Goal: Task Accomplishment & Management: Manage account settings

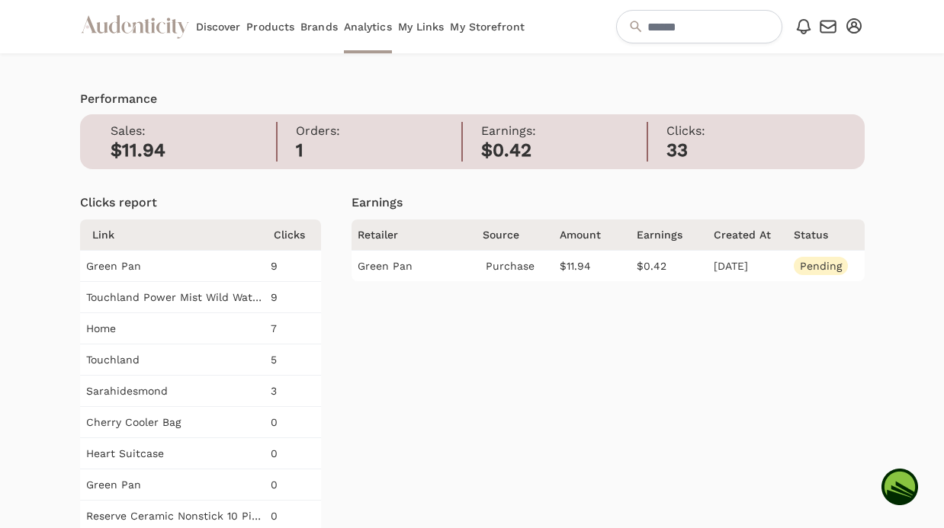
click at [476, 20] on link "My Storefront" at bounding box center [487, 26] width 74 height 53
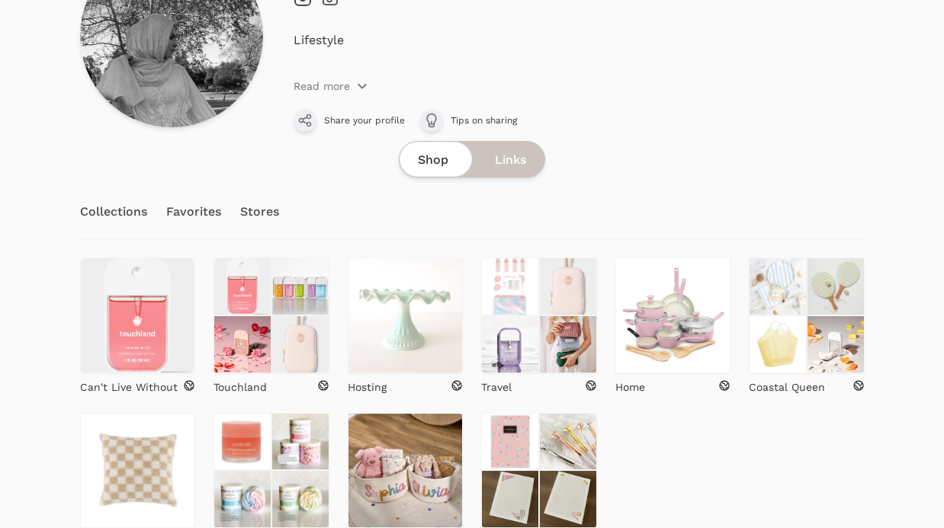
scroll to position [217, 0]
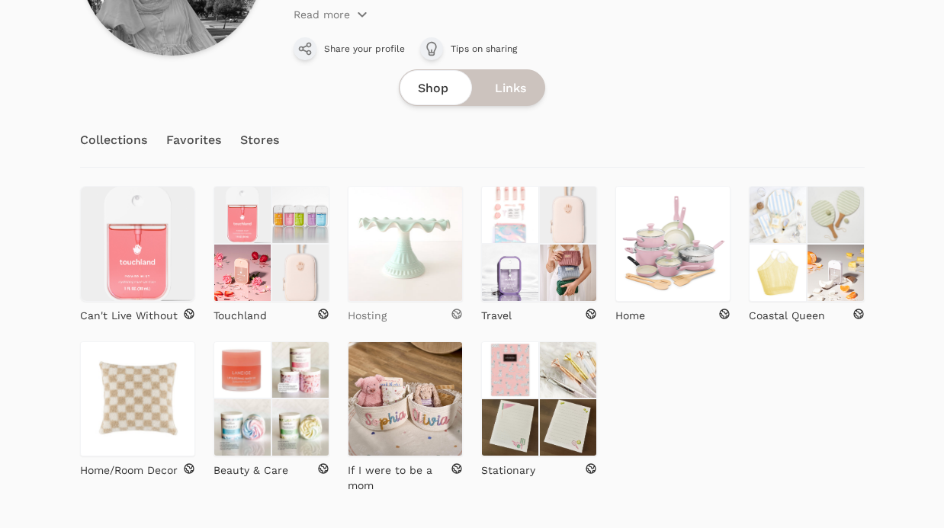
click at [384, 314] on p "Hosting" at bounding box center [367, 315] width 39 height 15
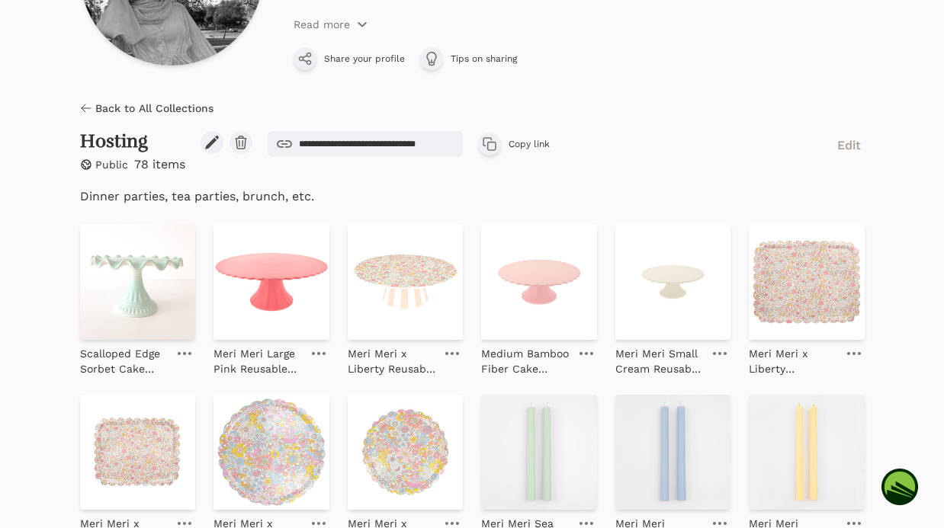
scroll to position [234, 0]
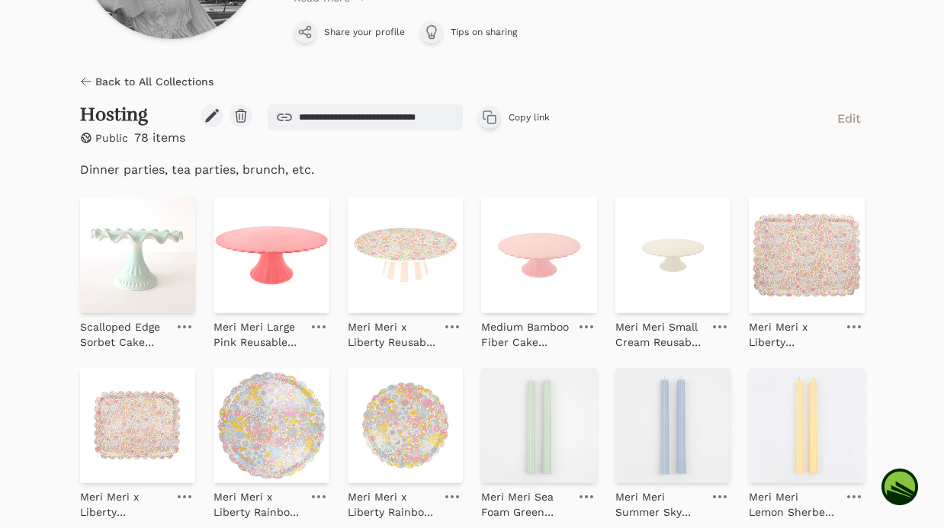
click at [182, 326] on icon at bounding box center [185, 327] width 14 height 3
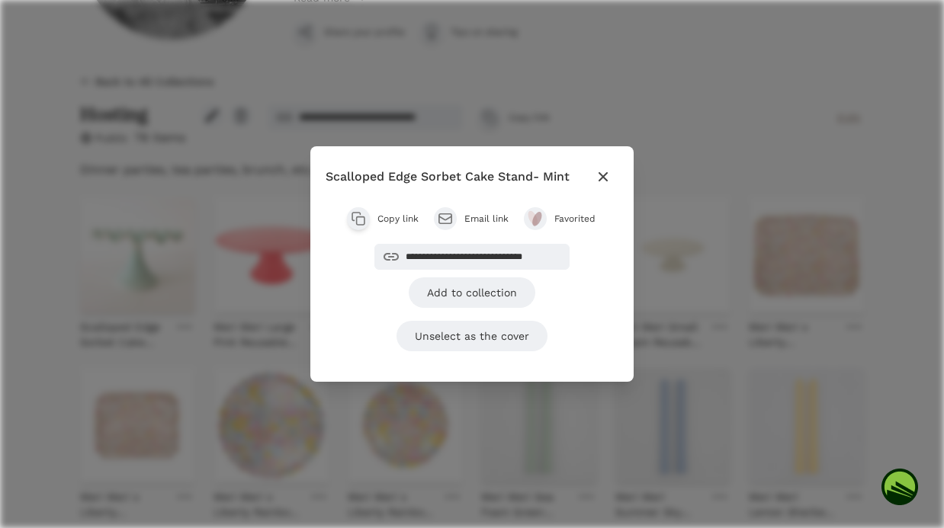
click at [606, 173] on icon "button" at bounding box center [602, 176] width 9 height 9
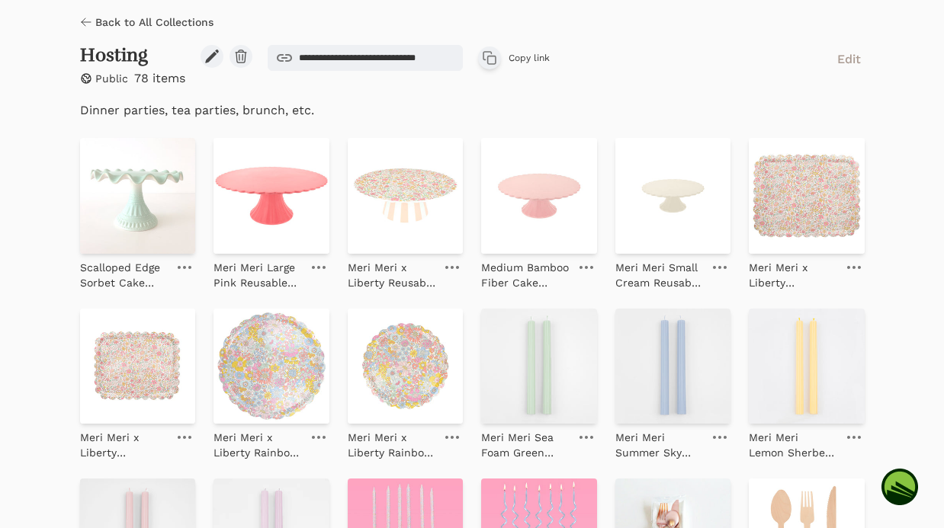
scroll to position [297, 0]
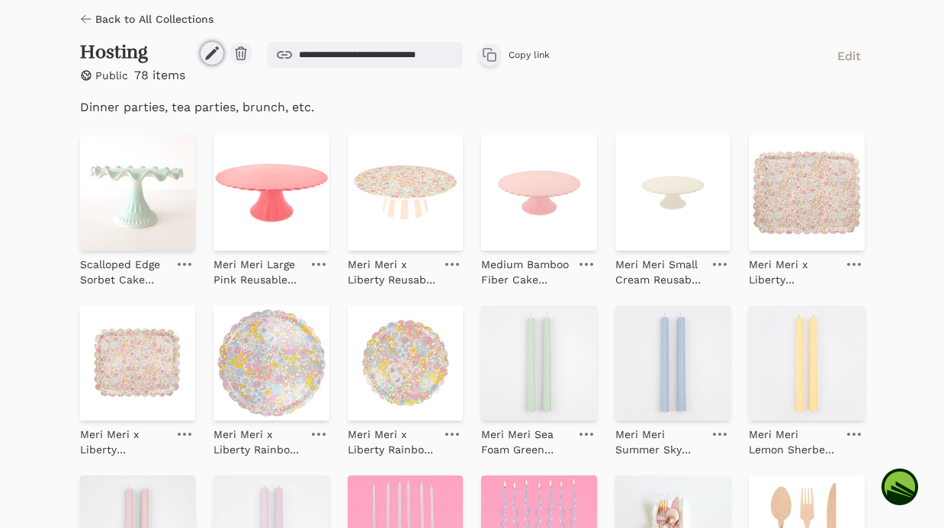
click at [206, 54] on icon at bounding box center [211, 53] width 15 height 15
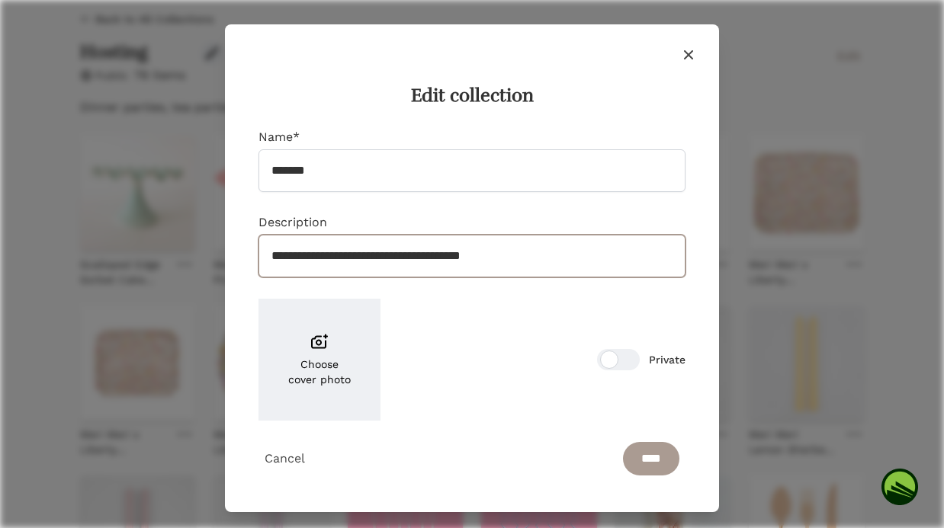
drag, startPoint x: 364, startPoint y: 258, endPoint x: 219, endPoint y: 252, distance: 144.9
click at [226, 257] on div "**********" at bounding box center [472, 268] width 494 height 488
click at [341, 256] on input "**********" at bounding box center [471, 256] width 427 height 43
drag, startPoint x: 431, startPoint y: 258, endPoint x: 351, endPoint y: 258, distance: 80.8
click at [351, 258] on input "**********" at bounding box center [471, 256] width 427 height 43
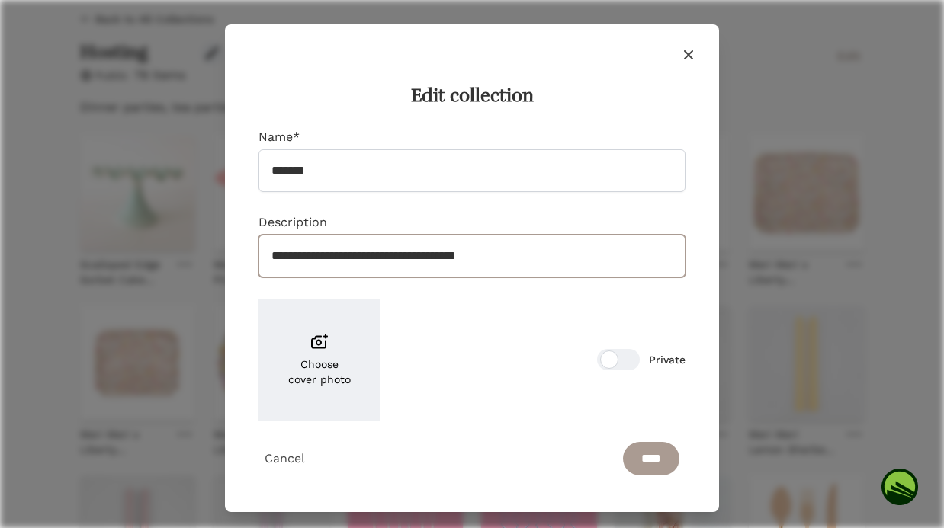
click at [422, 256] on input "**********" at bounding box center [471, 256] width 427 height 43
click at [426, 258] on input "**********" at bounding box center [471, 256] width 427 height 43
click at [483, 255] on input "**********" at bounding box center [471, 256] width 427 height 43
click at [560, 254] on input "**********" at bounding box center [471, 256] width 427 height 43
type input "**********"
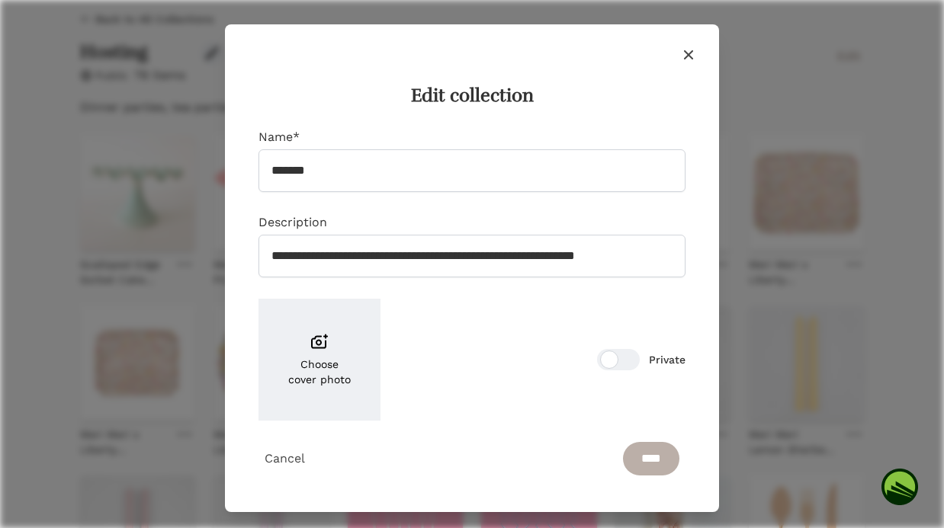
click at [651, 461] on input "****" at bounding box center [651, 459] width 56 height 34
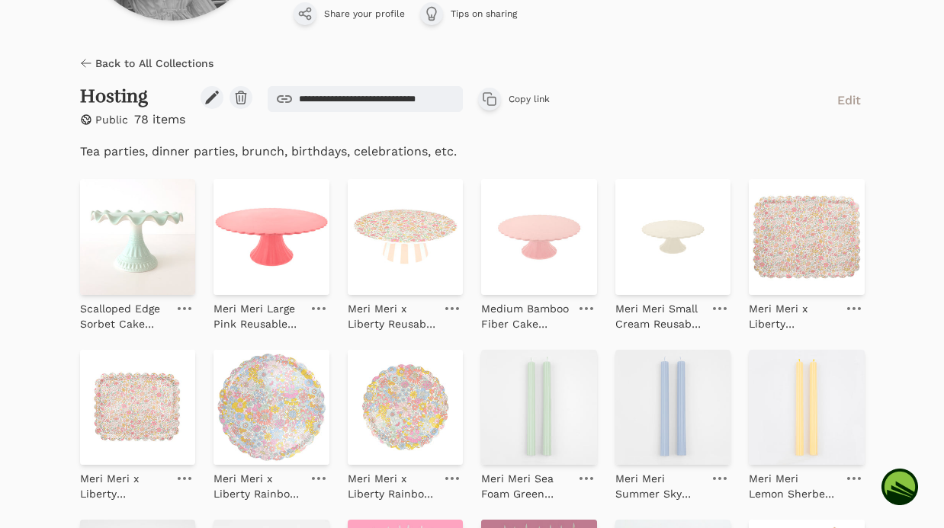
scroll to position [275, 0]
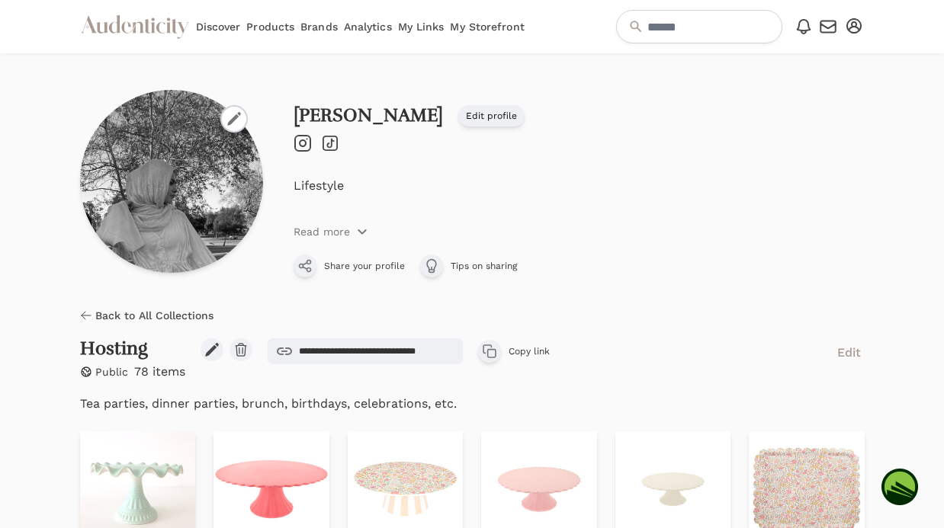
click at [114, 313] on span "Back to All Collections" at bounding box center [154, 315] width 118 height 15
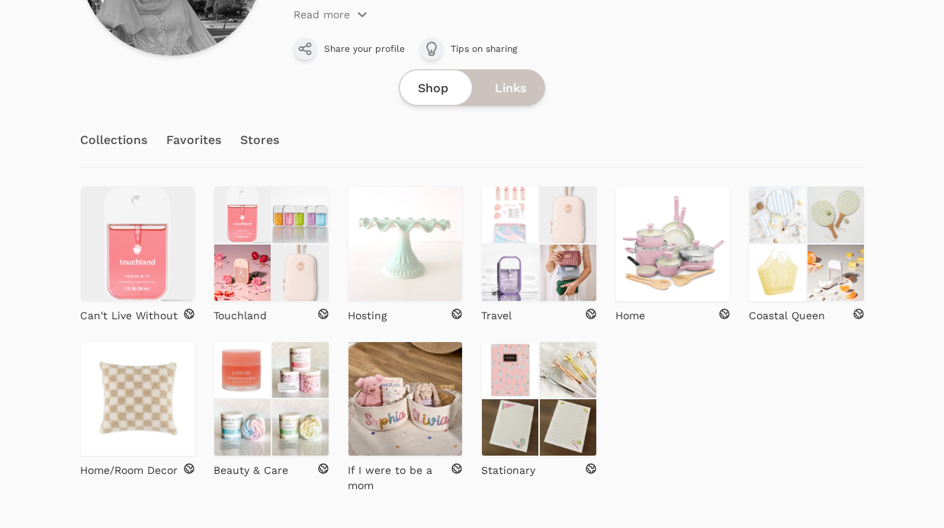
scroll to position [258, 0]
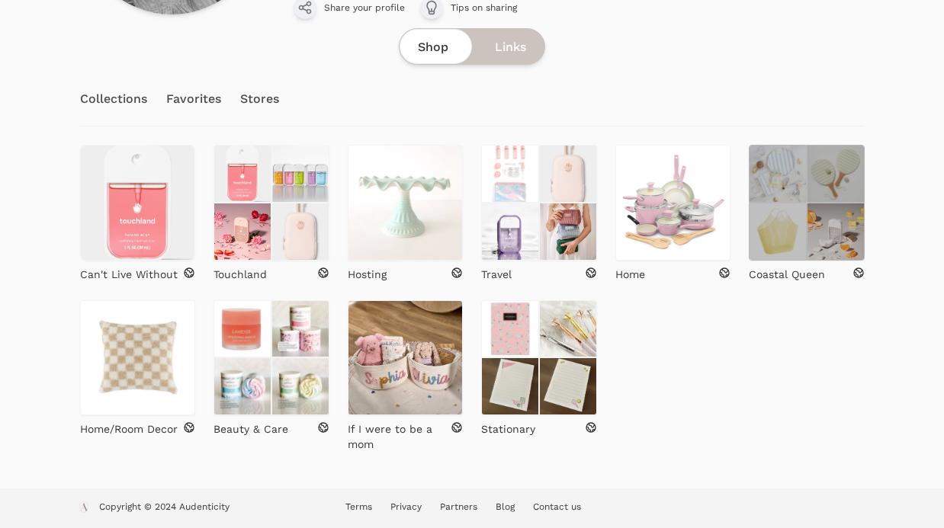
click at [819, 231] on img at bounding box center [836, 232] width 58 height 58
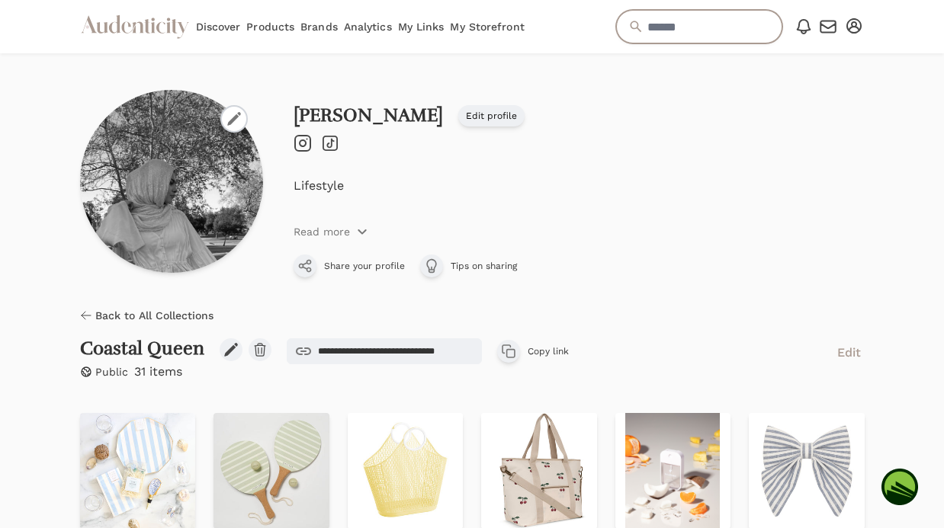
click at [641, 25] on input "text" at bounding box center [699, 27] width 166 height 34
type input "*****"
click at [748, 30] on input "*****" at bounding box center [699, 27] width 166 height 34
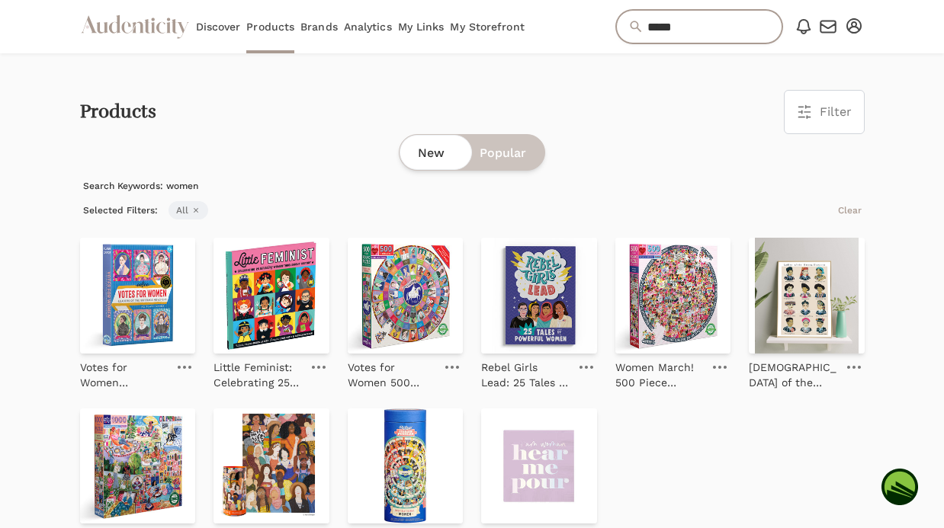
click at [692, 29] on input "*****" at bounding box center [699, 27] width 166 height 34
click at [705, 21] on input "*****" at bounding box center [699, 27] width 166 height 34
type input "*"
type input "*********"
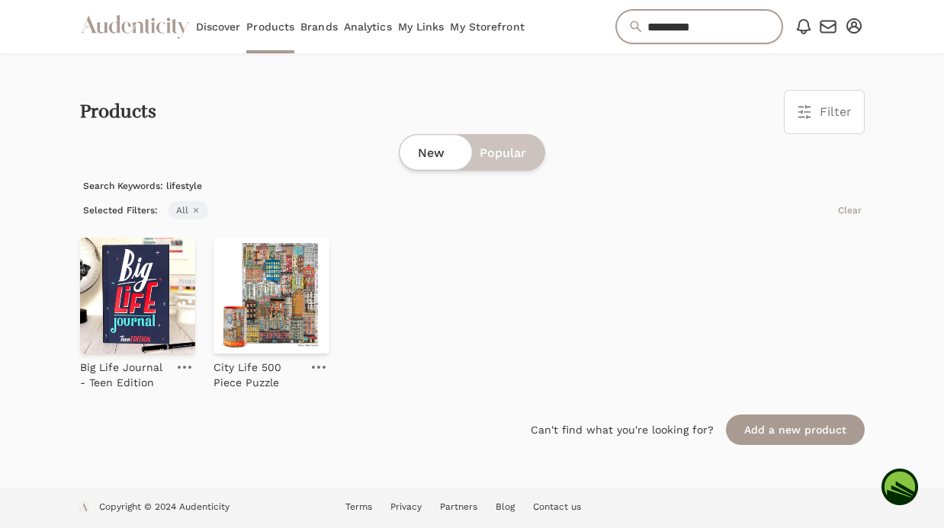
click at [704, 27] on input "*********" at bounding box center [699, 27] width 166 height 34
click at [315, 23] on link "Brands" at bounding box center [318, 26] width 37 height 53
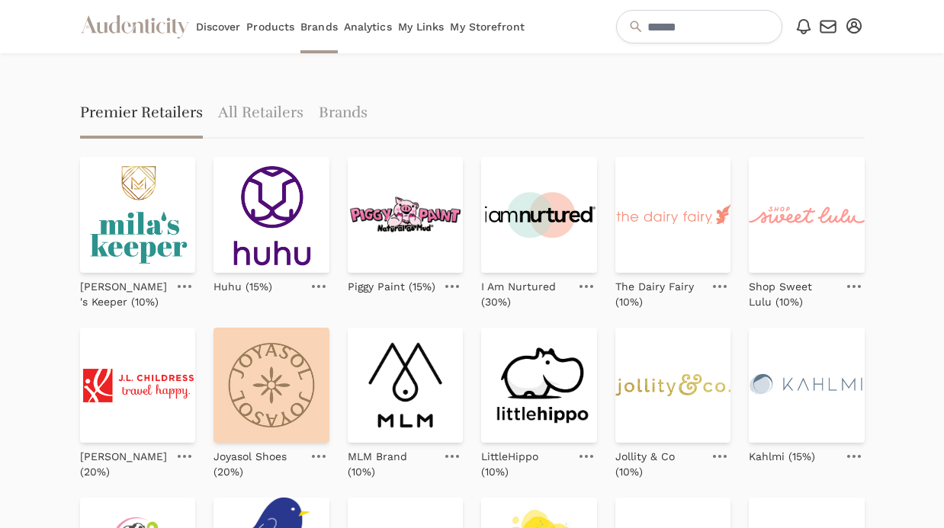
click at [272, 21] on link "Products" at bounding box center [270, 26] width 48 height 53
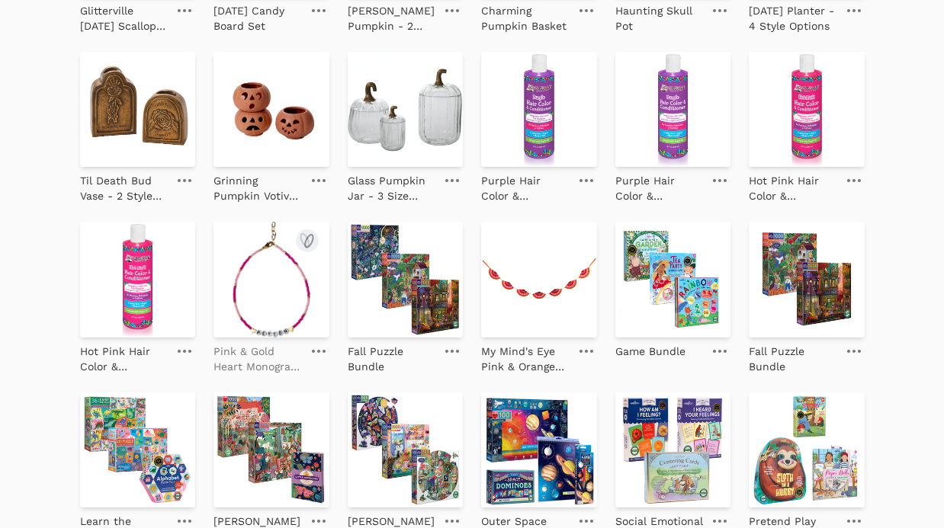
scroll to position [1477, 0]
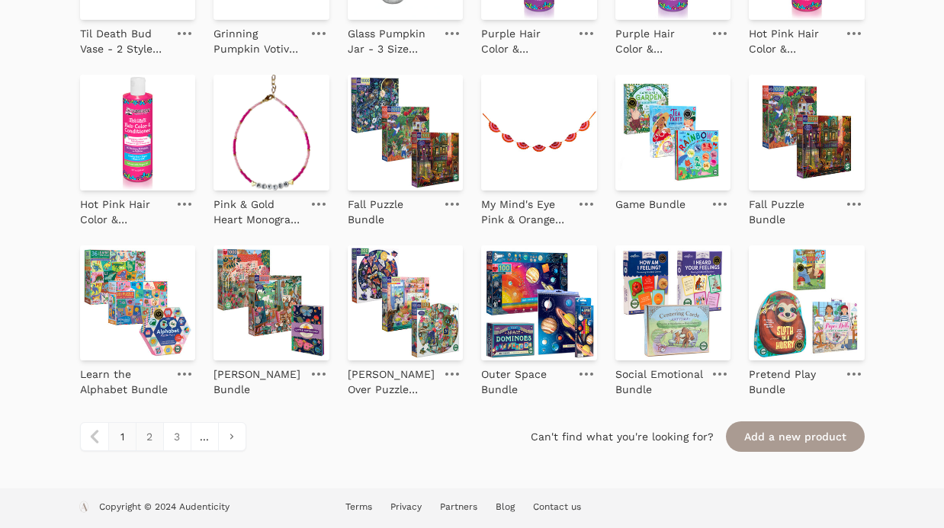
click at [145, 436] on link "2" at bounding box center [149, 436] width 27 height 27
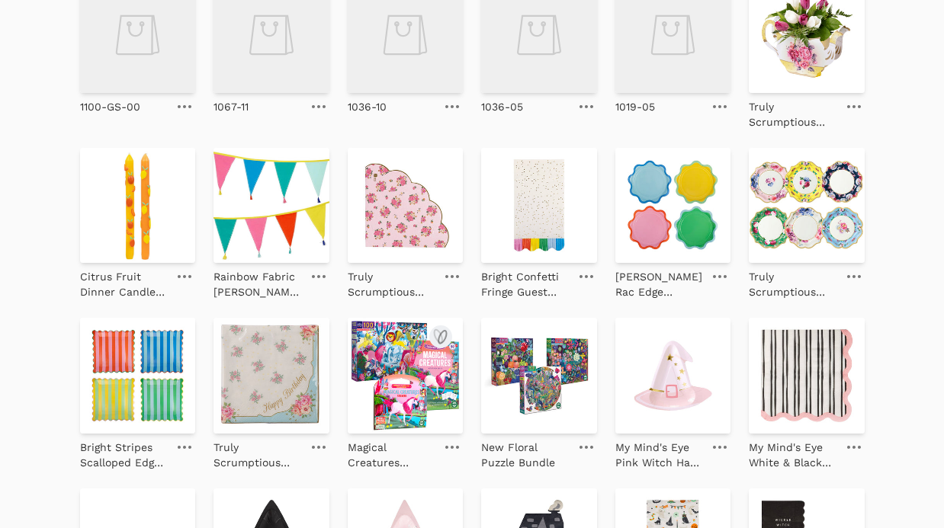
scroll to position [290, 0]
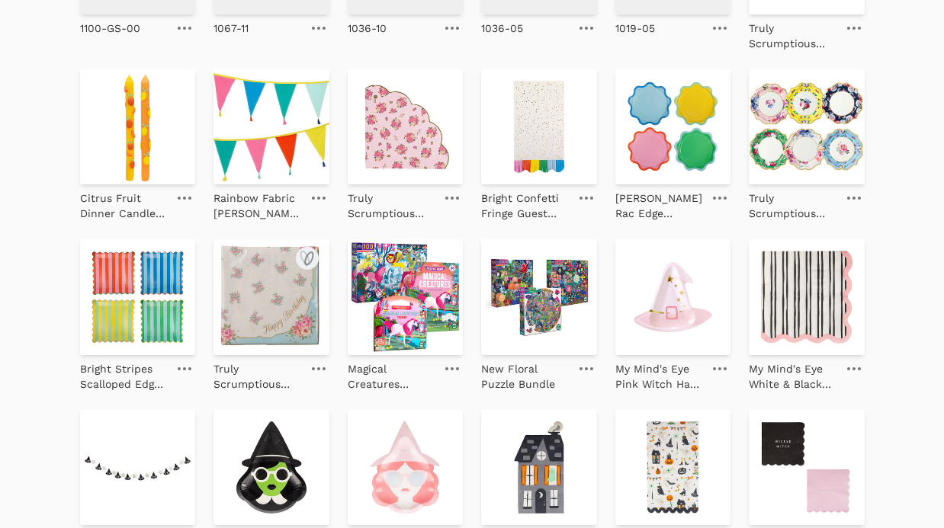
click at [319, 366] on link at bounding box center [318, 369] width 21 height 18
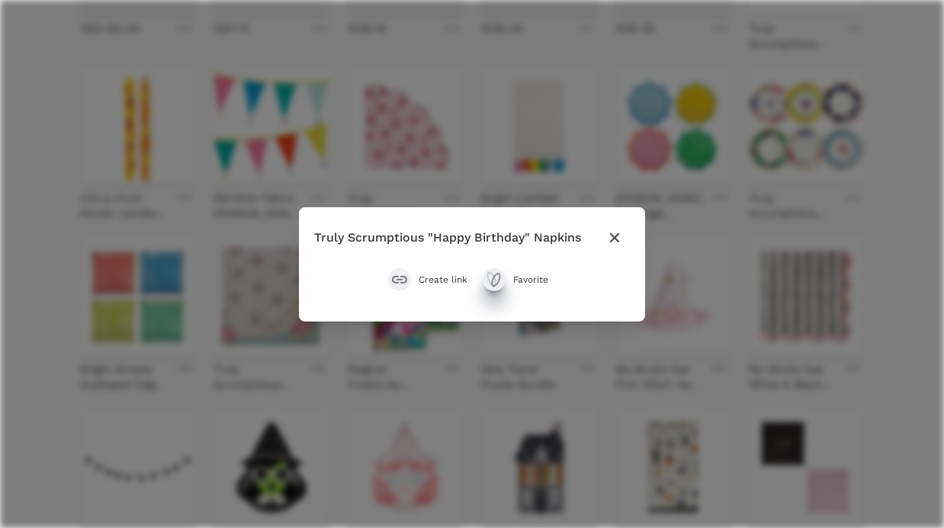
click at [496, 277] on icon "submit" at bounding box center [494, 280] width 18 height 18
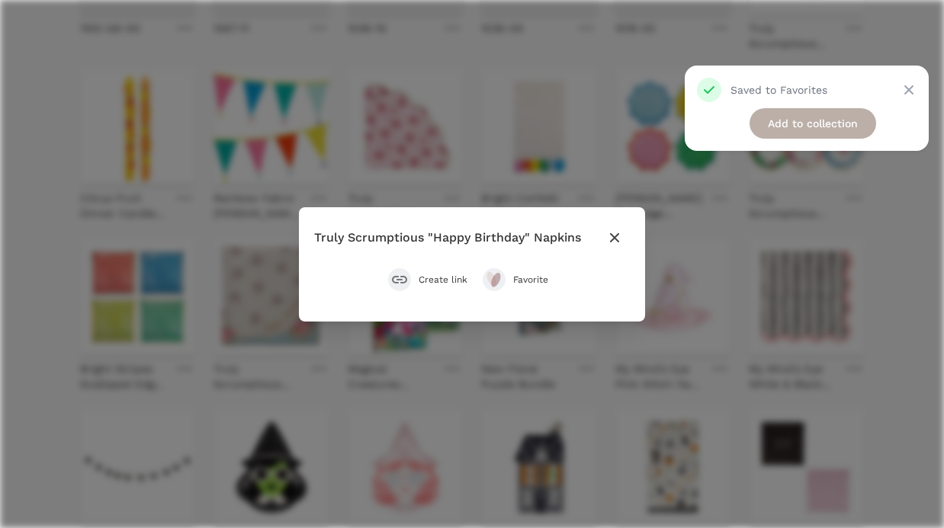
click at [778, 121] on link "Add to collection" at bounding box center [812, 123] width 127 height 30
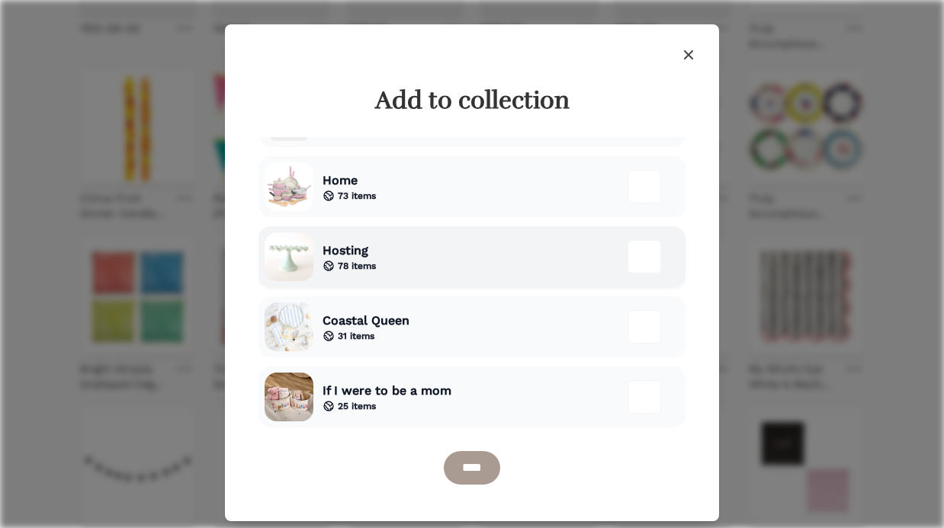
scroll to position [59, 0]
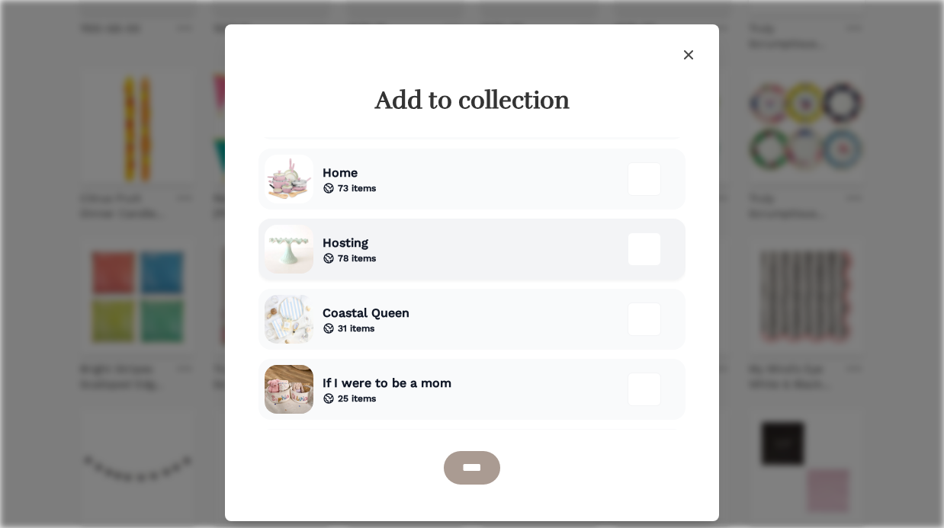
click at [521, 247] on div "Hosting 78 items" at bounding box center [471, 249] width 427 height 61
click at [484, 467] on input "****" at bounding box center [472, 468] width 56 height 34
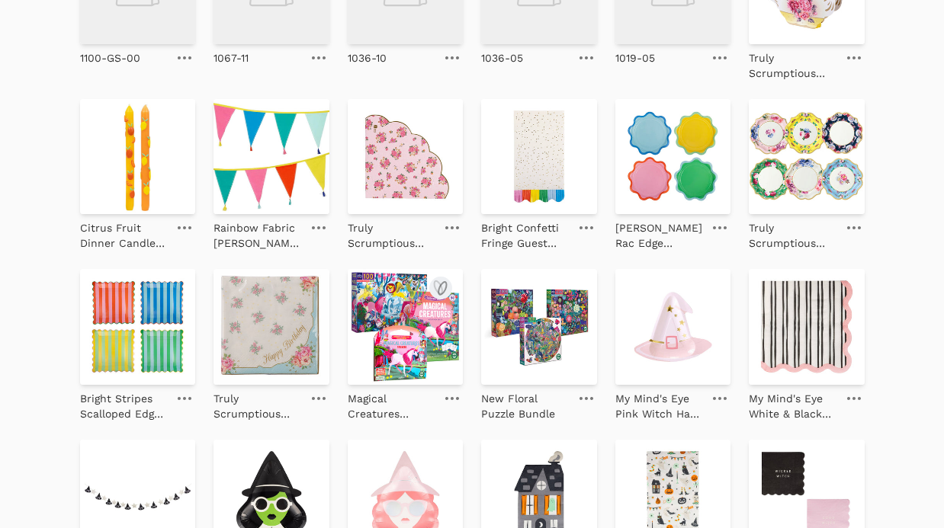
scroll to position [292, 0]
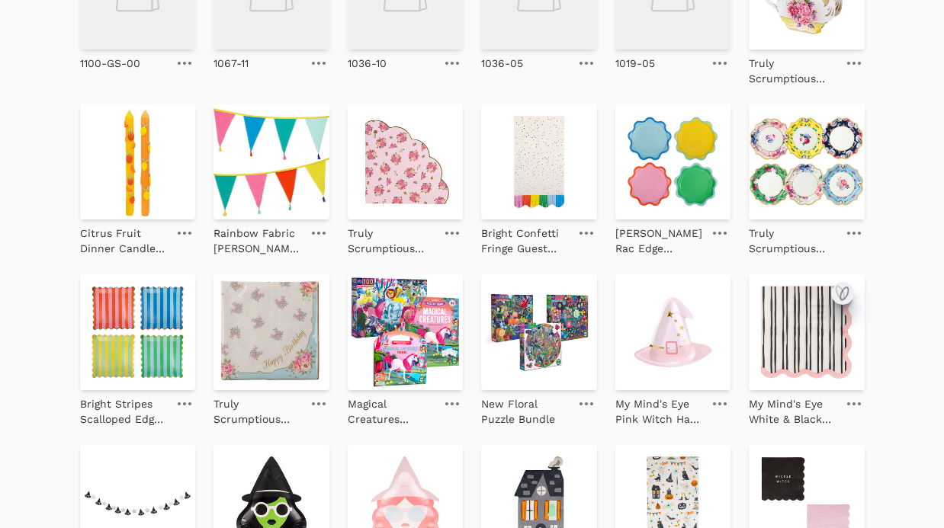
click at [844, 291] on icon "submit" at bounding box center [842, 293] width 18 height 18
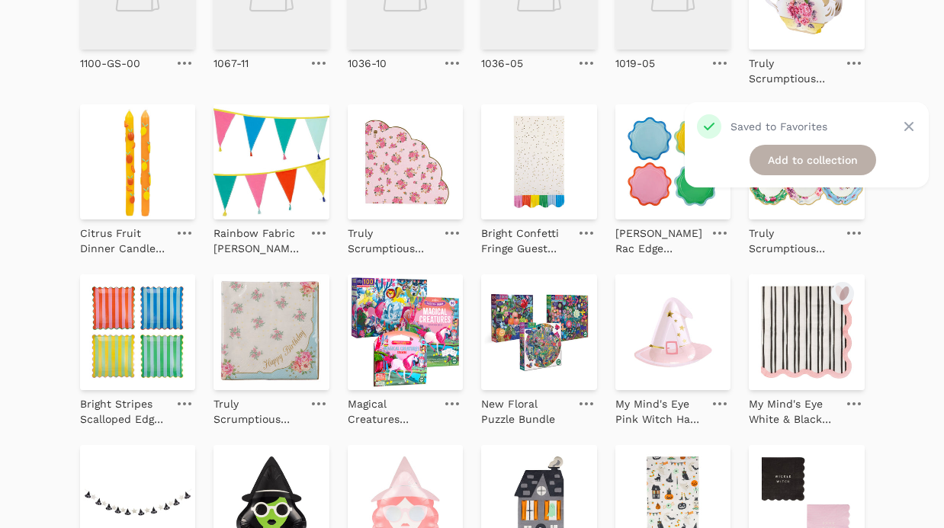
click at [827, 159] on link "Add to collection" at bounding box center [812, 160] width 127 height 30
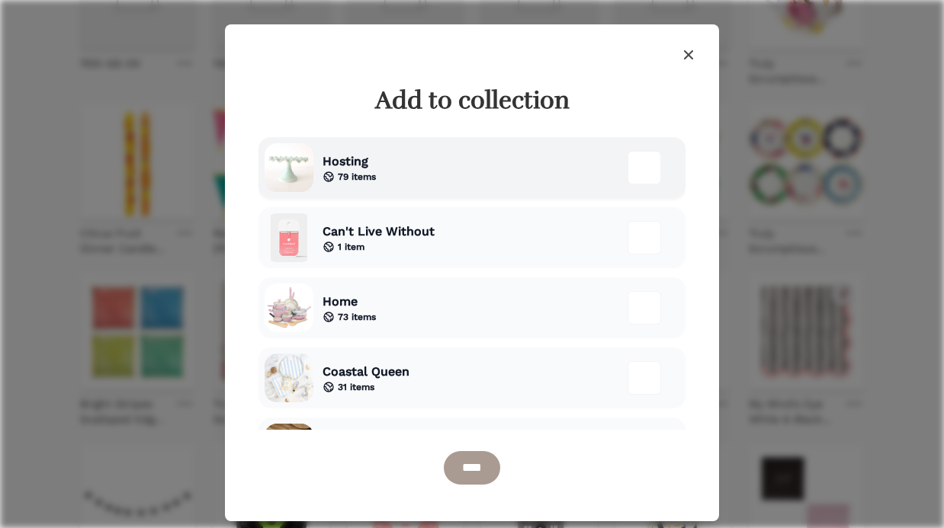
click at [639, 158] on div at bounding box center [644, 168] width 34 height 34
click at [478, 460] on input "****" at bounding box center [472, 468] width 56 height 34
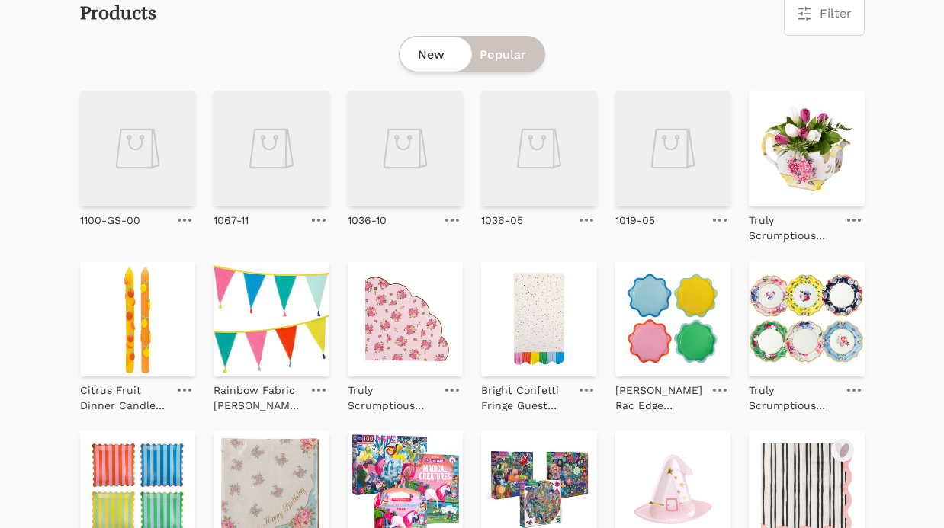
scroll to position [156, 0]
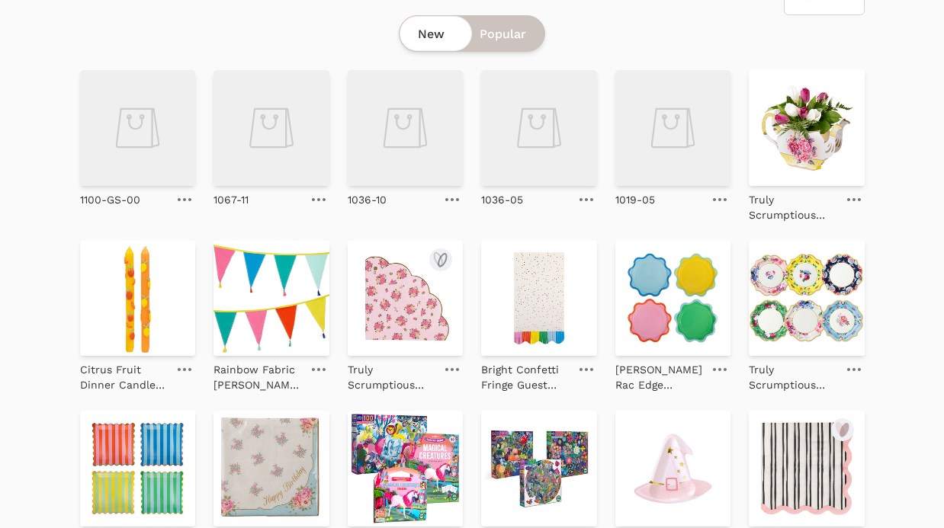
click at [406, 306] on img at bounding box center [406, 299] width 116 height 116
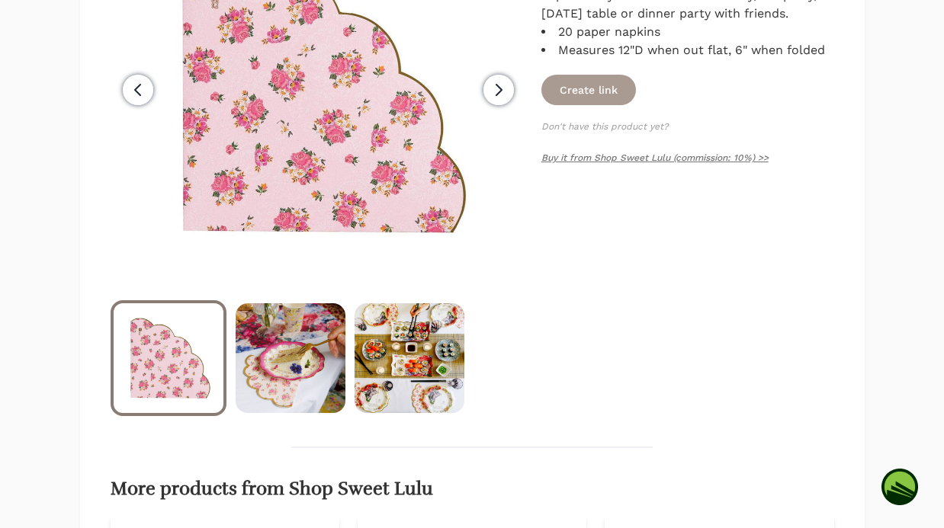
scroll to position [373, 0]
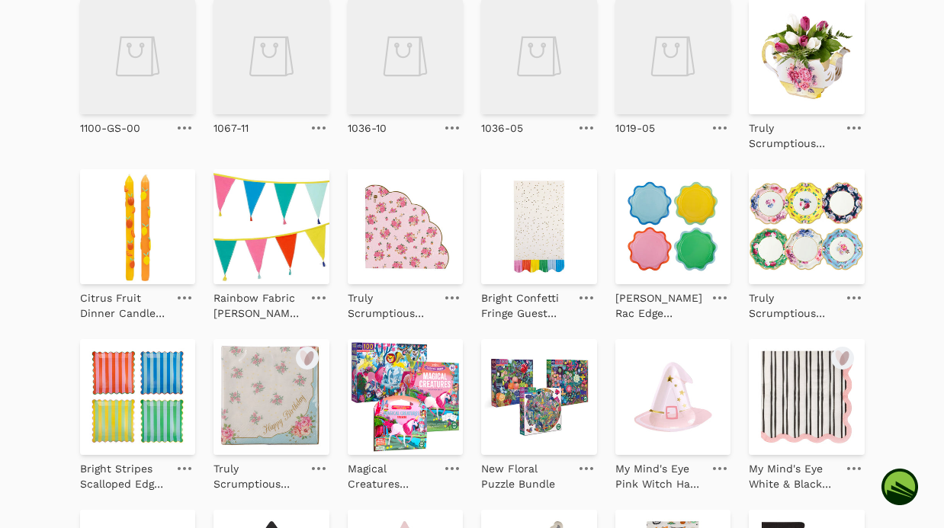
scroll to position [204, 0]
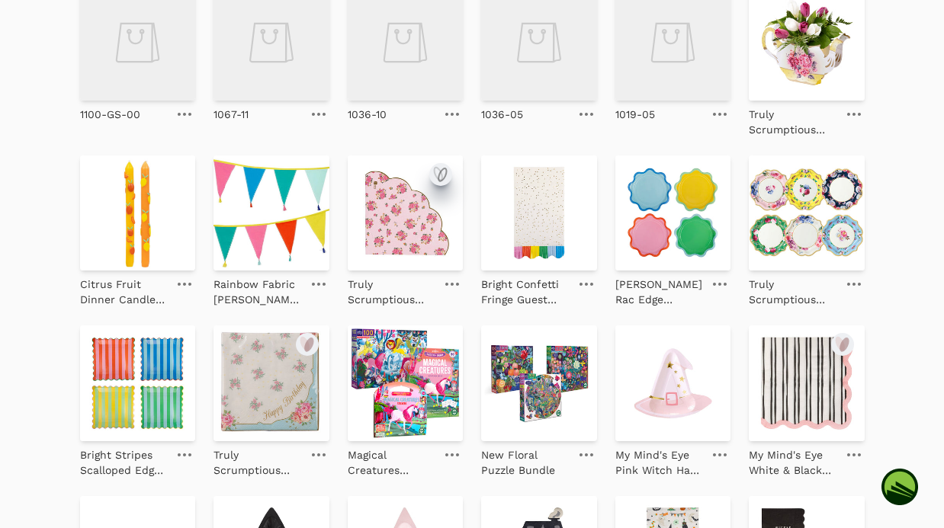
click at [439, 168] on icon "submit" at bounding box center [440, 174] width 18 height 18
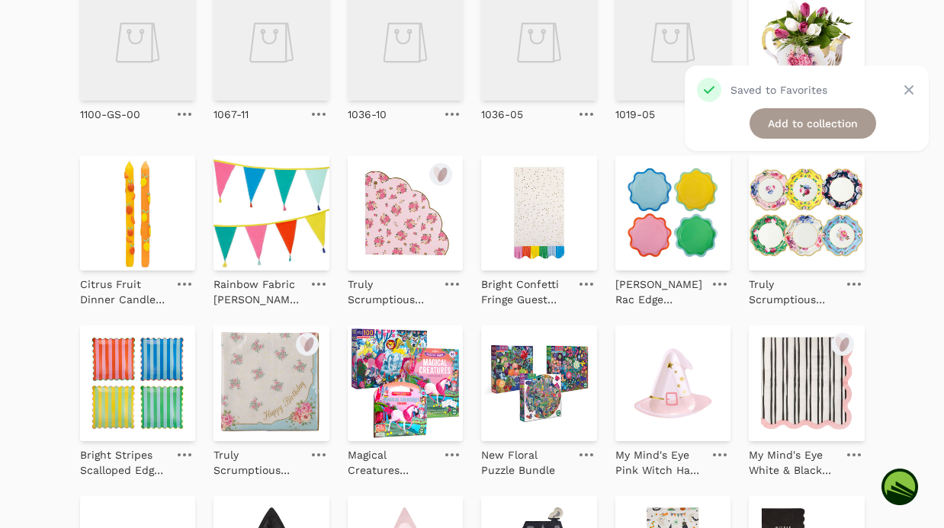
click at [455, 280] on link at bounding box center [451, 284] width 21 height 18
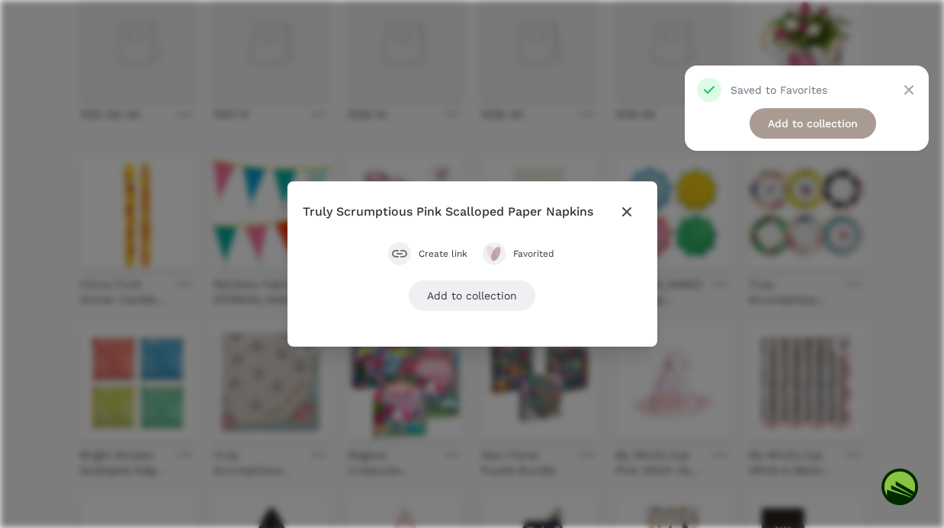
click at [797, 107] on div "Check icon Saved to Favorites Close Add to collection" at bounding box center [807, 108] width 244 height 85
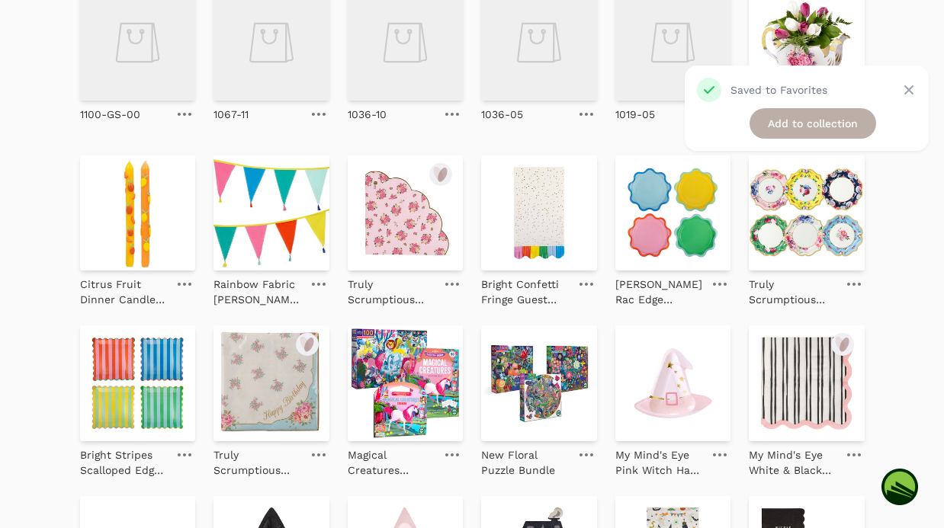
click at [797, 117] on link "Add to collection" at bounding box center [812, 123] width 127 height 30
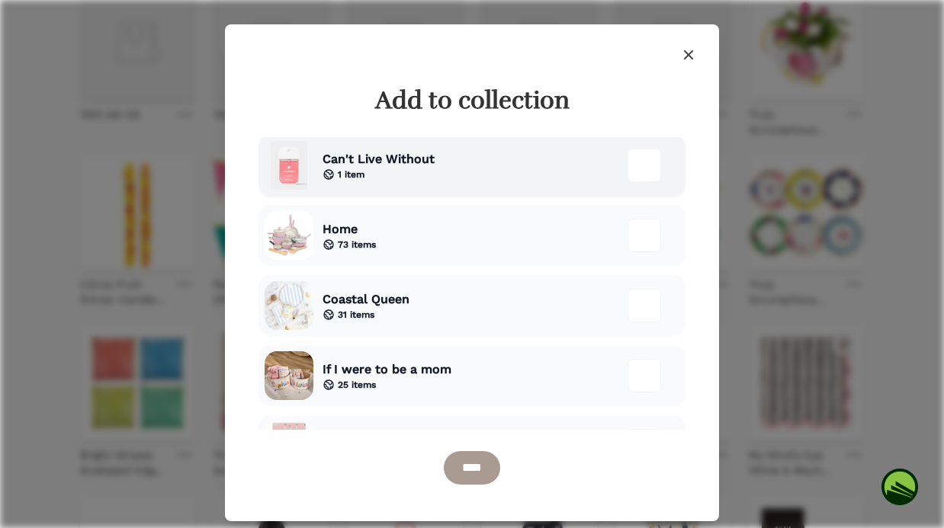
scroll to position [0, 0]
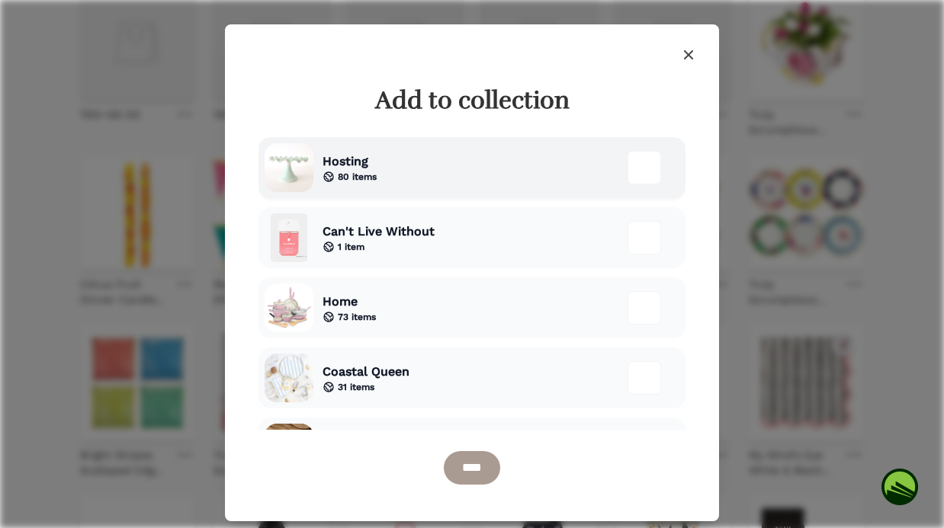
click at [647, 178] on div at bounding box center [644, 168] width 34 height 34
click at [483, 465] on input "****" at bounding box center [472, 468] width 56 height 34
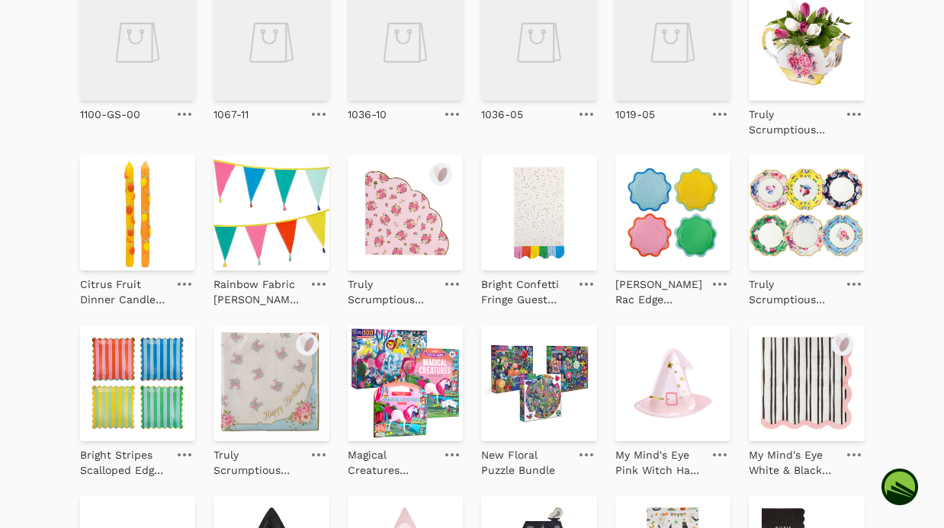
scroll to position [241, 0]
click at [781, 245] on img at bounding box center [807, 214] width 116 height 116
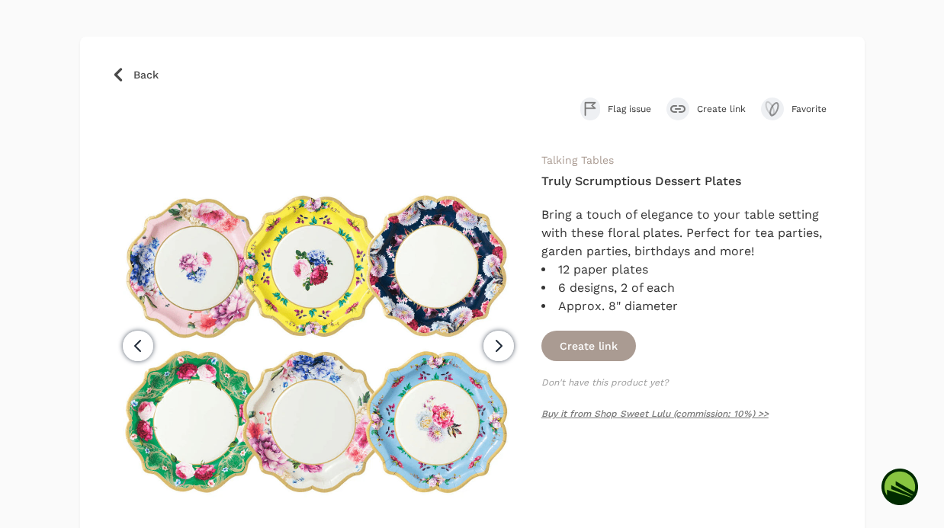
scroll to position [66, 0]
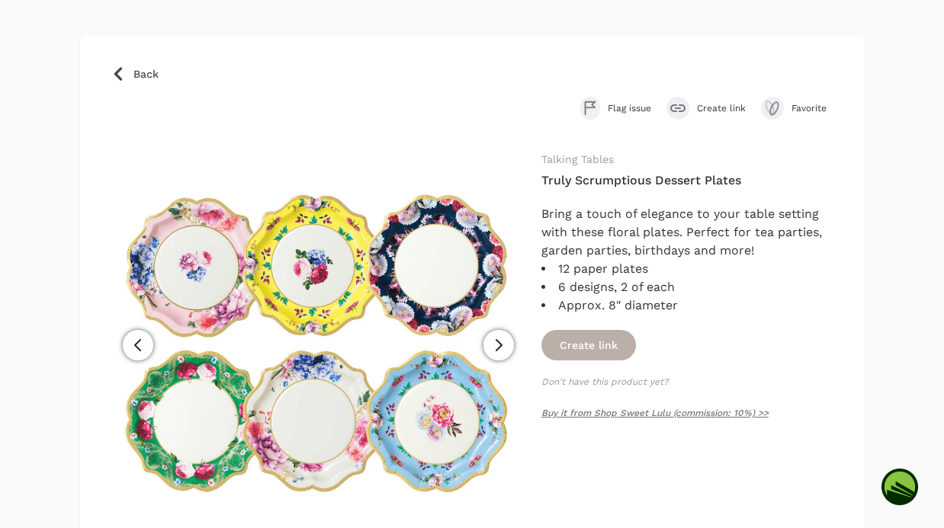
click at [605, 342] on button "Create link" at bounding box center [588, 345] width 95 height 30
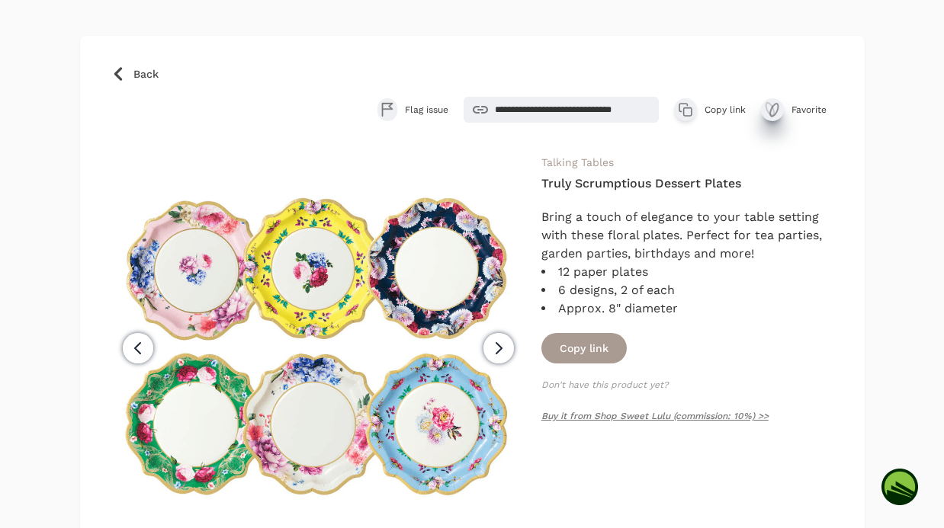
click at [764, 110] on icon "submit" at bounding box center [772, 110] width 18 height 18
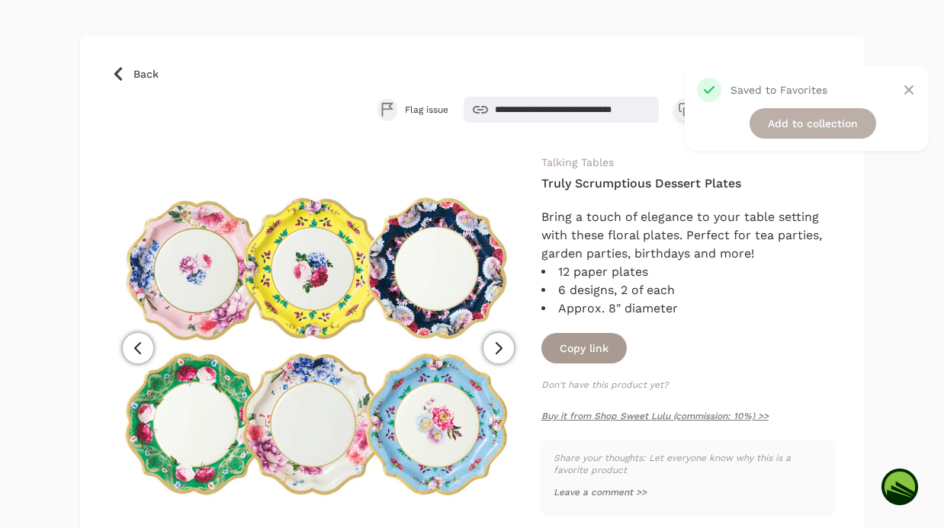
click at [786, 122] on link "Add to collection" at bounding box center [812, 123] width 127 height 30
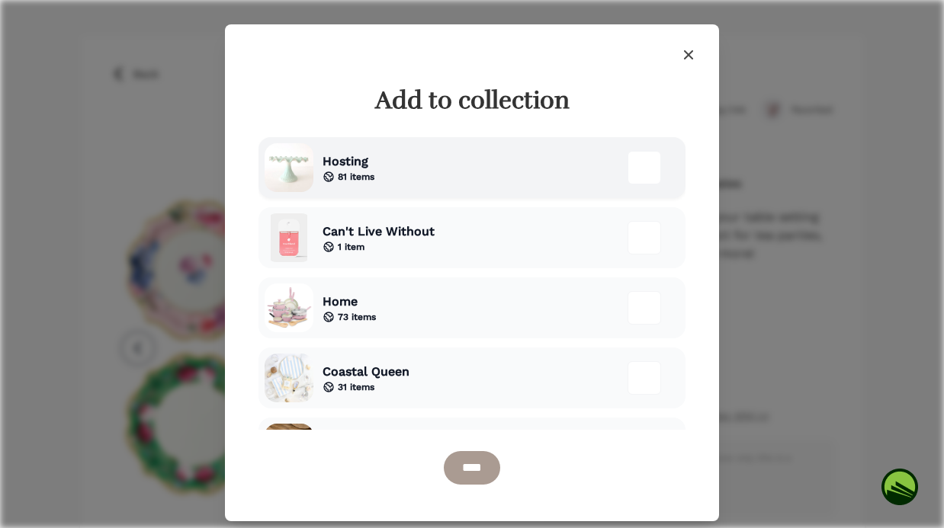
click at [501, 168] on div "Hosting 81 items" at bounding box center [471, 167] width 427 height 61
click at [481, 458] on input "****" at bounding box center [472, 468] width 56 height 34
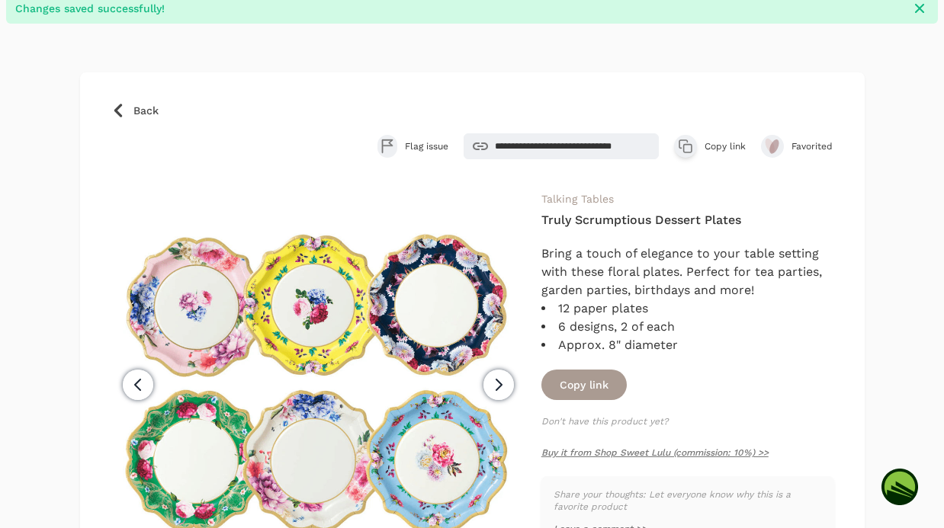
scroll to position [103, 0]
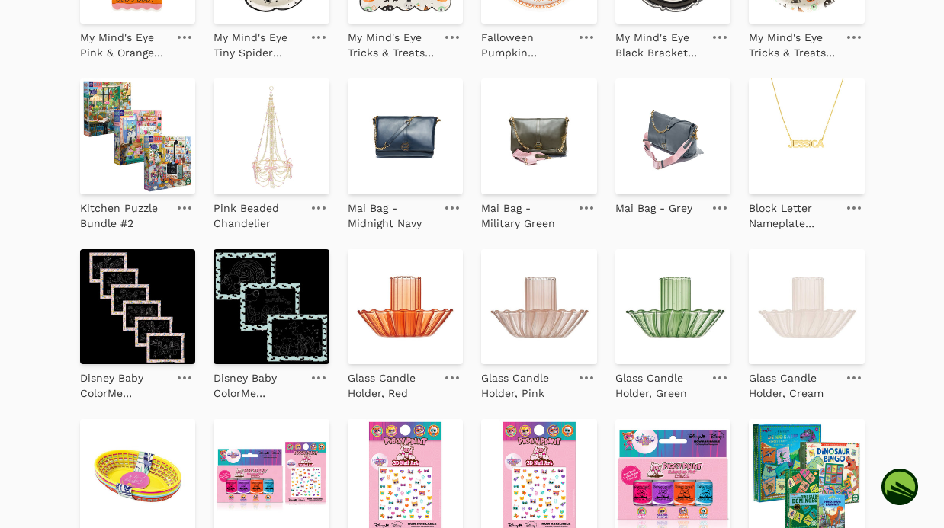
scroll to position [1121, 0]
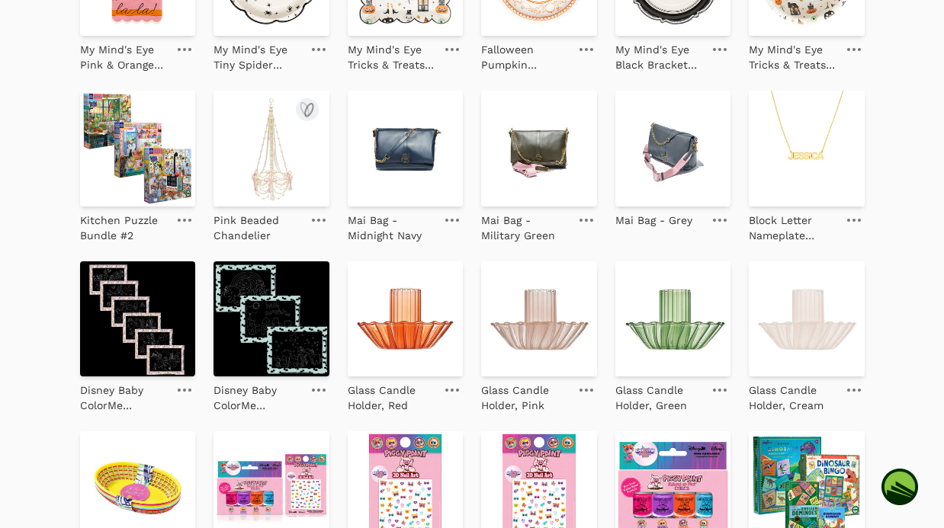
click at [281, 162] on img at bounding box center [271, 149] width 116 height 116
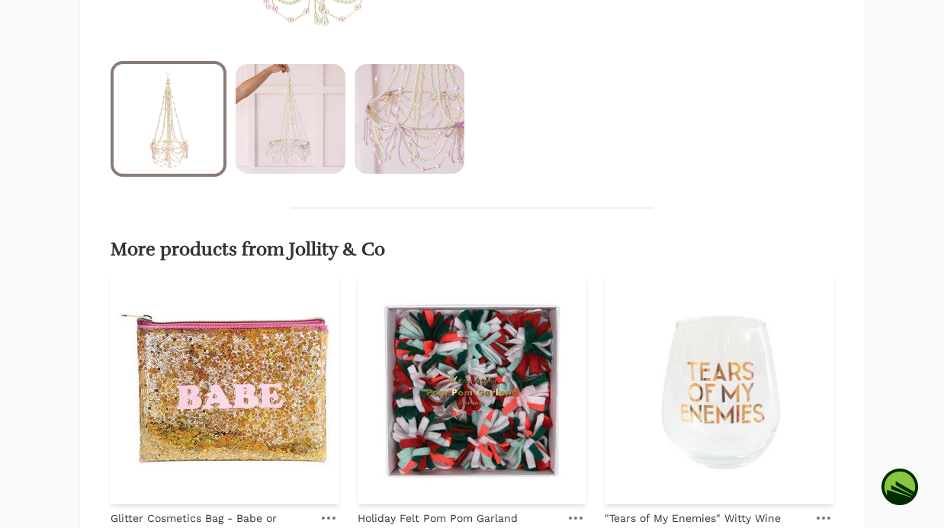
scroll to position [558, 0]
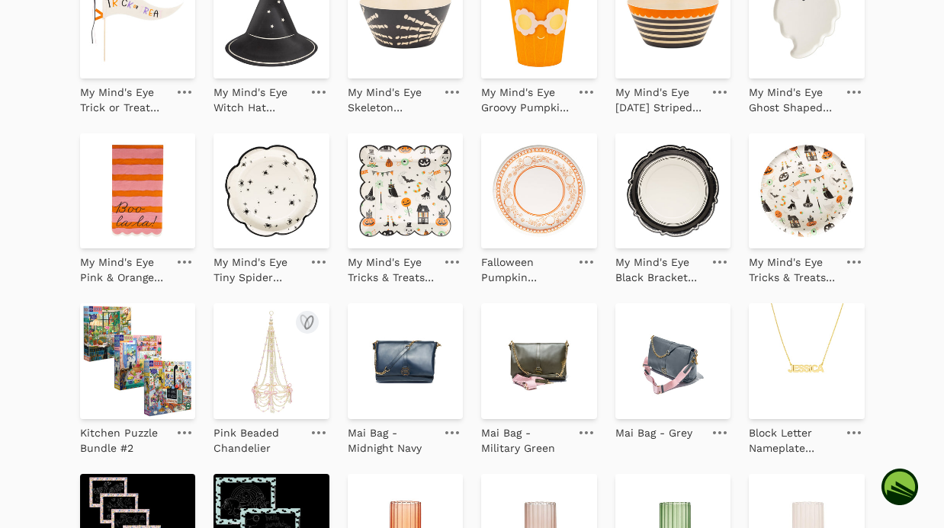
scroll to position [843, 0]
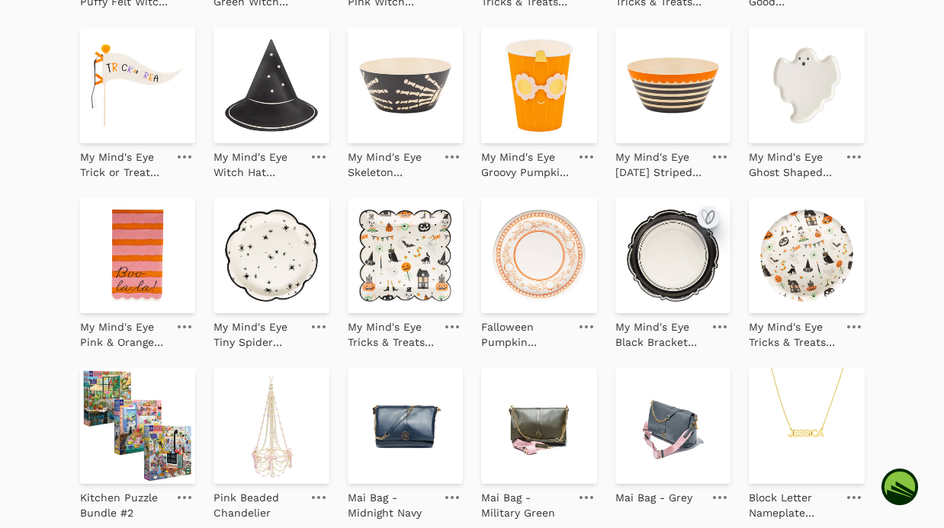
click at [713, 216] on icon "submit" at bounding box center [710, 217] width 8 height 13
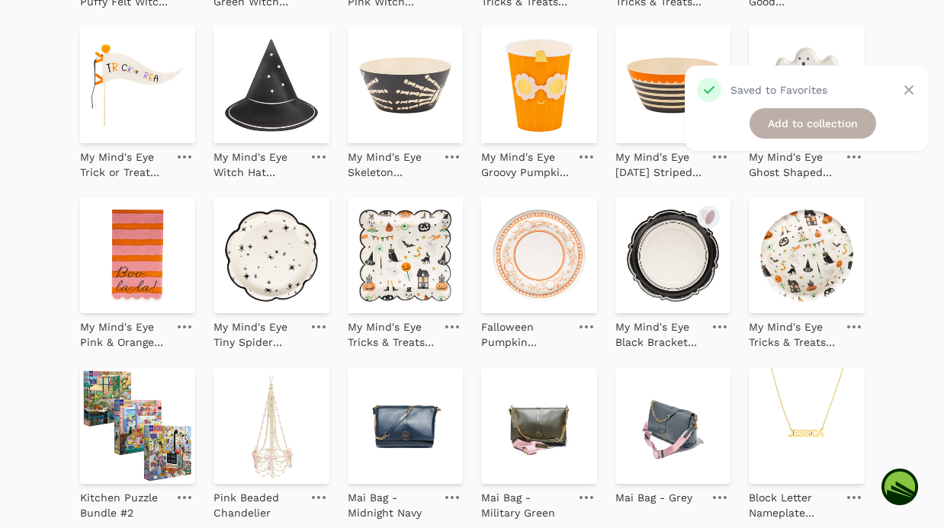
click at [786, 121] on link "Add to collection" at bounding box center [812, 123] width 127 height 30
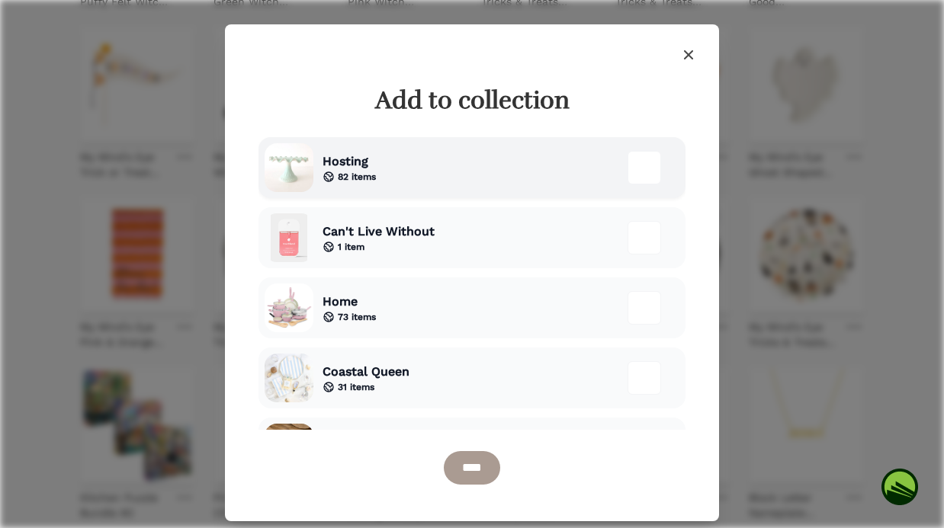
click at [433, 148] on div "Hosting 82 items" at bounding box center [471, 167] width 427 height 61
click at [458, 471] on input "****" at bounding box center [472, 468] width 56 height 34
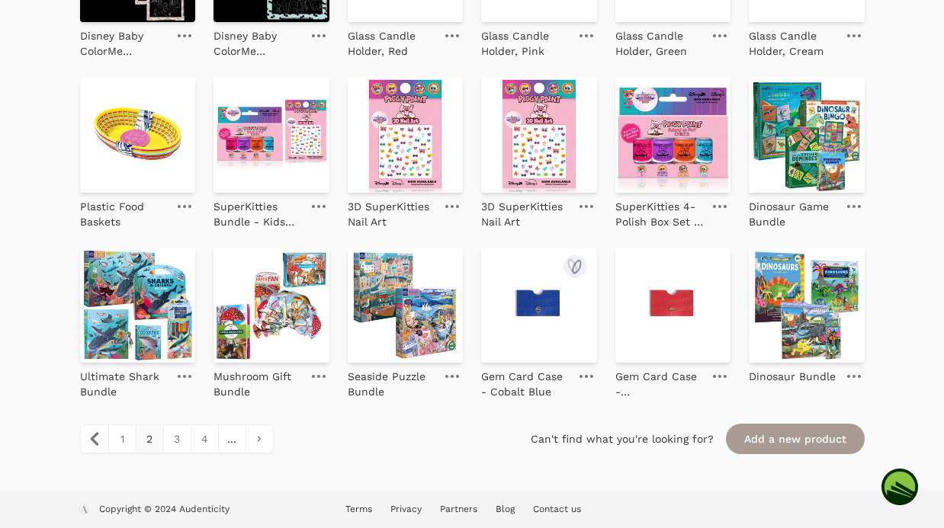
scroll to position [1514, 0]
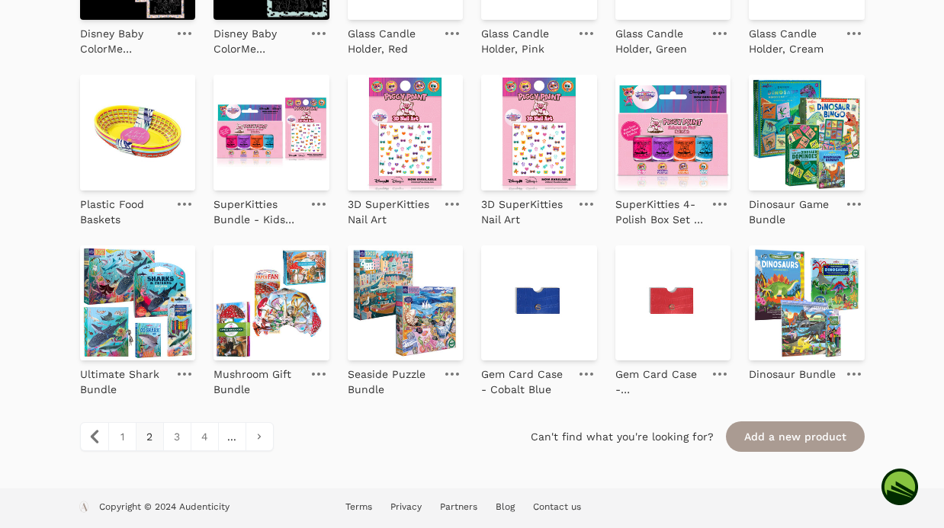
click at [143, 437] on span "2" at bounding box center [149, 436] width 27 height 27
click at [177, 437] on link "3" at bounding box center [176, 436] width 27 height 27
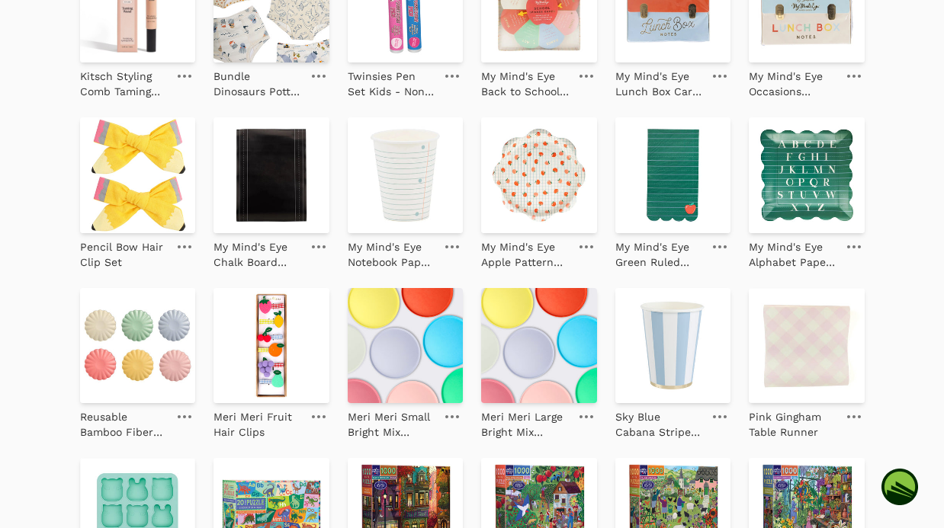
scroll to position [425, 0]
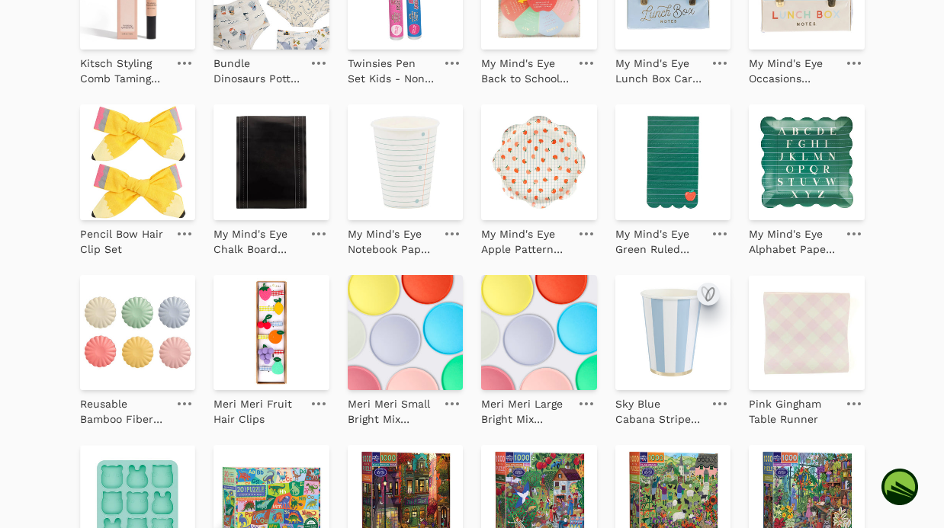
click at [708, 297] on icon "submit" at bounding box center [708, 294] width 18 height 18
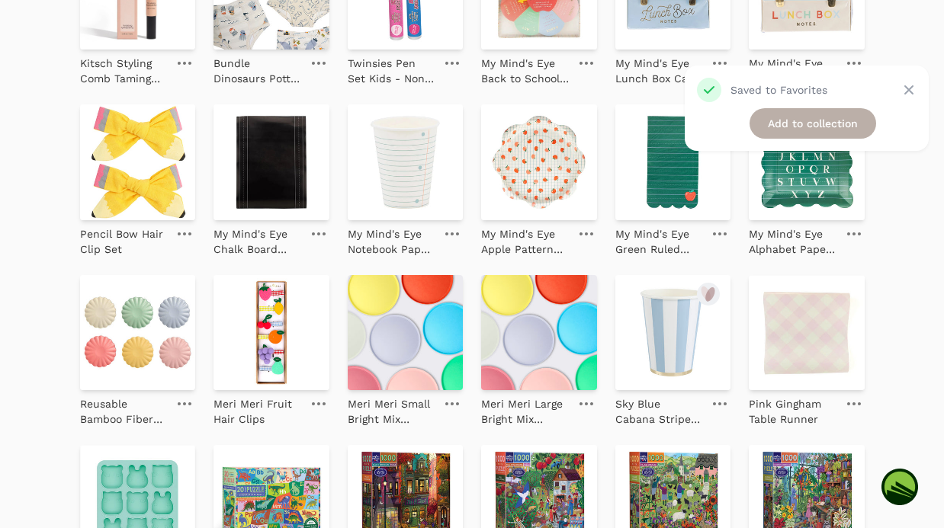
click at [810, 129] on link "Add to collection" at bounding box center [812, 123] width 127 height 30
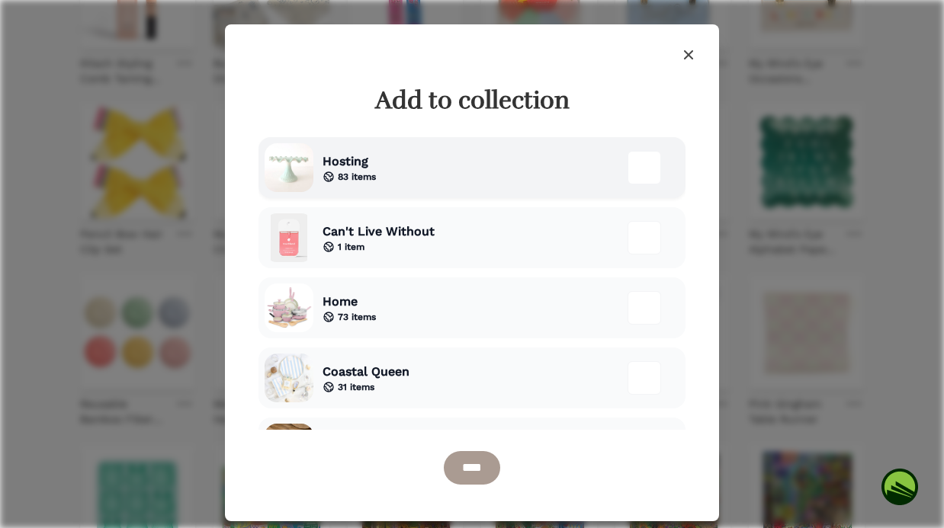
click at [481, 181] on div "Hosting 83 items" at bounding box center [471, 167] width 427 height 61
click at [480, 465] on input "****" at bounding box center [472, 468] width 56 height 34
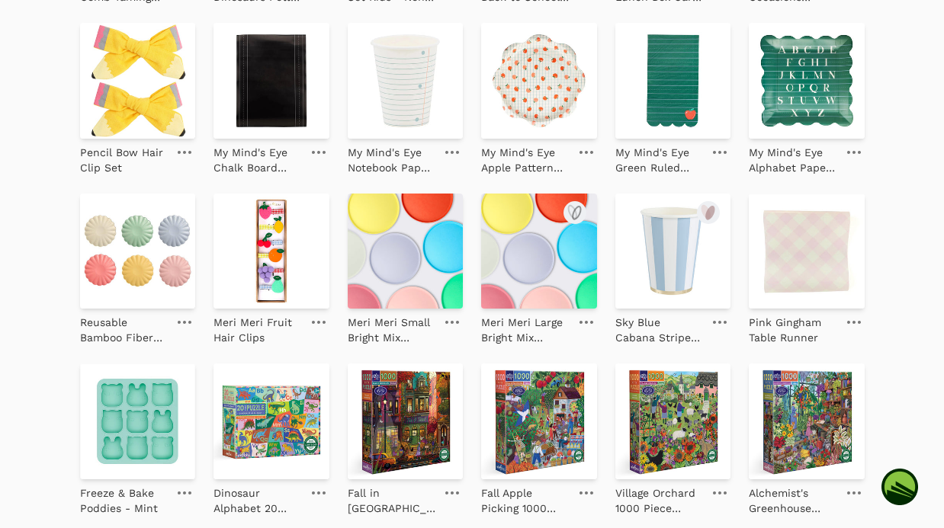
scroll to position [547, 0]
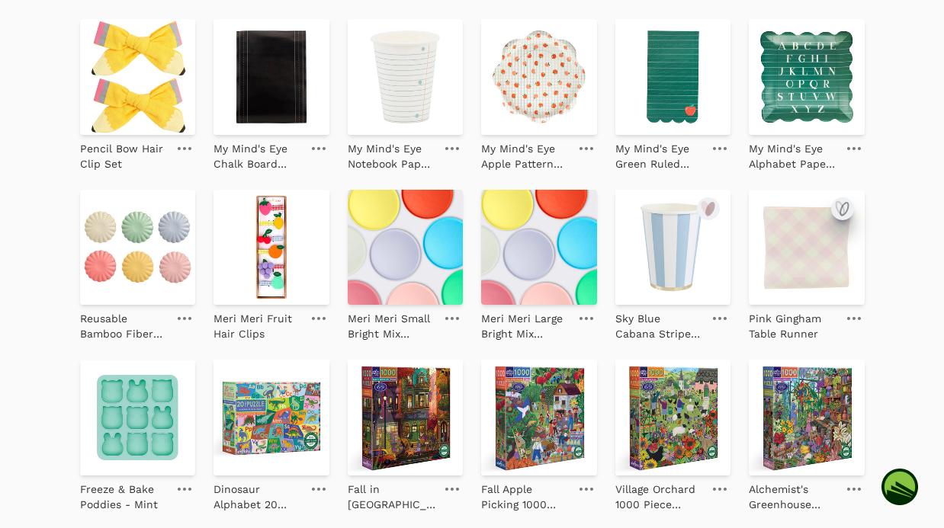
click at [841, 208] on icon "submit" at bounding box center [842, 209] width 18 height 18
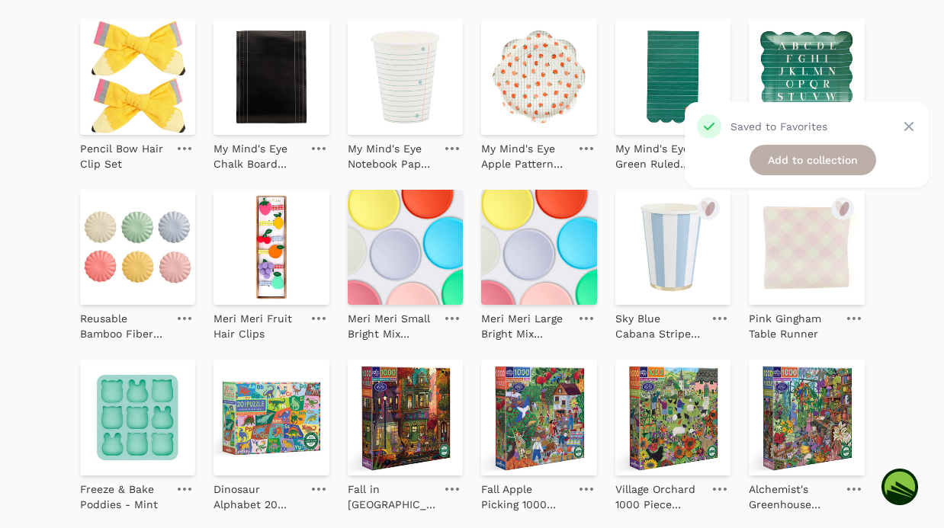
click at [823, 158] on link "Add to collection" at bounding box center [812, 160] width 127 height 30
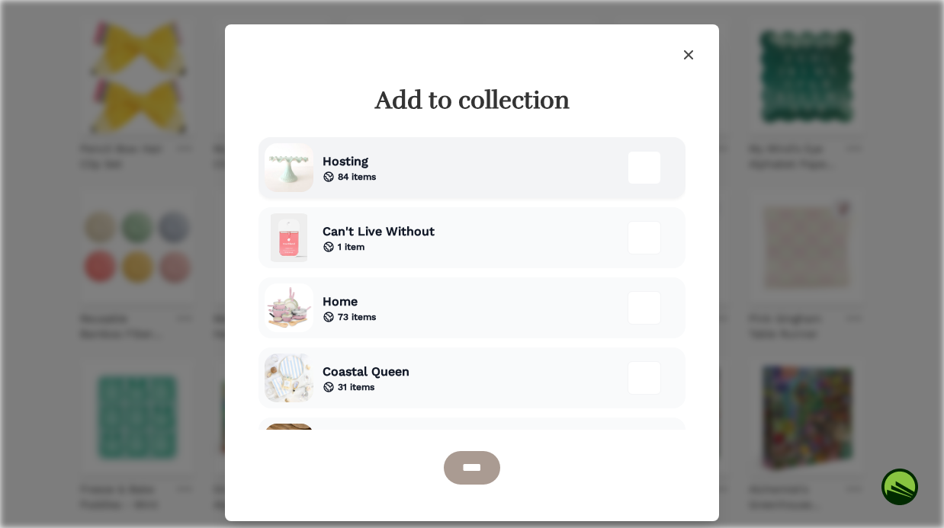
click at [387, 186] on div "Hosting 84 items" at bounding box center [471, 167] width 427 height 61
click at [482, 469] on input "****" at bounding box center [472, 468] width 56 height 34
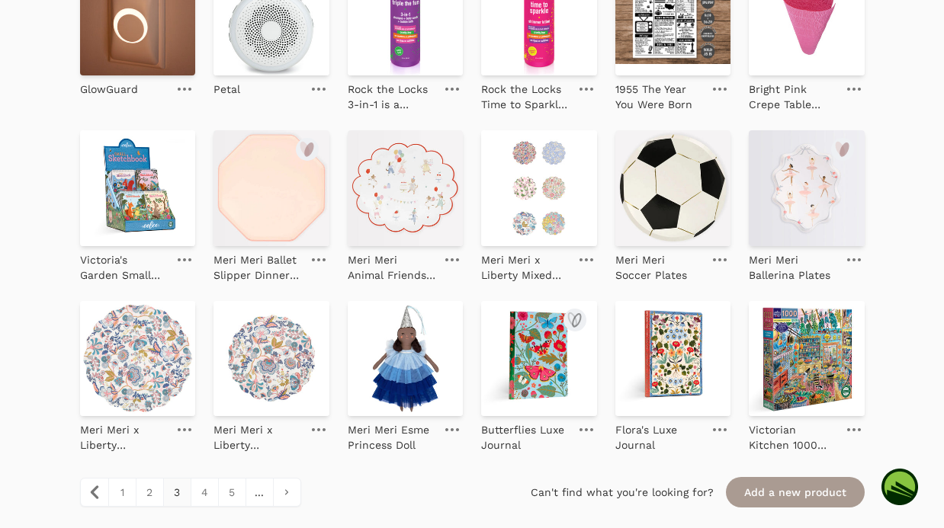
scroll to position [1464, 0]
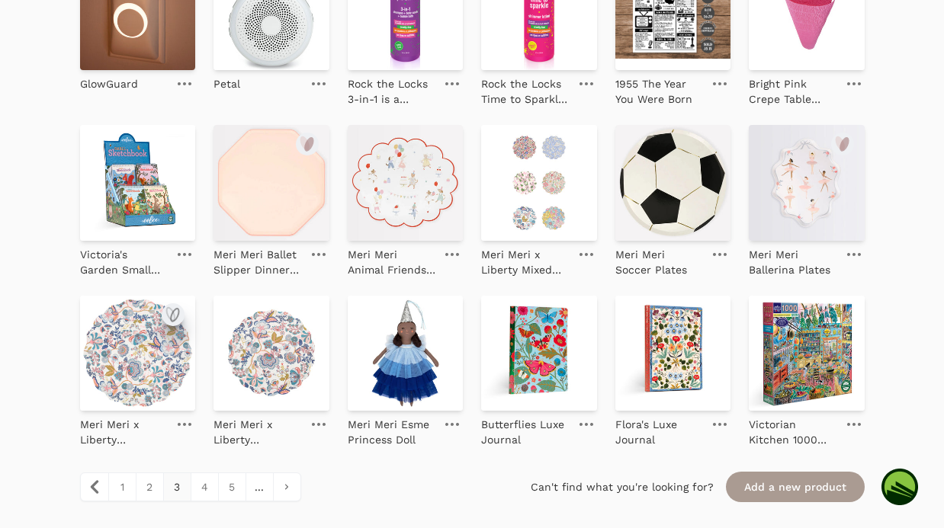
click at [176, 311] on icon "submit" at bounding box center [173, 315] width 18 height 18
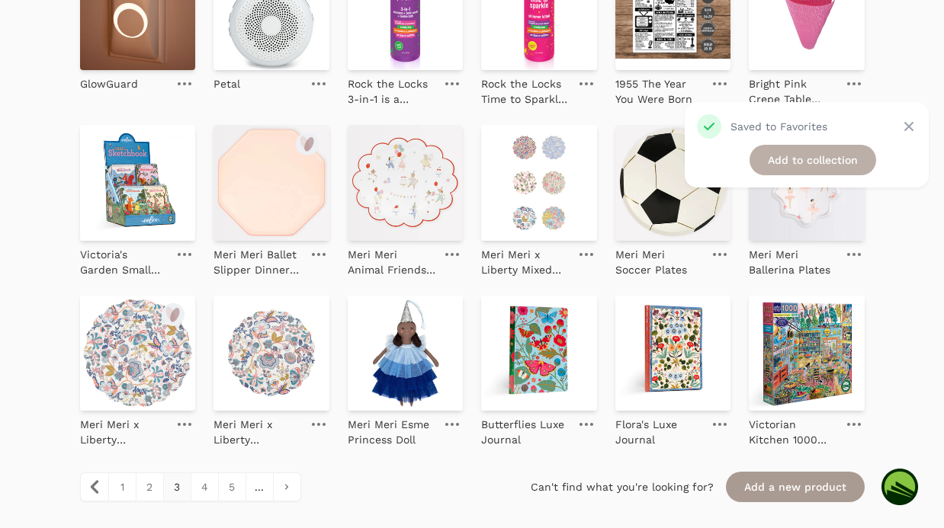
click at [789, 165] on link "Add to collection" at bounding box center [812, 160] width 127 height 30
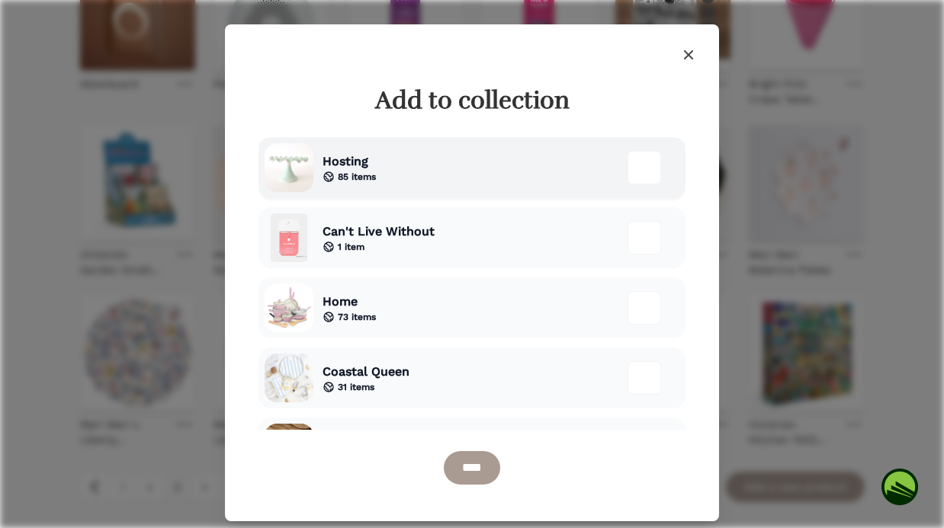
click at [421, 175] on div "Hosting 85 items" at bounding box center [471, 167] width 427 height 61
click at [470, 470] on input "****" at bounding box center [472, 468] width 56 height 34
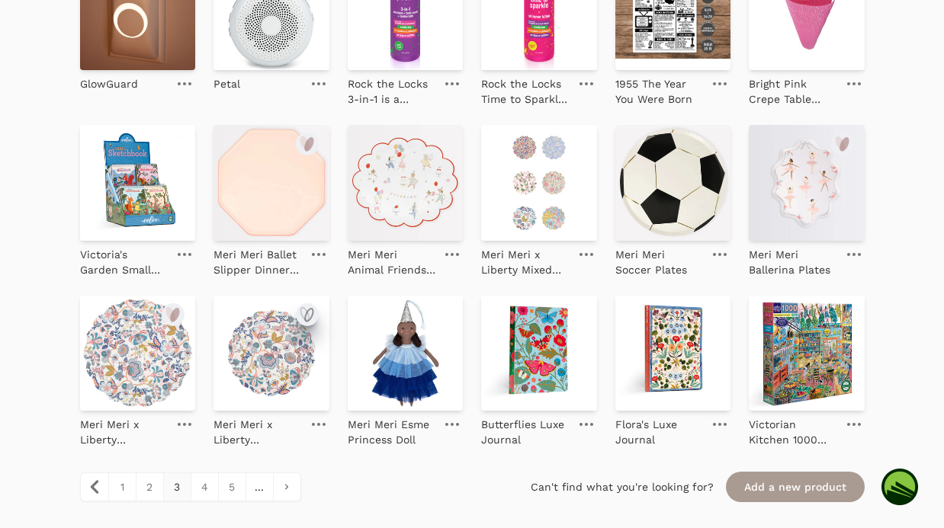
click at [309, 313] on icon "submit" at bounding box center [307, 315] width 18 height 18
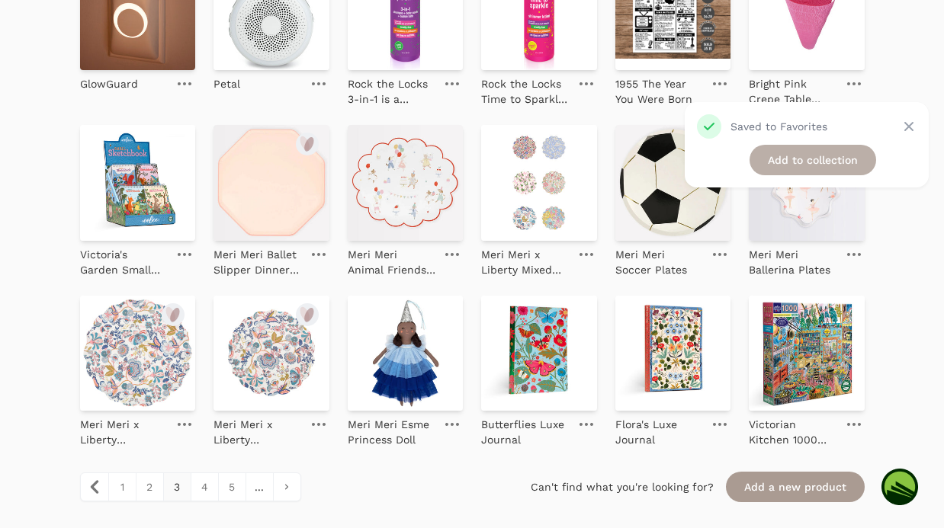
click at [785, 160] on link "Add to collection" at bounding box center [812, 160] width 127 height 30
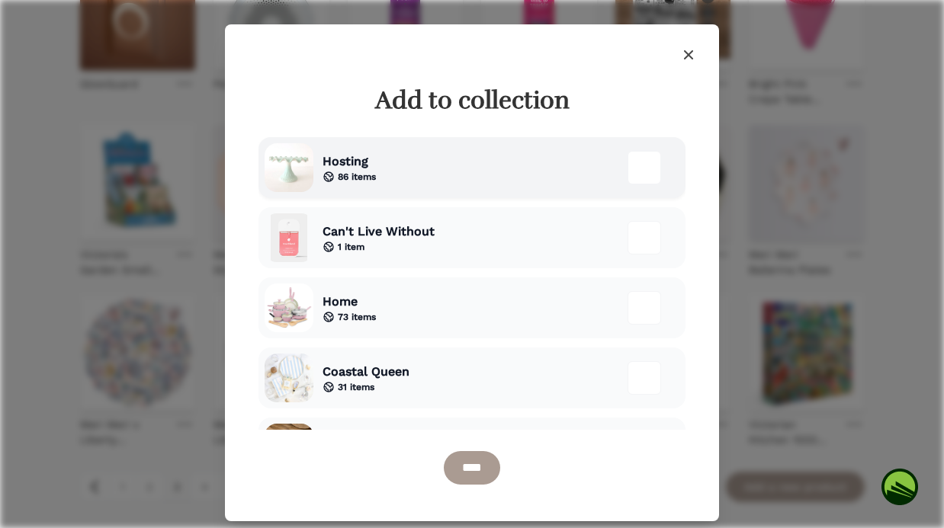
click at [396, 158] on div "Hosting 86 items" at bounding box center [471, 167] width 427 height 61
click at [478, 472] on input "****" at bounding box center [472, 468] width 56 height 34
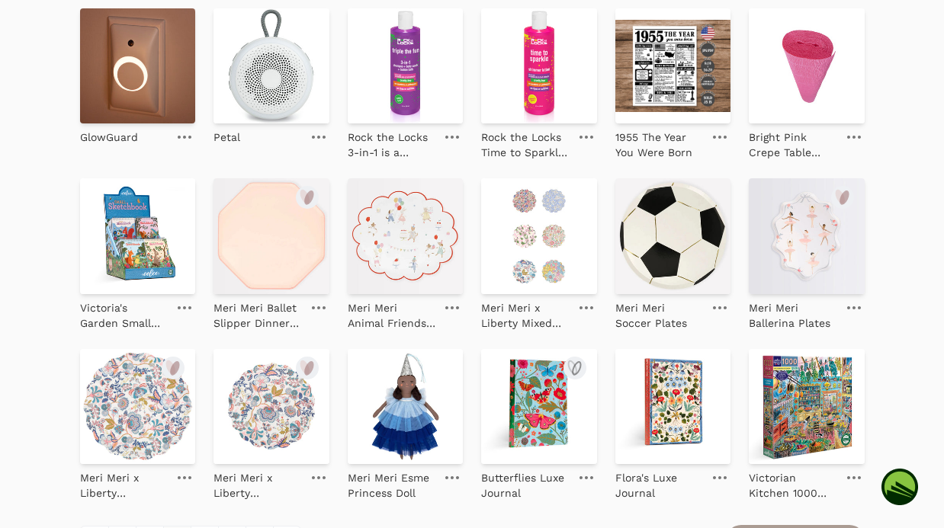
scroll to position [1409, 0]
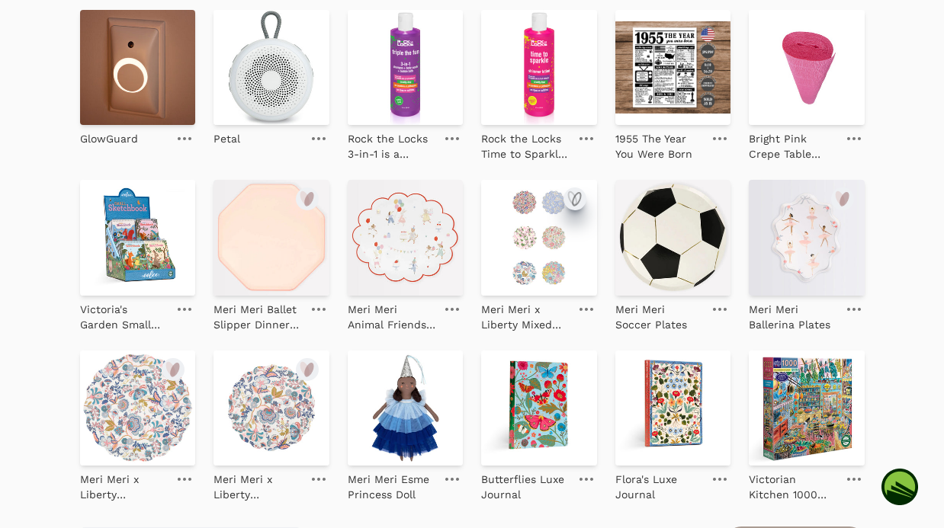
click at [576, 199] on icon "submit" at bounding box center [572, 198] width 8 height 13
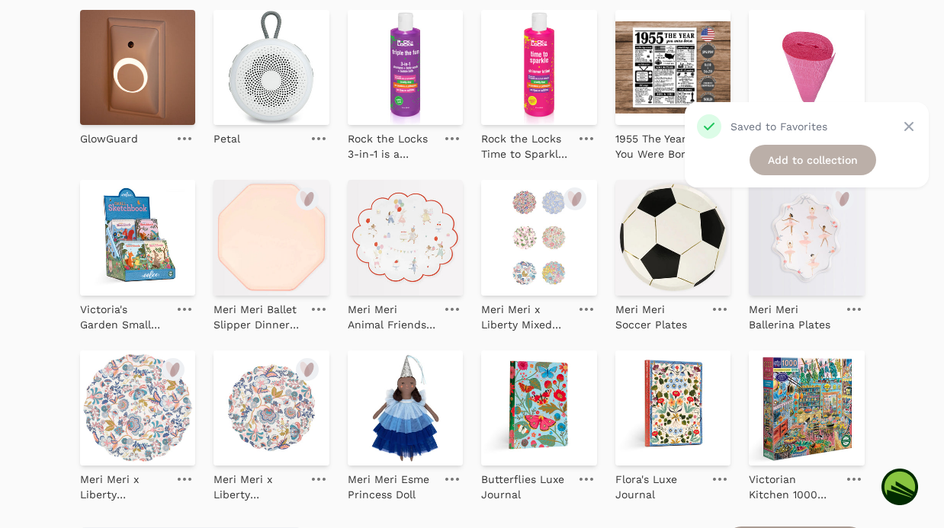
click at [815, 168] on link "Add to collection" at bounding box center [812, 160] width 127 height 30
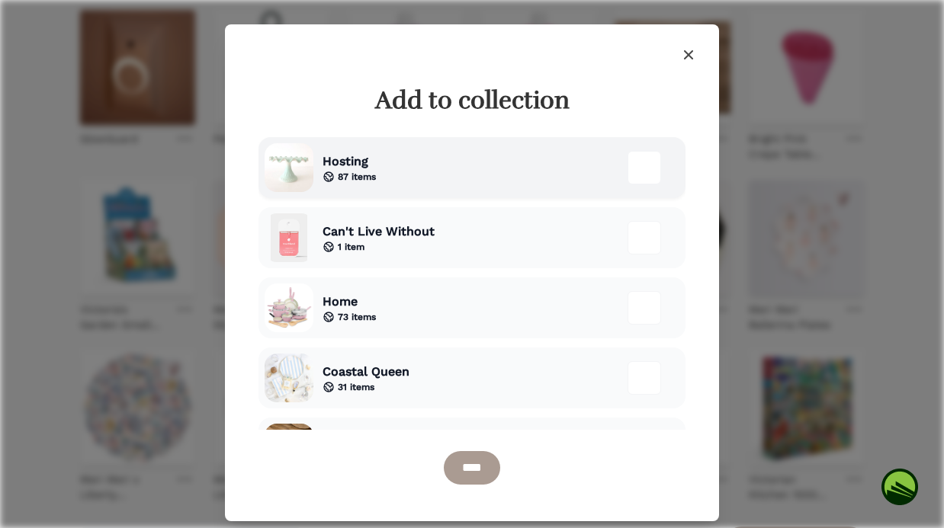
click at [417, 170] on div "Hosting 87 items" at bounding box center [471, 167] width 427 height 61
click at [481, 465] on input "****" at bounding box center [472, 468] width 56 height 34
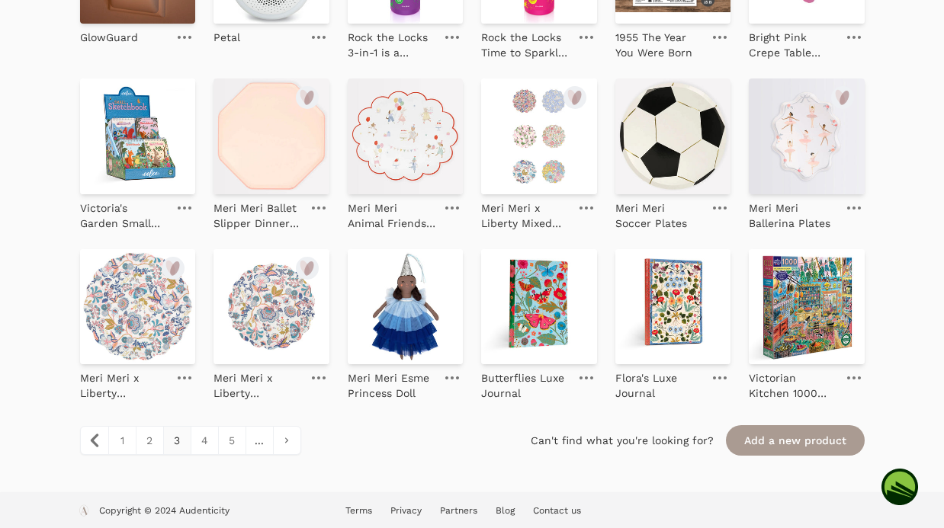
scroll to position [1514, 0]
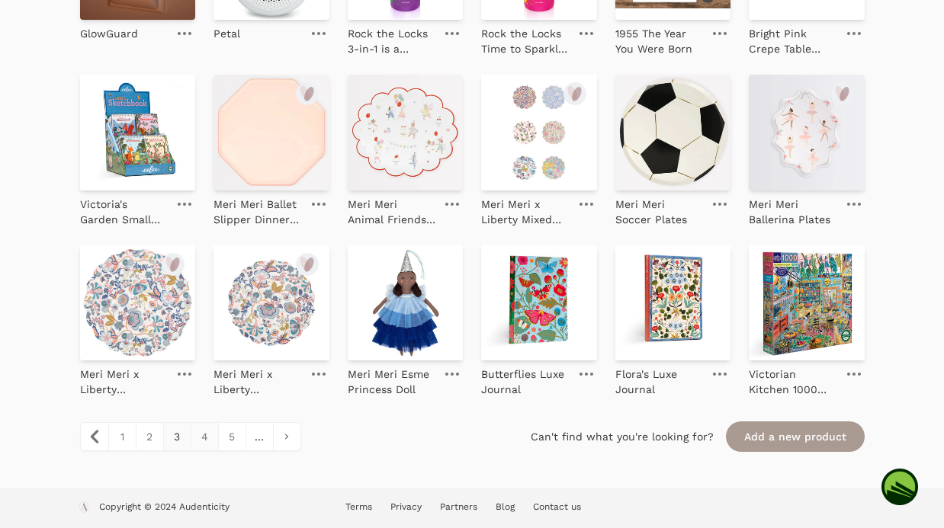
click at [205, 438] on link "4" at bounding box center [204, 436] width 27 height 27
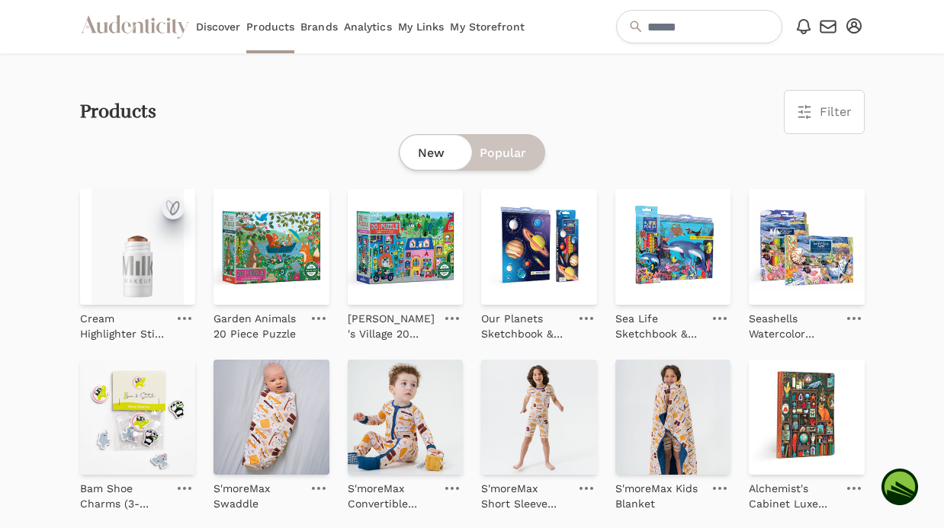
click at [172, 208] on icon "submit" at bounding box center [175, 208] width 8 height 13
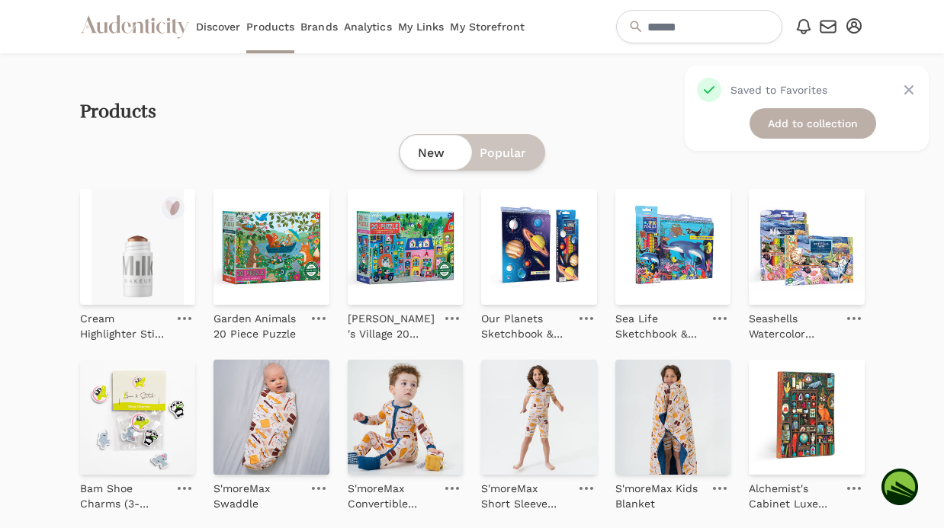
click at [783, 126] on link "Add to collection" at bounding box center [812, 123] width 127 height 30
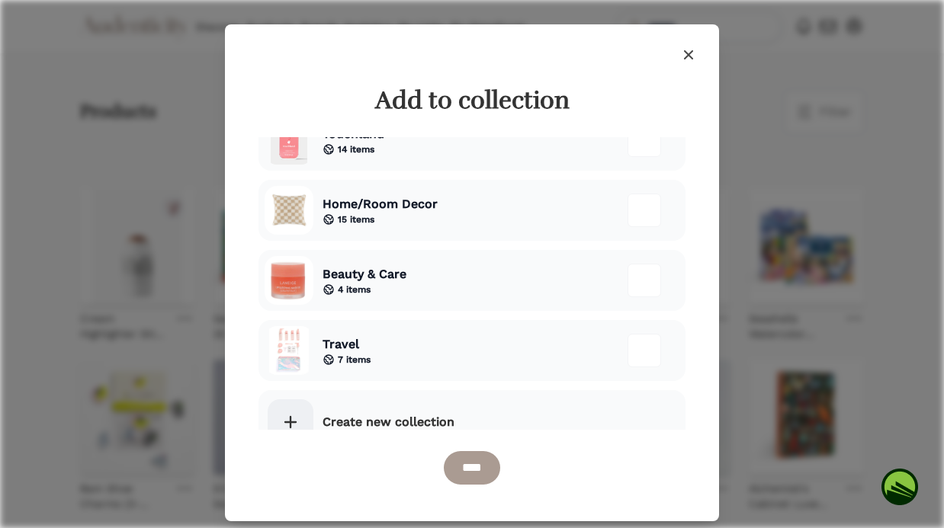
scroll to position [473, 0]
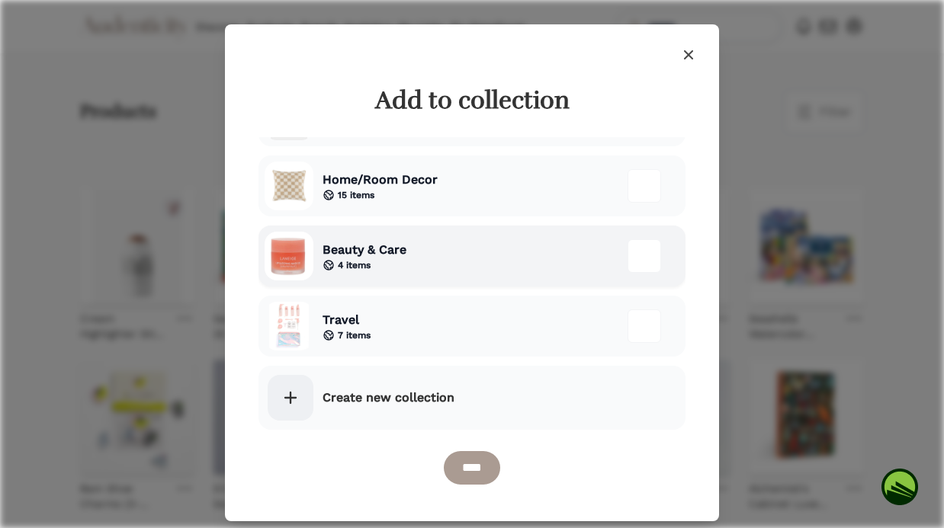
click at [649, 261] on div at bounding box center [644, 256] width 34 height 34
click at [480, 469] on input "****" at bounding box center [472, 468] width 56 height 34
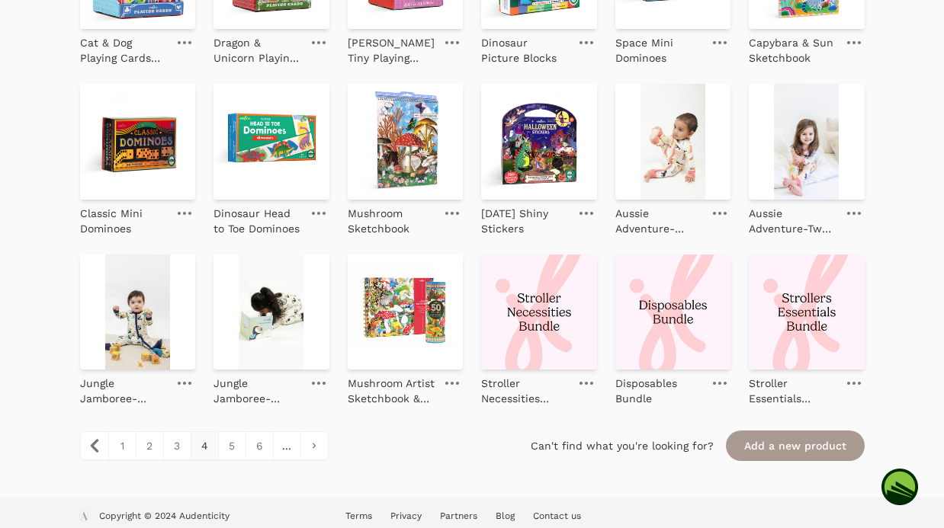
scroll to position [1514, 0]
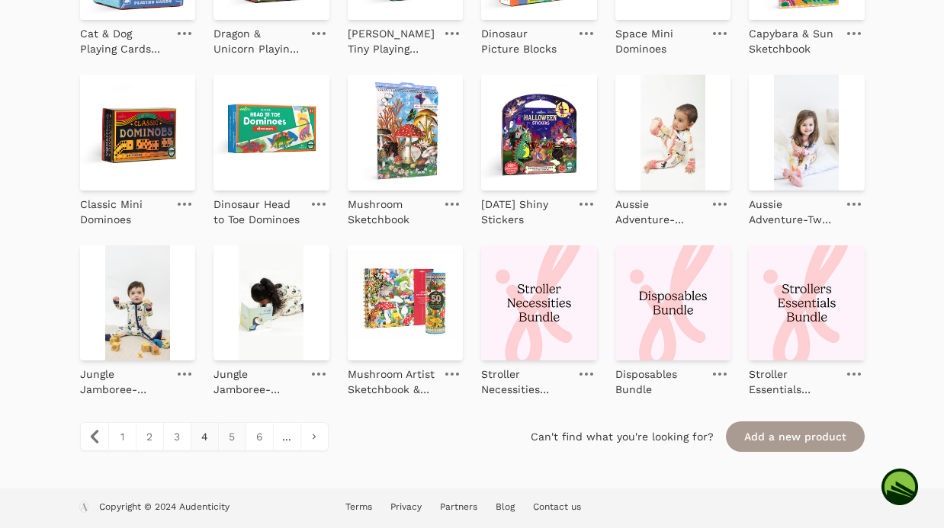
click at [233, 436] on link "5" at bounding box center [231, 436] width 27 height 27
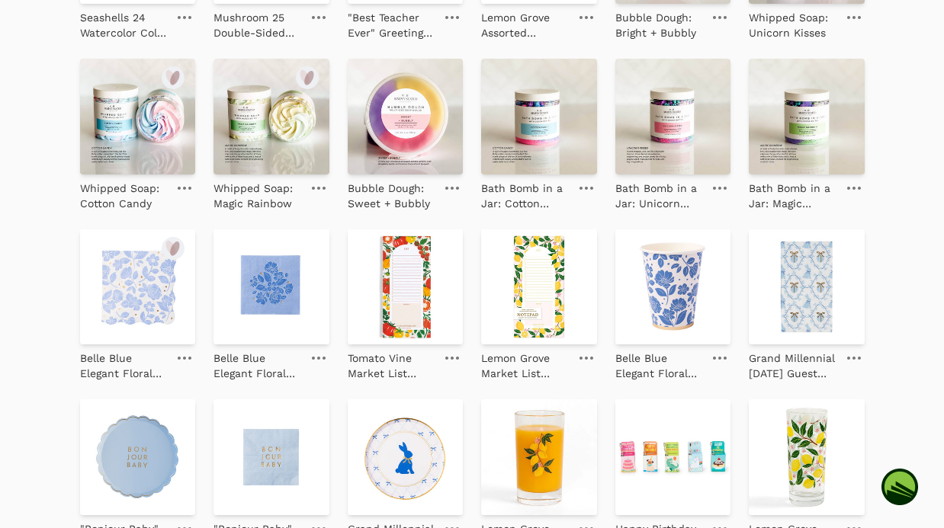
scroll to position [607, 0]
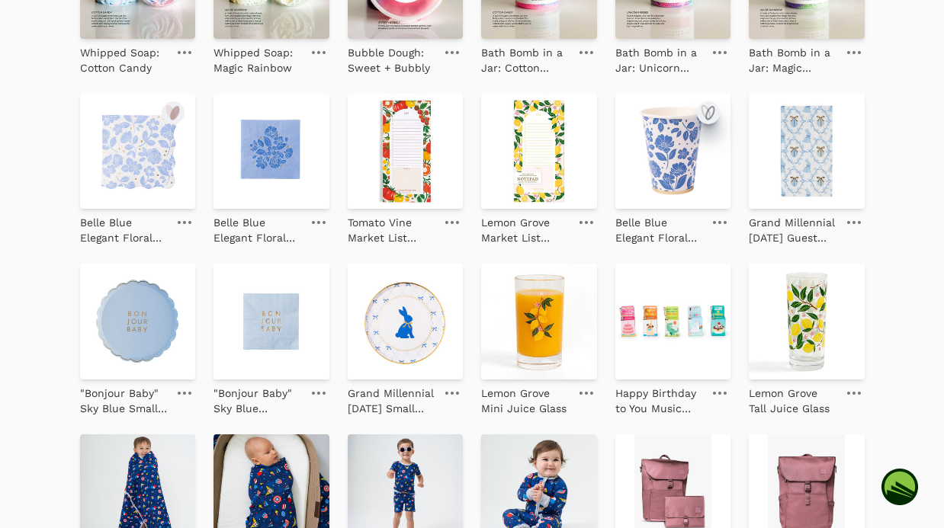
click at [706, 112] on icon "submit" at bounding box center [710, 113] width 8 height 13
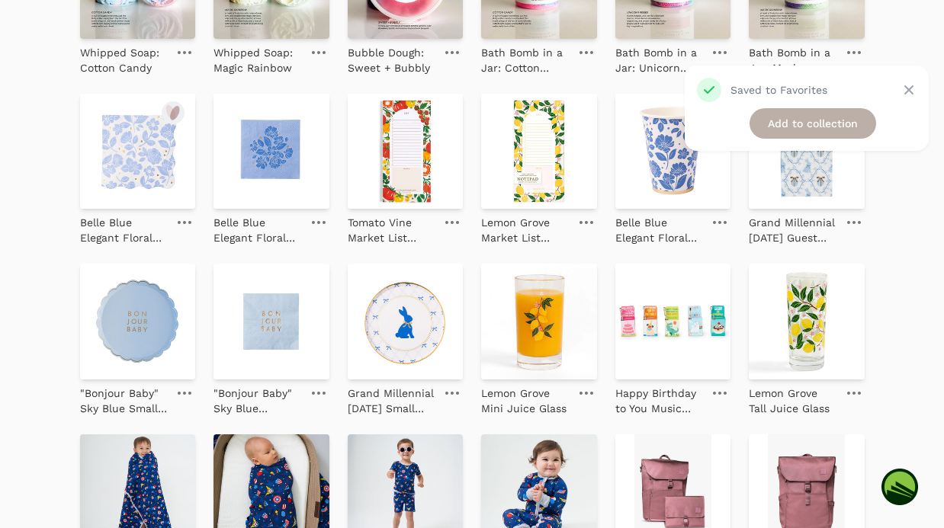
click at [769, 125] on link "Add to collection" at bounding box center [812, 123] width 127 height 30
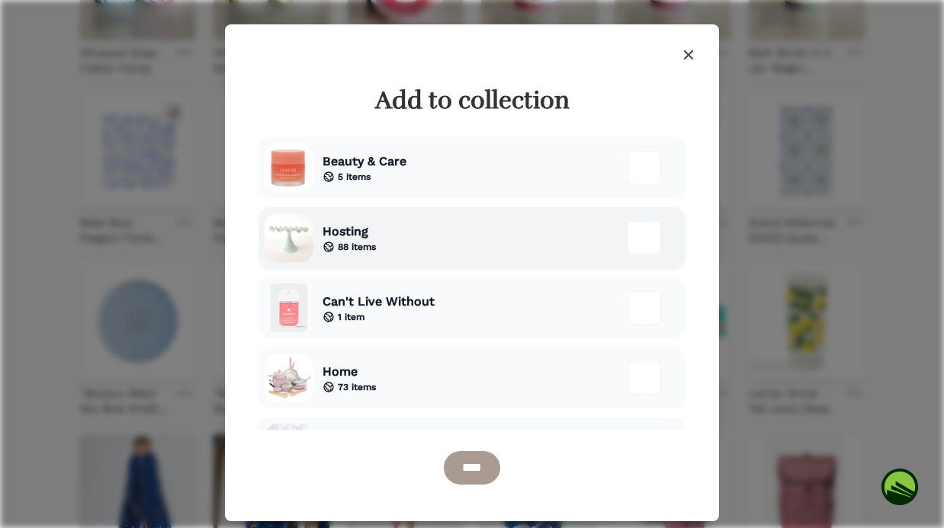
click at [508, 249] on div "Hosting 88 items" at bounding box center [471, 237] width 427 height 61
click at [476, 467] on input "****" at bounding box center [472, 468] width 56 height 34
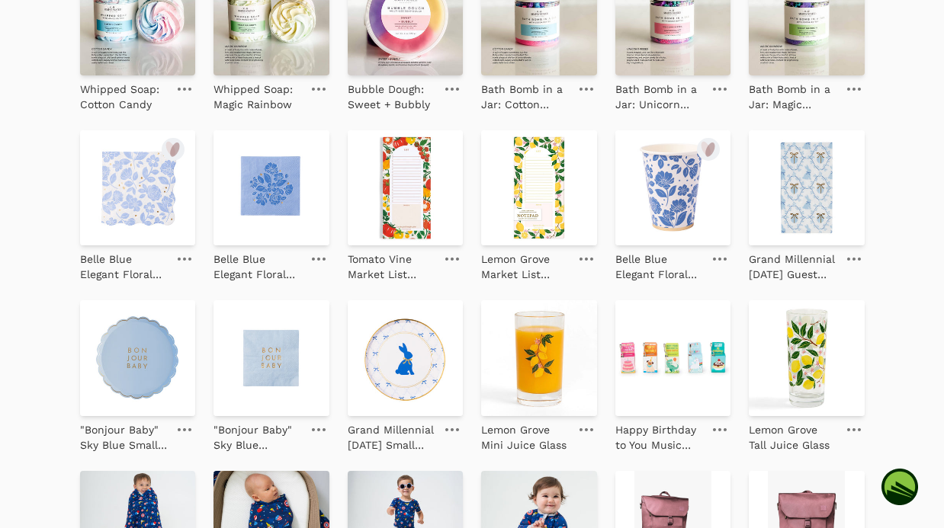
scroll to position [643, 0]
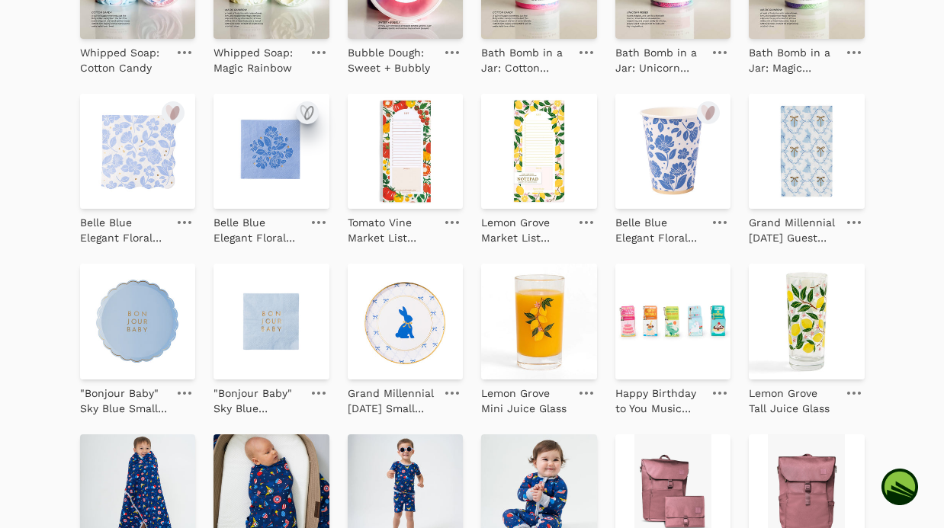
click at [304, 110] on icon "submit" at bounding box center [307, 113] width 18 height 18
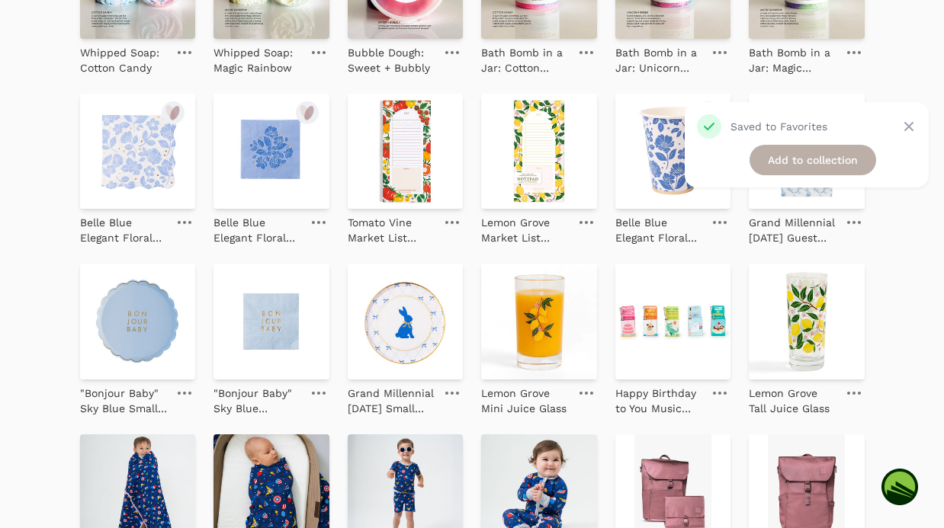
click at [762, 163] on link "Add to collection" at bounding box center [812, 160] width 127 height 30
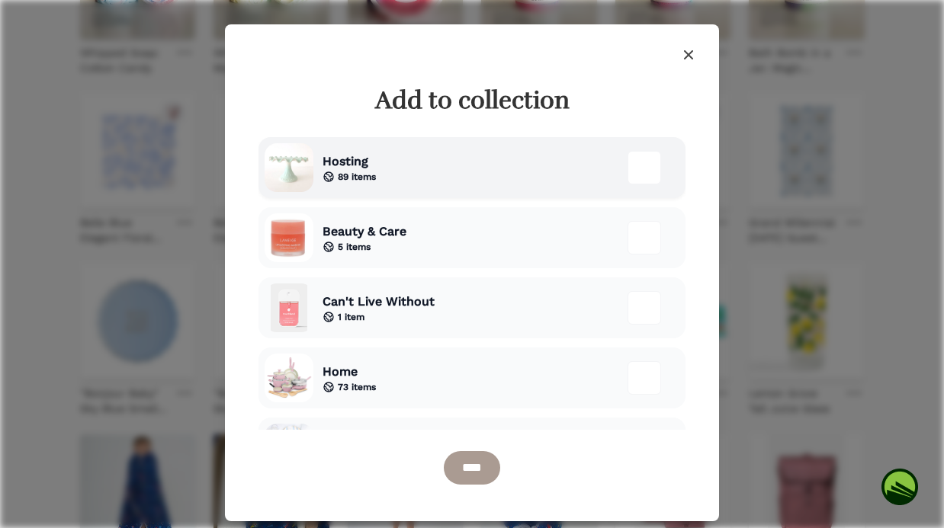
click at [357, 168] on span "Hosting" at bounding box center [348, 161] width 53 height 18
click at [492, 472] on input "****" at bounding box center [472, 468] width 56 height 34
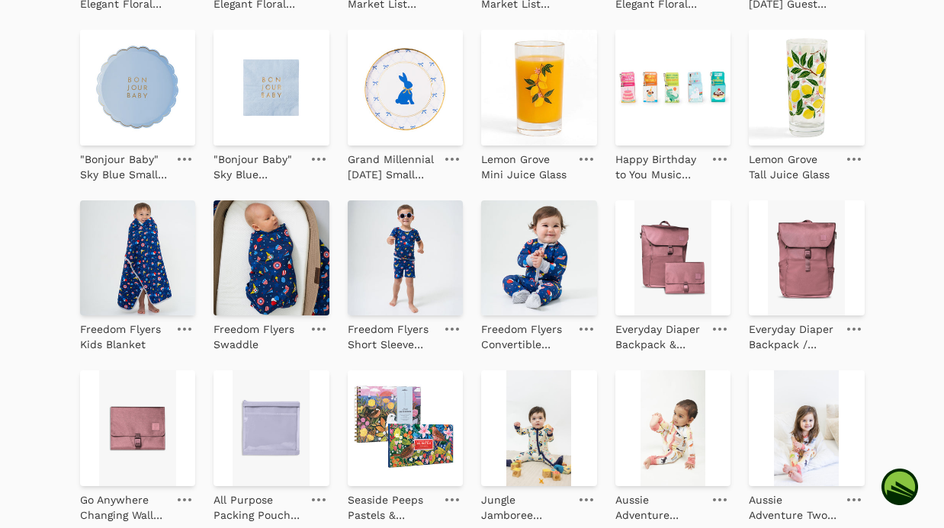
scroll to position [945, 0]
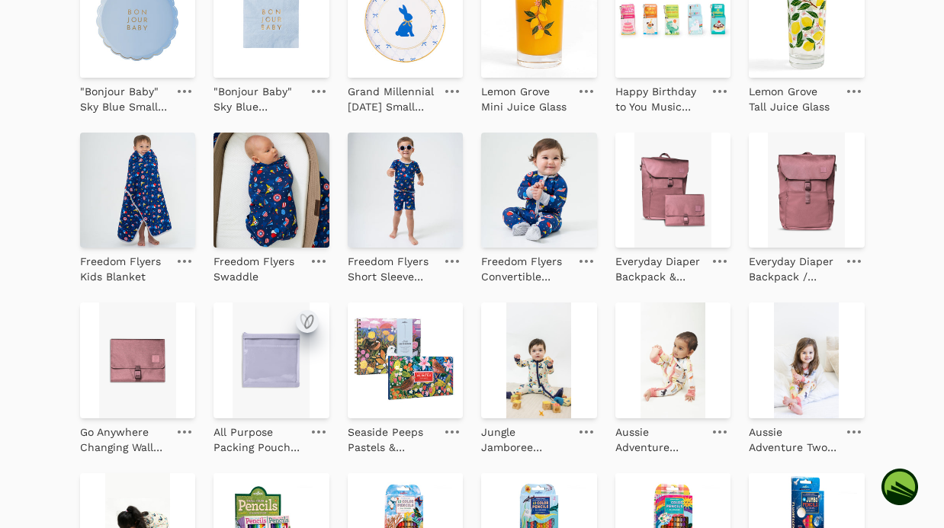
click at [306, 319] on icon "submit" at bounding box center [309, 322] width 8 height 13
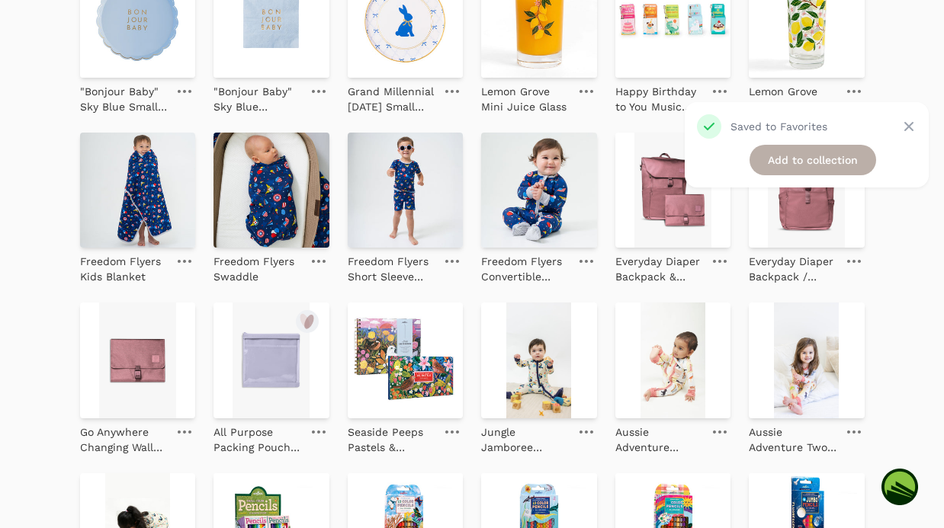
click at [810, 160] on link "Add to collection" at bounding box center [812, 160] width 127 height 30
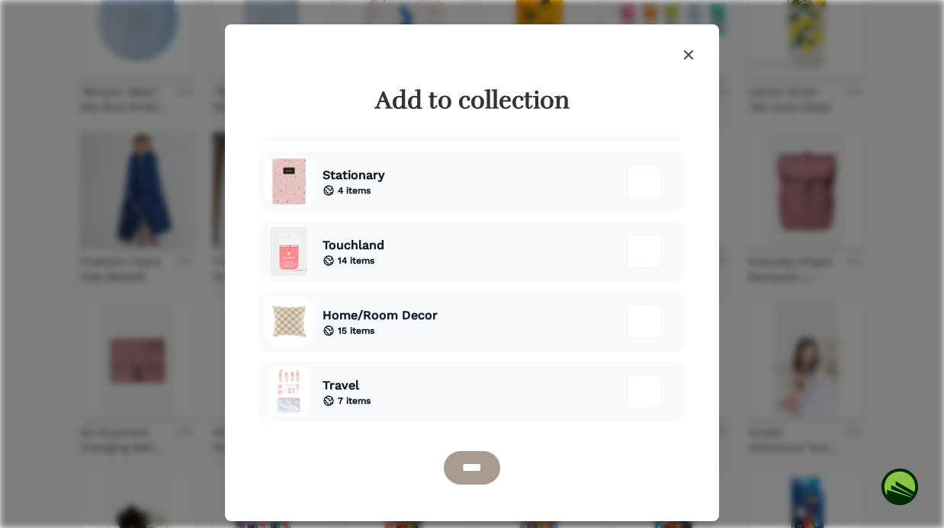
scroll to position [421, 0]
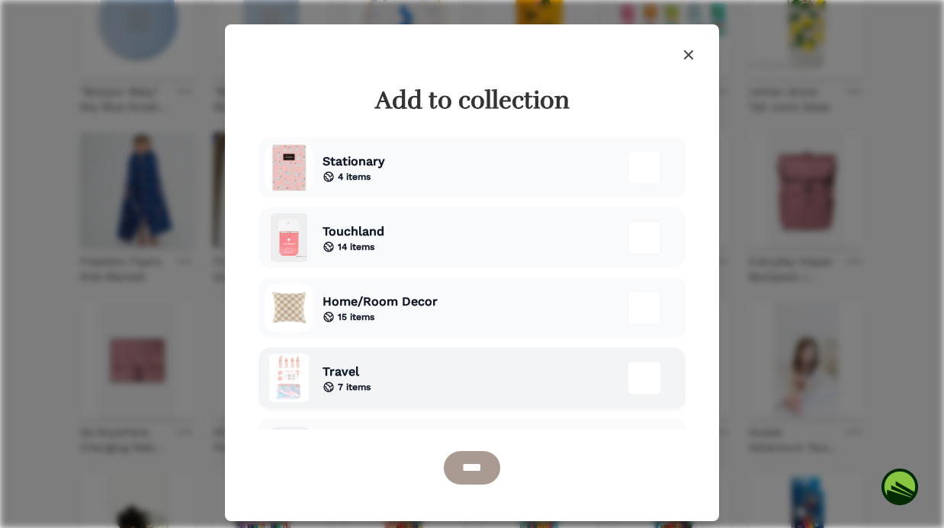
click at [486, 391] on div "Travel 7 items" at bounding box center [471, 378] width 427 height 61
click at [478, 467] on input "****" at bounding box center [472, 468] width 56 height 34
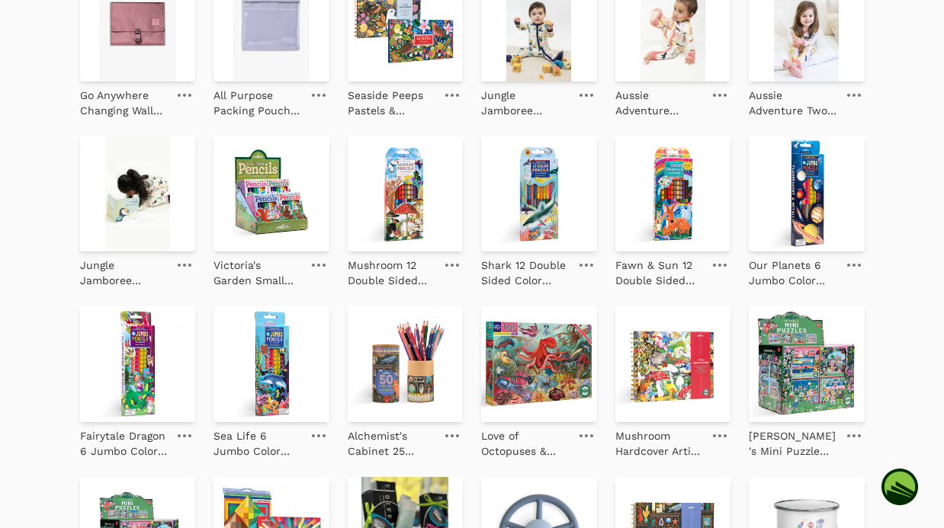
scroll to position [1514, 0]
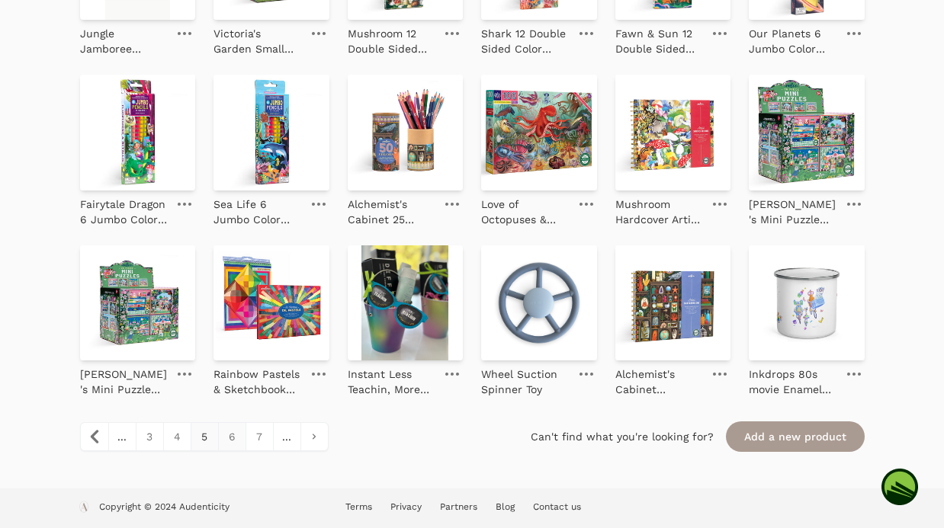
click at [230, 438] on link "6" at bounding box center [231, 436] width 27 height 27
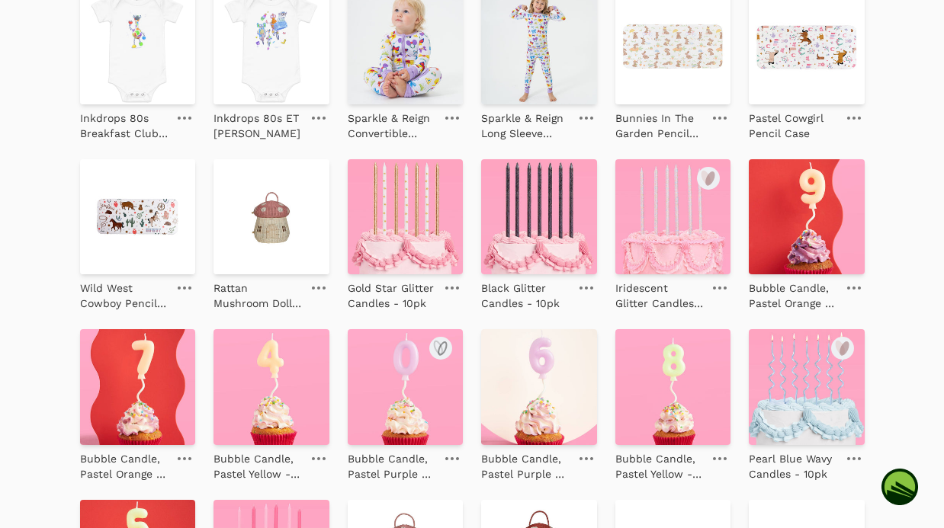
scroll to position [204, 0]
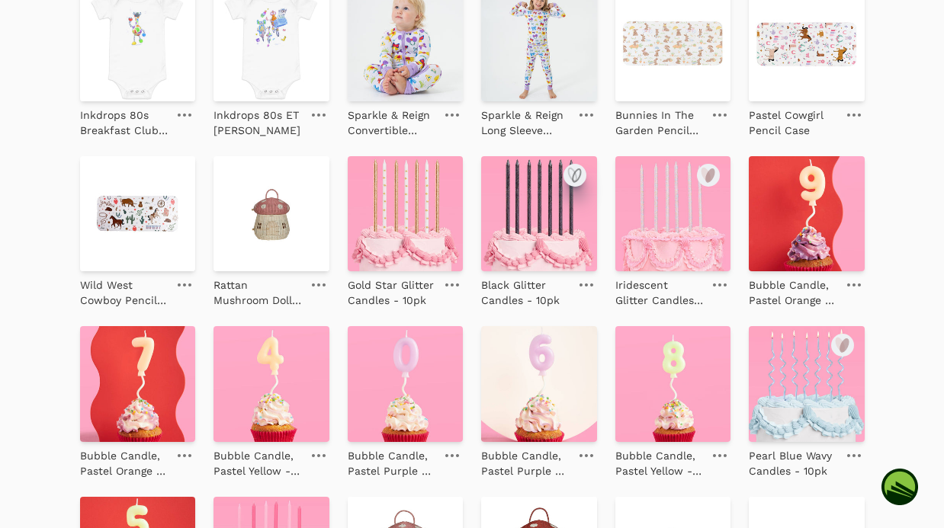
click at [573, 178] on icon "submit" at bounding box center [575, 175] width 18 height 18
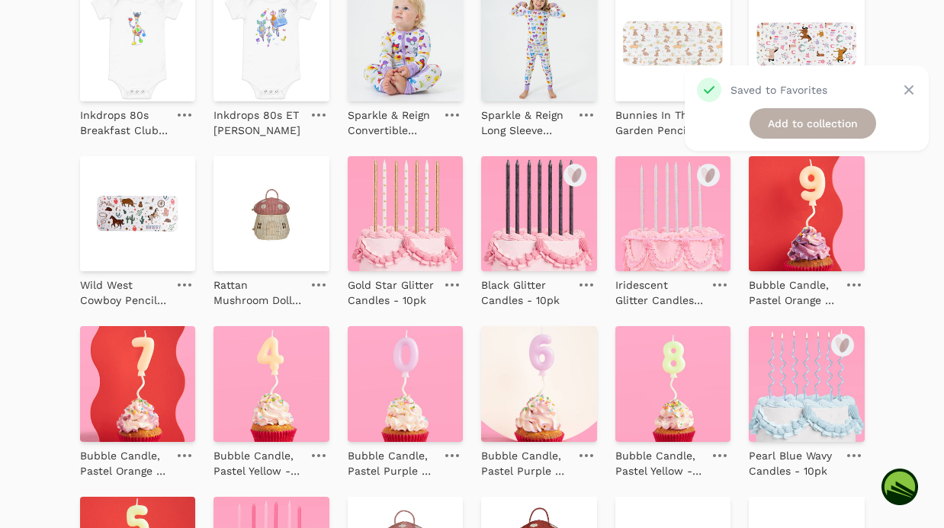
click at [787, 128] on link "Add to collection" at bounding box center [812, 123] width 127 height 30
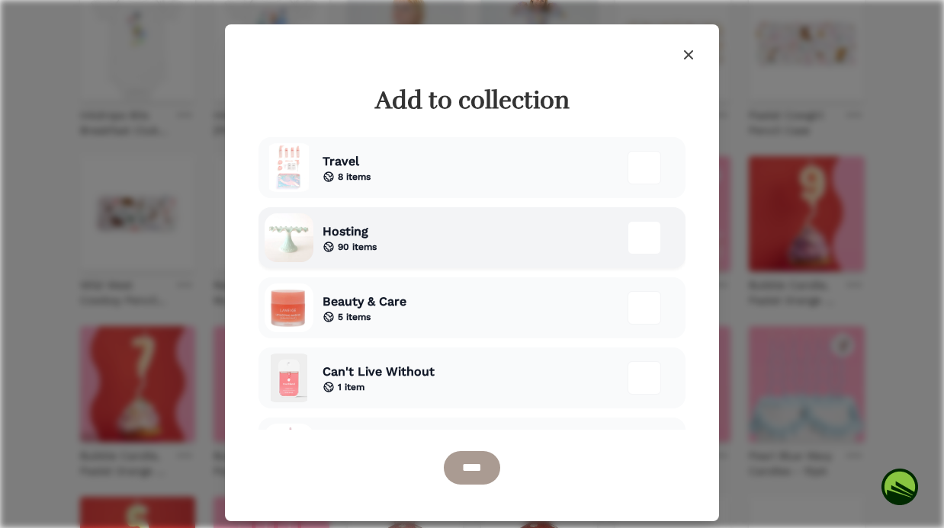
click at [438, 257] on div "Hosting 90 items" at bounding box center [471, 237] width 427 height 61
click at [467, 470] on input "****" at bounding box center [472, 468] width 56 height 34
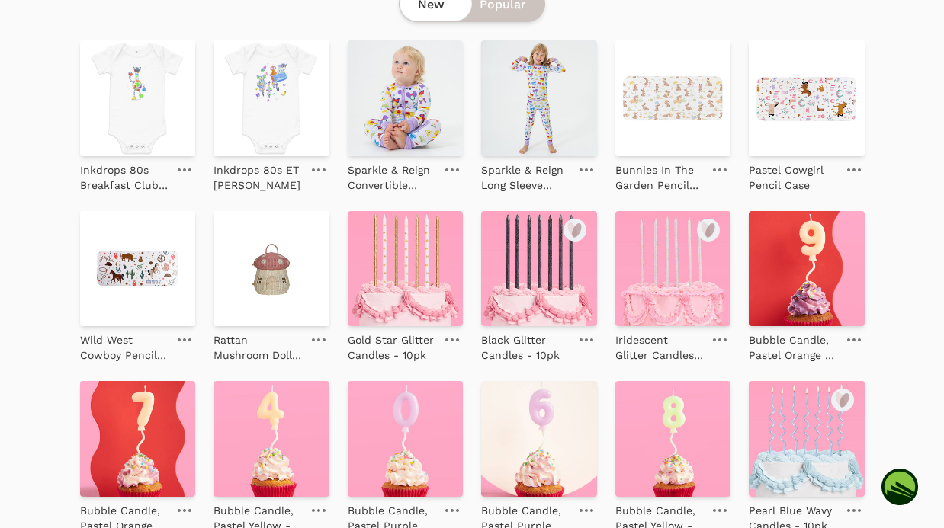
scroll to position [0, 0]
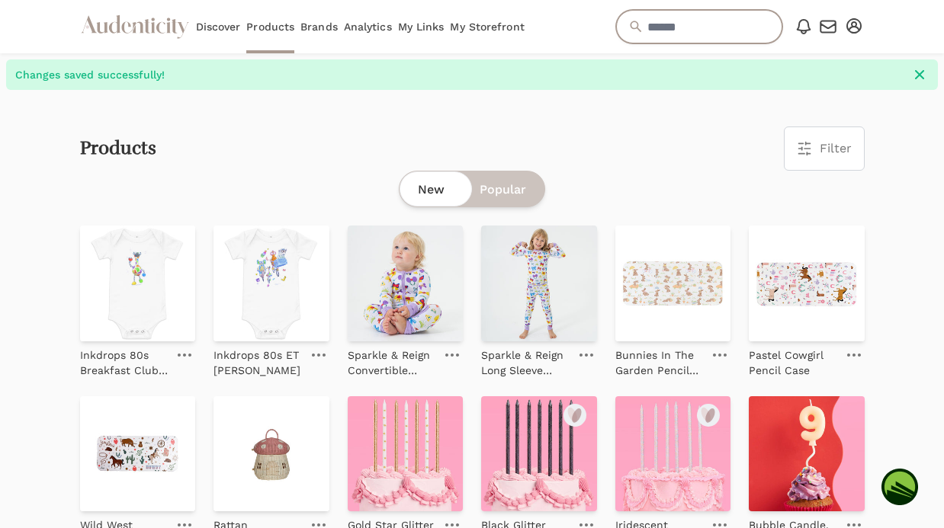
click at [690, 34] on input "text" at bounding box center [699, 27] width 166 height 34
type input "*"
type input "**********"
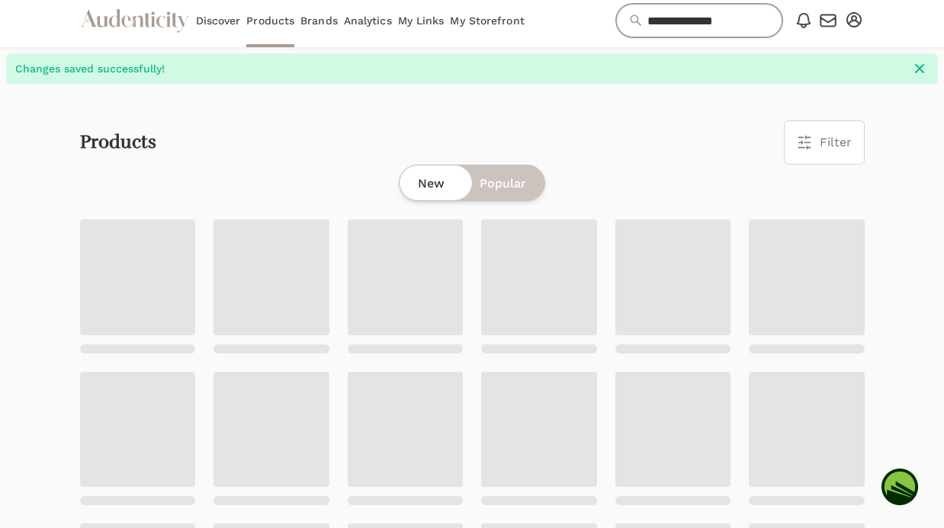
scroll to position [7, 0]
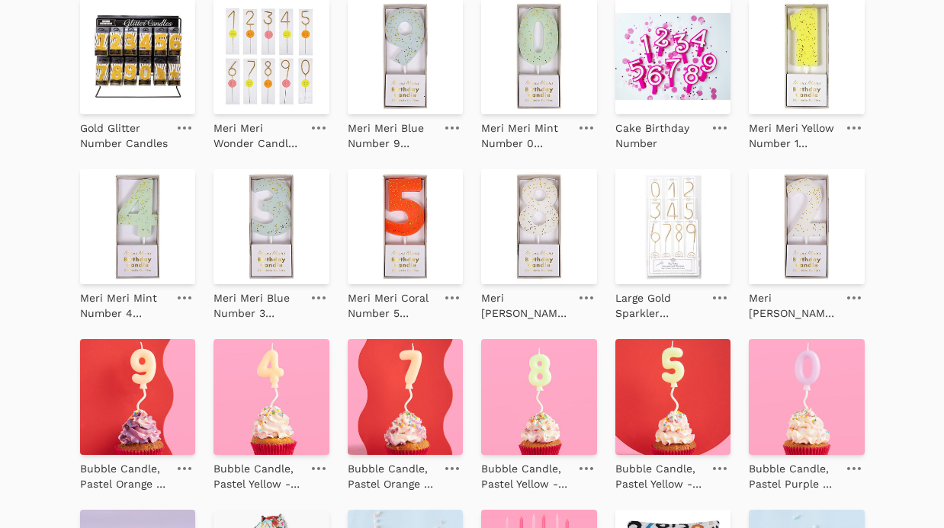
scroll to position [233, 0]
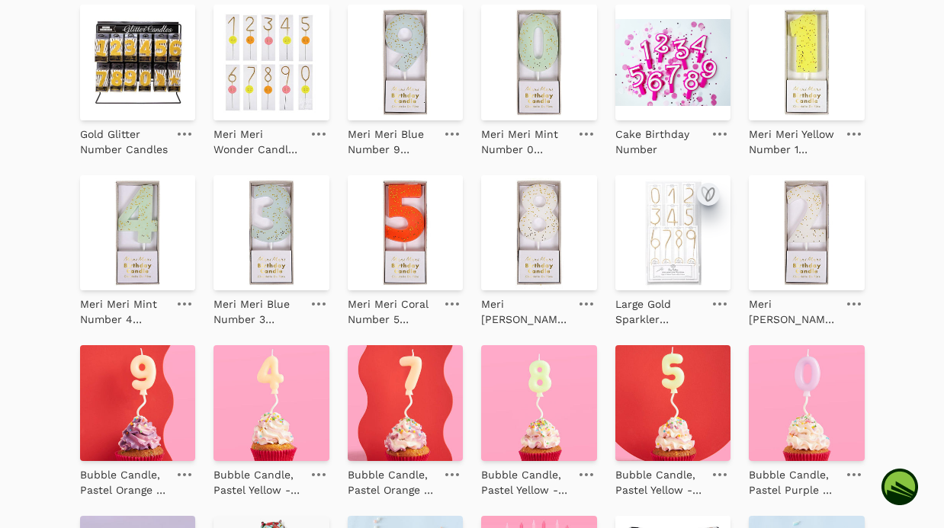
click at [706, 195] on icon "submit" at bounding box center [710, 194] width 8 height 13
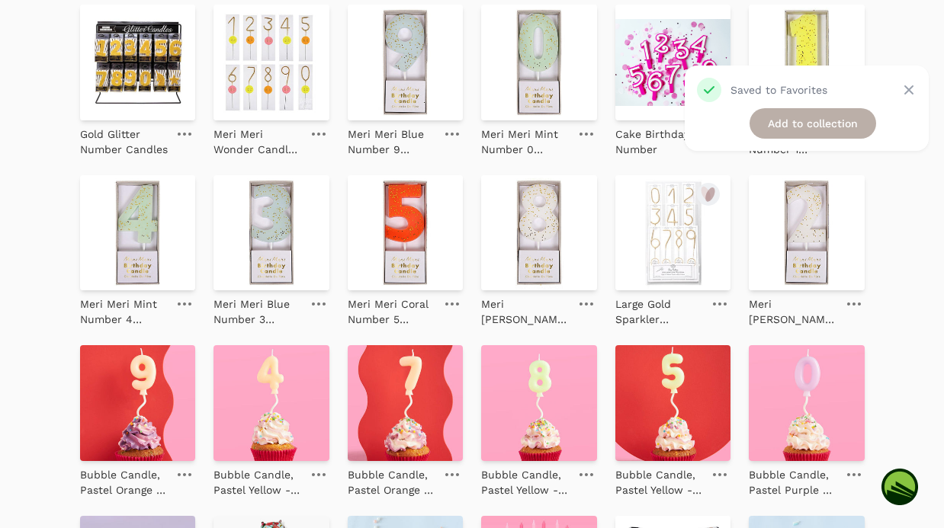
click at [788, 123] on link "Add to collection" at bounding box center [812, 123] width 127 height 30
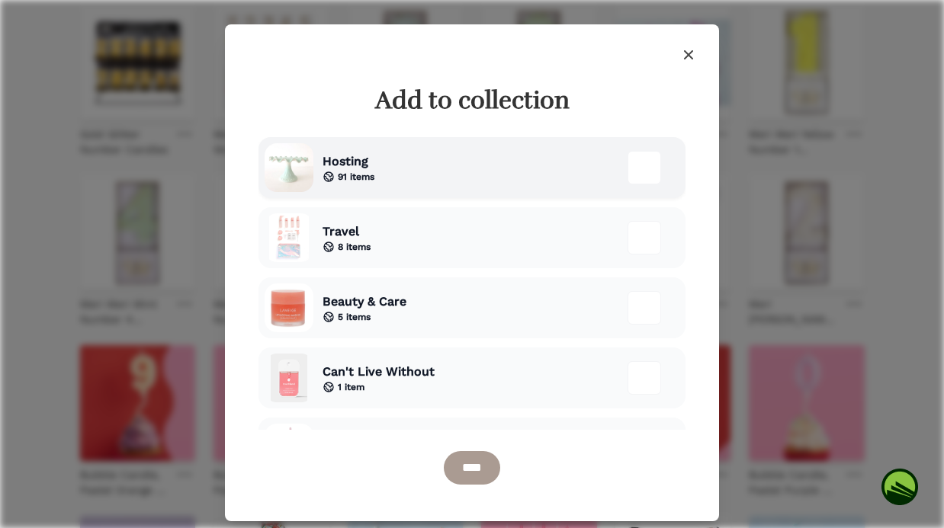
click at [499, 158] on div "Hosting 91 items" at bounding box center [471, 167] width 427 height 61
click at [467, 470] on input "****" at bounding box center [472, 468] width 56 height 34
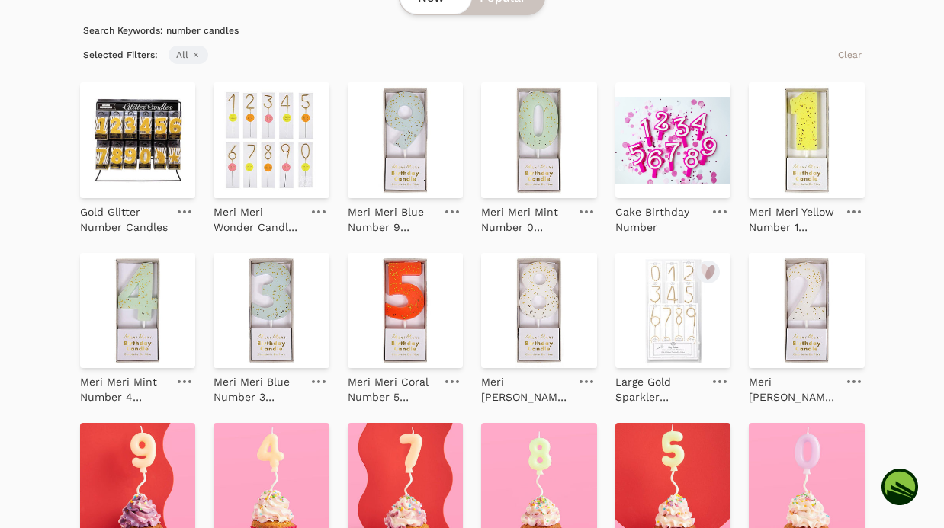
scroll to position [188, 0]
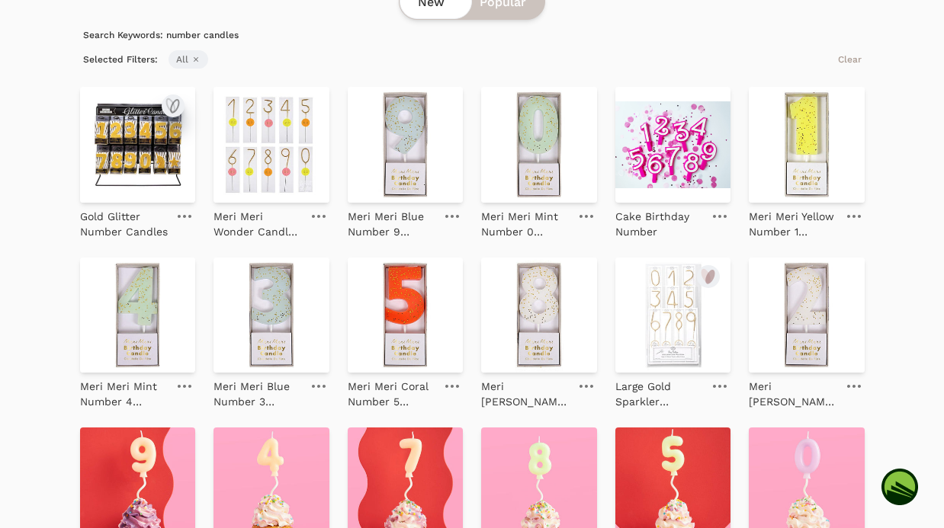
click at [172, 107] on icon "submit" at bounding box center [173, 106] width 18 height 18
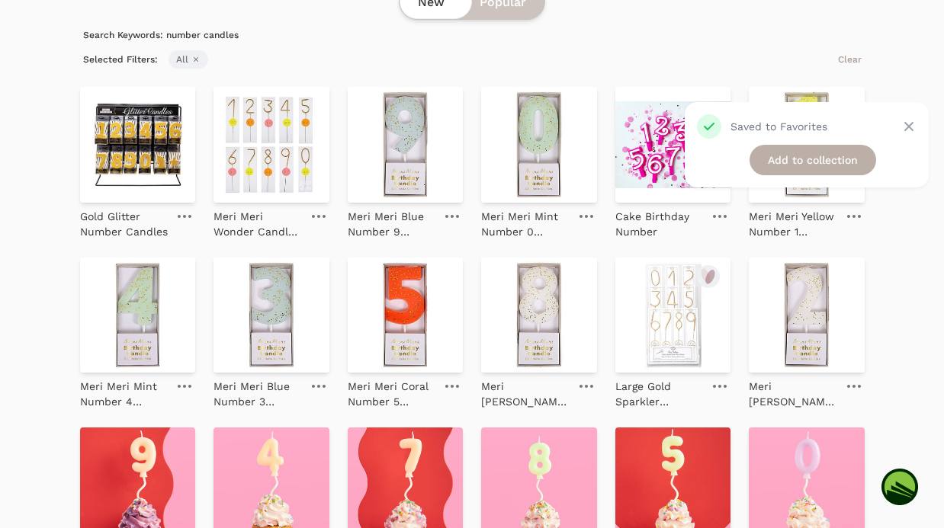
click at [781, 156] on link "Add to collection" at bounding box center [812, 160] width 127 height 30
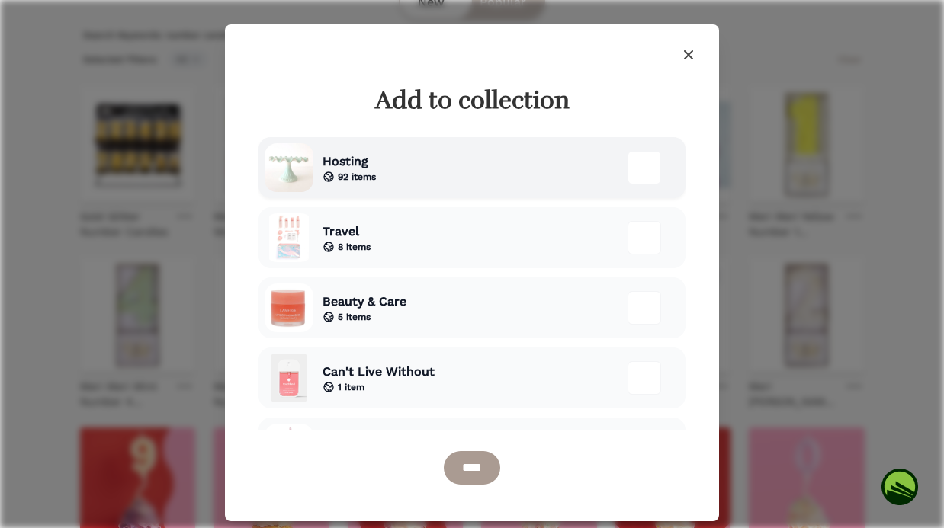
click at [403, 165] on div "Hosting 92 items" at bounding box center [471, 167] width 427 height 61
click at [470, 467] on input "****" at bounding box center [472, 468] width 56 height 34
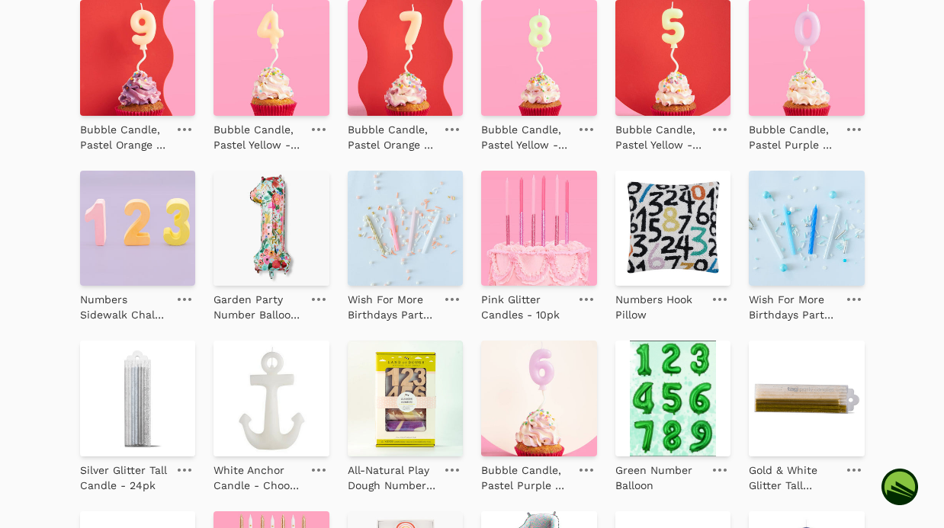
scroll to position [617, 0]
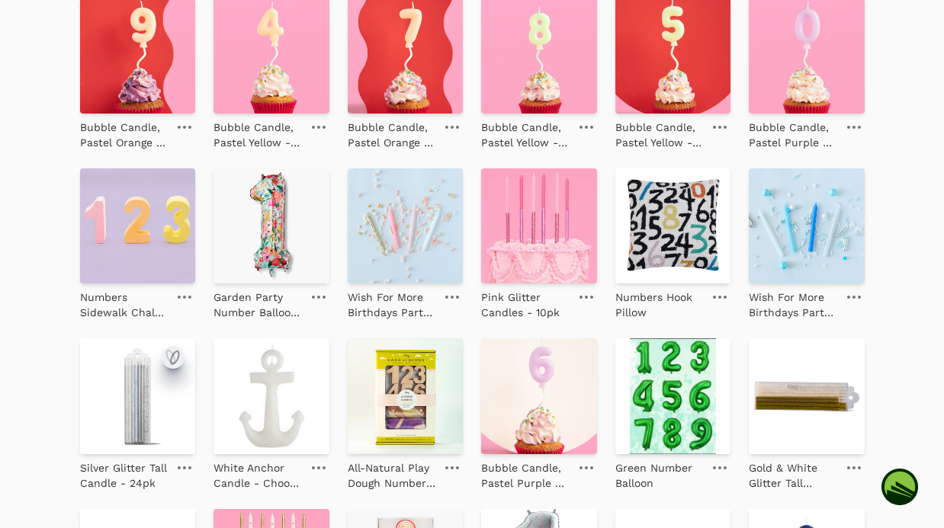
click at [178, 358] on icon "submit" at bounding box center [175, 357] width 8 height 13
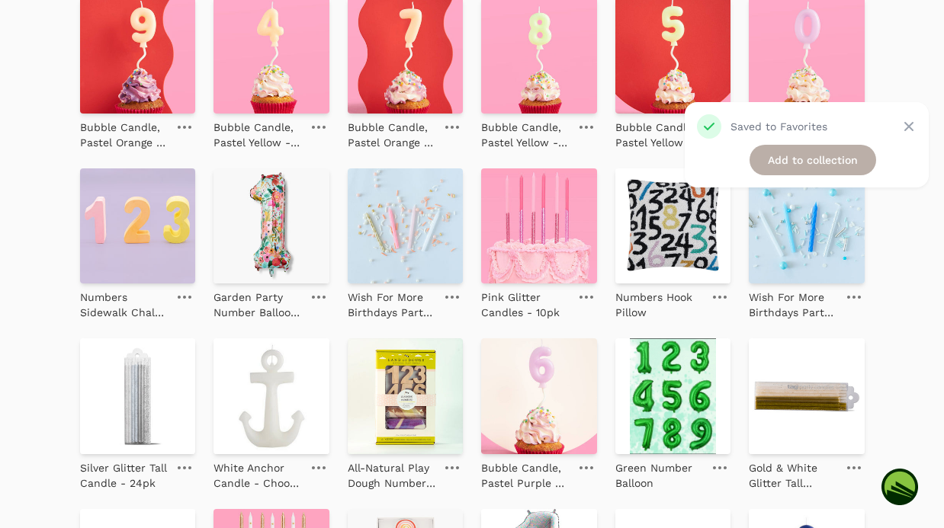
click at [784, 156] on link "Add to collection" at bounding box center [812, 160] width 127 height 30
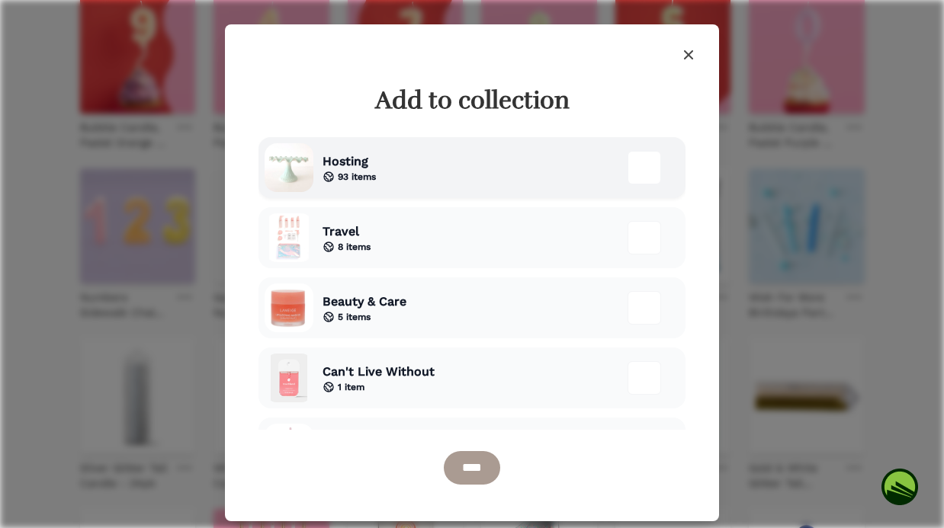
click at [394, 172] on div "Hosting 93 items" at bounding box center [471, 167] width 427 height 61
click at [471, 472] on input "****" at bounding box center [472, 468] width 56 height 34
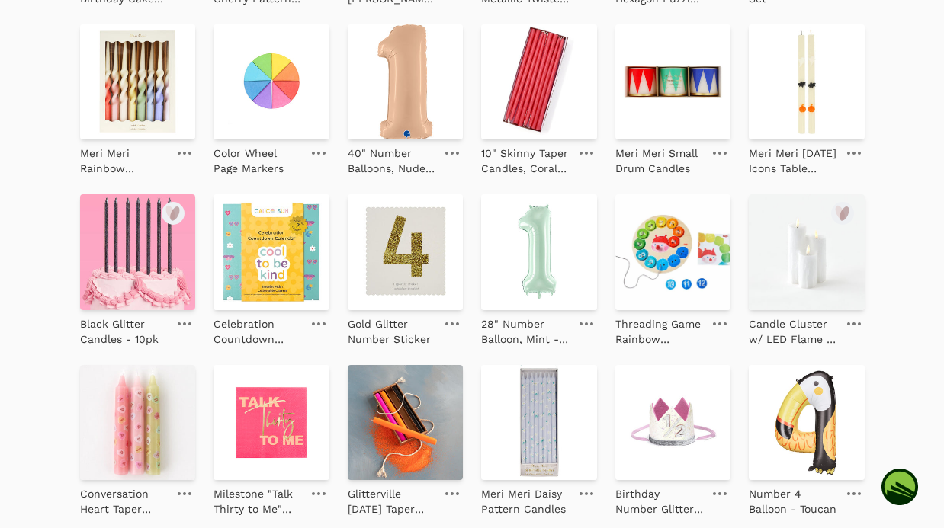
scroll to position [1437, 0]
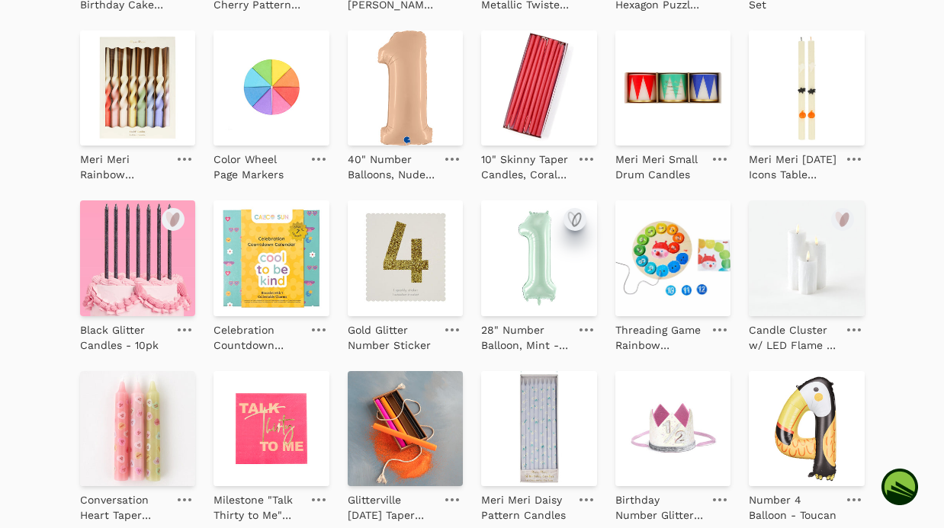
click at [574, 219] on icon "submit" at bounding box center [575, 219] width 18 height 18
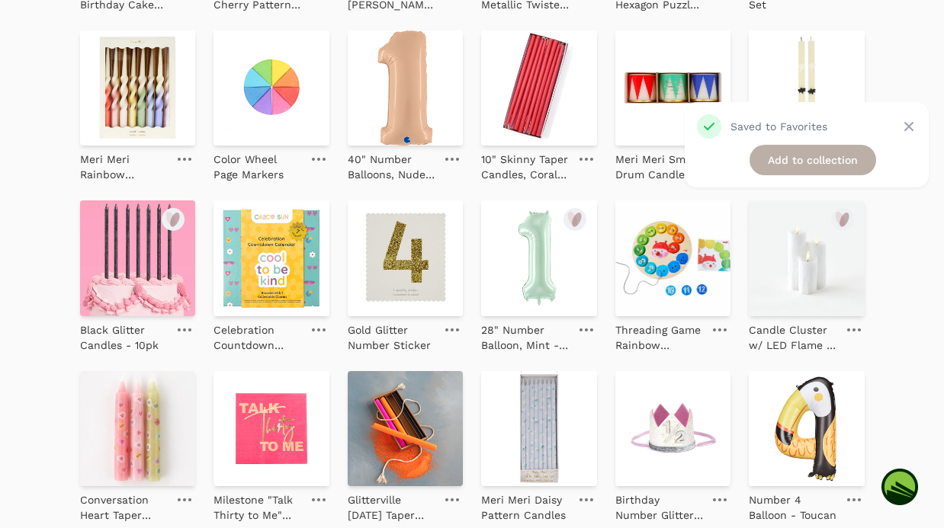
click at [791, 162] on link "Add to collection" at bounding box center [812, 160] width 127 height 30
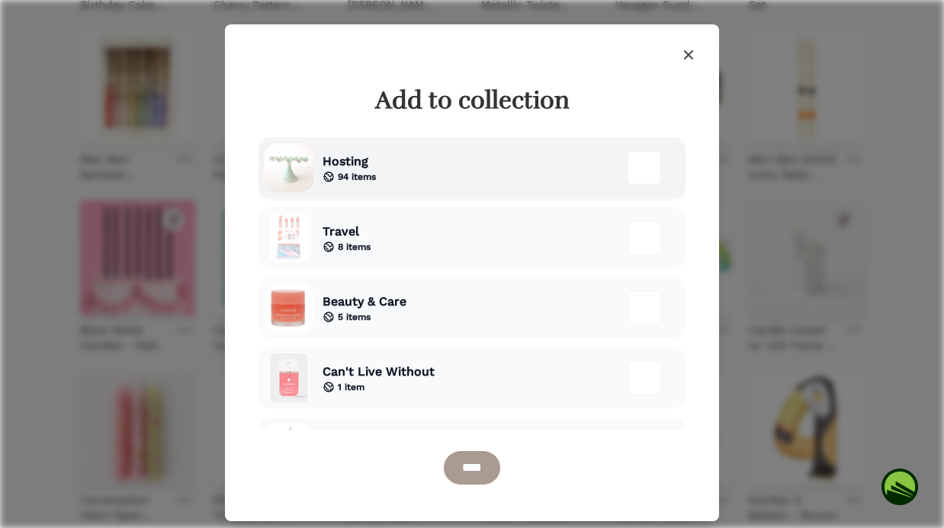
click at [591, 179] on div "Hosting 94 items" at bounding box center [471, 167] width 427 height 61
click at [480, 474] on input "****" at bounding box center [472, 468] width 56 height 34
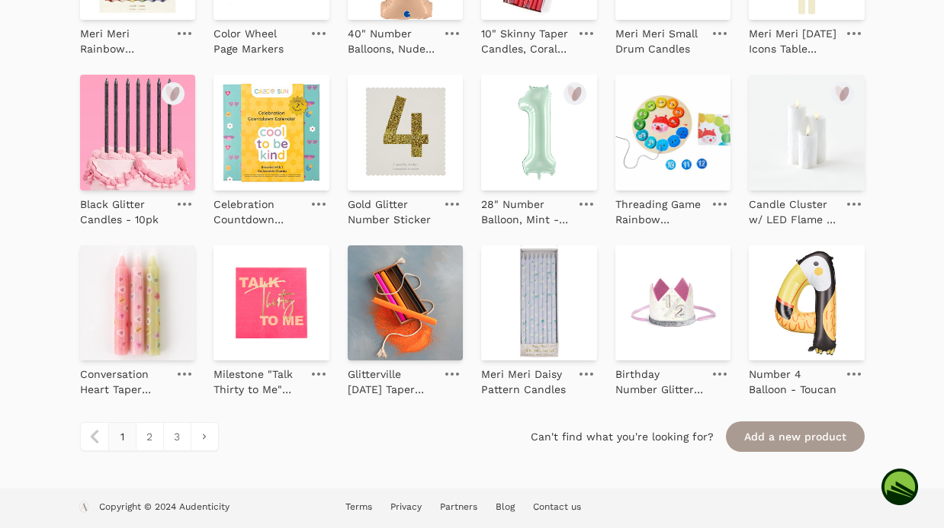
scroll to position [1557, 0]
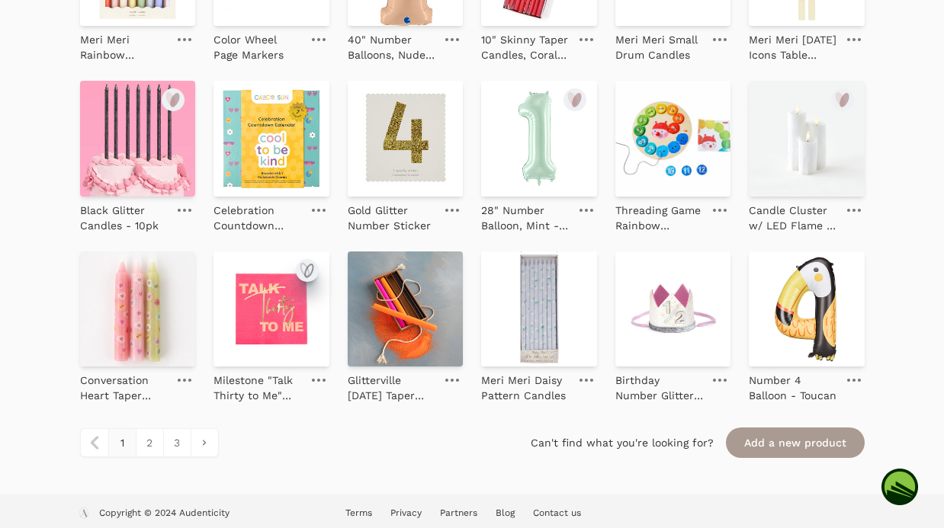
click at [305, 274] on icon "submit" at bounding box center [309, 271] width 8 height 13
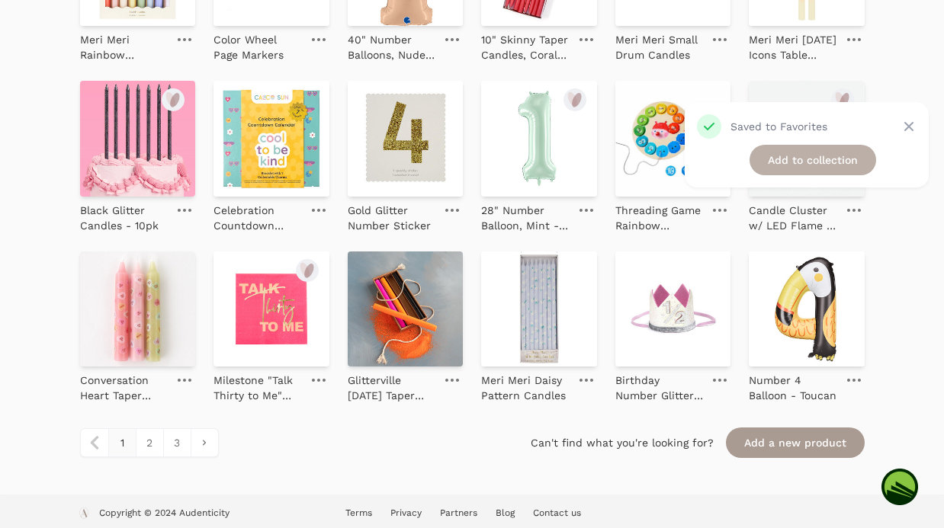
click at [772, 159] on link "Add to collection" at bounding box center [812, 160] width 127 height 30
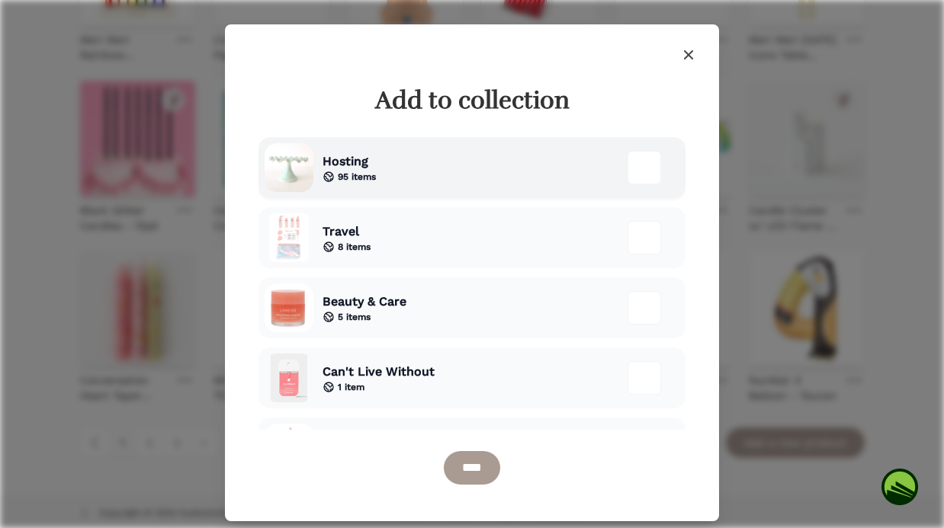
click at [443, 163] on div "Hosting 95 items" at bounding box center [471, 167] width 427 height 61
click at [467, 467] on input "****" at bounding box center [472, 468] width 56 height 34
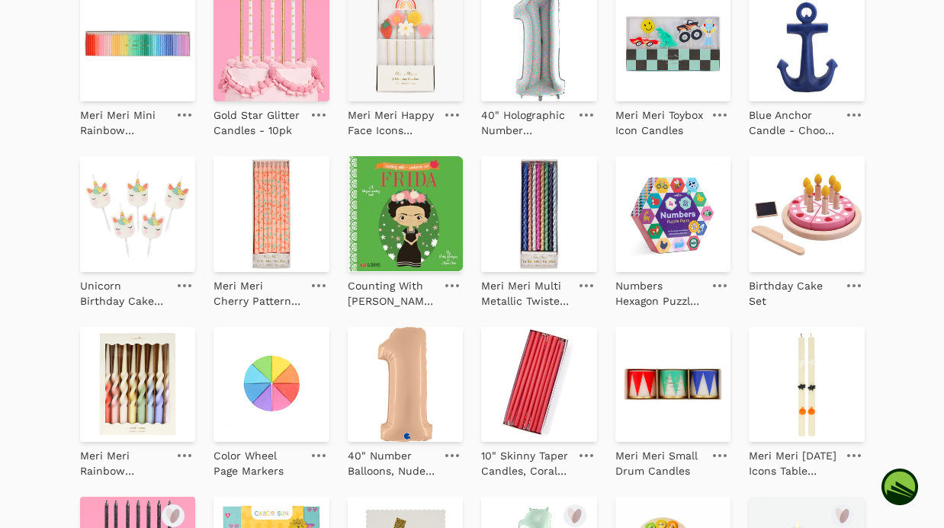
scroll to position [1520, 0]
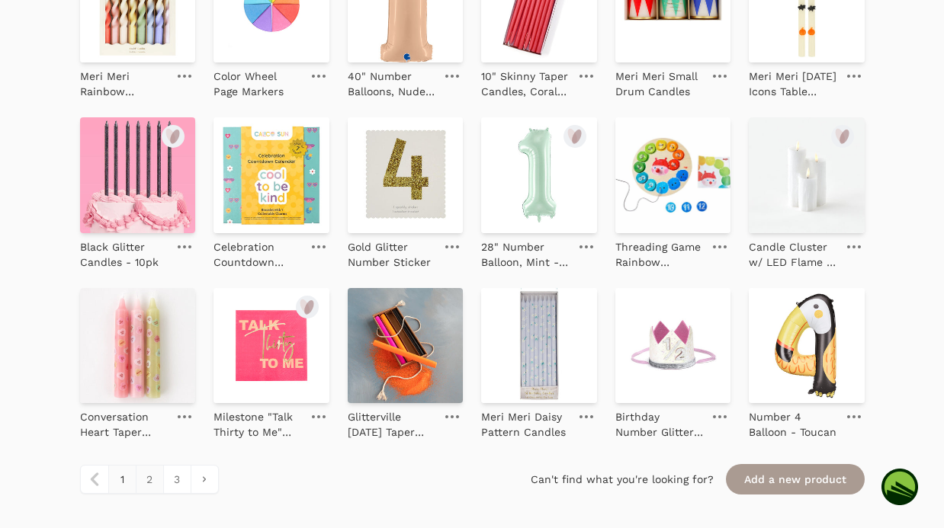
click at [148, 480] on link "2" at bounding box center [149, 479] width 27 height 27
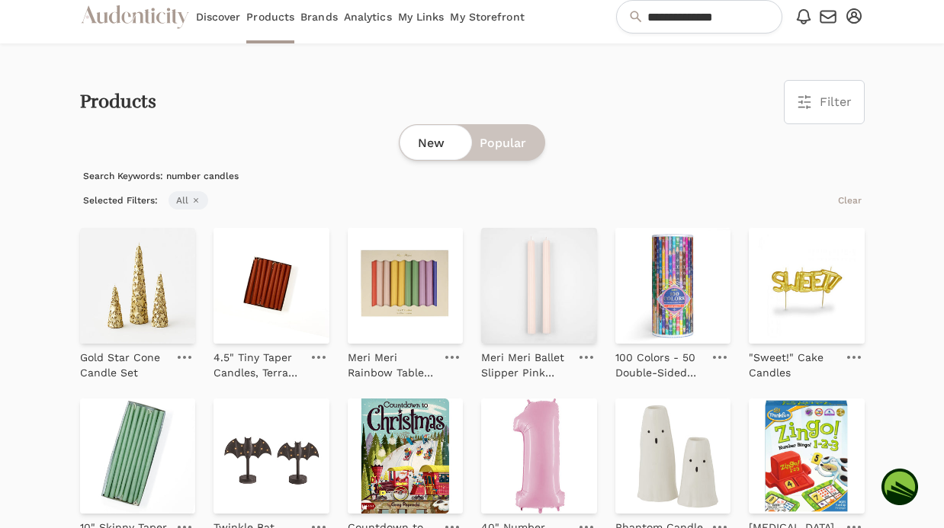
scroll to position [11, 0]
click at [579, 241] on icon "submit" at bounding box center [575, 246] width 18 height 18
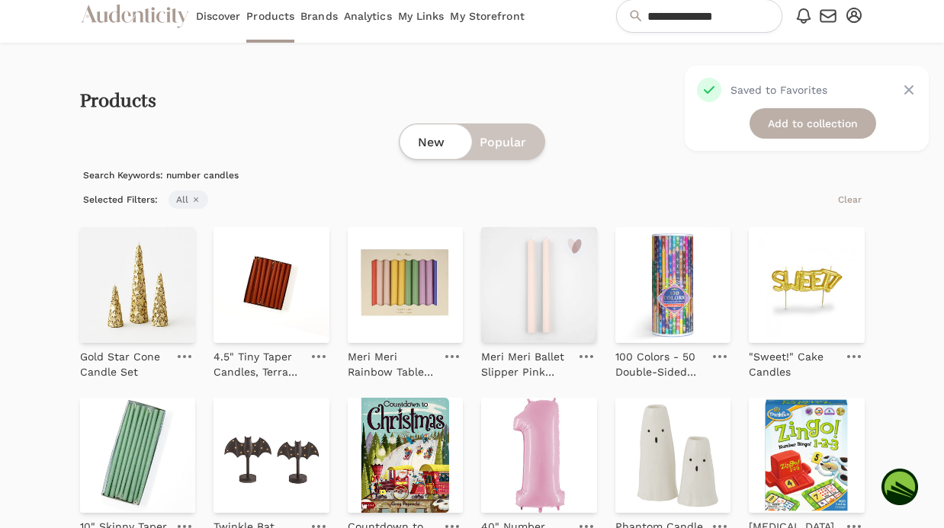
click at [786, 117] on link "Add to collection" at bounding box center [812, 123] width 127 height 30
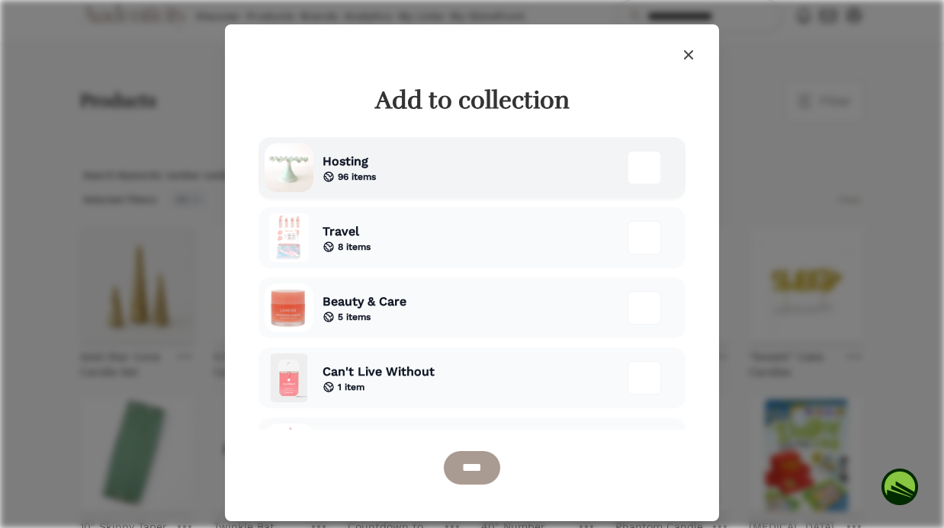
click at [422, 168] on div "Hosting 96 items" at bounding box center [471, 167] width 427 height 61
click at [473, 466] on input "****" at bounding box center [472, 468] width 56 height 34
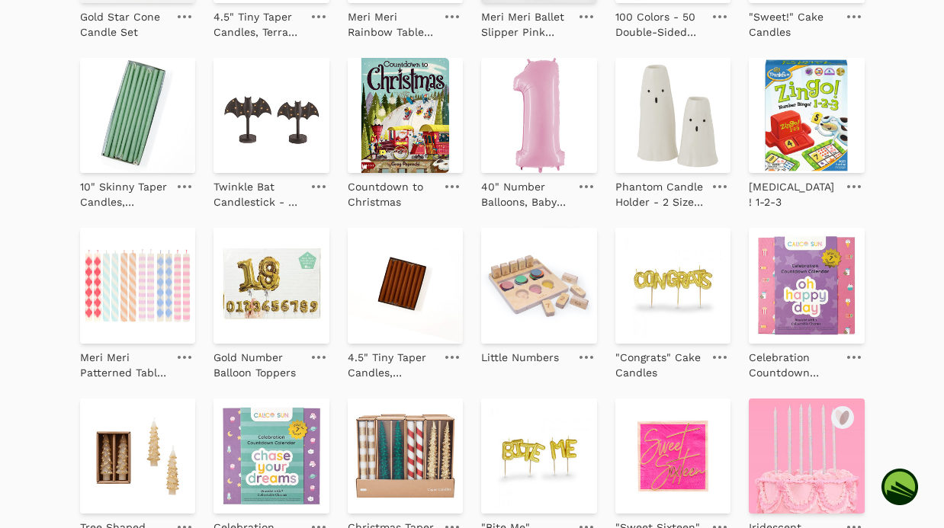
scroll to position [443, 0]
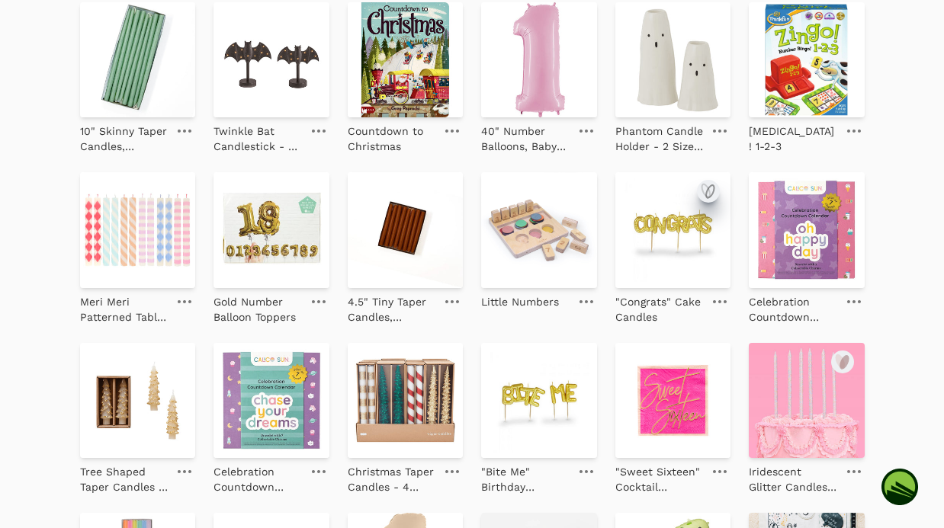
click at [707, 189] on icon "submit" at bounding box center [710, 191] width 8 height 13
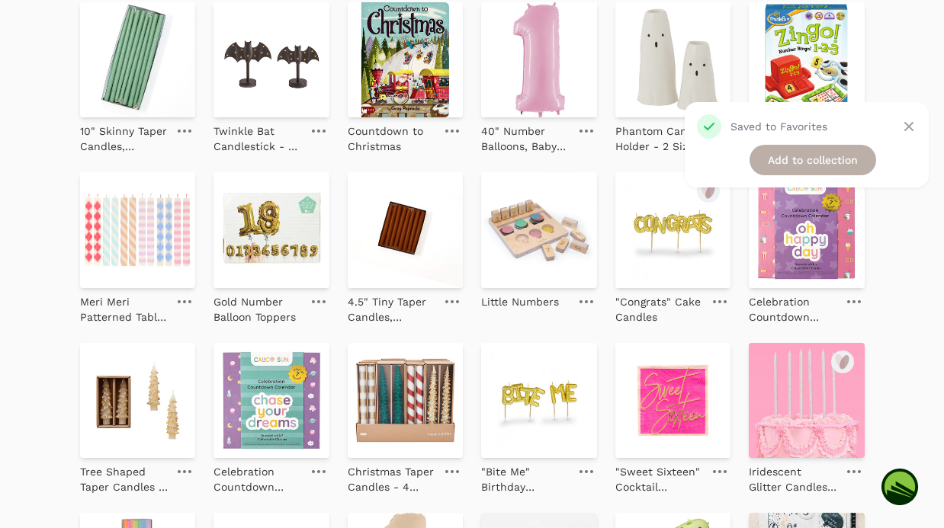
click at [807, 163] on link "Add to collection" at bounding box center [812, 160] width 127 height 30
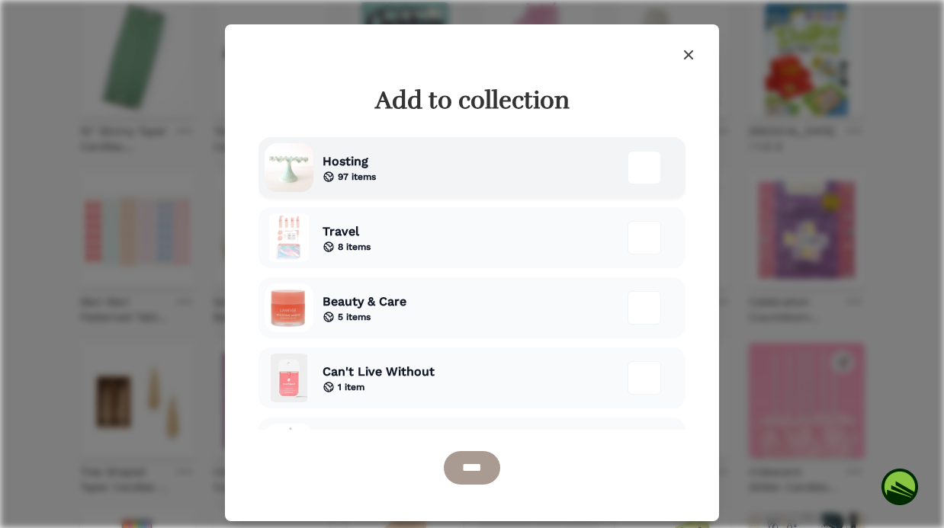
click at [531, 185] on div "Hosting 97 items" at bounding box center [471, 167] width 427 height 61
click at [491, 459] on input "****" at bounding box center [472, 468] width 56 height 34
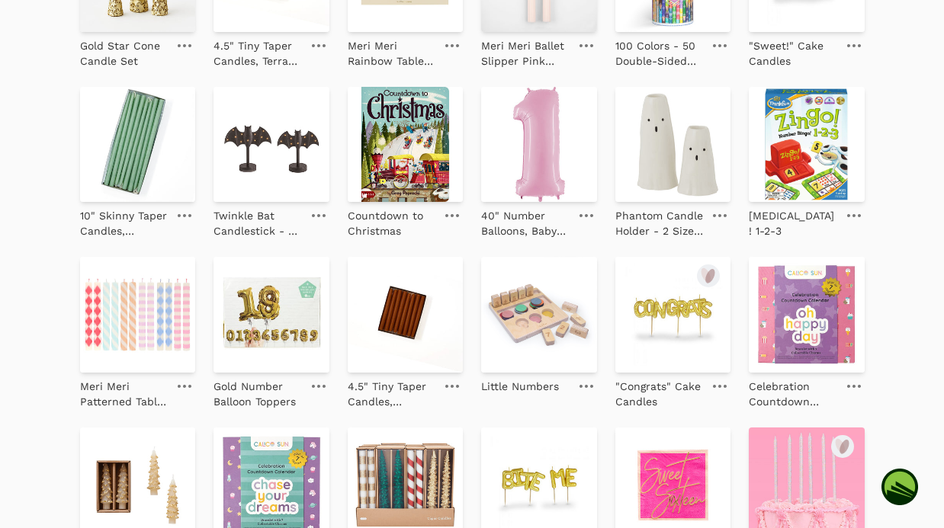
scroll to position [0, 0]
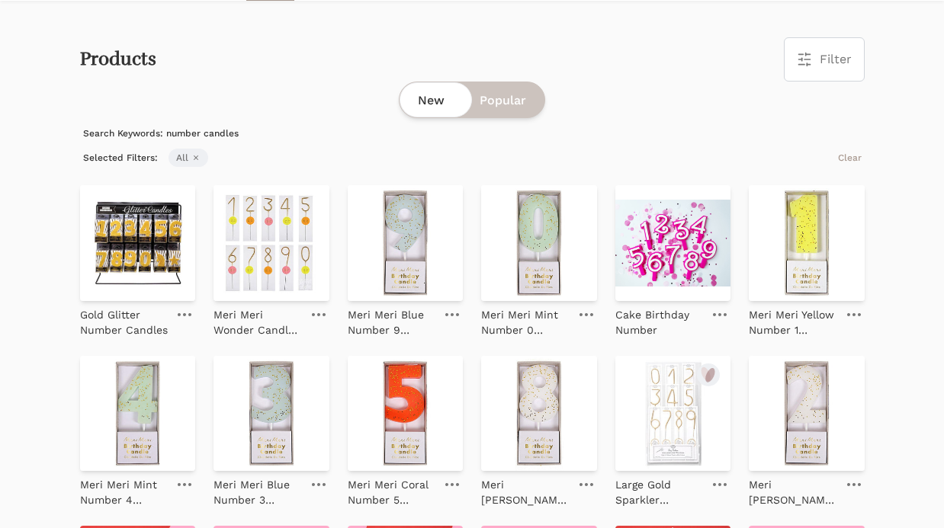
scroll to position [47, 0]
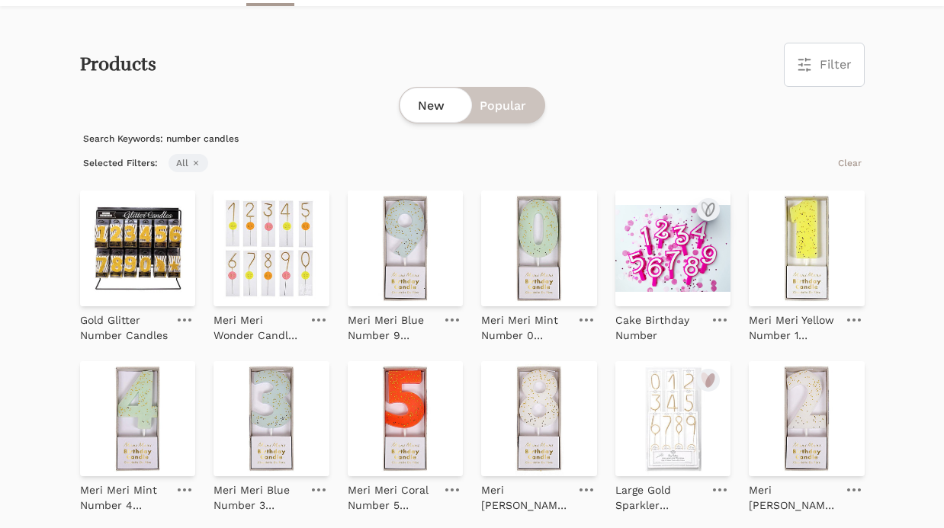
click at [706, 209] on icon "submit" at bounding box center [710, 210] width 8 height 13
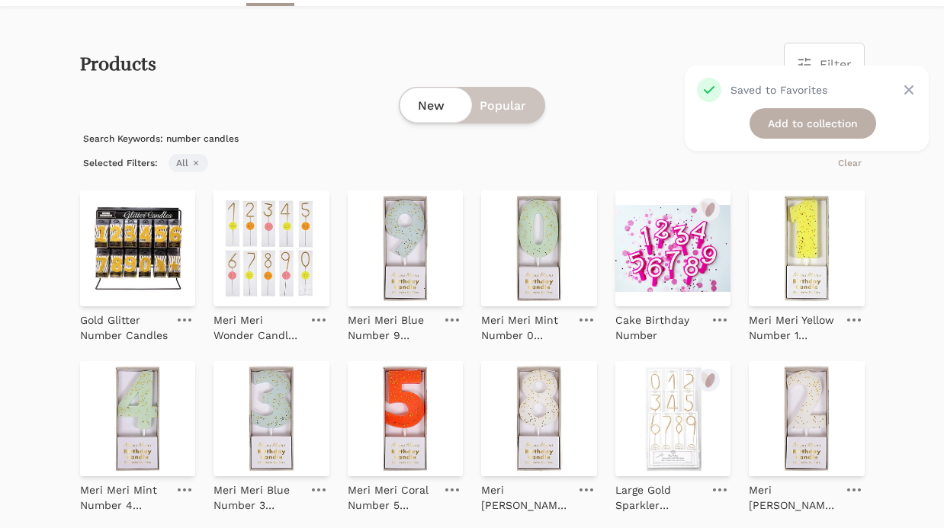
click at [796, 122] on link "Add to collection" at bounding box center [812, 123] width 127 height 30
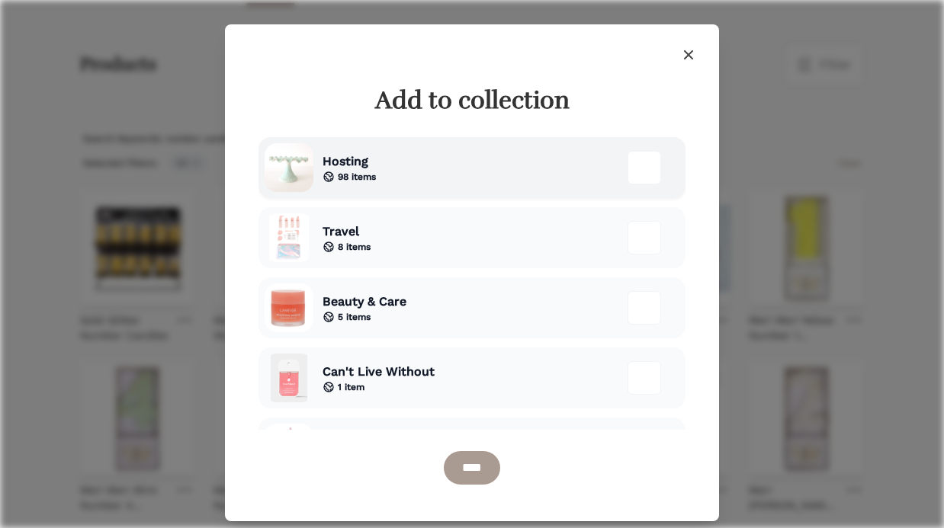
click at [493, 159] on div "Hosting 98 items" at bounding box center [471, 167] width 427 height 61
click at [470, 468] on input "****" at bounding box center [472, 468] width 56 height 34
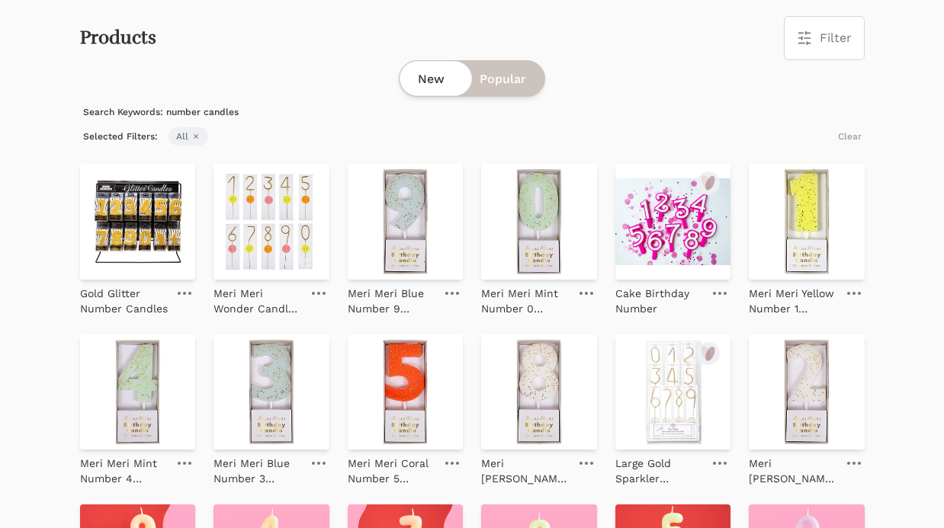
scroll to position [133, 0]
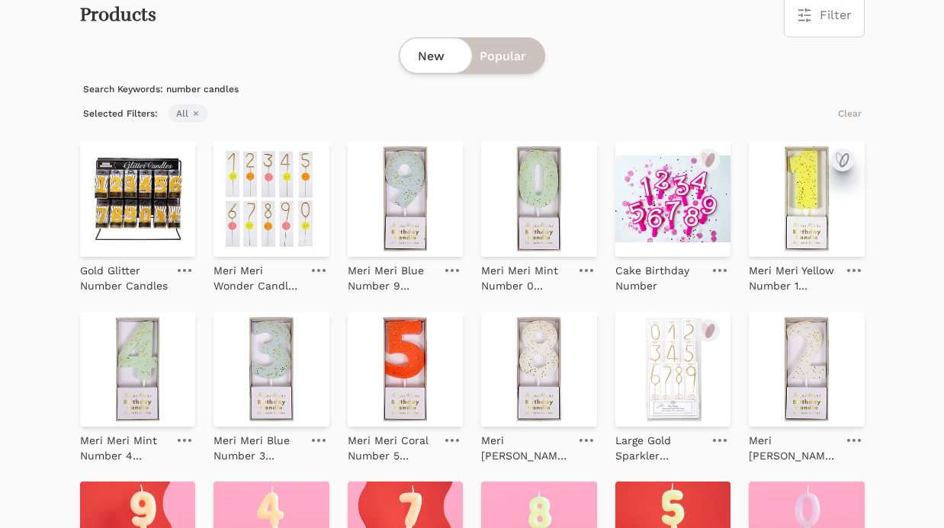
click at [836, 156] on icon "submit" at bounding box center [842, 160] width 18 height 18
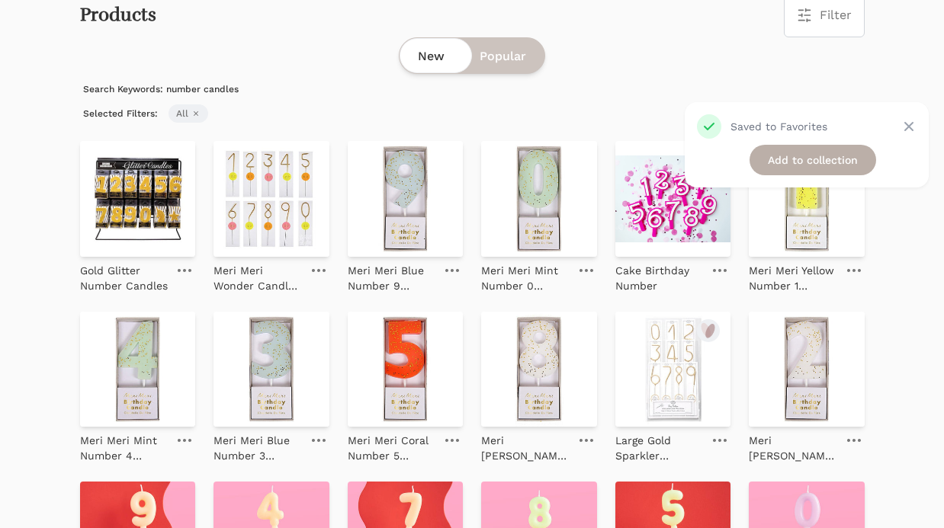
click at [813, 151] on link "Add to collection" at bounding box center [812, 160] width 127 height 30
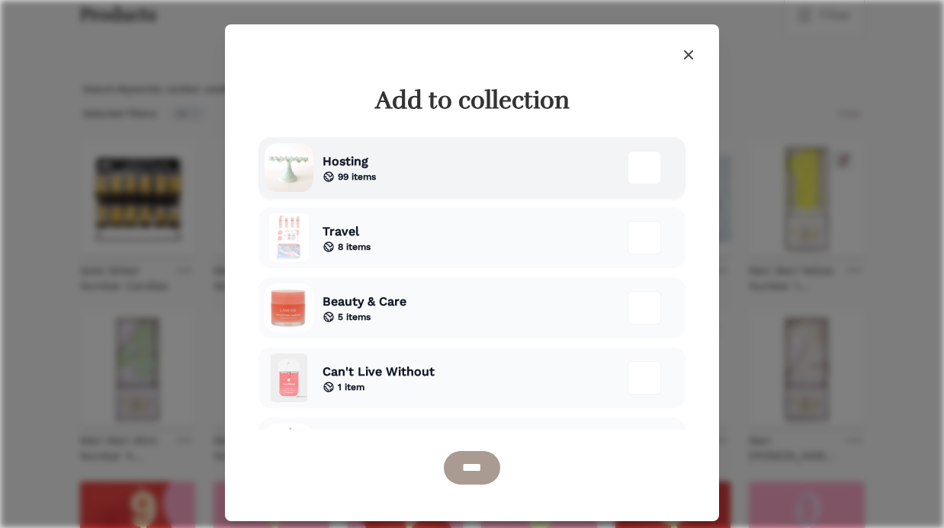
click at [380, 178] on div "Hosting 99 items" at bounding box center [471, 167] width 427 height 61
click at [464, 456] on input "****" at bounding box center [472, 468] width 56 height 34
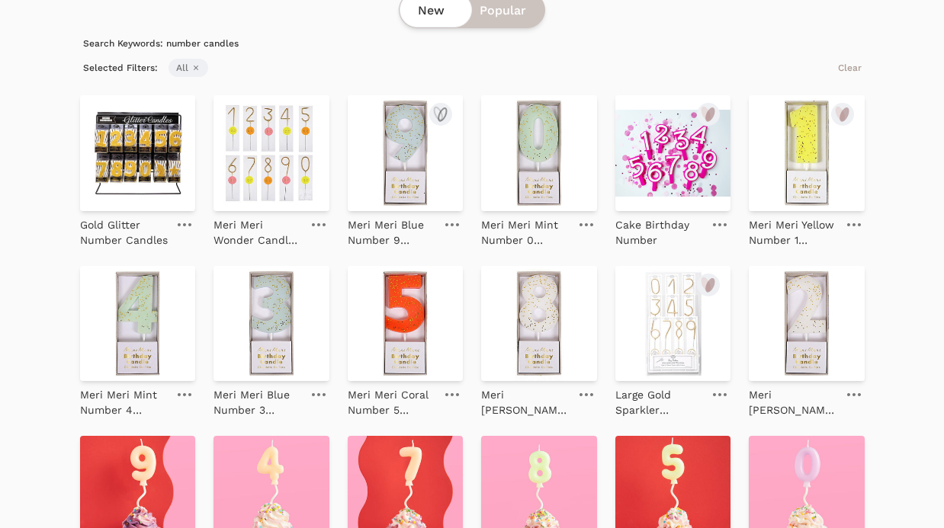
scroll to position [181, 0]
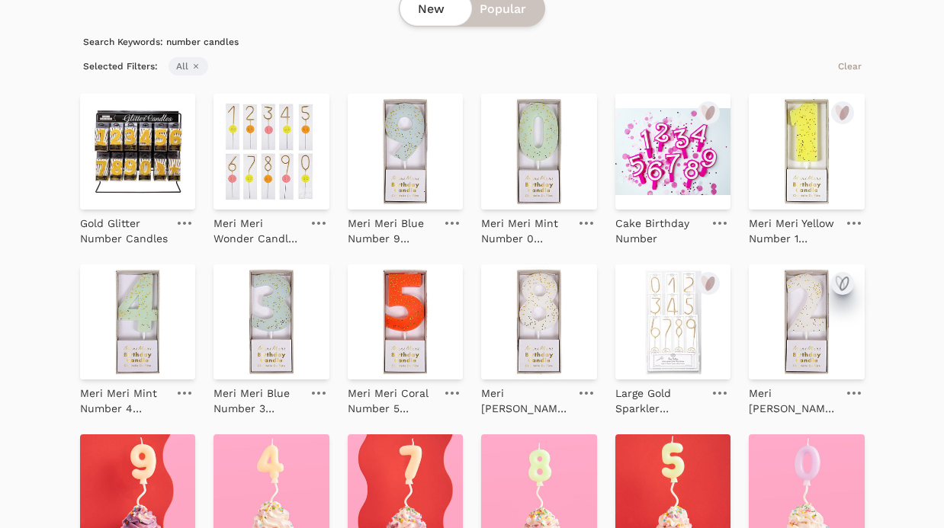
click at [844, 286] on icon "submit" at bounding box center [842, 283] width 18 height 18
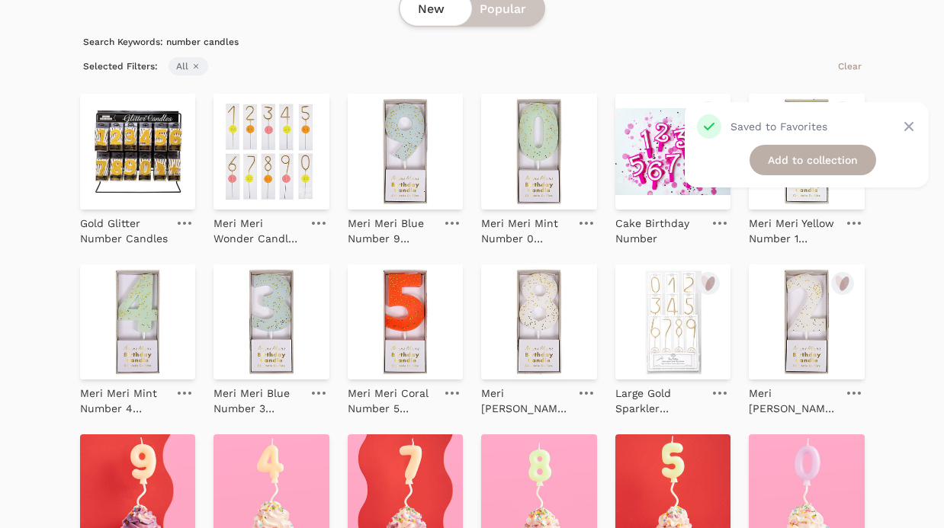
click at [826, 159] on link "Add to collection" at bounding box center [812, 160] width 127 height 30
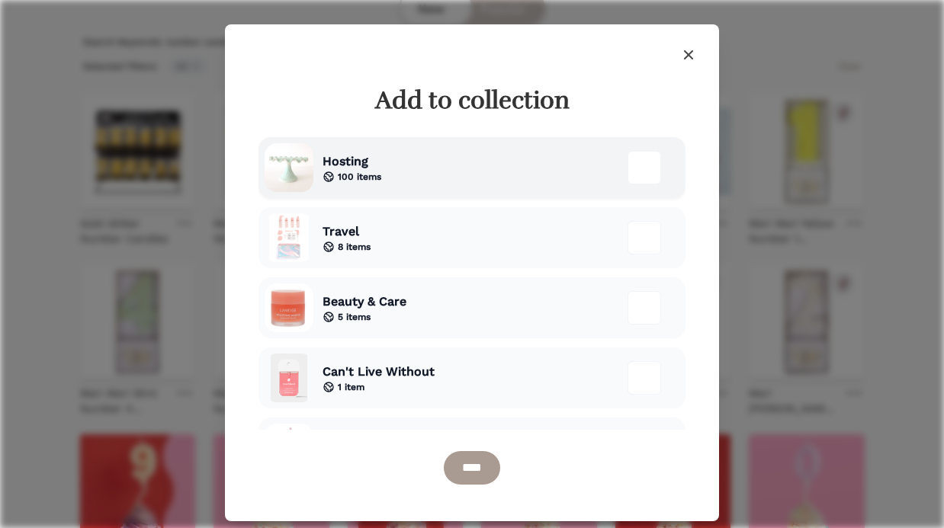
click at [457, 168] on div "Hosting 100 items" at bounding box center [471, 167] width 427 height 61
click at [486, 464] on input "****" at bounding box center [472, 468] width 56 height 34
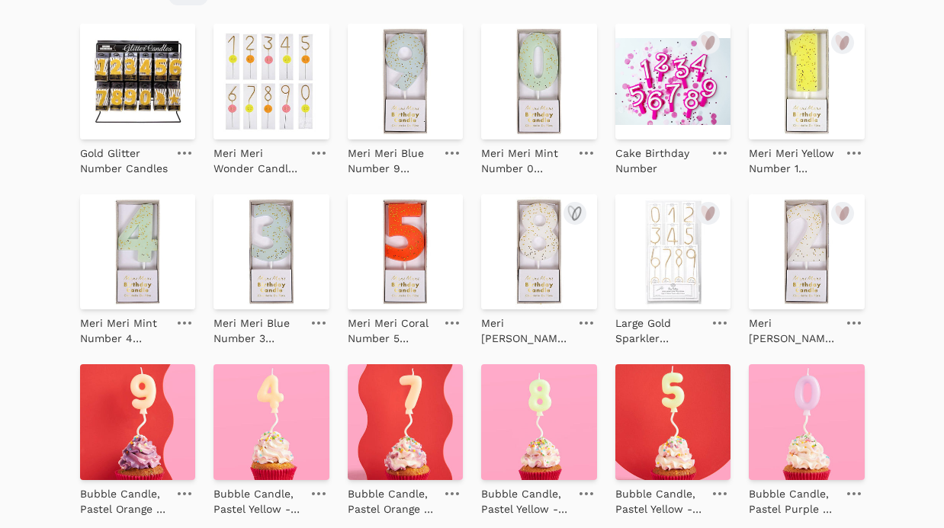
scroll to position [252, 0]
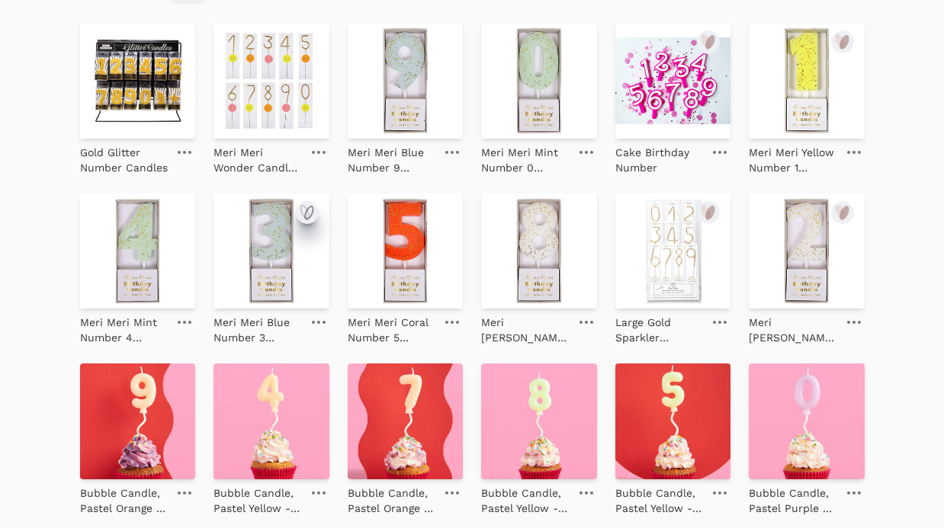
click at [308, 208] on icon "submit" at bounding box center [309, 213] width 8 height 13
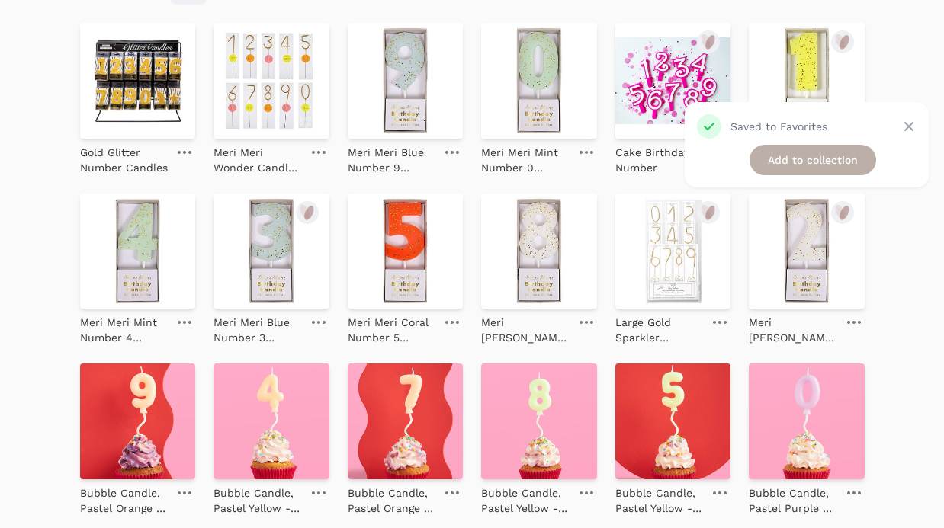
click at [847, 156] on link "Add to collection" at bounding box center [812, 160] width 127 height 30
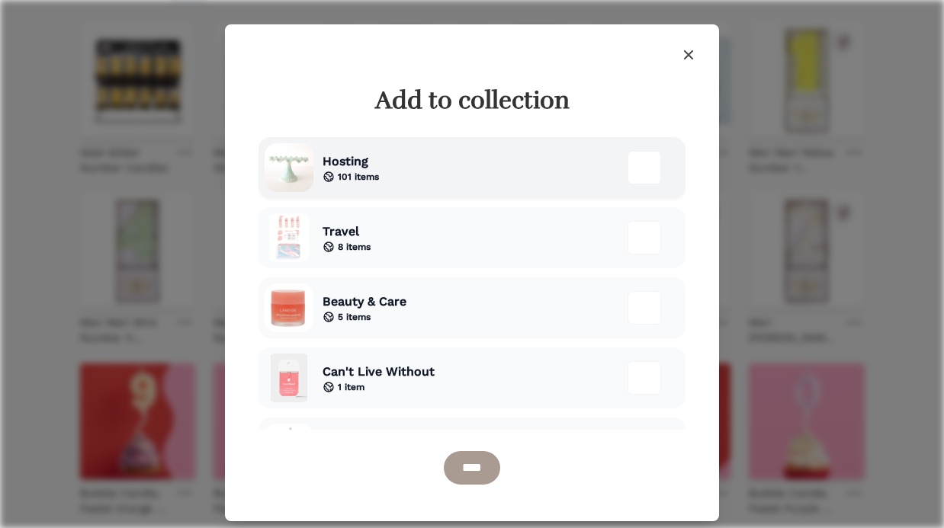
click at [348, 154] on span "Hosting" at bounding box center [350, 161] width 56 height 18
click at [459, 474] on input "****" at bounding box center [472, 468] width 56 height 34
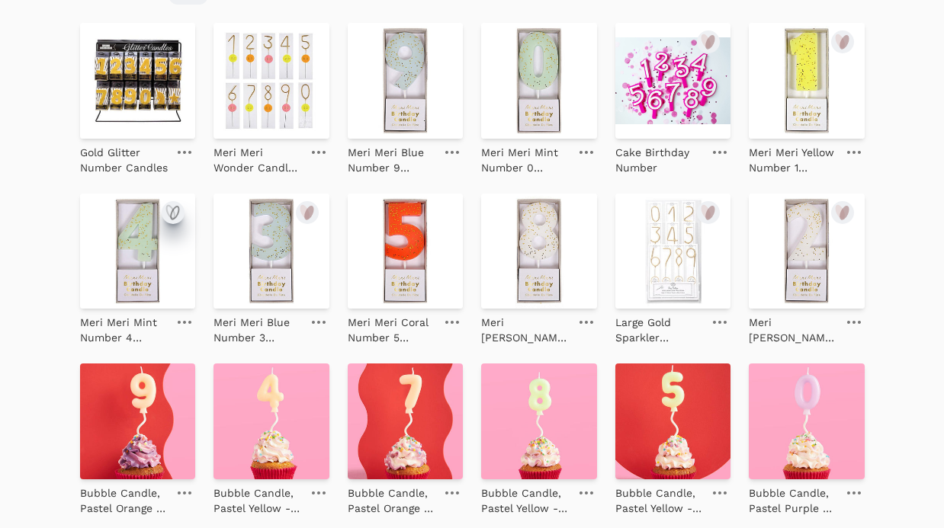
click at [178, 212] on icon "submit" at bounding box center [173, 213] width 18 height 18
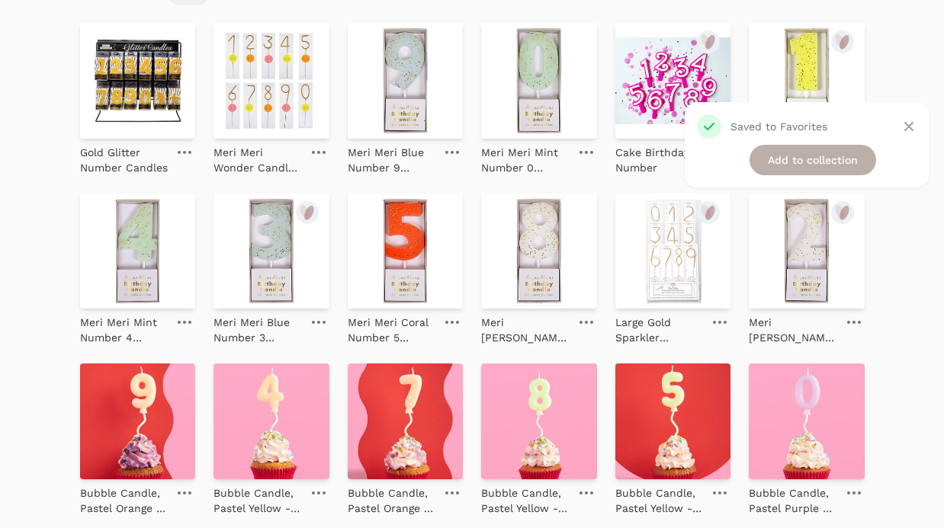
click at [773, 162] on link "Add to collection" at bounding box center [812, 160] width 127 height 30
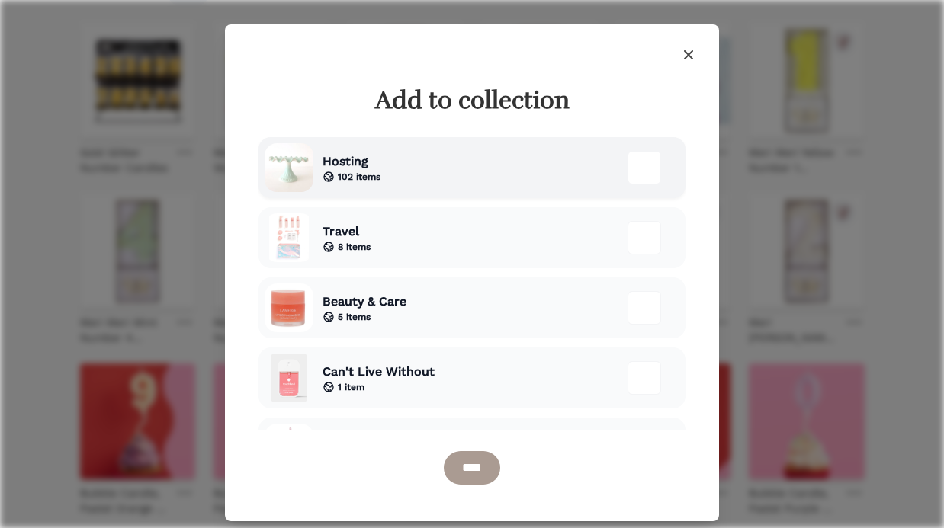
click at [328, 175] on icon at bounding box center [328, 177] width 12 height 12
click at [467, 463] on input "****" at bounding box center [472, 468] width 56 height 34
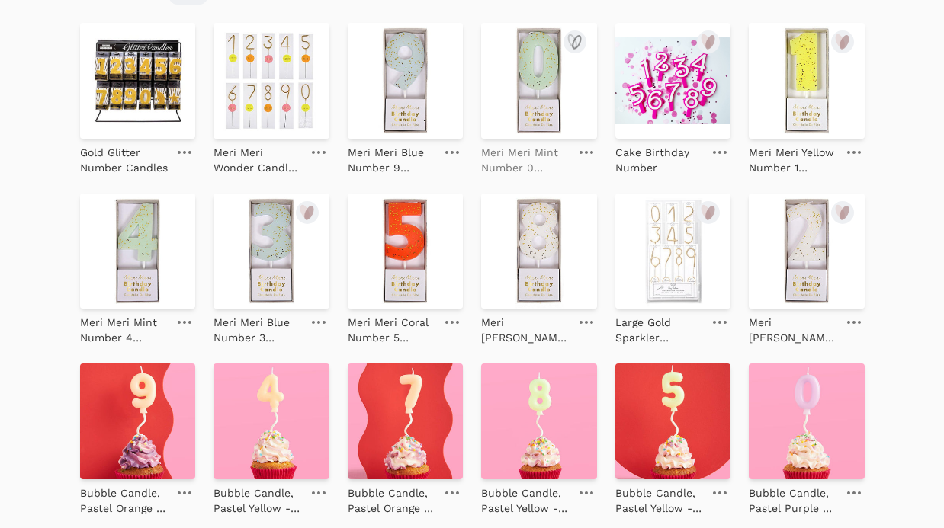
scroll to position [239, 0]
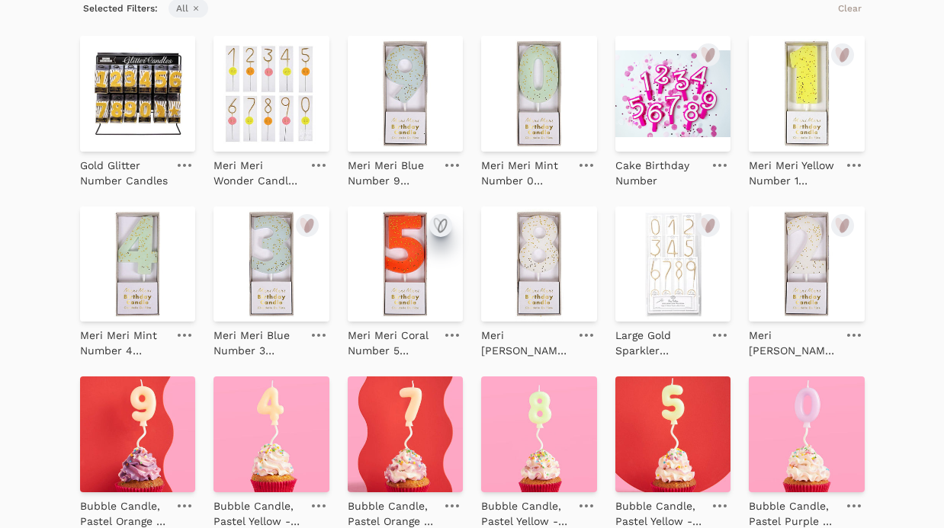
click at [444, 223] on icon "submit" at bounding box center [440, 226] width 18 height 18
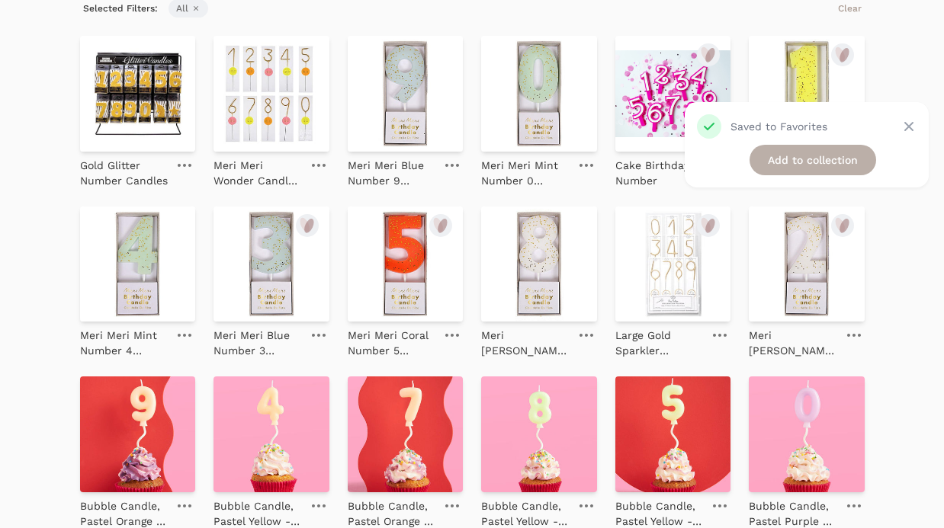
click at [794, 159] on link "Add to collection" at bounding box center [812, 160] width 127 height 30
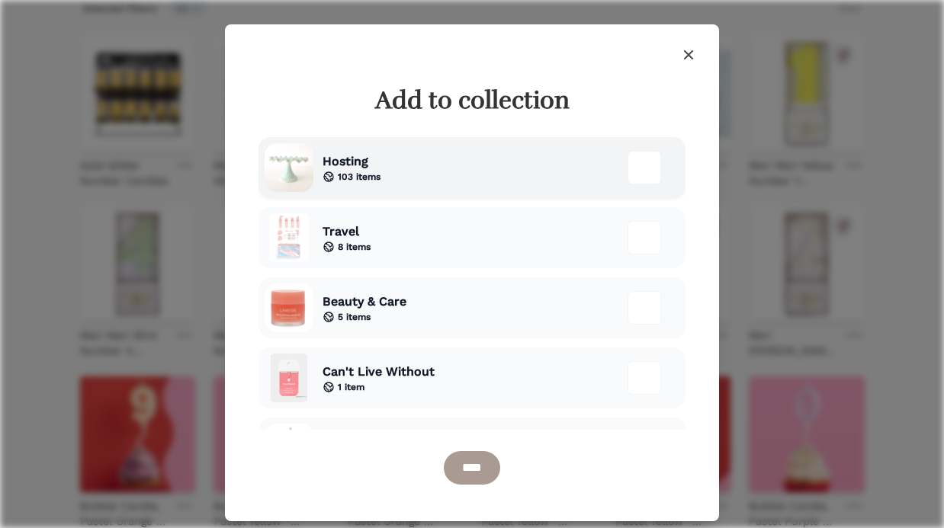
click at [383, 168] on div "Hosting 103 items" at bounding box center [471, 167] width 427 height 61
click at [466, 465] on input "****" at bounding box center [472, 468] width 56 height 34
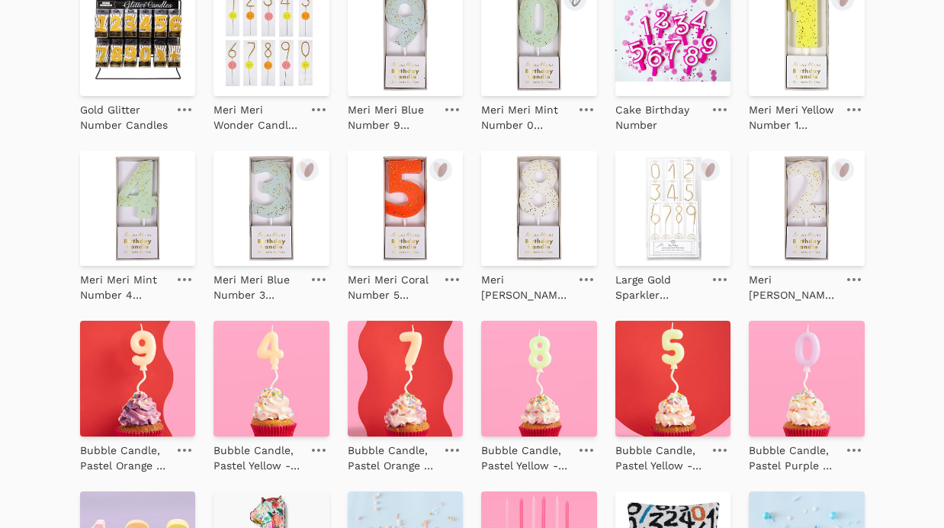
scroll to position [295, 0]
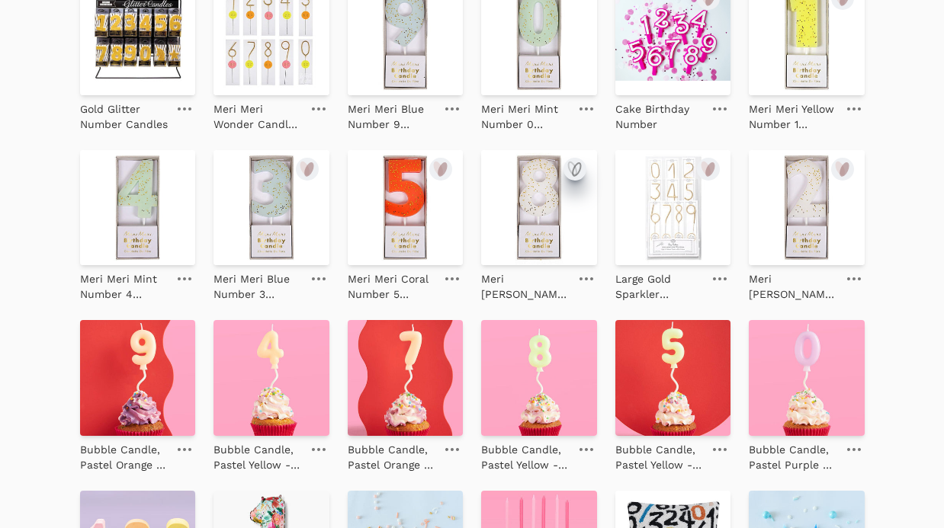
click at [575, 170] on icon "submit" at bounding box center [572, 168] width 8 height 13
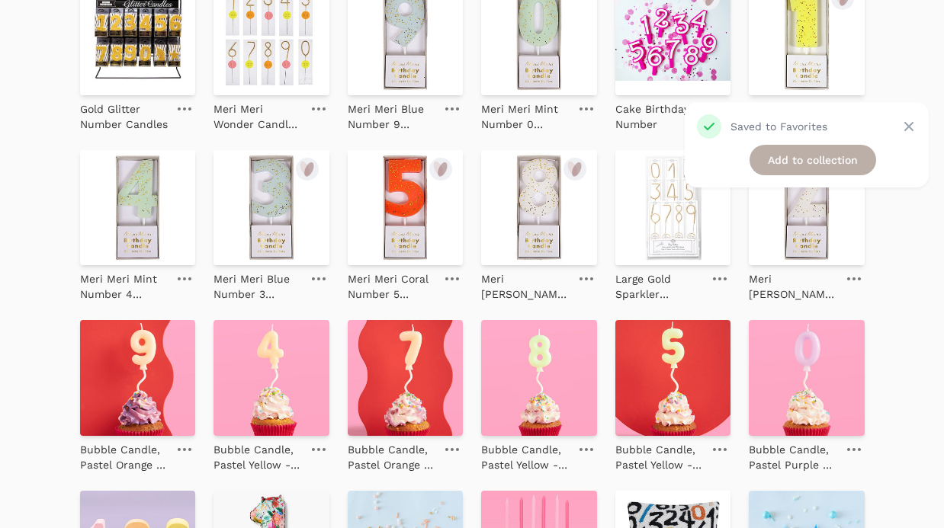
click at [775, 164] on link "Add to collection" at bounding box center [812, 160] width 127 height 30
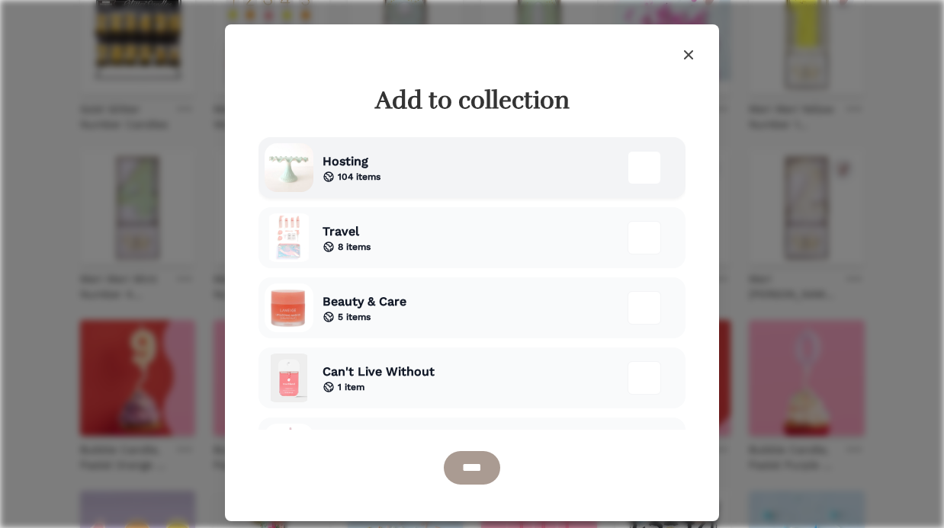
click at [414, 178] on div "Hosting 104 items" at bounding box center [471, 167] width 427 height 61
click at [458, 466] on input "****" at bounding box center [472, 468] width 56 height 34
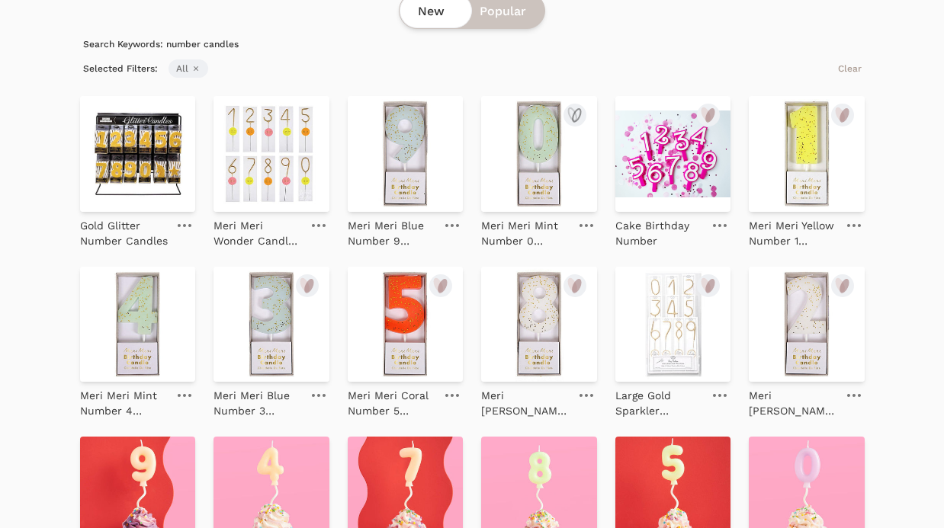
scroll to position [167, 0]
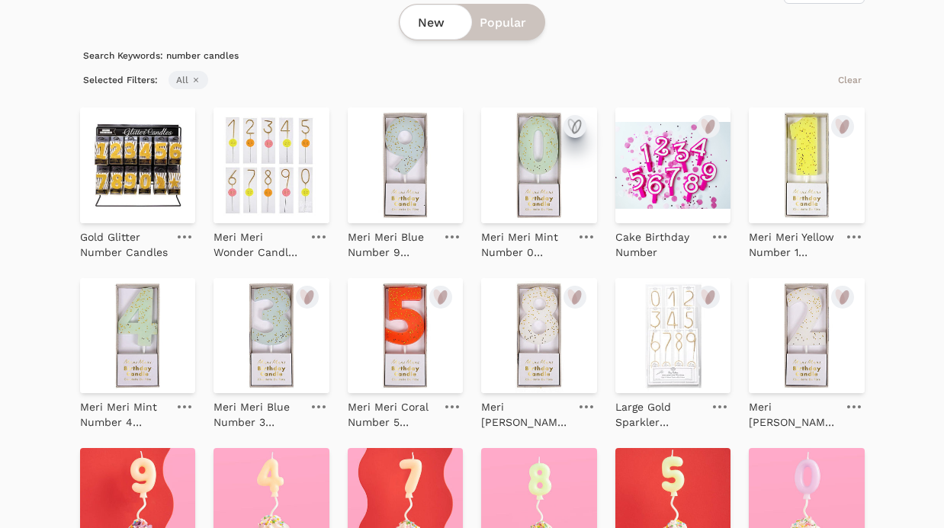
click at [572, 125] on icon "submit" at bounding box center [575, 126] width 18 height 18
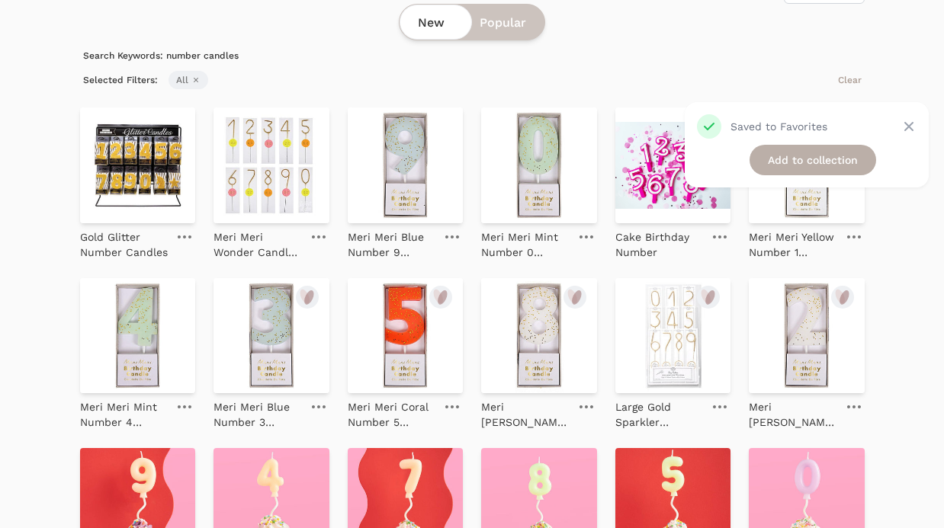
click at [784, 157] on link "Add to collection" at bounding box center [812, 160] width 127 height 30
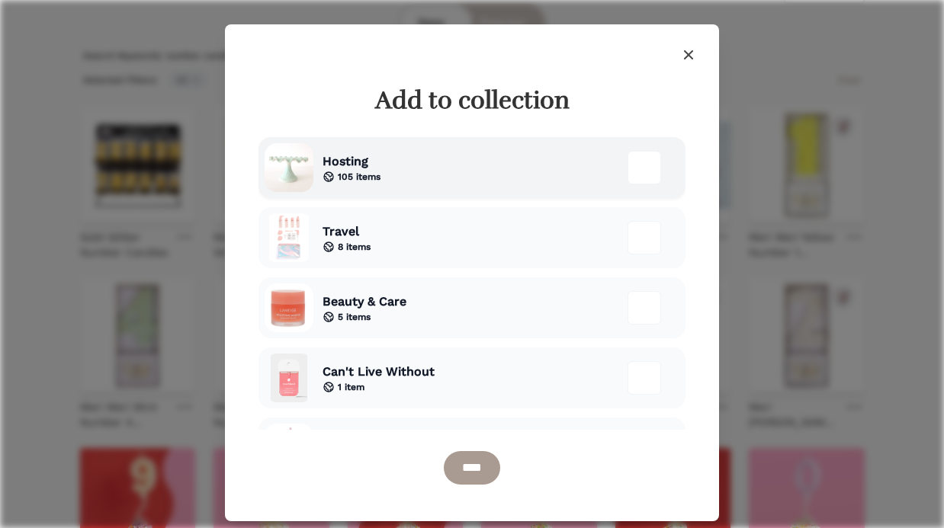
click at [403, 157] on div "Hosting 105 items" at bounding box center [471, 167] width 427 height 61
click at [467, 470] on input "****" at bounding box center [472, 468] width 56 height 34
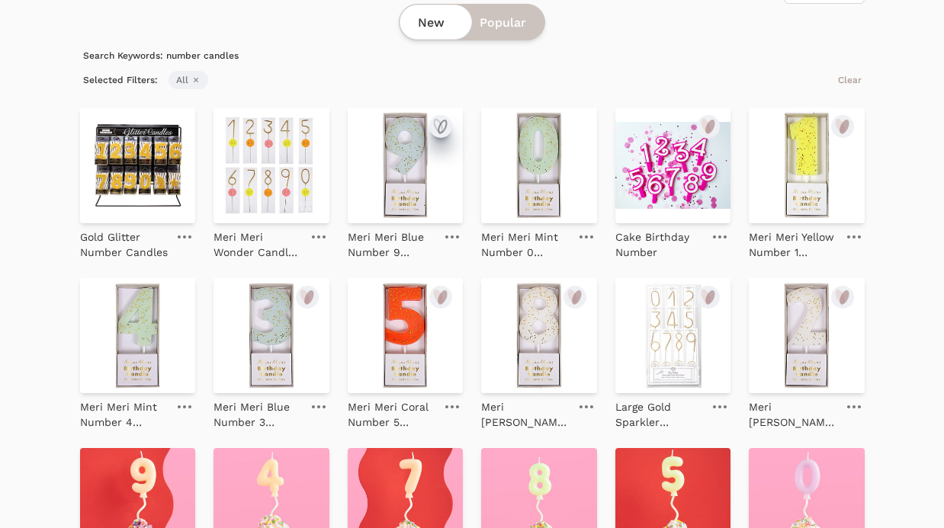
click at [440, 127] on icon "submit" at bounding box center [442, 126] width 8 height 13
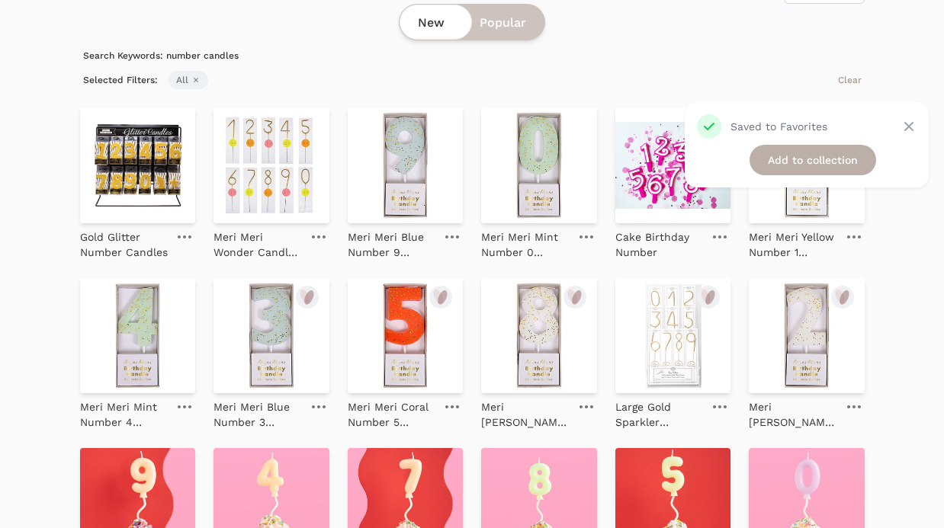
click at [773, 159] on link "Add to collection" at bounding box center [812, 160] width 127 height 30
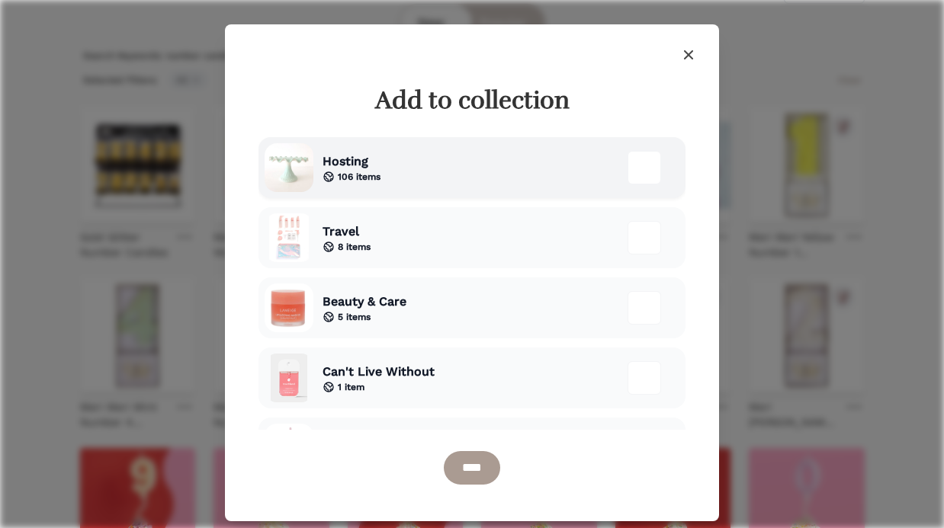
click at [483, 171] on div "Hosting 106 items" at bounding box center [471, 167] width 427 height 61
click at [465, 473] on input "****" at bounding box center [472, 468] width 56 height 34
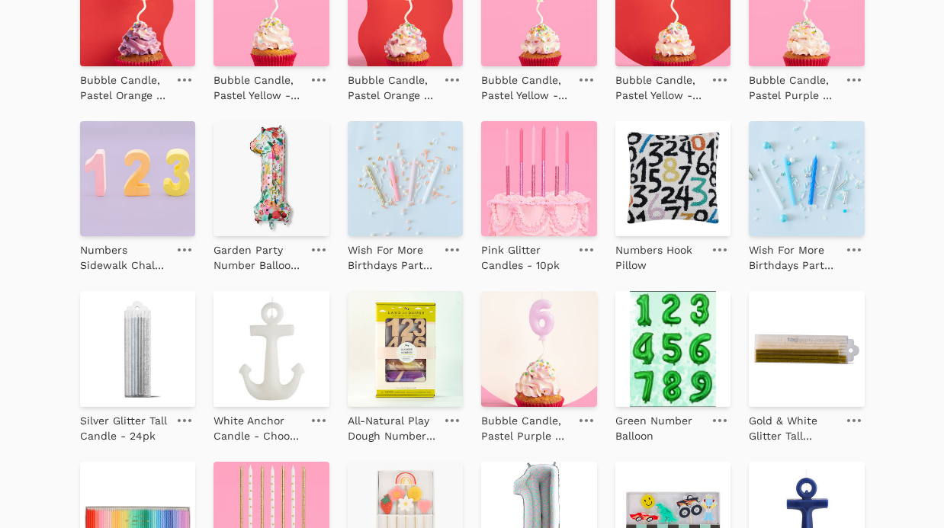
scroll to position [0, 0]
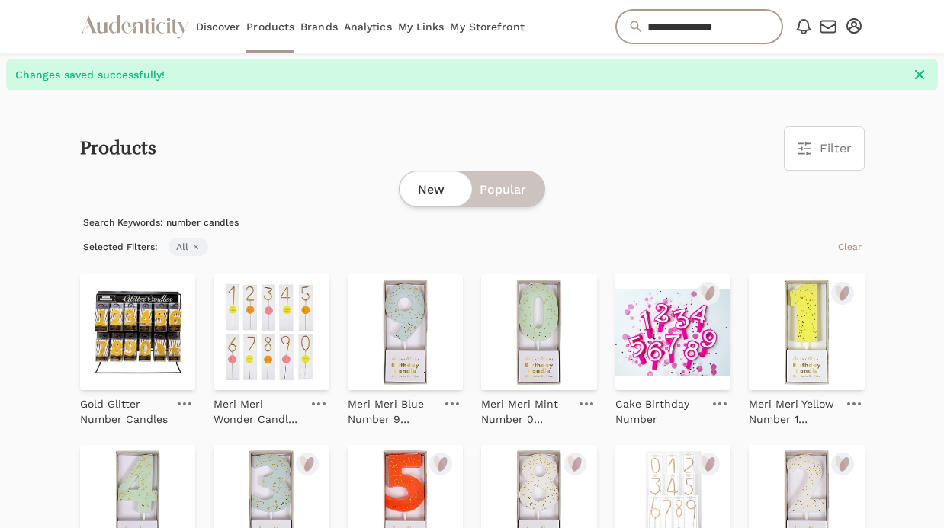
click at [716, 29] on input "**********" at bounding box center [699, 27] width 166 height 34
click at [740, 24] on input "**********" at bounding box center [699, 27] width 166 height 34
click at [635, 30] on input "**********" at bounding box center [699, 27] width 166 height 34
type input "**********"
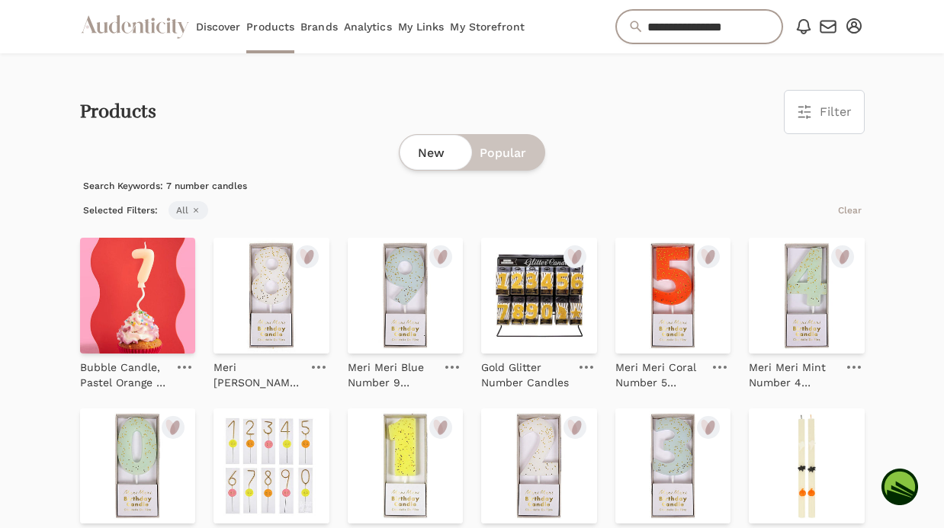
click at [720, 24] on input "**********" at bounding box center [699, 27] width 166 height 34
type input "*******"
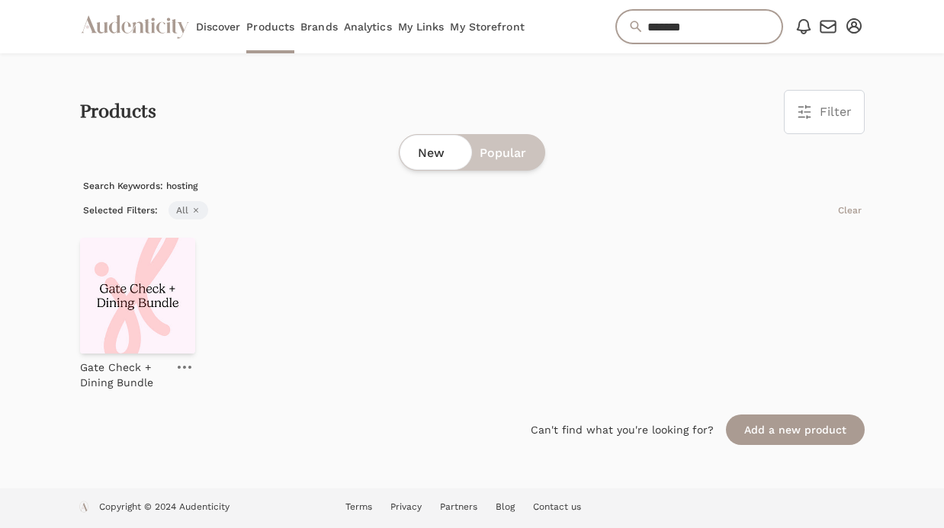
drag, startPoint x: 697, startPoint y: 30, endPoint x: 457, endPoint y: 14, distance: 240.7
click at [486, 30] on div "Audenticity Logo Discover Products Brands Analytics My Links My Storefront ****…" at bounding box center [472, 26] width 784 height 53
type input "*****"
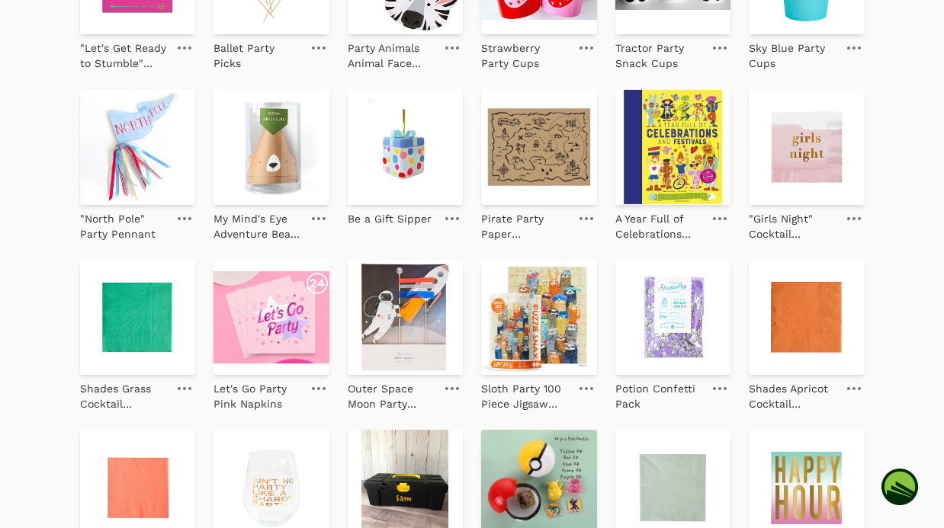
scroll to position [1121, 0]
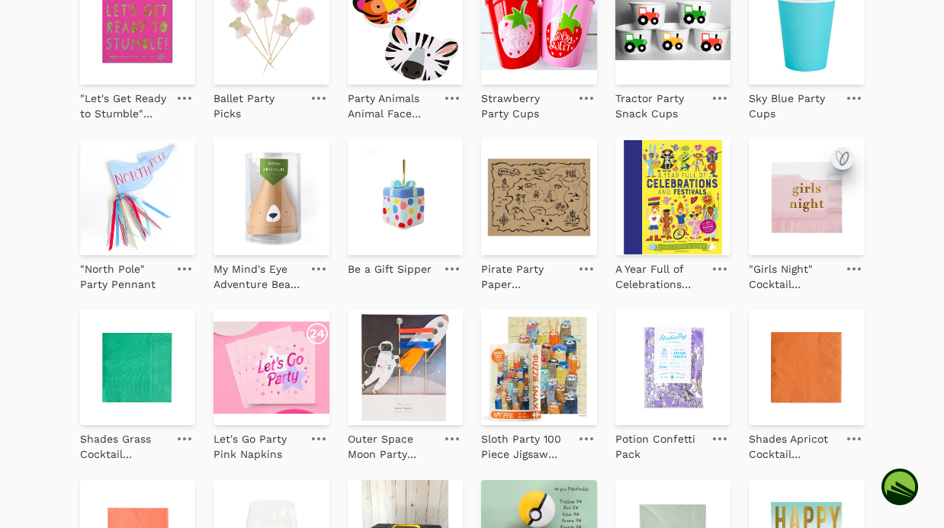
click at [838, 162] on icon "submit" at bounding box center [840, 158] width 8 height 13
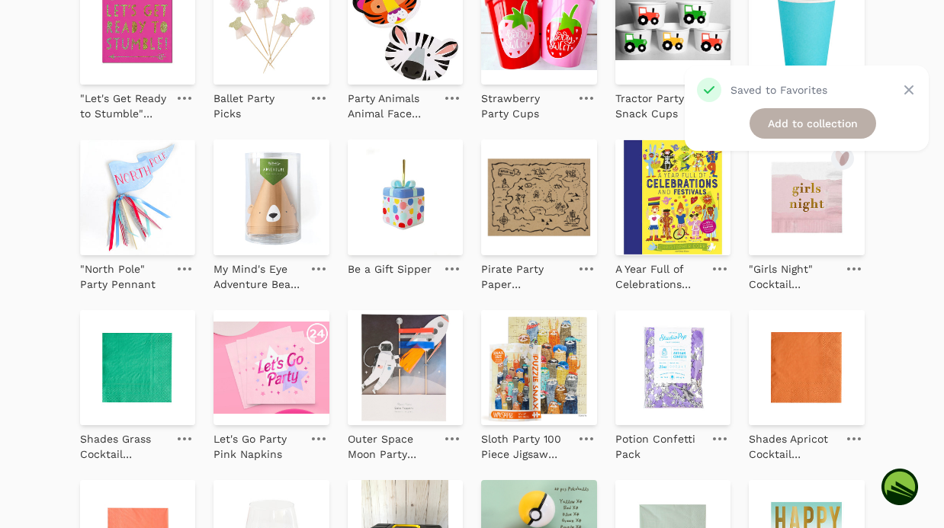
click at [806, 120] on link "Add to collection" at bounding box center [812, 123] width 127 height 30
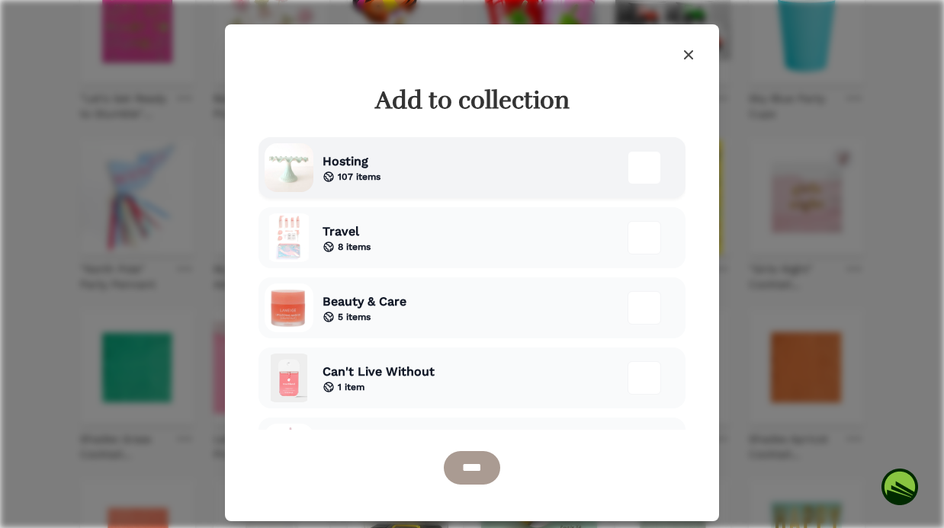
click at [353, 180] on span "107 items" at bounding box center [359, 177] width 43 height 12
click at [474, 468] on input "****" at bounding box center [472, 468] width 56 height 34
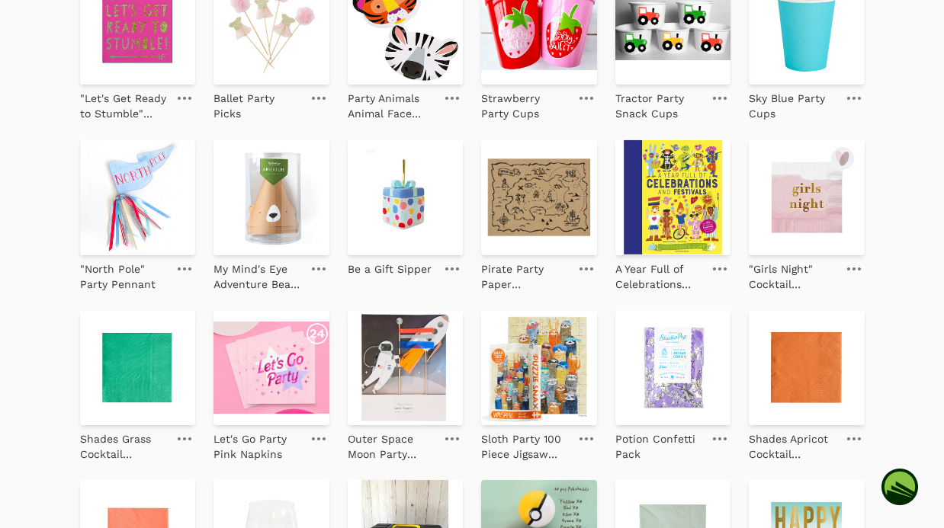
scroll to position [1563, 0]
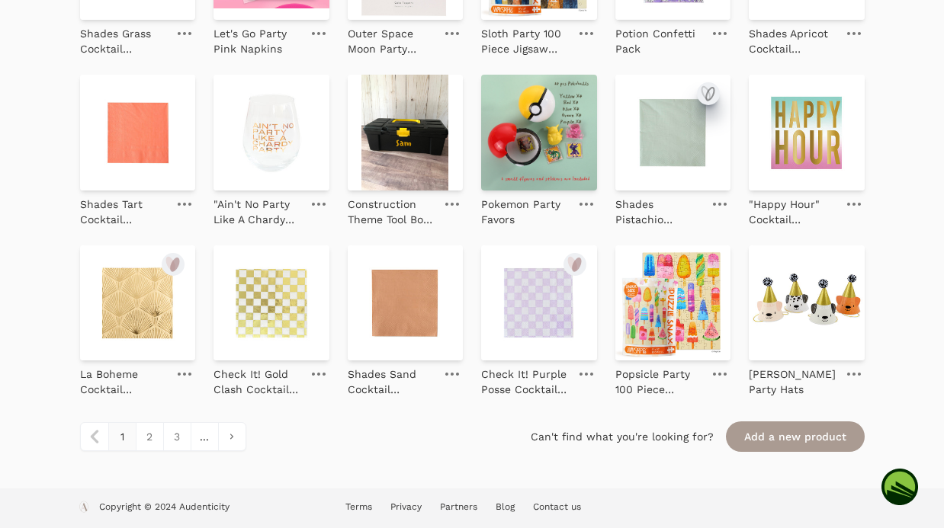
click at [706, 88] on icon "submit" at bounding box center [706, 93] width 8 height 13
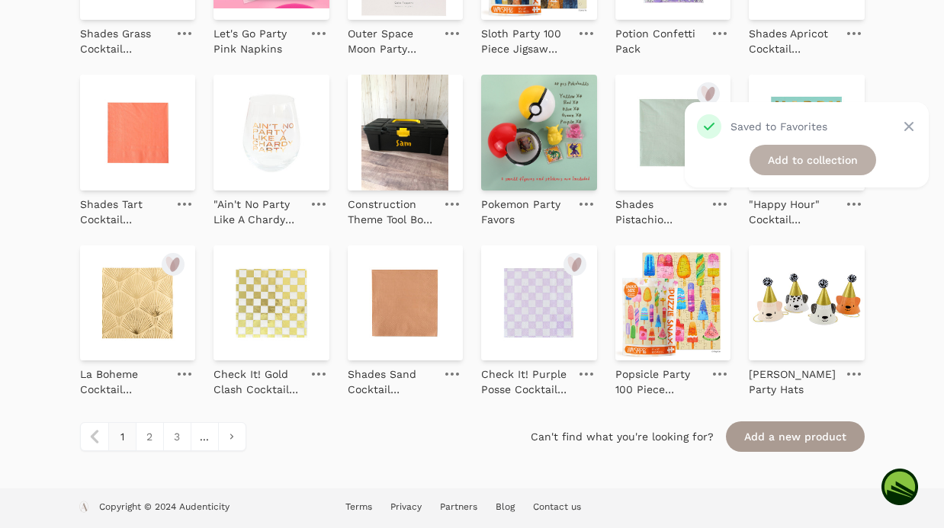
click at [793, 156] on link "Add to collection" at bounding box center [812, 160] width 127 height 30
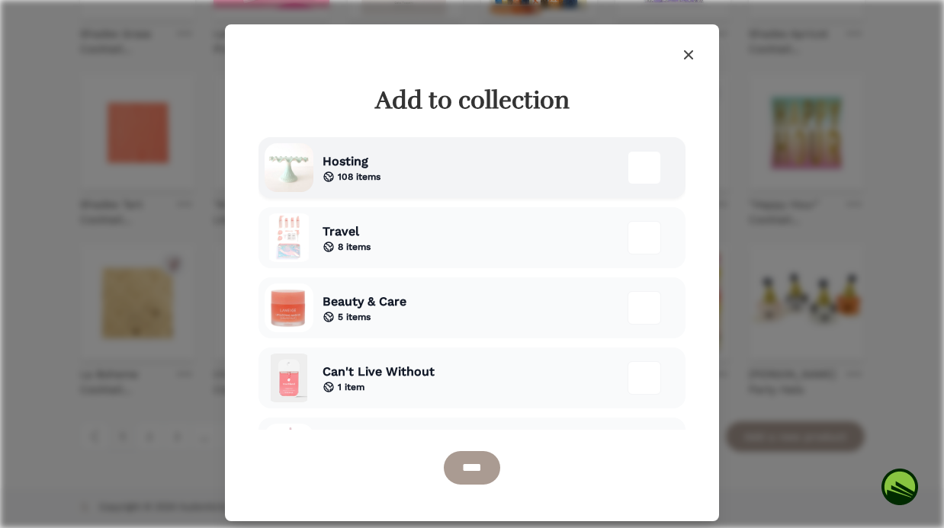
click at [433, 179] on div "Hosting 108 items" at bounding box center [471, 167] width 427 height 61
click at [457, 444] on form "Hosting 108 items Travel 8 items" at bounding box center [471, 314] width 427 height 354
click at [461, 467] on input "****" at bounding box center [472, 468] width 56 height 34
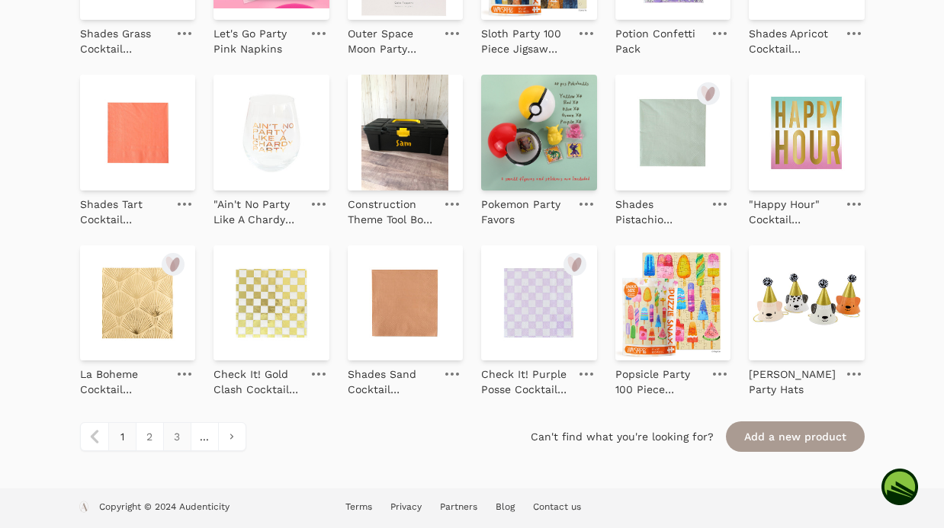
click at [178, 439] on link "3" at bounding box center [176, 436] width 27 height 27
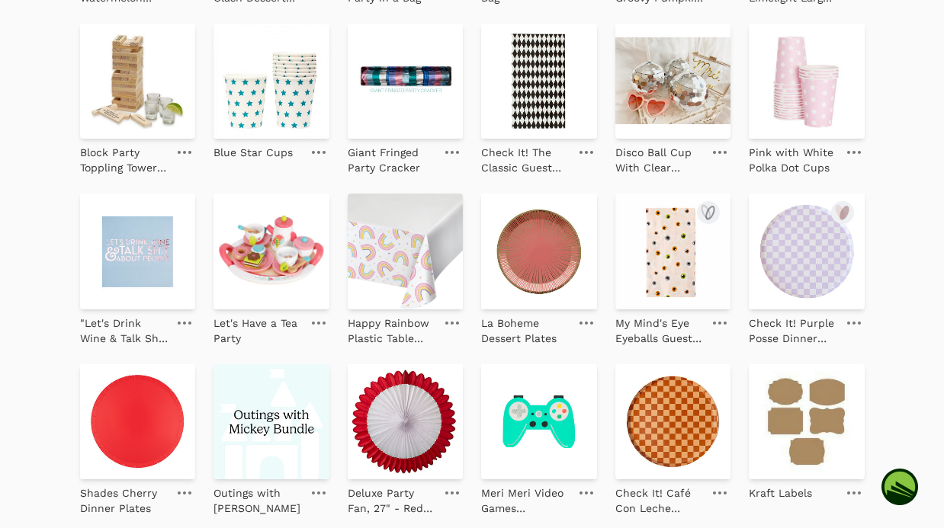
scroll to position [1526, 0]
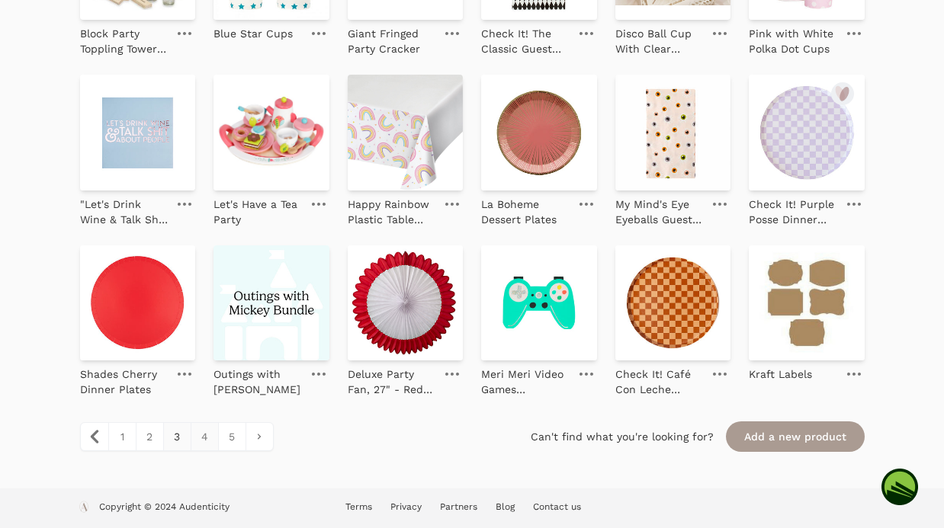
click at [197, 443] on link "4" at bounding box center [204, 436] width 27 height 27
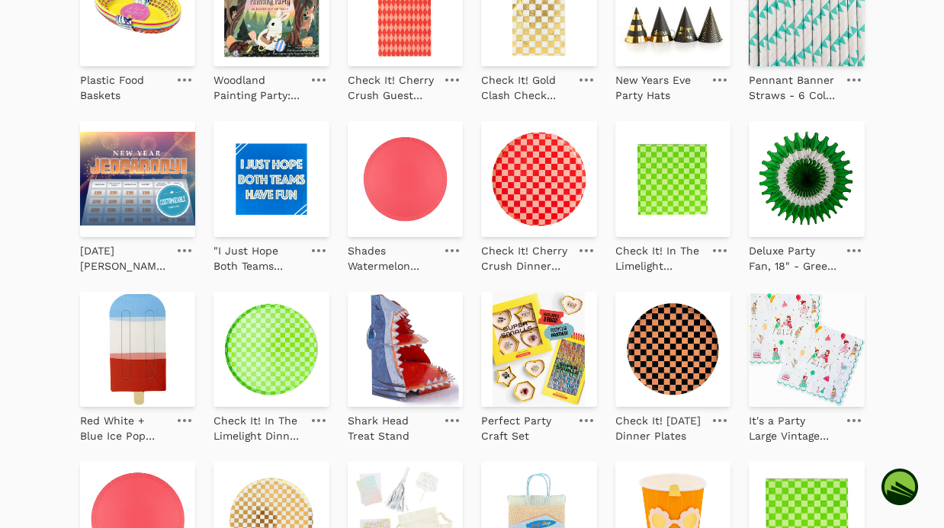
scroll to position [756, 0]
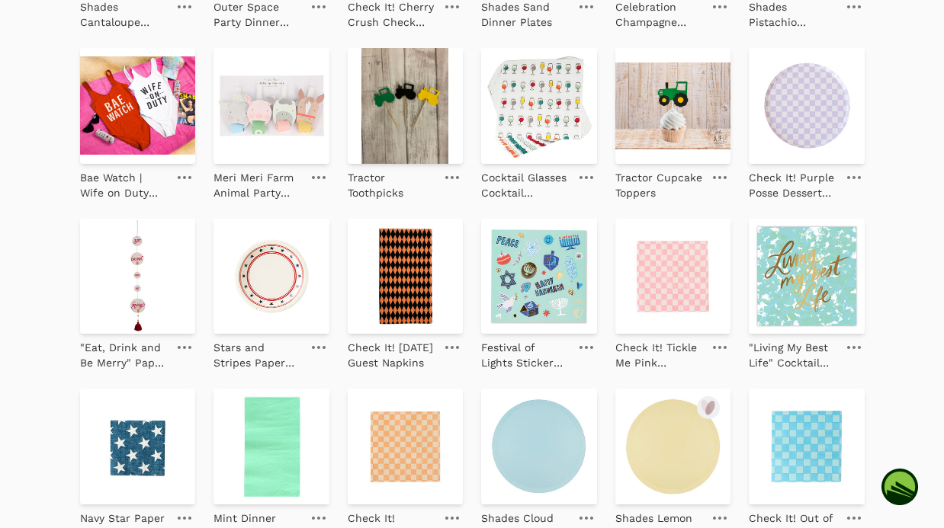
scroll to position [502, 0]
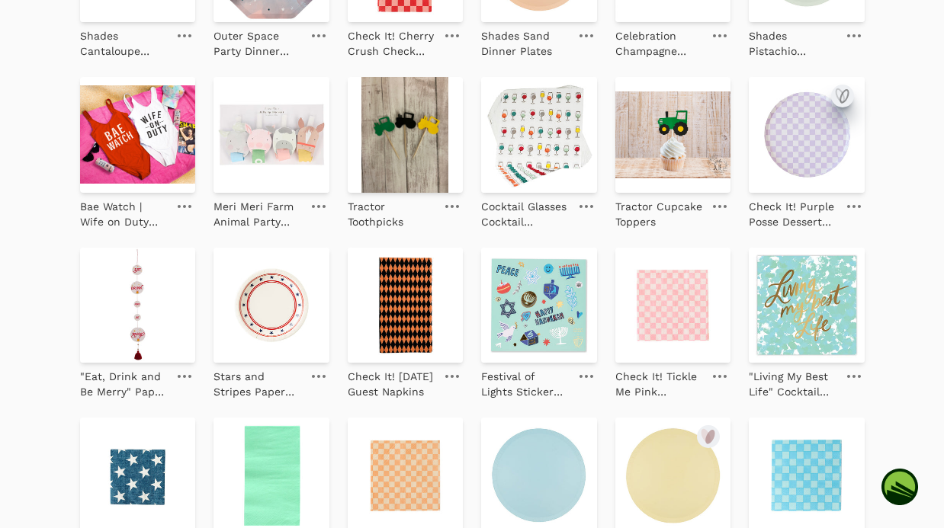
click at [843, 94] on icon "submit" at bounding box center [842, 96] width 18 height 18
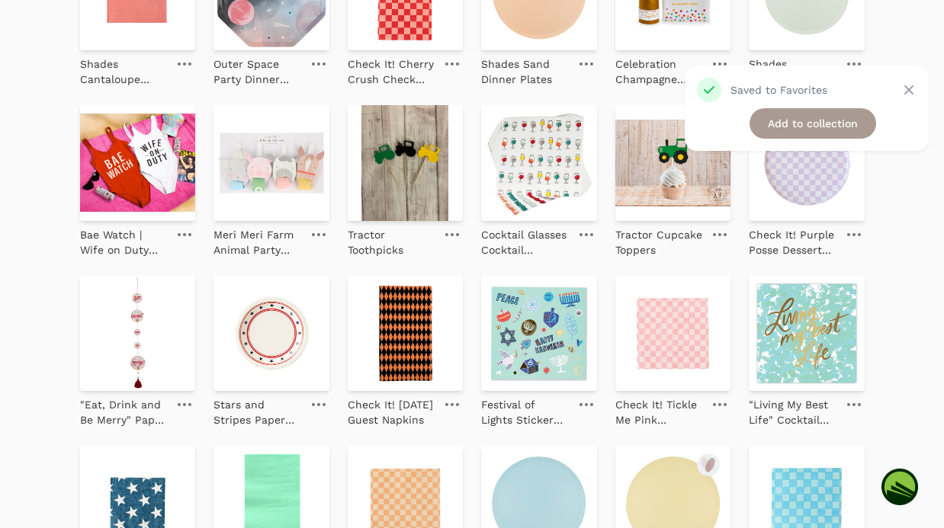
scroll to position [472, 0]
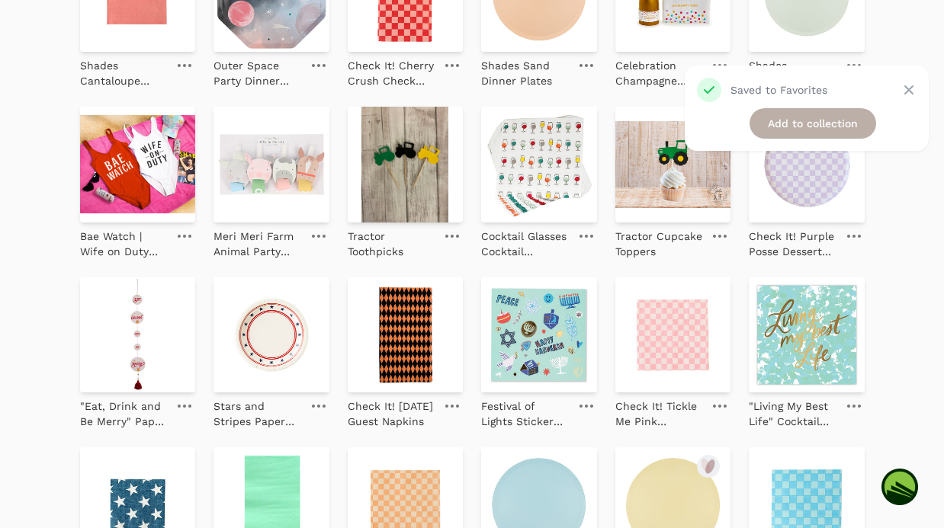
click at [829, 120] on link "Add to collection" at bounding box center [812, 123] width 127 height 30
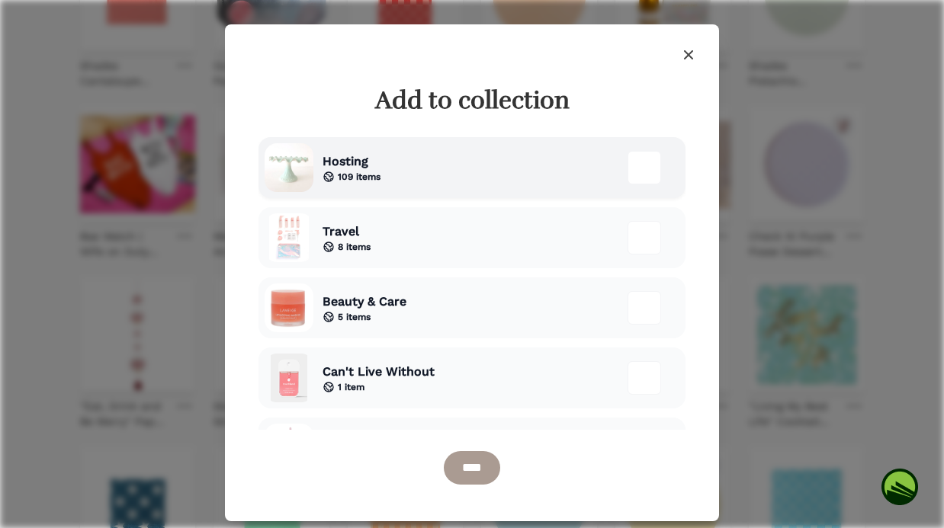
click at [548, 178] on div "Hosting 109 items" at bounding box center [471, 167] width 427 height 61
click at [463, 474] on input "****" at bounding box center [472, 468] width 56 height 34
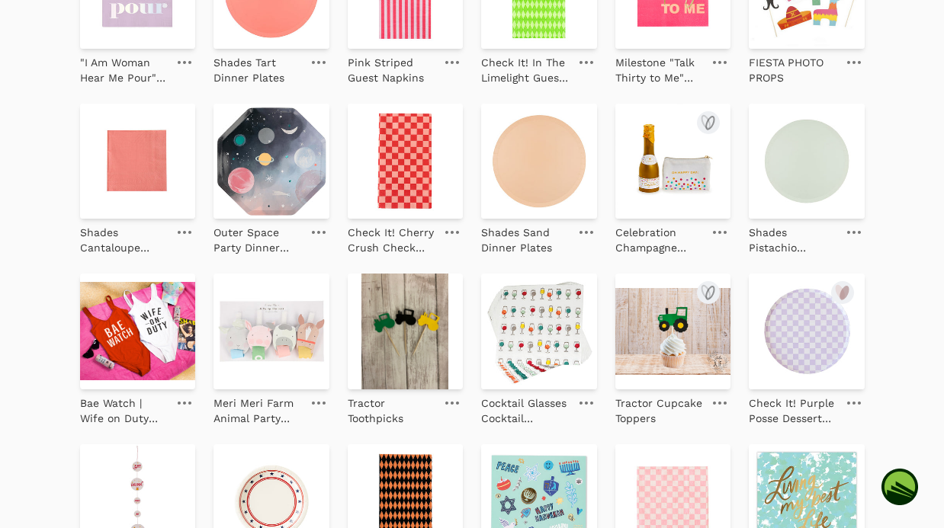
scroll to position [331, 0]
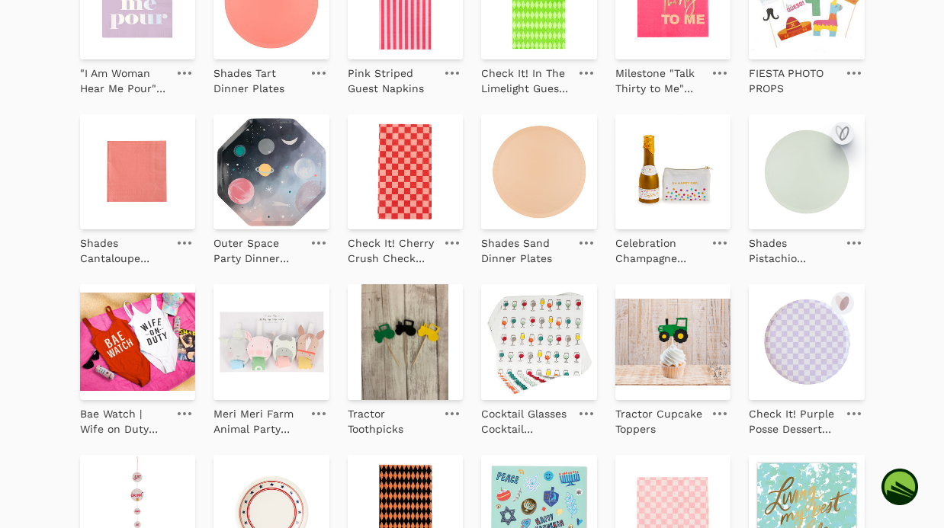
click at [842, 134] on icon "submit" at bounding box center [842, 133] width 18 height 18
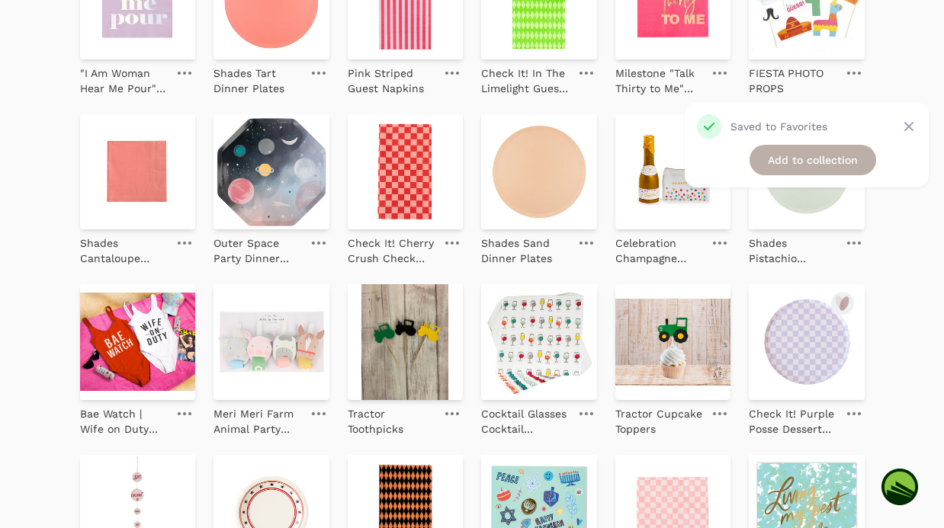
click at [783, 165] on link "Add to collection" at bounding box center [812, 160] width 127 height 30
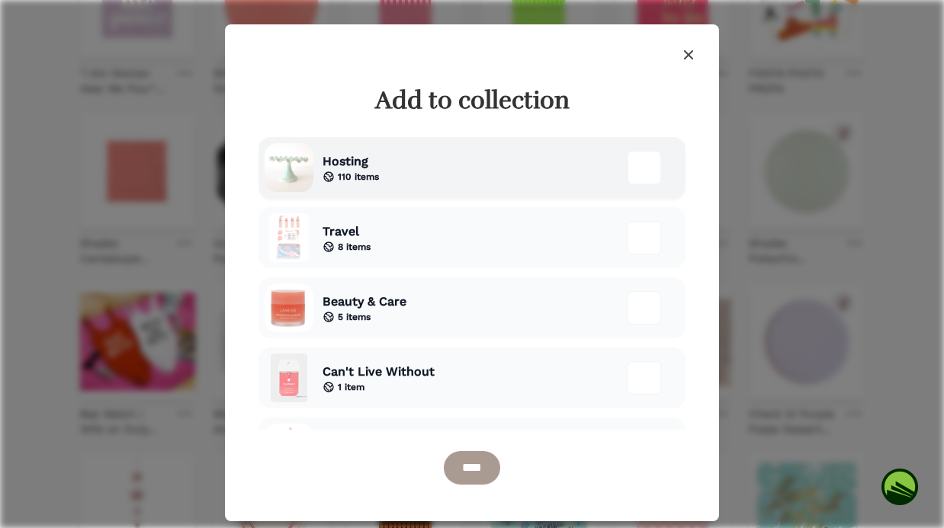
click at [485, 152] on div "Hosting 110 items" at bounding box center [471, 167] width 427 height 61
click at [465, 460] on input "****" at bounding box center [472, 468] width 56 height 34
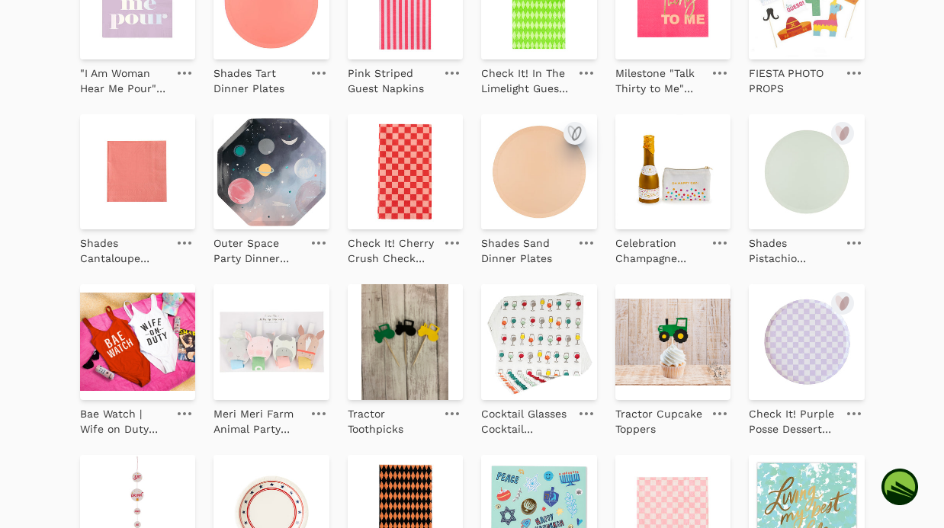
click at [574, 130] on icon "submit" at bounding box center [577, 133] width 8 height 13
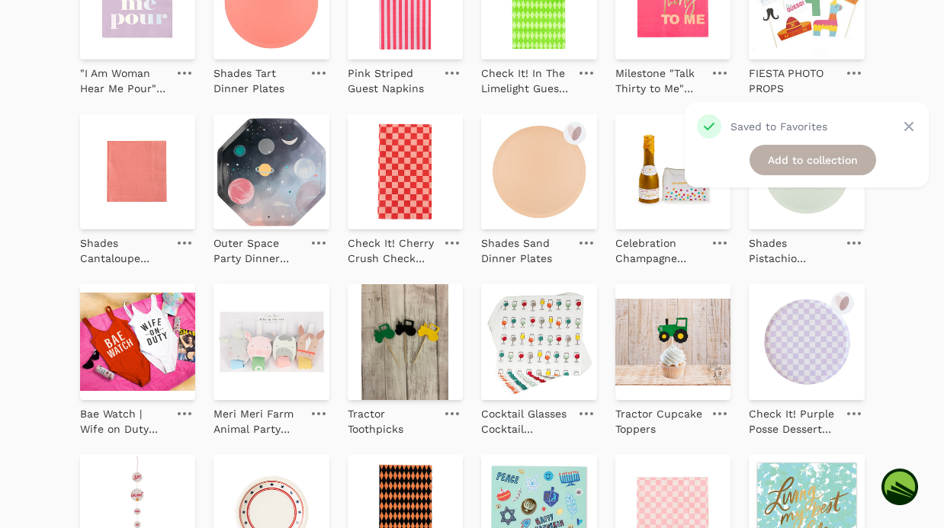
click at [804, 162] on link "Add to collection" at bounding box center [812, 160] width 127 height 30
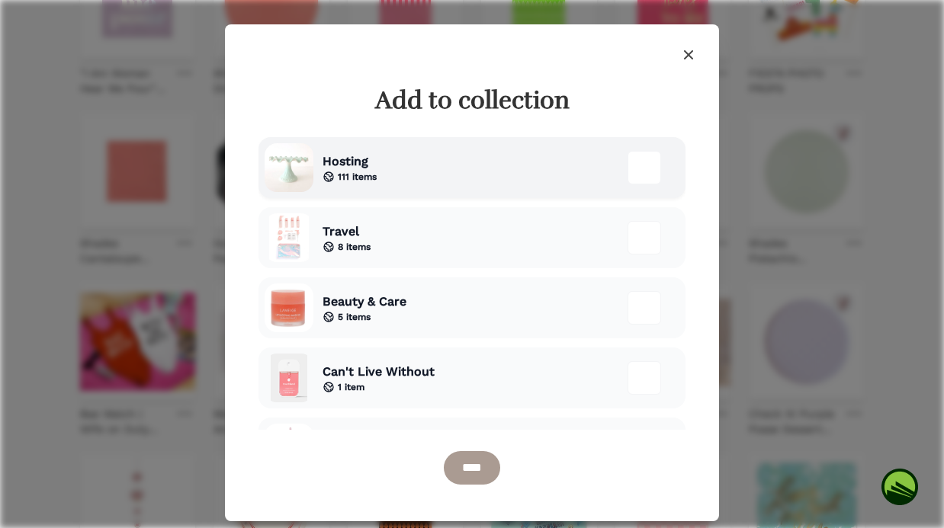
click at [407, 171] on div "Hosting 111 items" at bounding box center [471, 167] width 427 height 61
click at [460, 476] on input "****" at bounding box center [472, 468] width 56 height 34
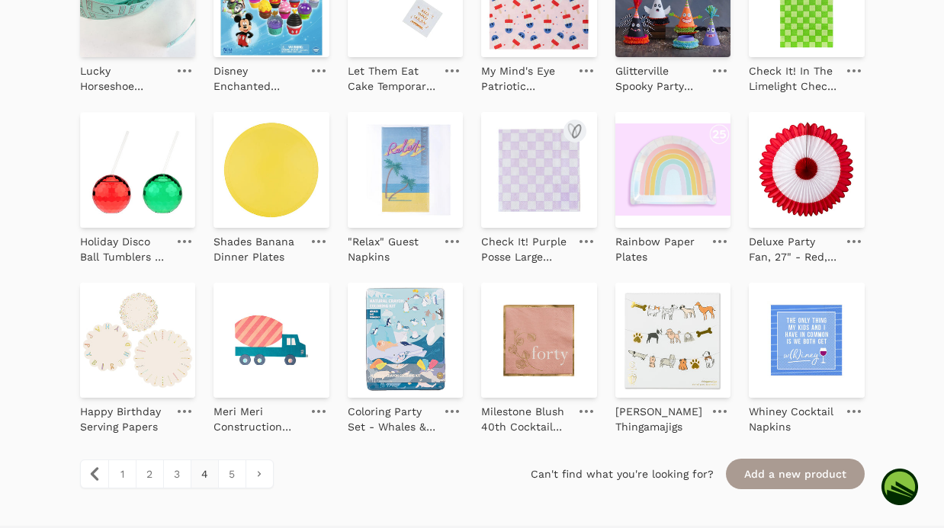
scroll to position [1563, 0]
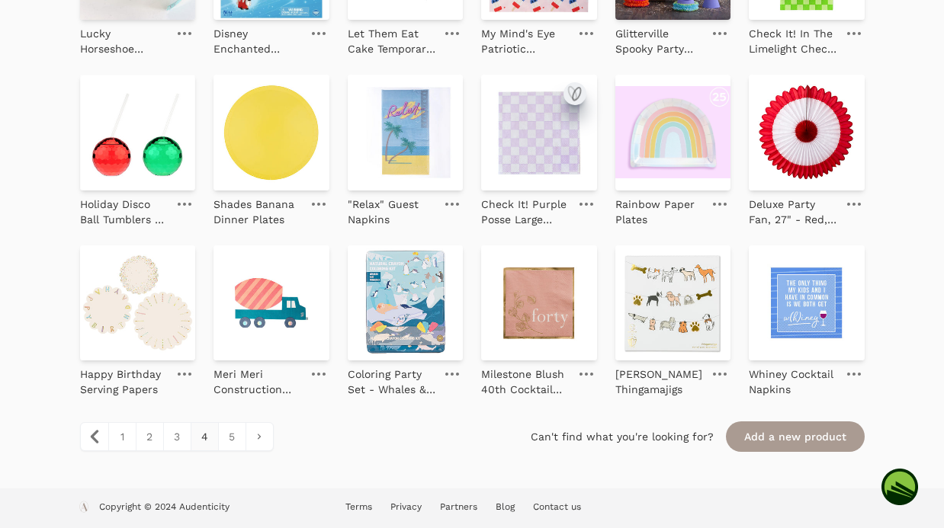
click at [576, 97] on icon "submit" at bounding box center [572, 93] width 8 height 13
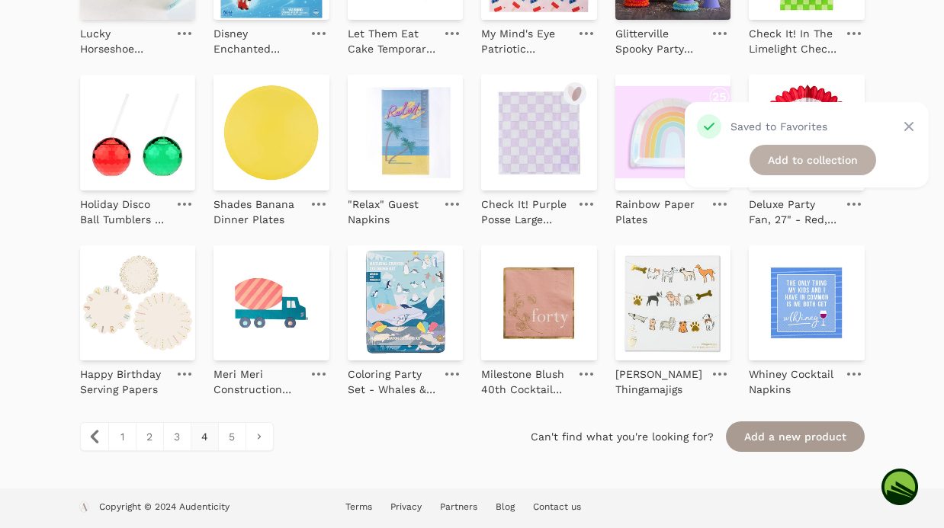
click at [767, 162] on link "Add to collection" at bounding box center [812, 160] width 127 height 30
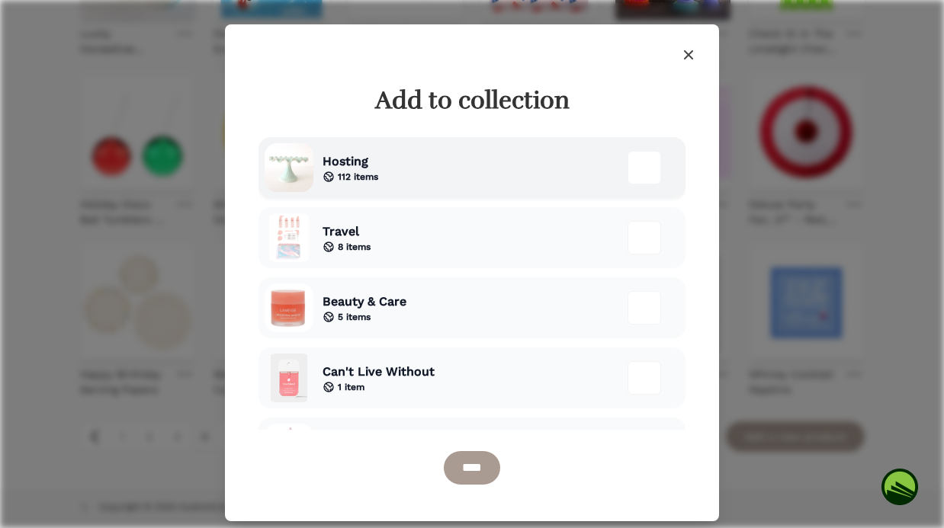
click at [451, 178] on div "Hosting 112 items" at bounding box center [471, 167] width 427 height 61
click at [486, 471] on input "****" at bounding box center [472, 468] width 56 height 34
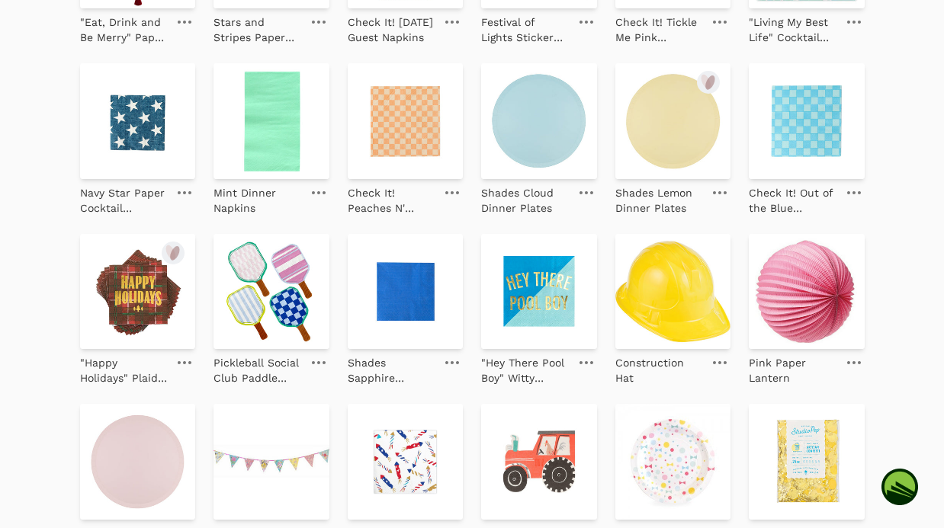
scroll to position [911, 0]
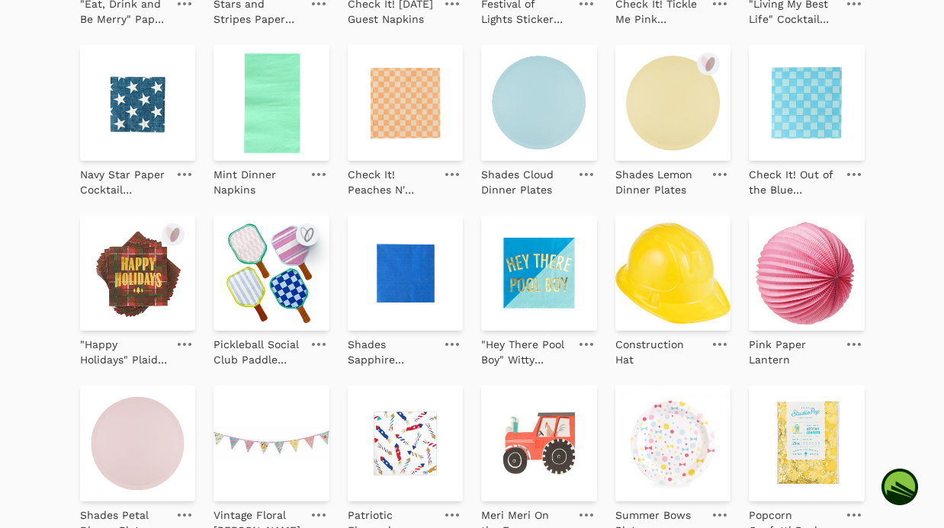
click at [307, 234] on icon "submit" at bounding box center [304, 233] width 8 height 13
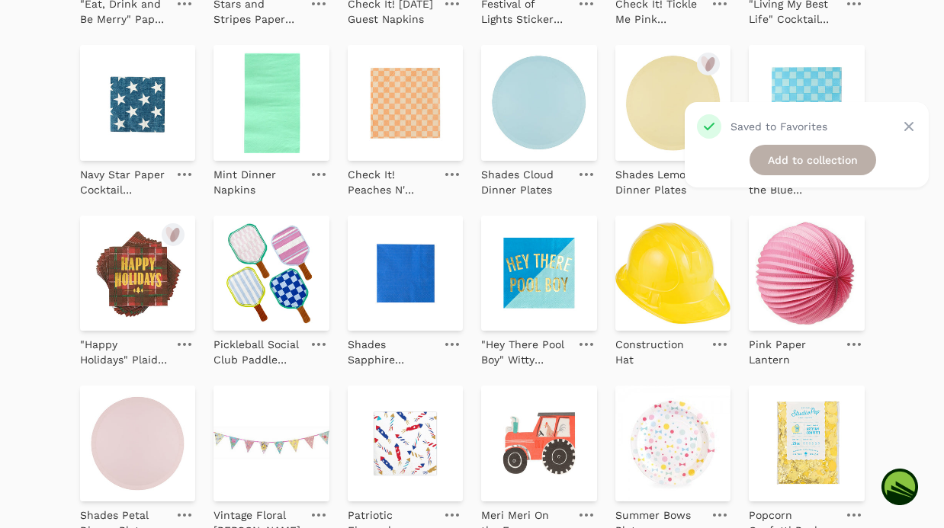
click at [775, 162] on link "Add to collection" at bounding box center [812, 160] width 127 height 30
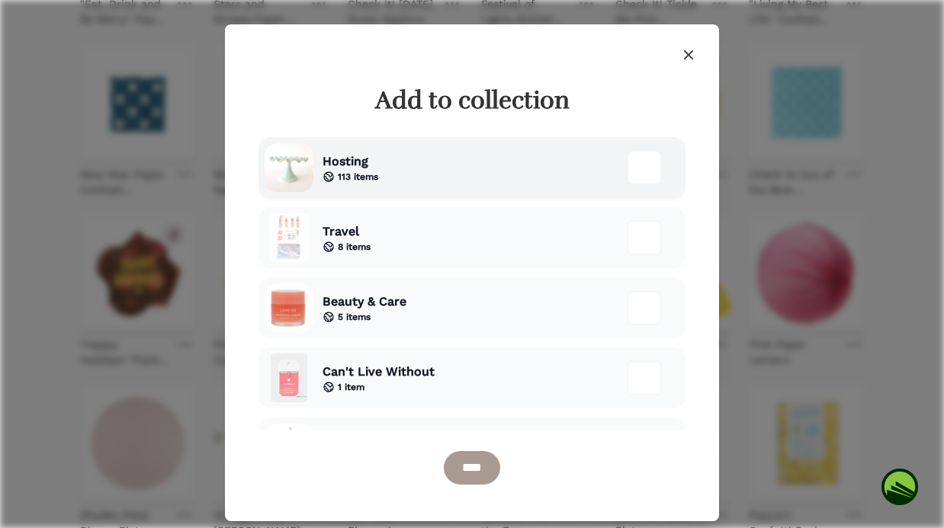
click at [476, 175] on div "Hosting 113 items" at bounding box center [471, 167] width 427 height 61
click at [473, 464] on input "****" at bounding box center [472, 468] width 56 height 34
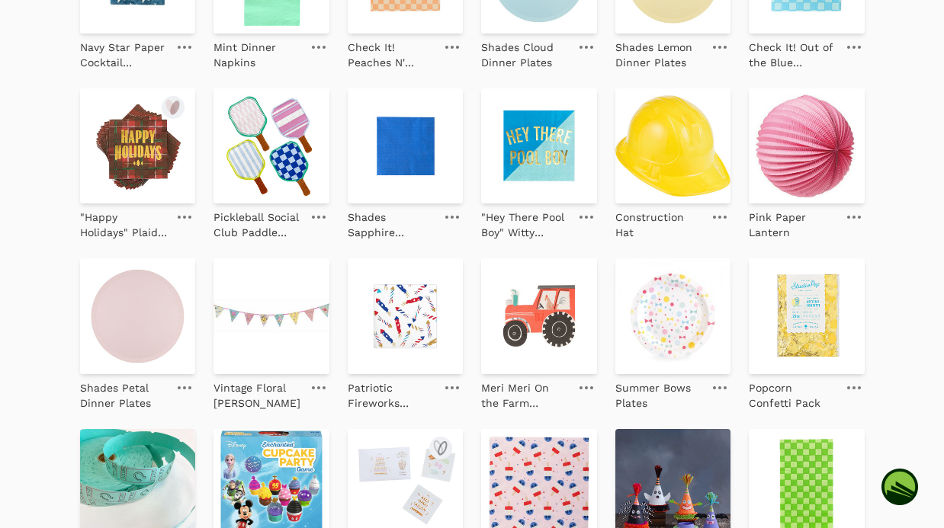
scroll to position [1014, 0]
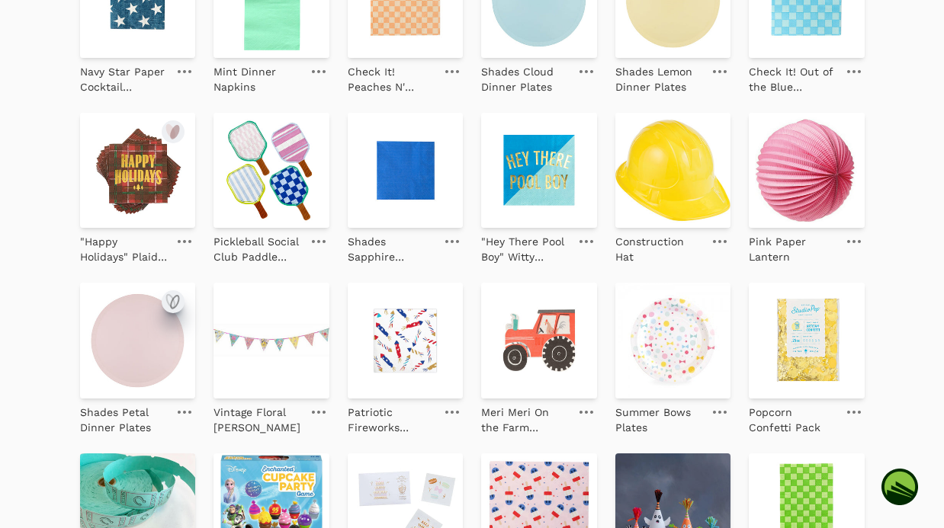
click at [175, 301] on icon "submit" at bounding box center [173, 302] width 18 height 18
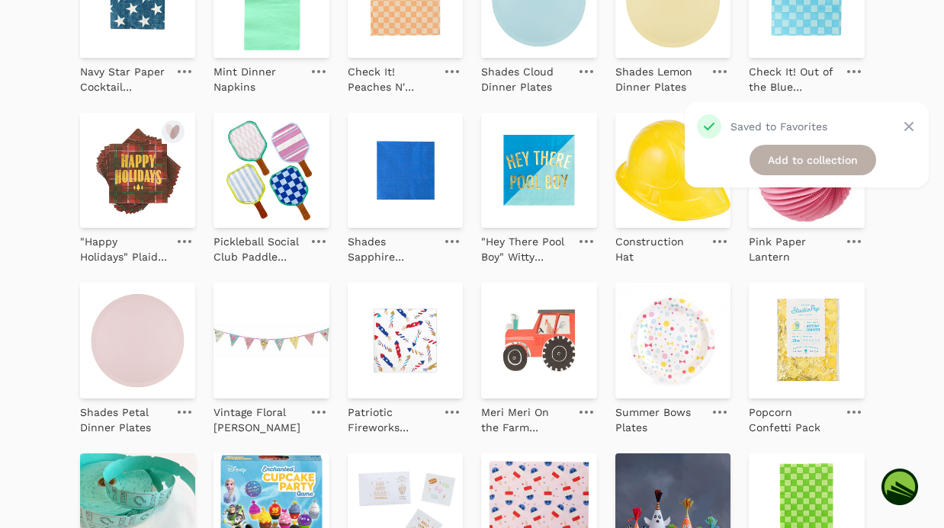
click at [842, 156] on link "Add to collection" at bounding box center [812, 160] width 127 height 30
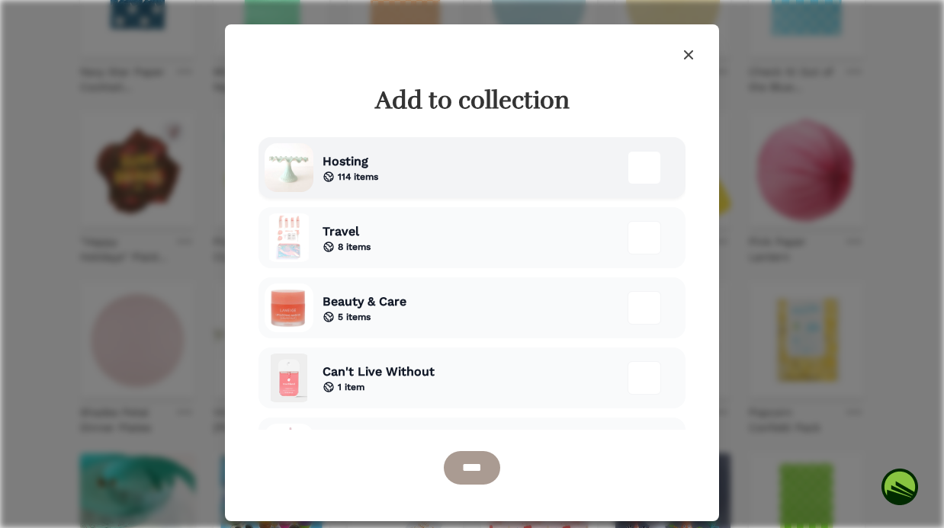
click at [472, 163] on div "Hosting 114 items" at bounding box center [471, 167] width 427 height 61
click at [483, 473] on input "****" at bounding box center [472, 468] width 56 height 34
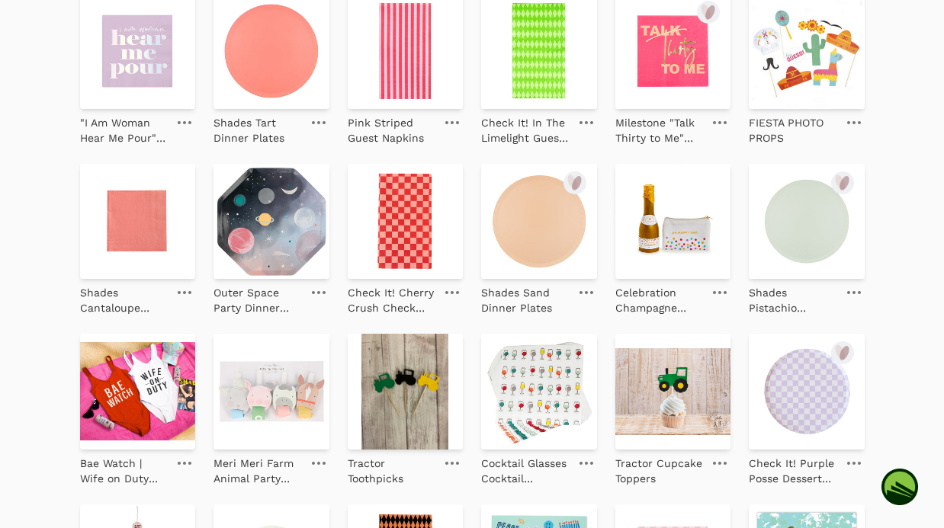
scroll to position [0, 0]
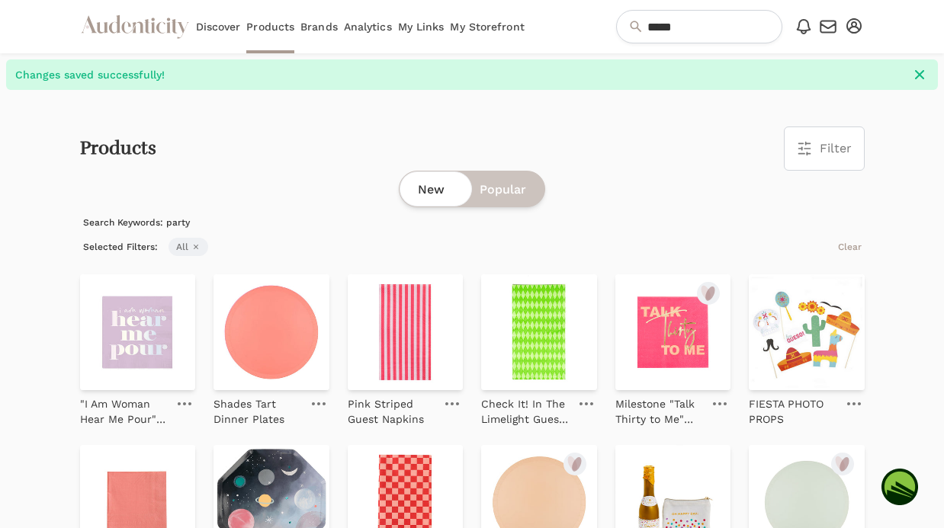
click at [482, 29] on link "My Storefront" at bounding box center [487, 26] width 74 height 53
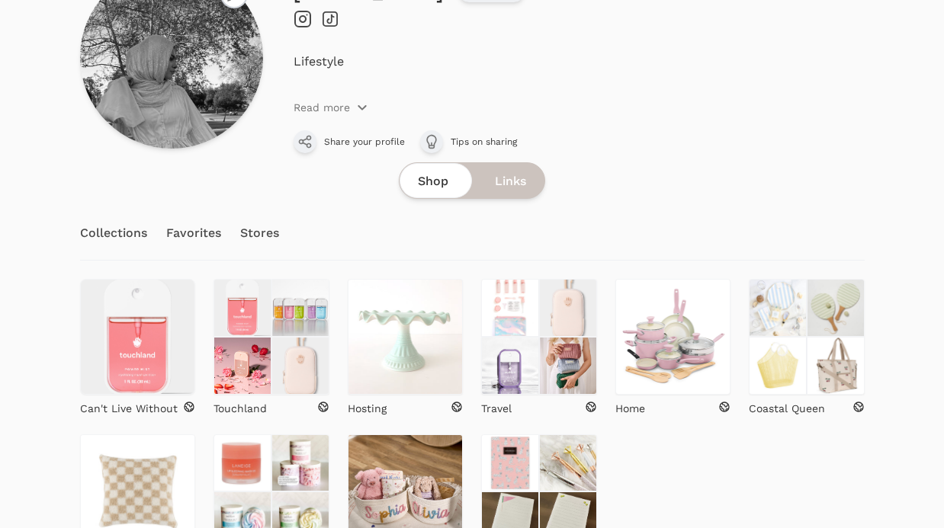
scroll to position [126, 0]
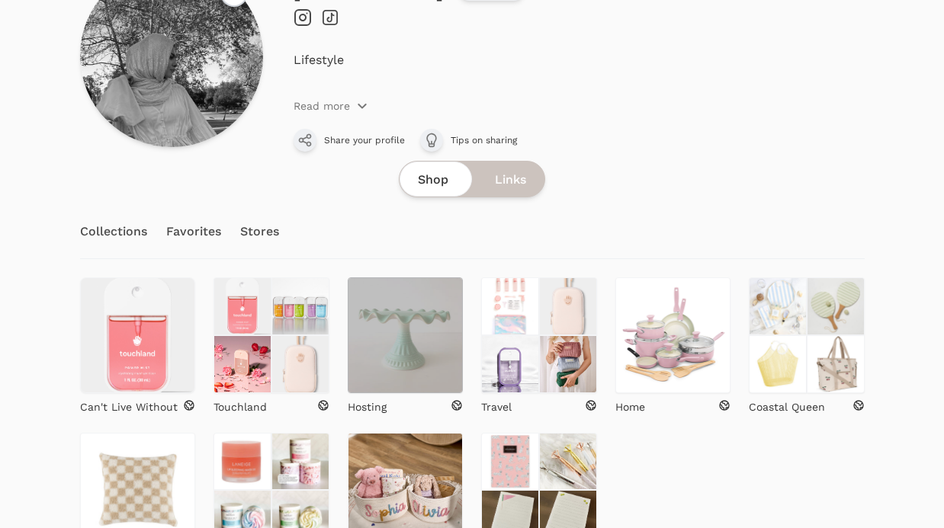
click at [392, 363] on img at bounding box center [406, 335] width 116 height 116
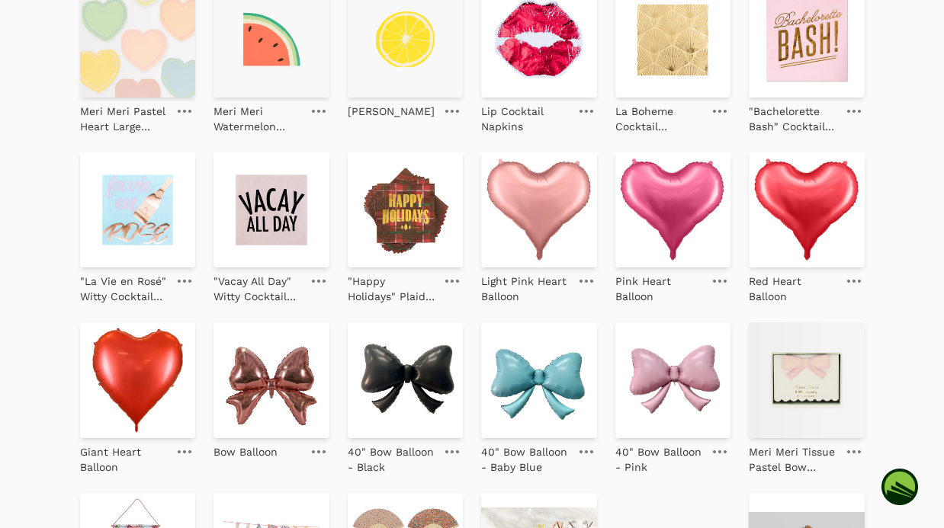
scroll to position [1998, 0]
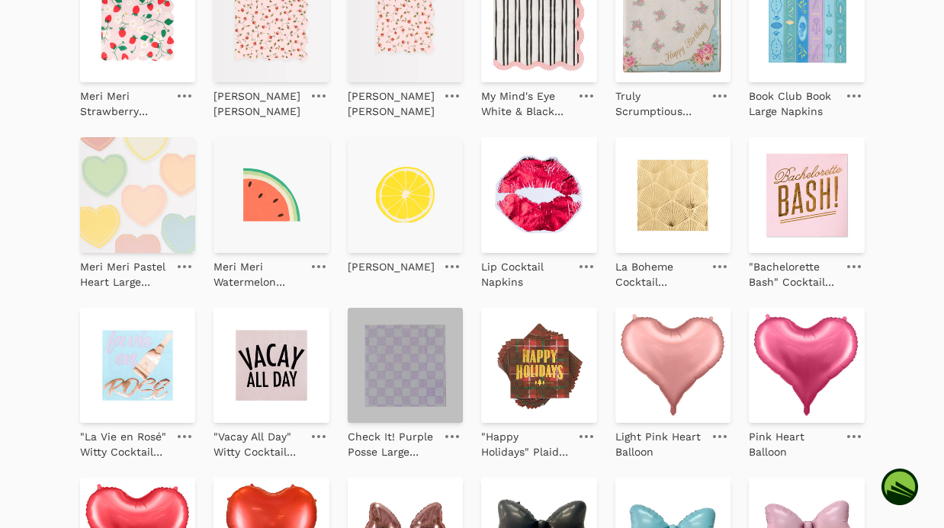
click at [407, 370] on img at bounding box center [406, 366] width 116 height 116
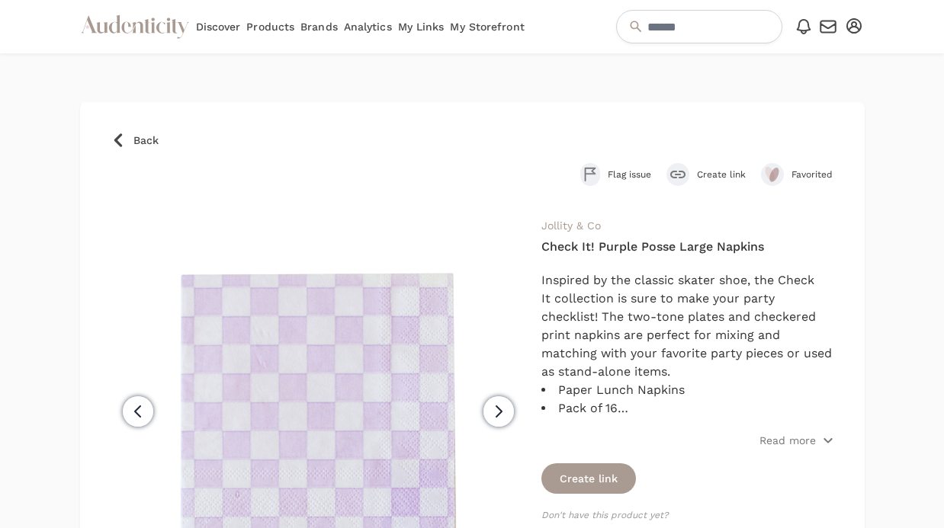
click at [116, 136] on icon at bounding box center [118, 140] width 15 height 15
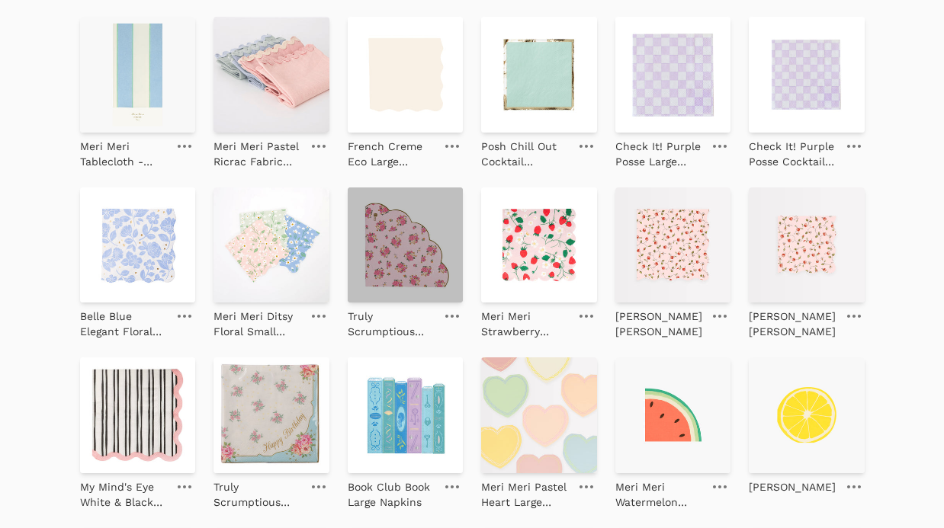
scroll to position [1777, 0]
click at [390, 288] on img at bounding box center [406, 246] width 116 height 116
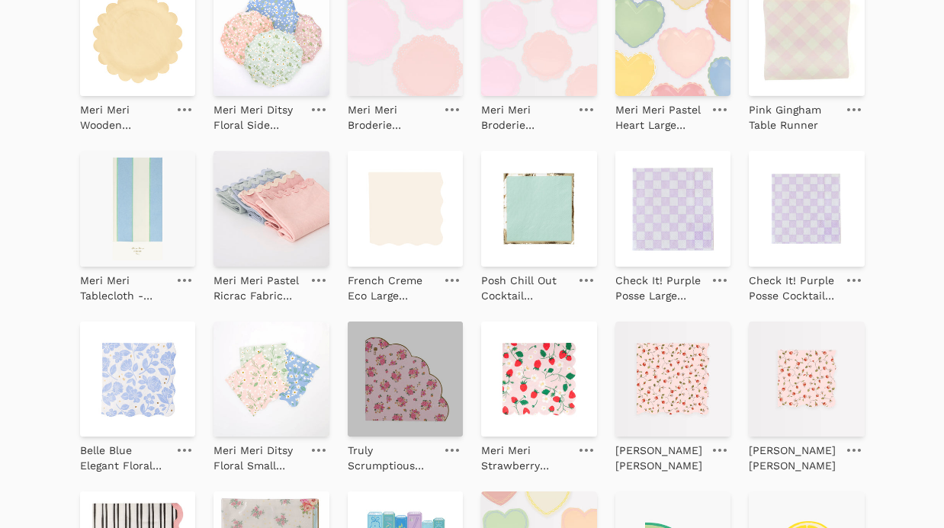
scroll to position [1622, 0]
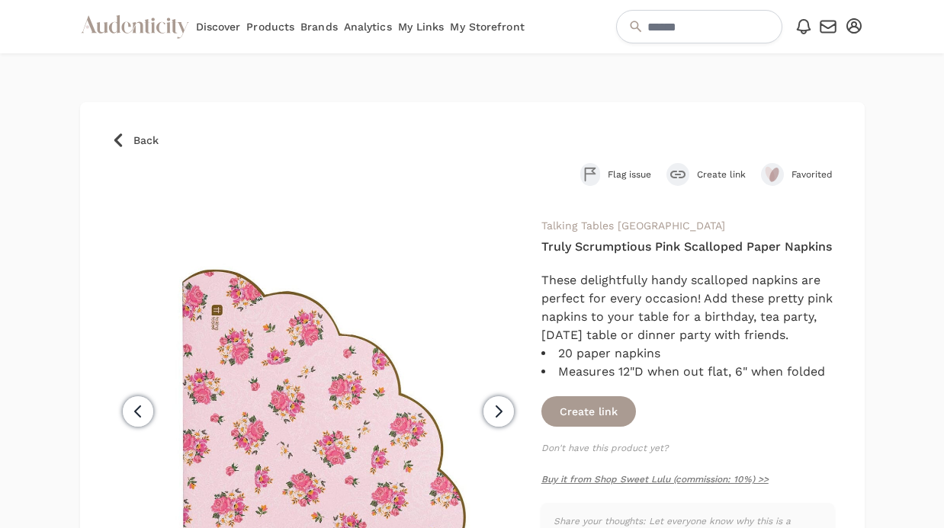
scroll to position [100, 0]
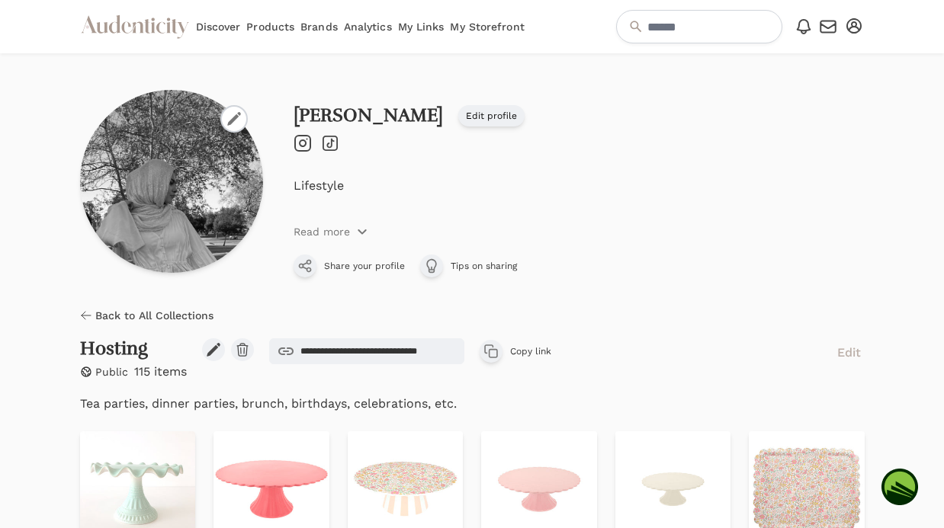
click at [852, 354] on span "Edit" at bounding box center [849, 353] width 24 height 18
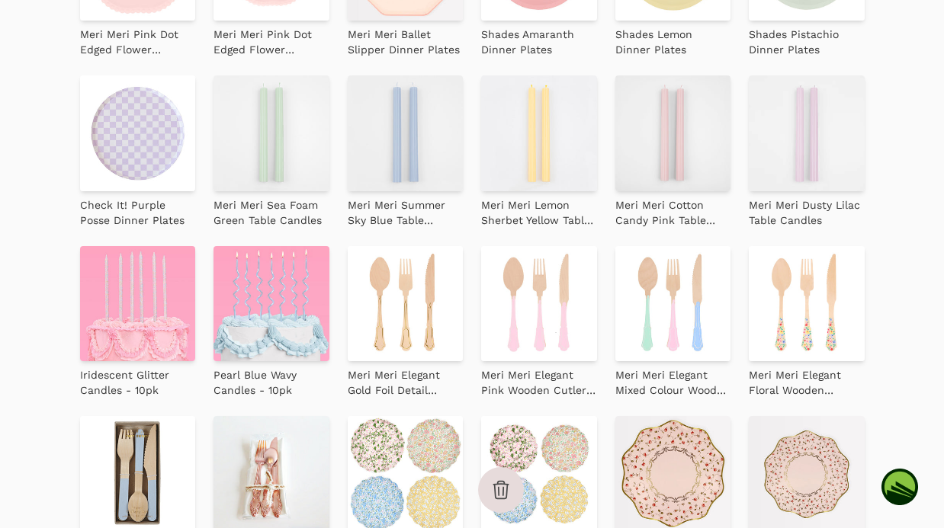
scroll to position [732, 0]
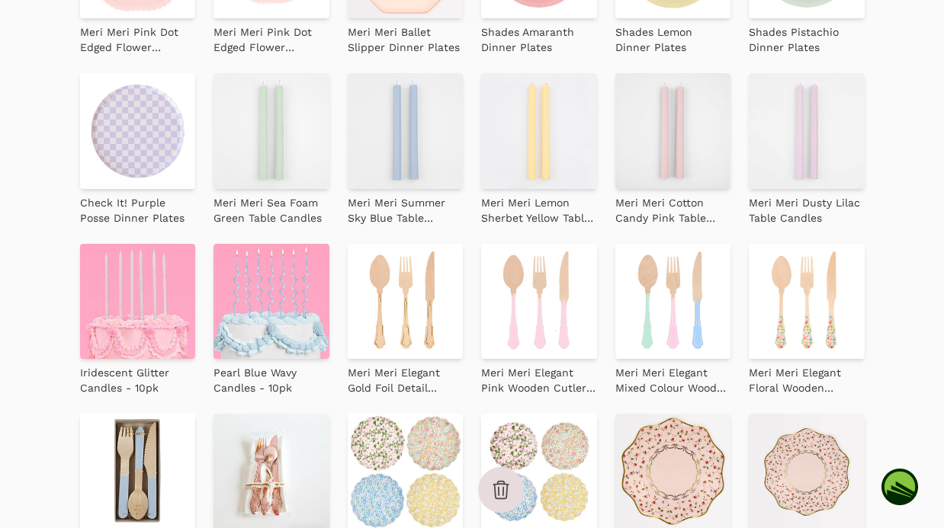
click at [431, 290] on img at bounding box center [406, 302] width 116 height 116
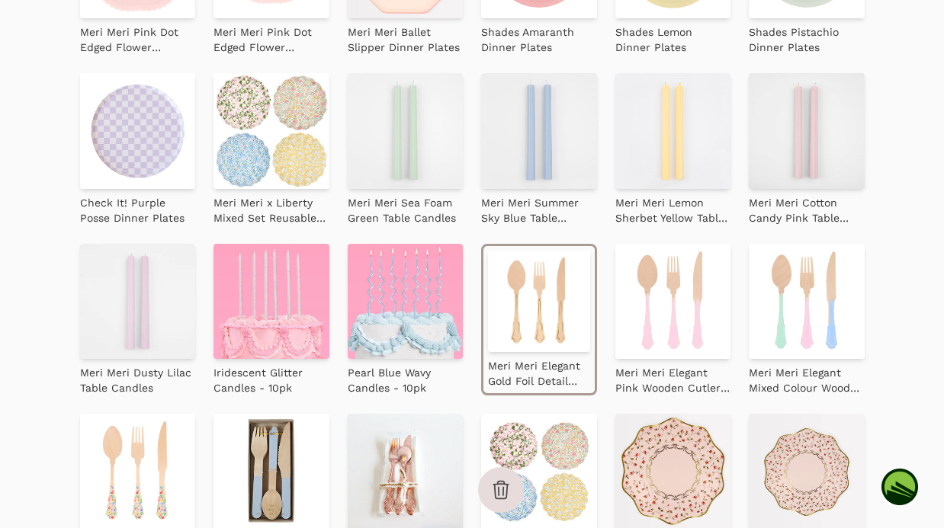
click at [548, 303] on img at bounding box center [539, 302] width 102 height 102
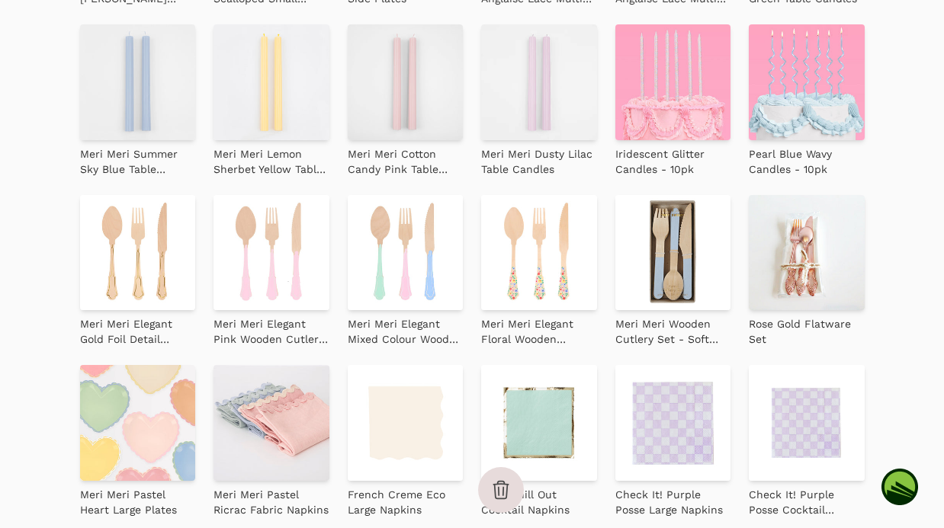
scroll to position [1164, 0]
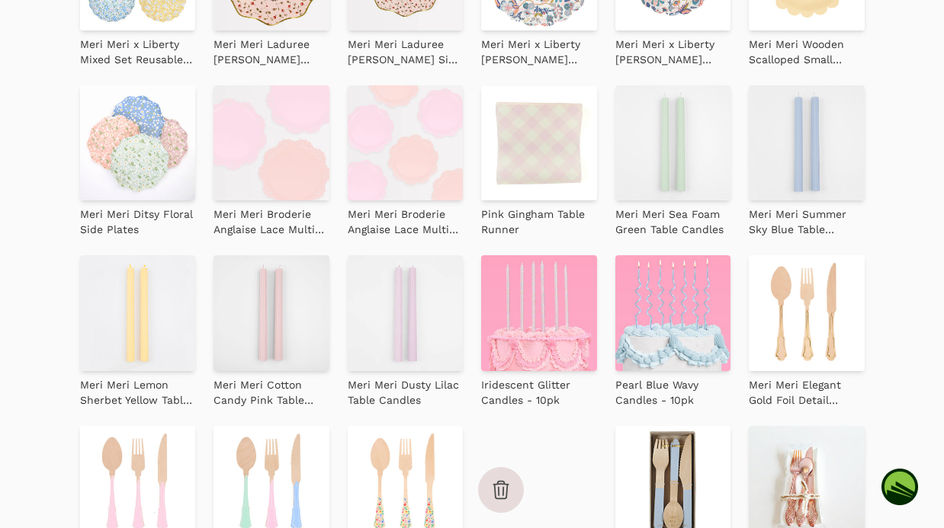
scroll to position [893, 0]
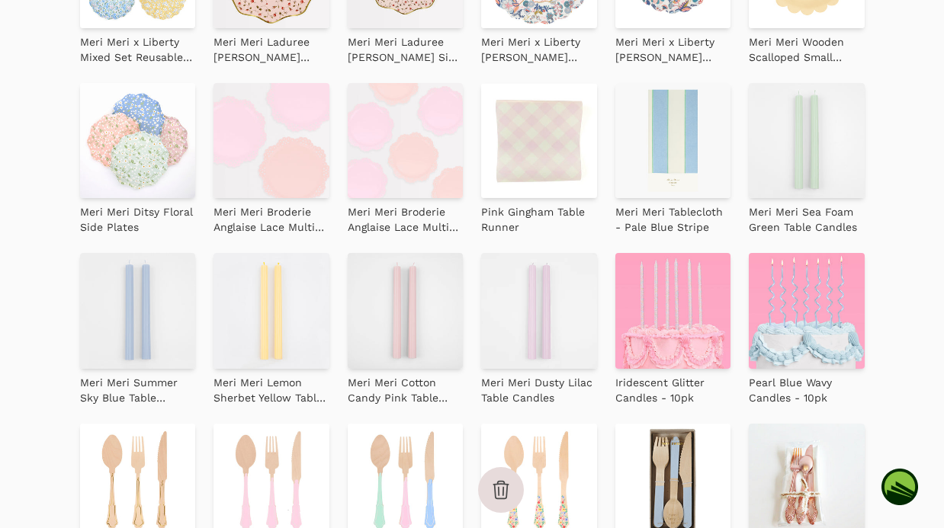
click at [617, 239] on div "Scalloped Edge Sorbet Cake Stand- Mint Meri Meri Large Pink Reusable Bamboo Cak…" at bounding box center [472, 244] width 784 height 2026
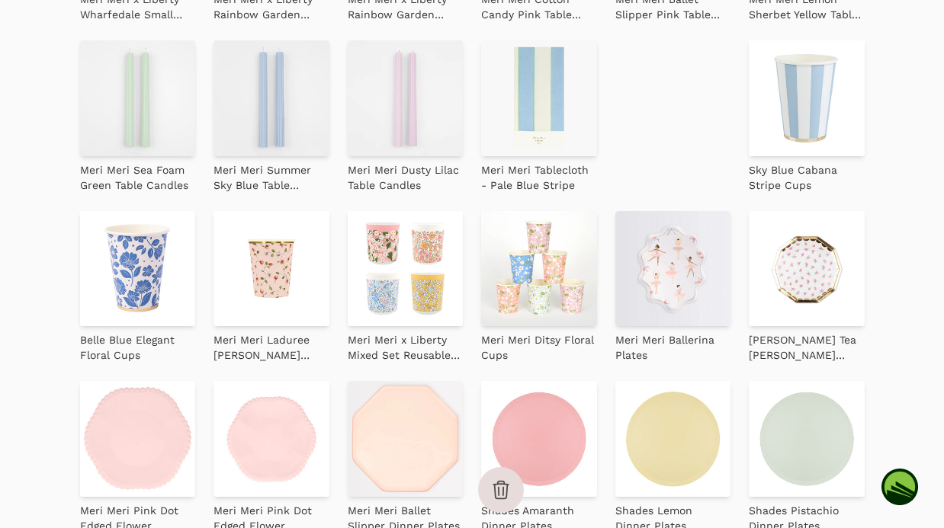
scroll to position [332, 0]
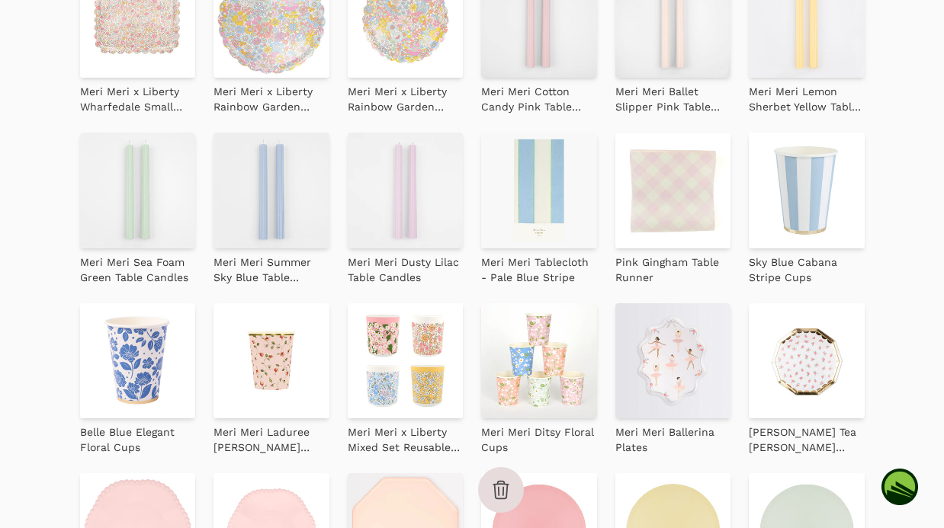
click at [698, 215] on img at bounding box center [673, 191] width 116 height 116
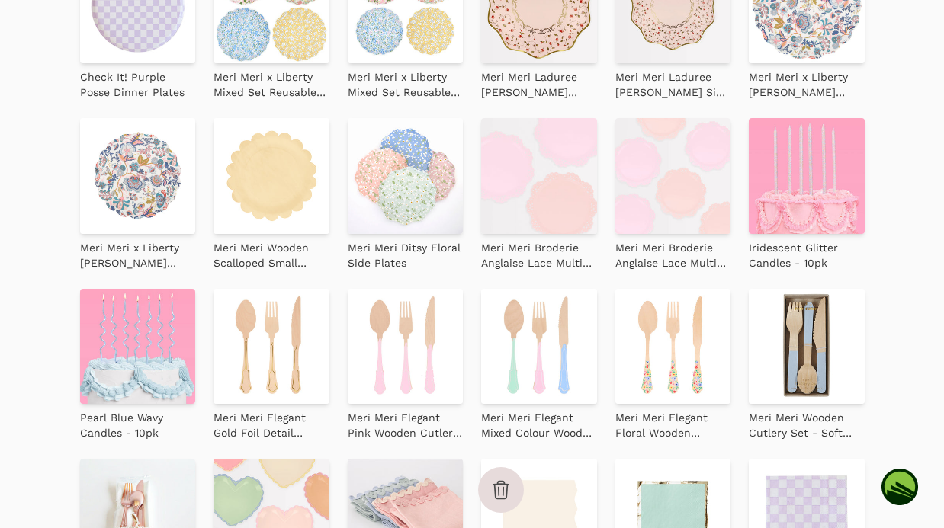
scroll to position [471, 0]
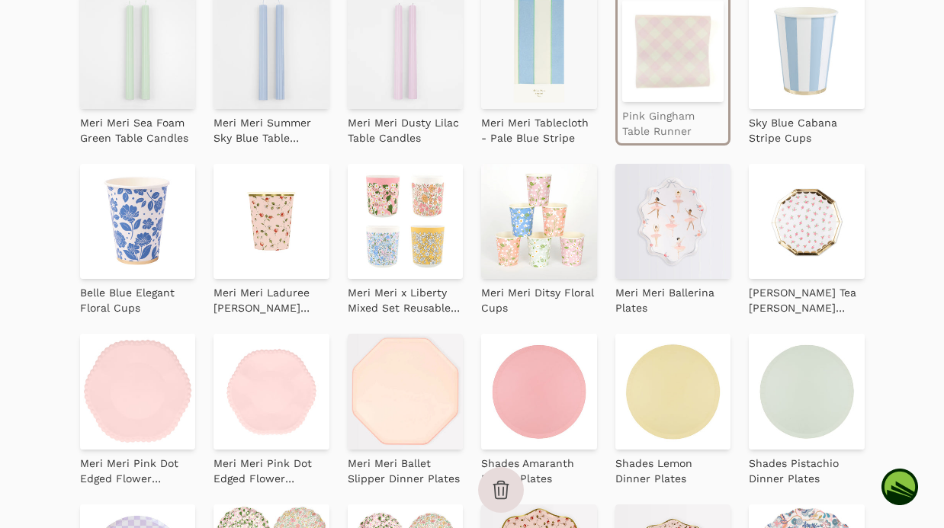
click at [680, 120] on p "Pink Gingham Table Runner" at bounding box center [673, 123] width 102 height 30
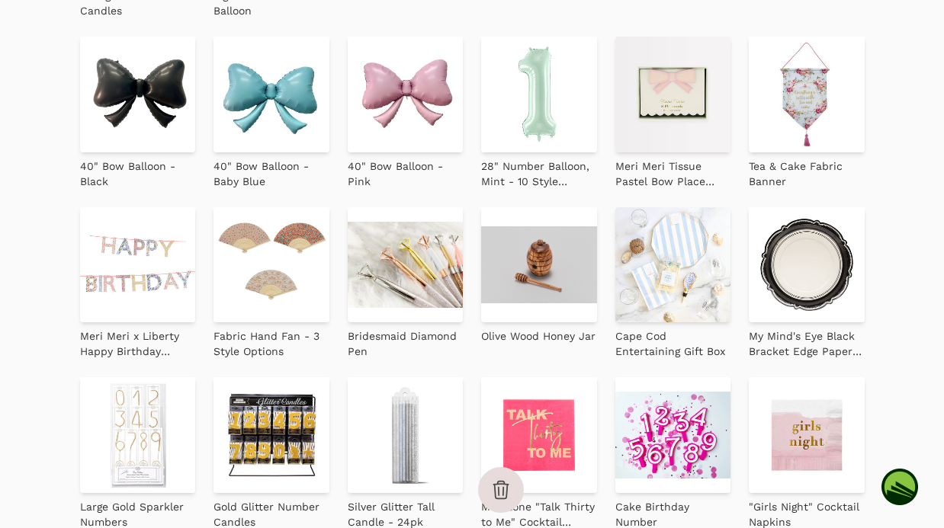
scroll to position [2895, 0]
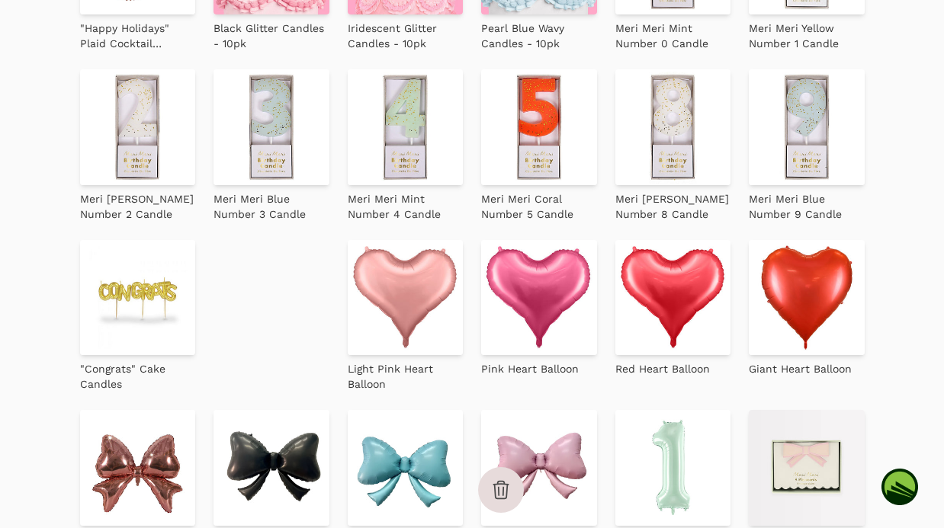
drag, startPoint x: 669, startPoint y: 354, endPoint x: 658, endPoint y: 347, distance: 13.7
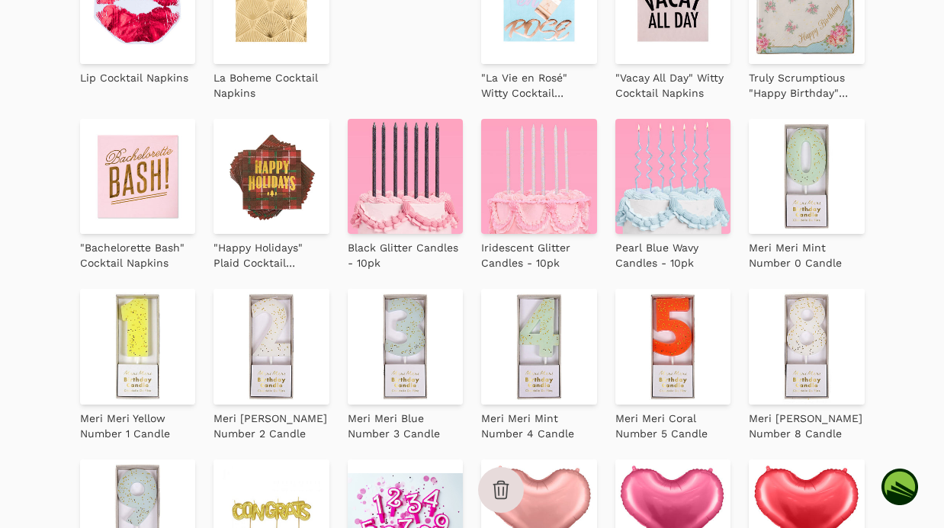
scroll to position [2173, 0]
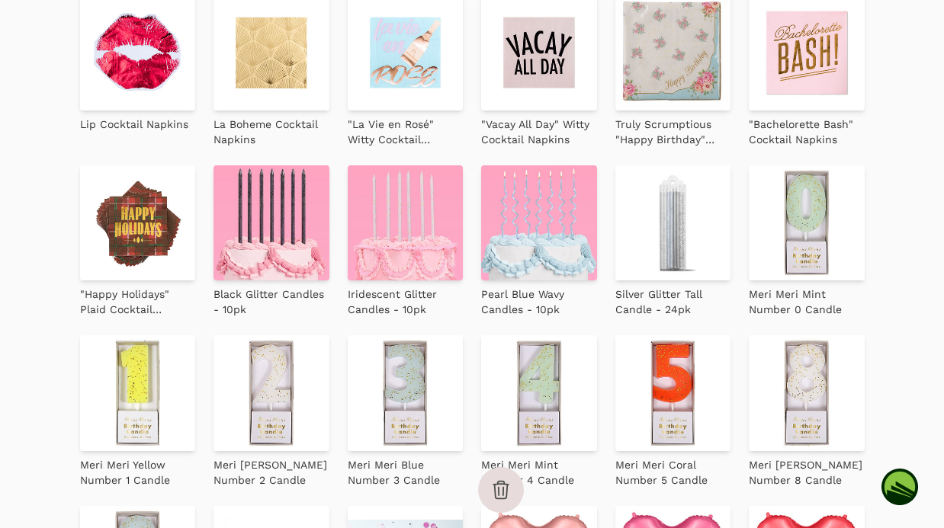
click at [699, 210] on img at bounding box center [673, 223] width 116 height 116
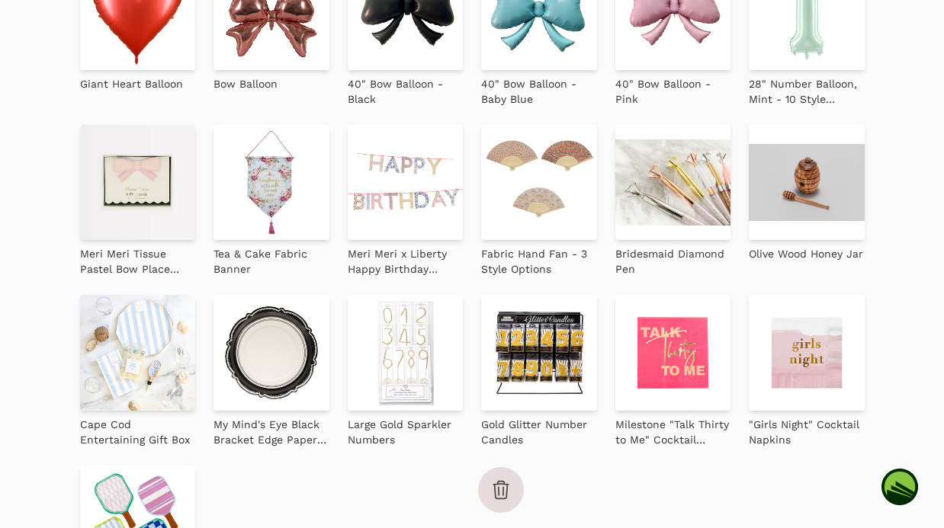
scroll to position [3061, 0]
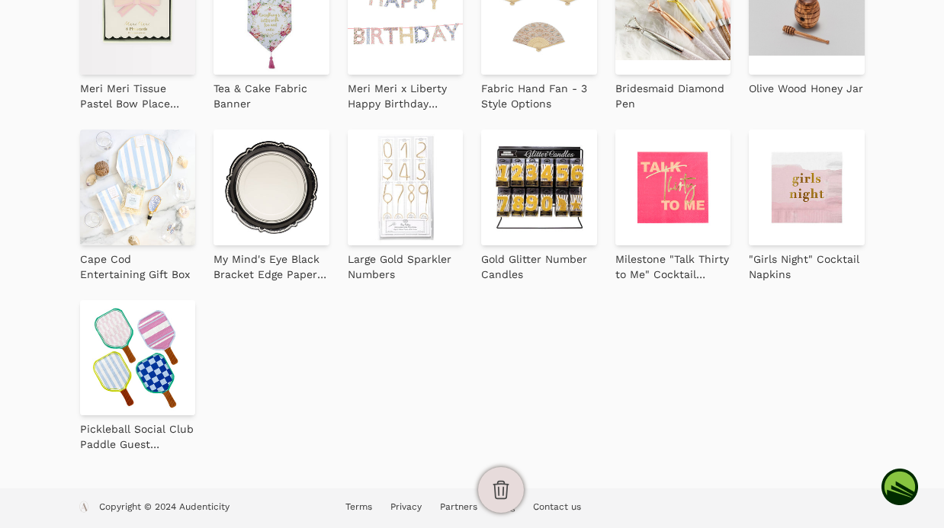
click at [509, 490] on icon "button" at bounding box center [500, 490] width 21 height 21
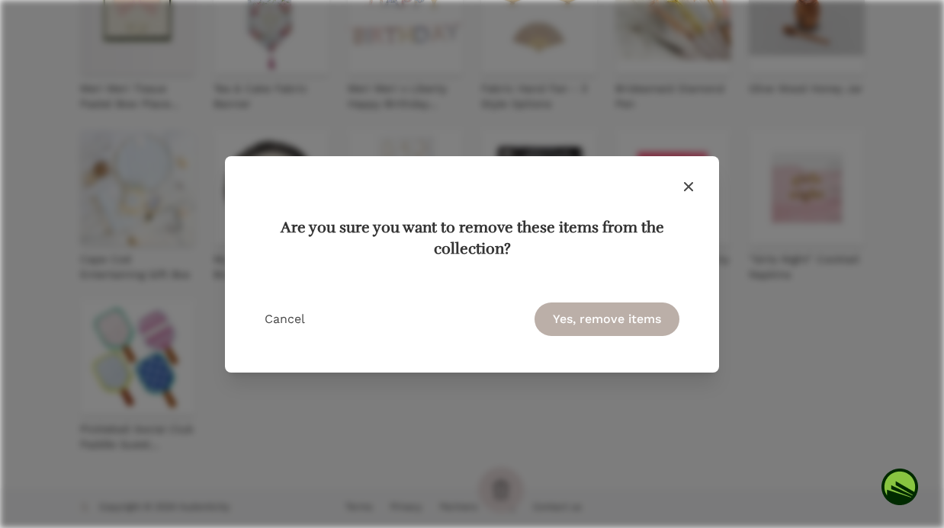
click at [604, 315] on button "Yes, remove items" at bounding box center [606, 320] width 145 height 34
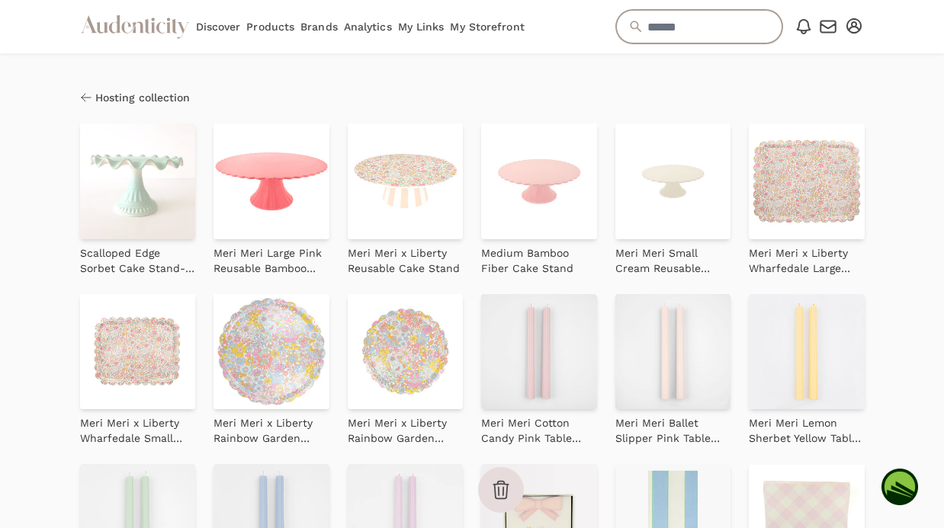
click at [659, 38] on input "text" at bounding box center [699, 27] width 166 height 34
type input "**********"
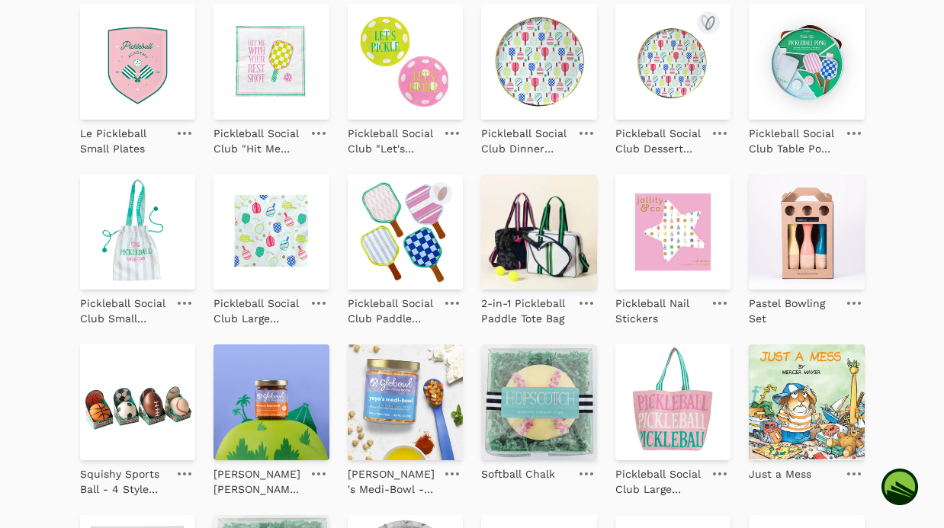
scroll to position [239, 0]
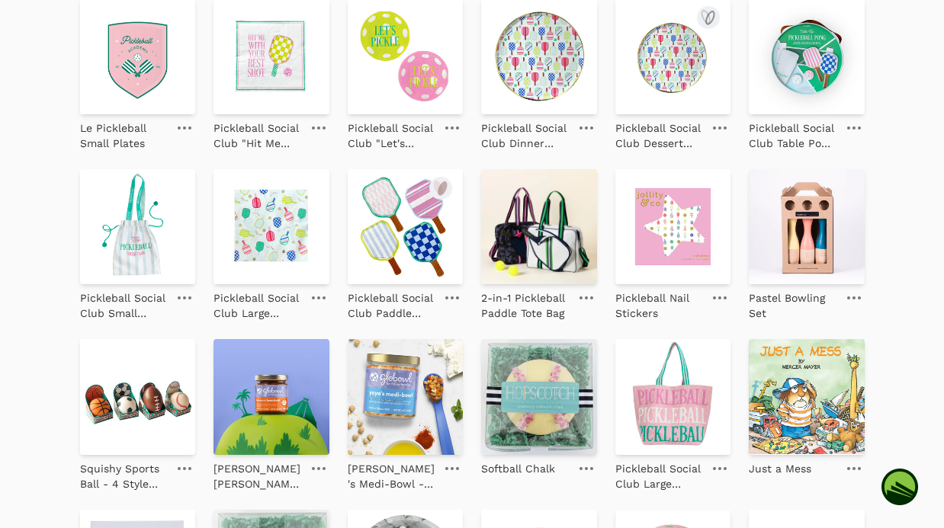
click at [621, 110] on img at bounding box center [673, 56] width 116 height 116
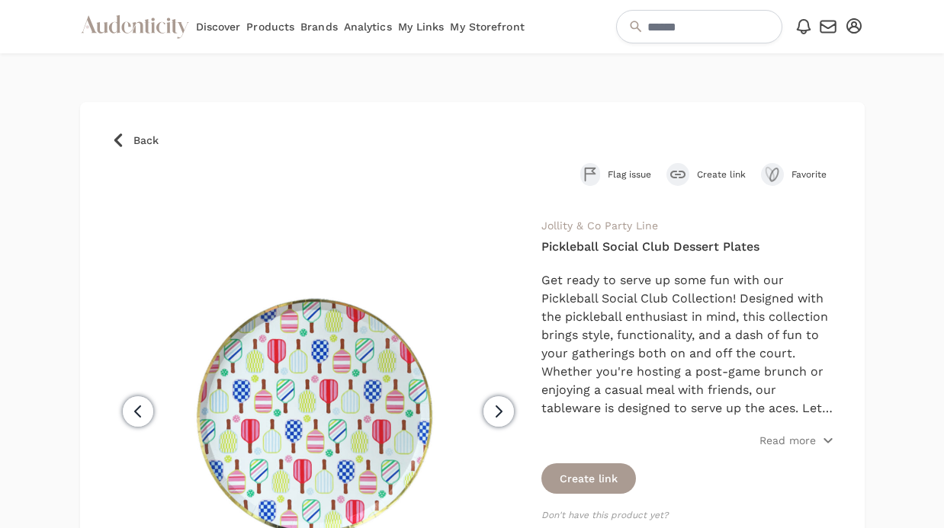
click at [123, 138] on icon at bounding box center [118, 140] width 15 height 15
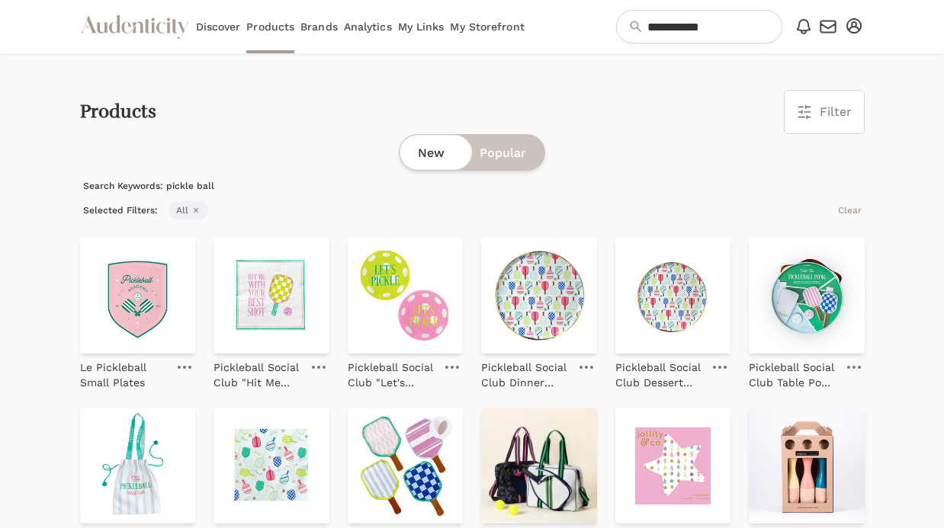
scroll to position [144, 0]
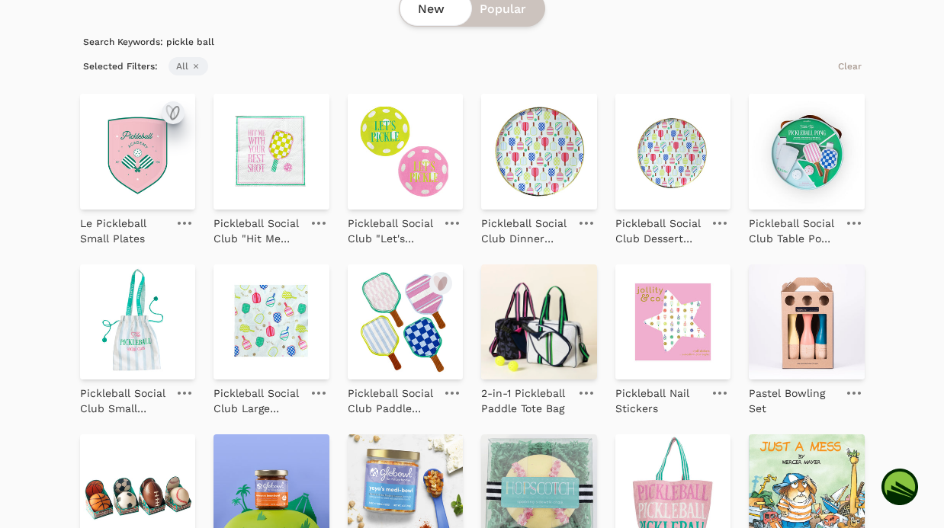
click at [173, 113] on icon "submit" at bounding box center [171, 112] width 8 height 13
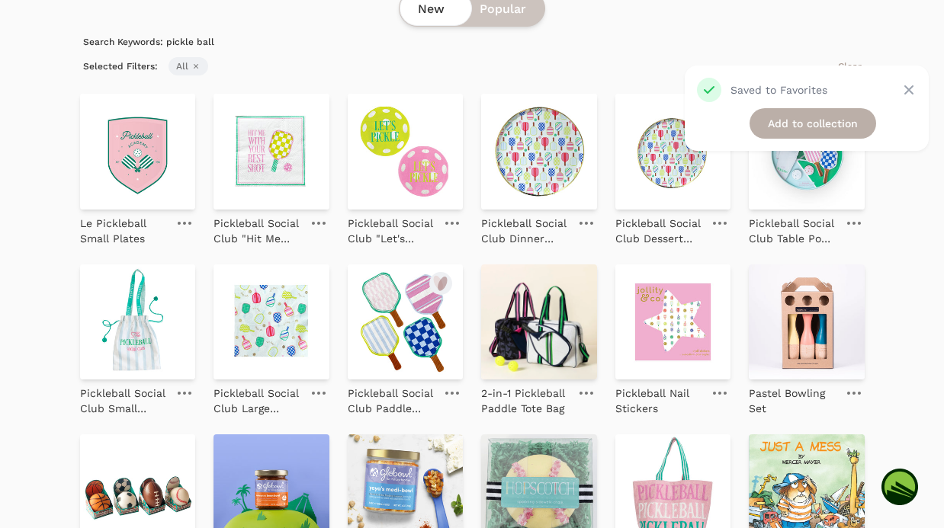
click at [787, 120] on link "Add to collection" at bounding box center [812, 123] width 127 height 30
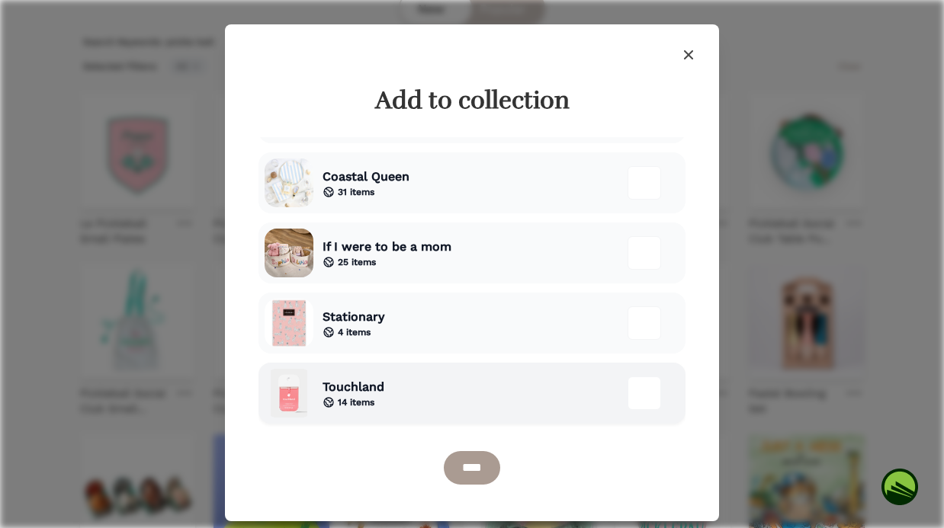
scroll to position [473, 0]
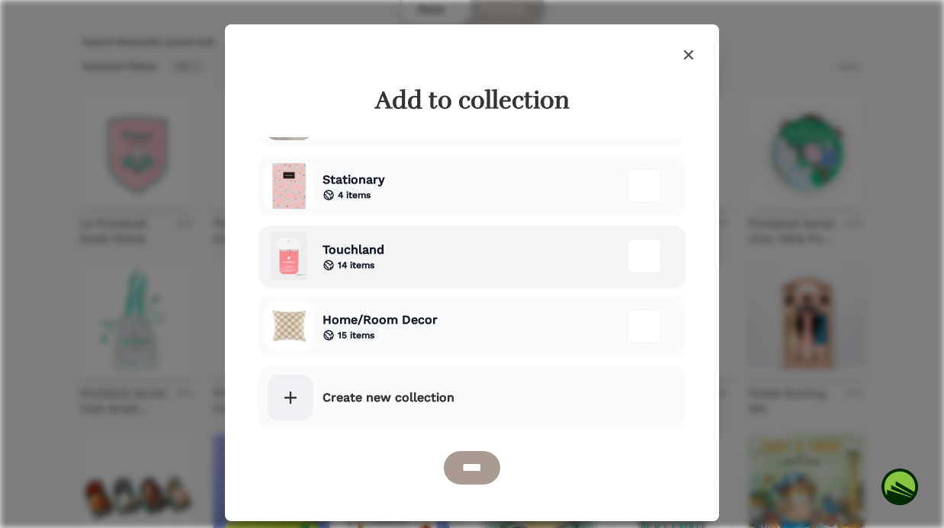
click at [456, 393] on link "Create new collection" at bounding box center [471, 398] width 427 height 64
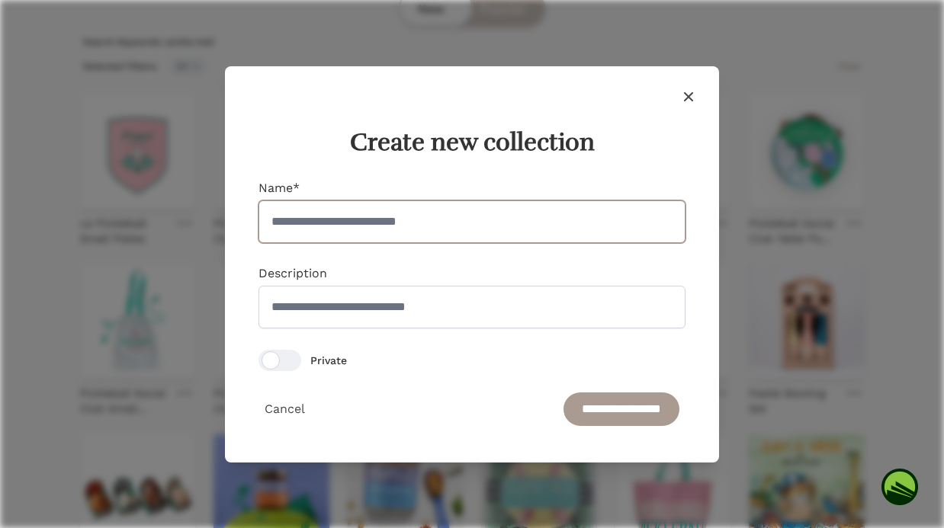
click at [478, 217] on input "Name*" at bounding box center [471, 221] width 427 height 43
type input "**********"
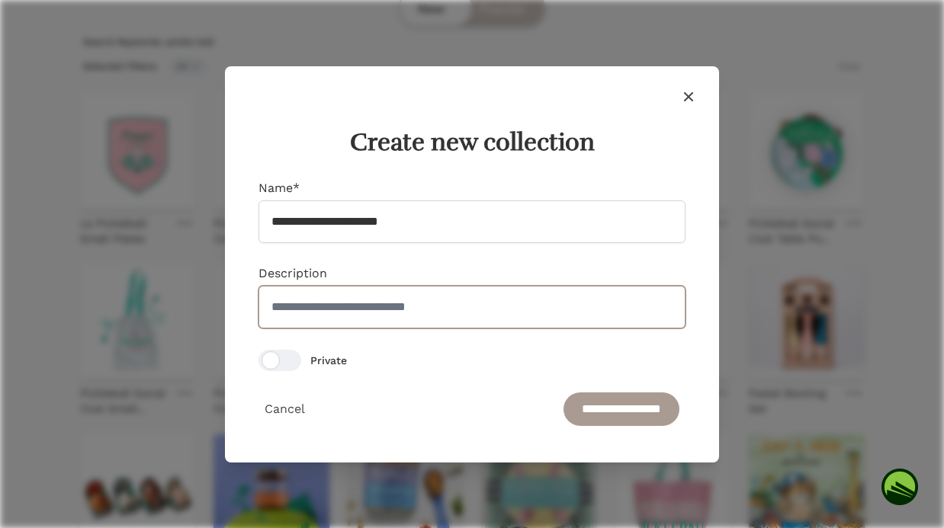
click at [473, 306] on input "Description" at bounding box center [471, 307] width 427 height 43
type input "**********"
drag, startPoint x: 303, startPoint y: 310, endPoint x: 211, endPoint y: 310, distance: 91.5
click at [211, 310] on div "**********" at bounding box center [472, 264] width 944 height 528
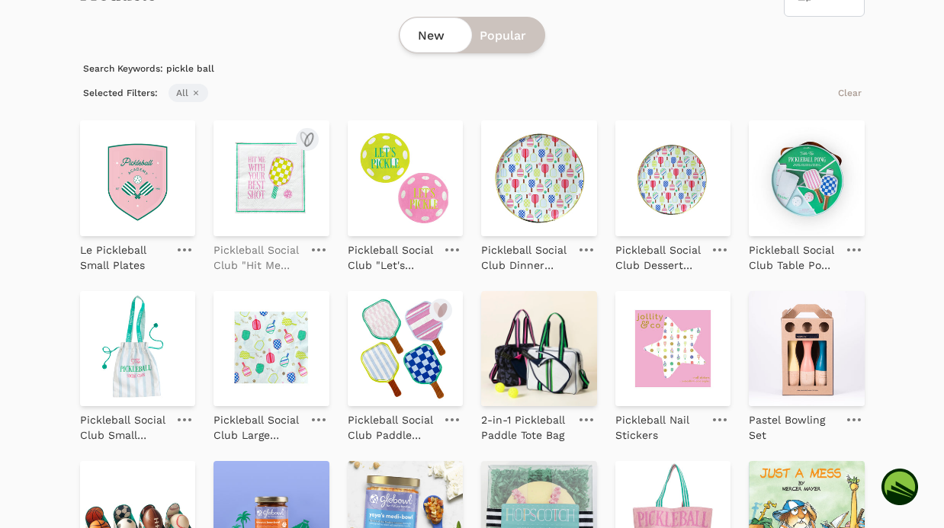
scroll to position [117, 0]
click at [306, 136] on icon "submit" at bounding box center [304, 139] width 8 height 13
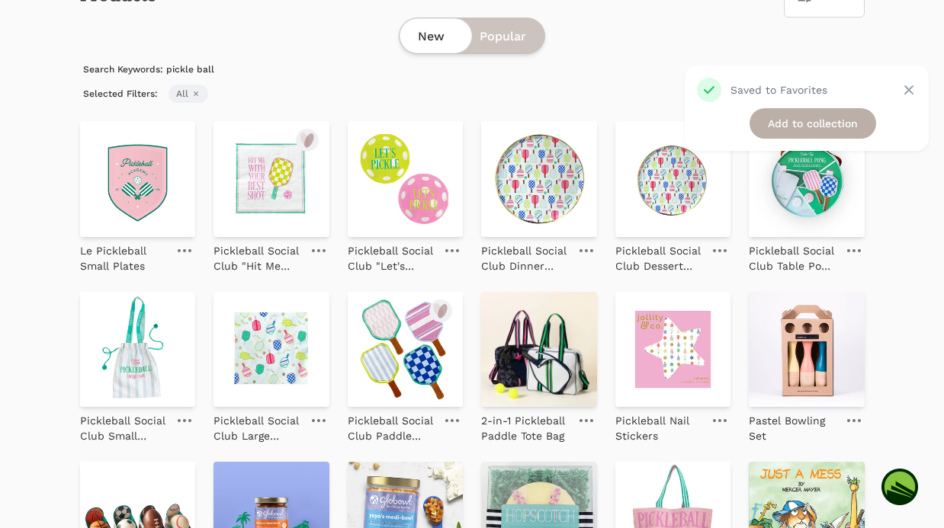
click at [852, 119] on link "Add to collection" at bounding box center [812, 123] width 127 height 30
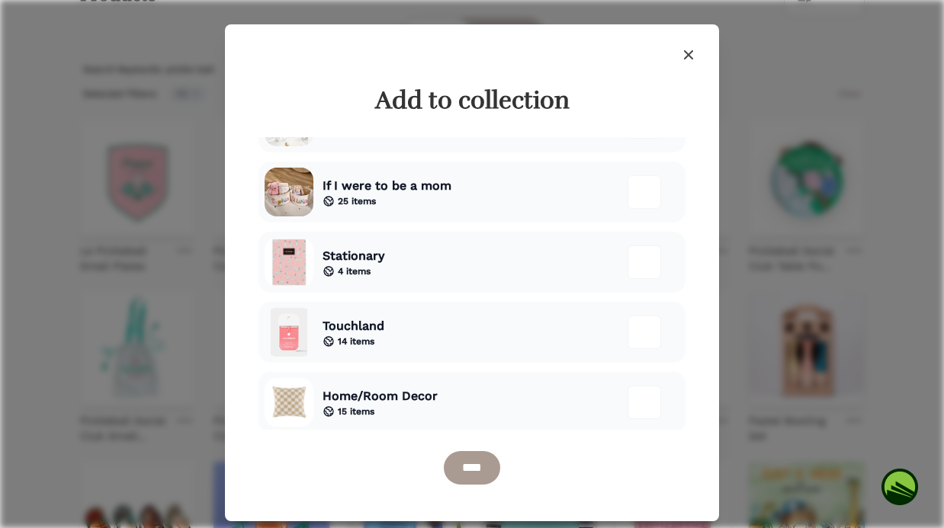
scroll to position [473, 0]
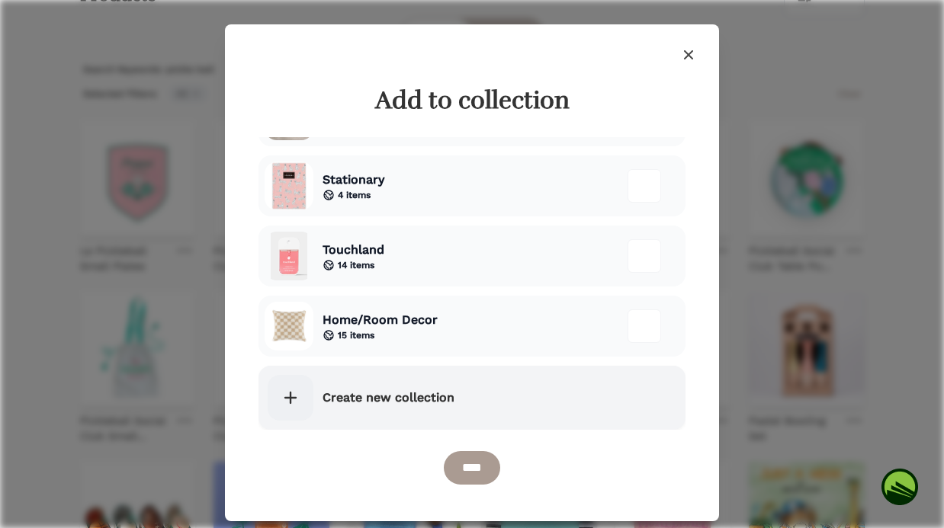
click at [367, 384] on link "Create new collection" at bounding box center [471, 398] width 427 height 64
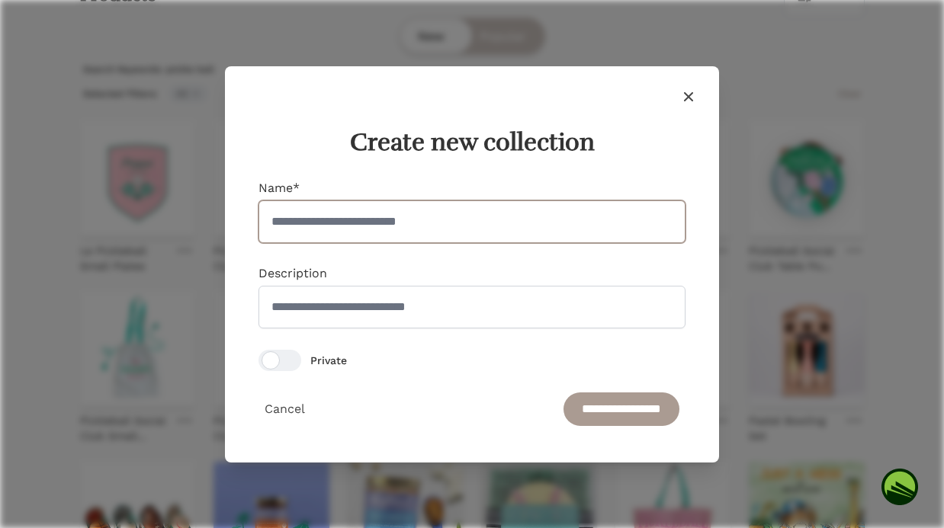
click at [422, 221] on input "Name*" at bounding box center [471, 221] width 427 height 43
type input "**********"
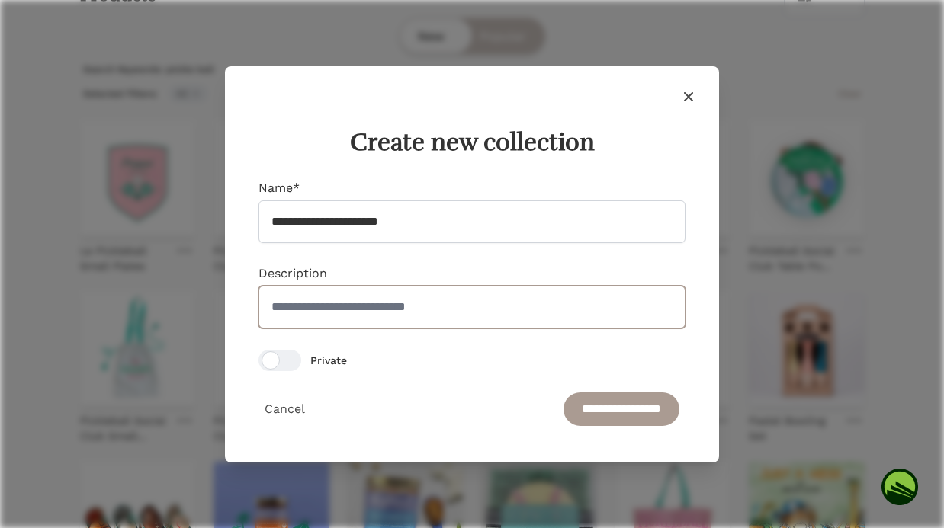
click at [412, 316] on input "Description" at bounding box center [471, 307] width 427 height 43
type input "*"
click at [395, 306] on input "**********" at bounding box center [471, 307] width 427 height 43
click at [314, 306] on input "**********" at bounding box center [471, 307] width 427 height 43
click at [380, 310] on input "**********" at bounding box center [471, 307] width 427 height 43
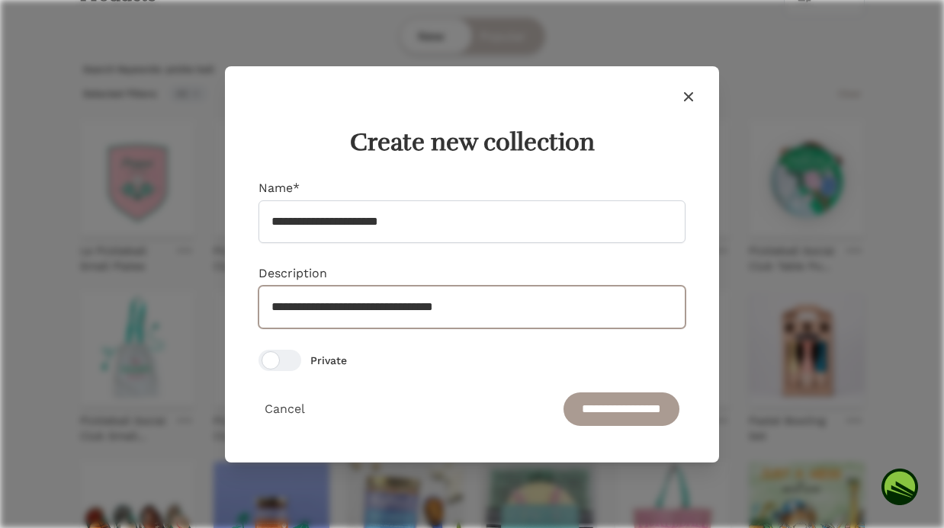
click at [375, 306] on input "**********" at bounding box center [471, 307] width 427 height 43
click at [509, 310] on input "**********" at bounding box center [471, 307] width 427 height 43
click at [597, 307] on input "**********" at bounding box center [471, 307] width 427 height 43
click at [502, 302] on input "**********" at bounding box center [471, 307] width 427 height 43
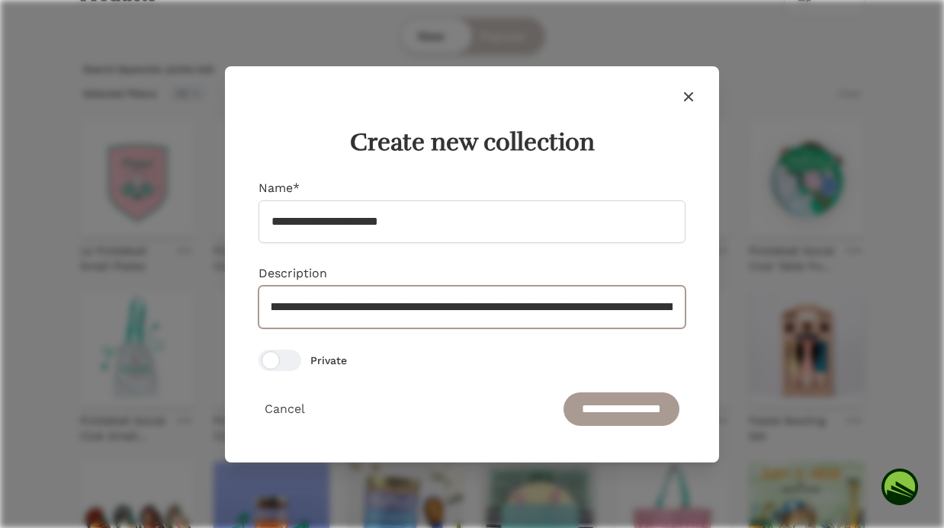
scroll to position [0, 0]
type input "**********"
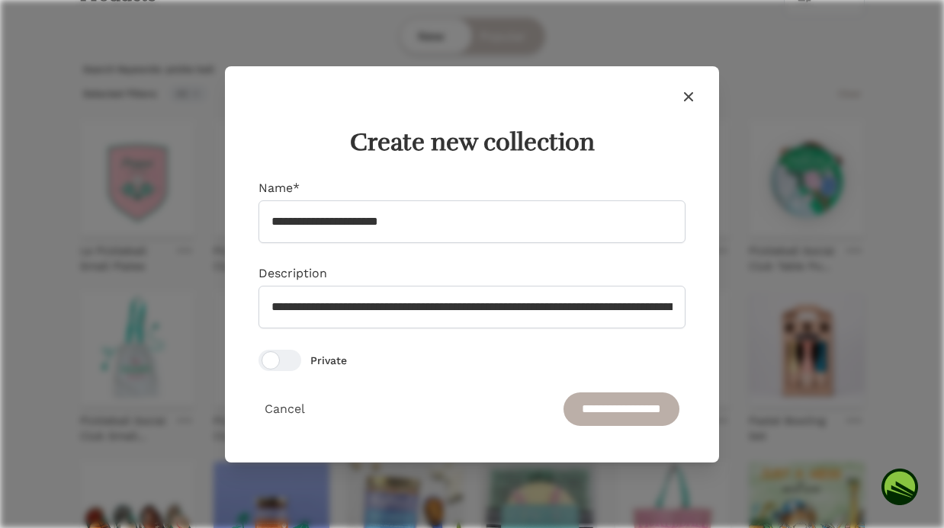
click at [619, 418] on input "**********" at bounding box center [621, 410] width 116 height 34
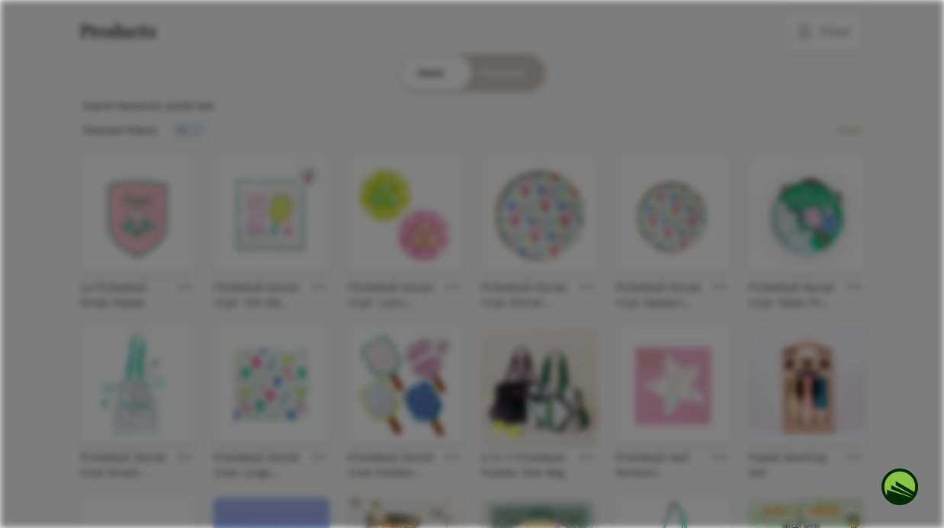
scroll to position [153, 0]
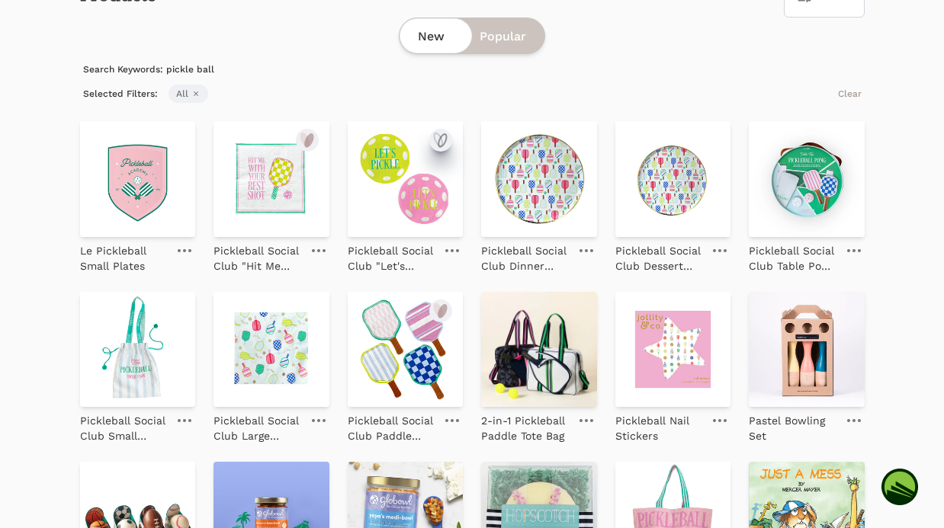
click at [443, 136] on icon "submit" at bounding box center [440, 140] width 18 height 18
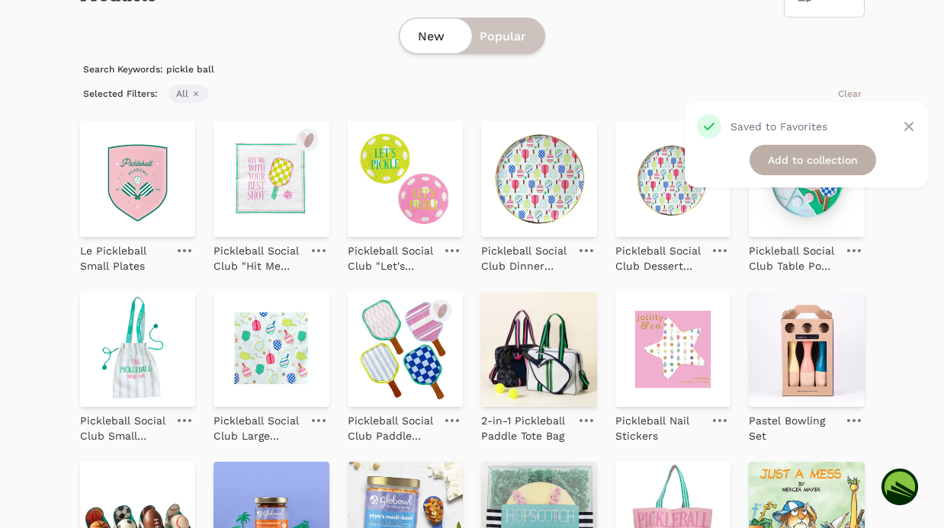
click at [829, 161] on link "Add to collection" at bounding box center [812, 160] width 127 height 30
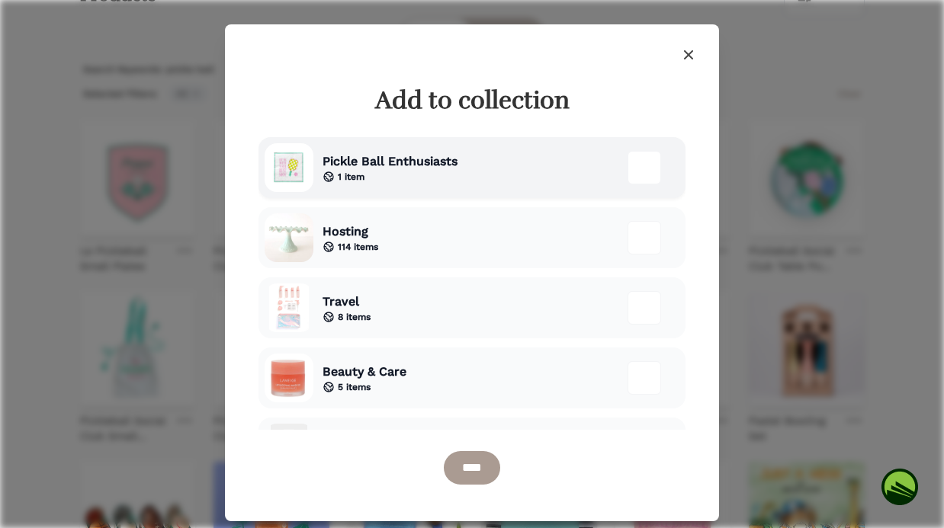
click at [410, 152] on span "Pickle Ball Enthusiasts" at bounding box center [389, 161] width 135 height 18
click at [468, 470] on input "****" at bounding box center [472, 468] width 56 height 34
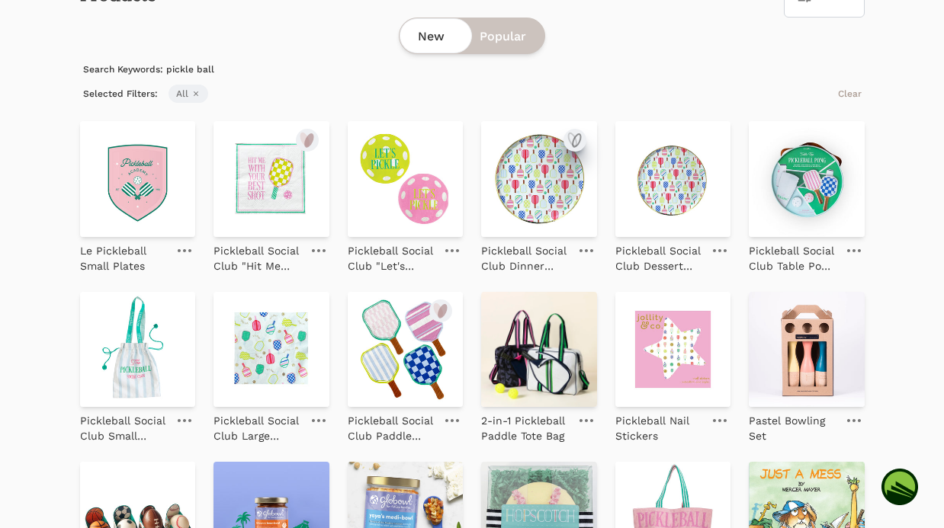
click at [570, 136] on icon "submit" at bounding box center [575, 140] width 18 height 18
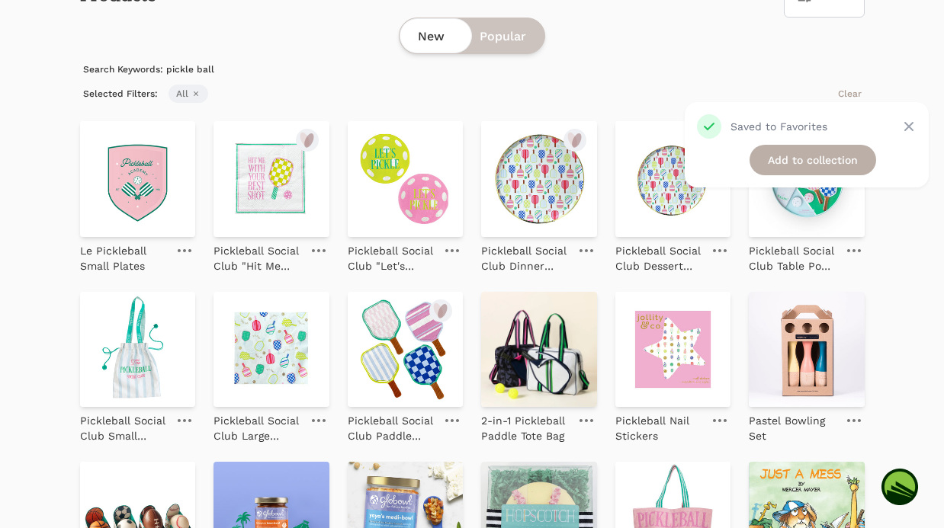
click at [791, 146] on link "Add to collection" at bounding box center [812, 160] width 127 height 30
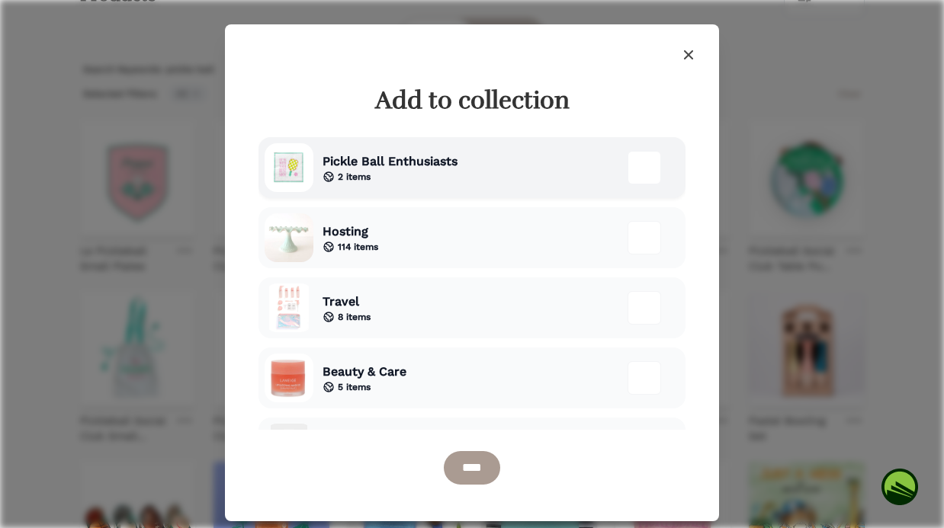
click at [448, 167] on span "Pickle Ball Enthusiasts" at bounding box center [389, 161] width 135 height 18
click at [480, 466] on input "****" at bounding box center [472, 468] width 56 height 34
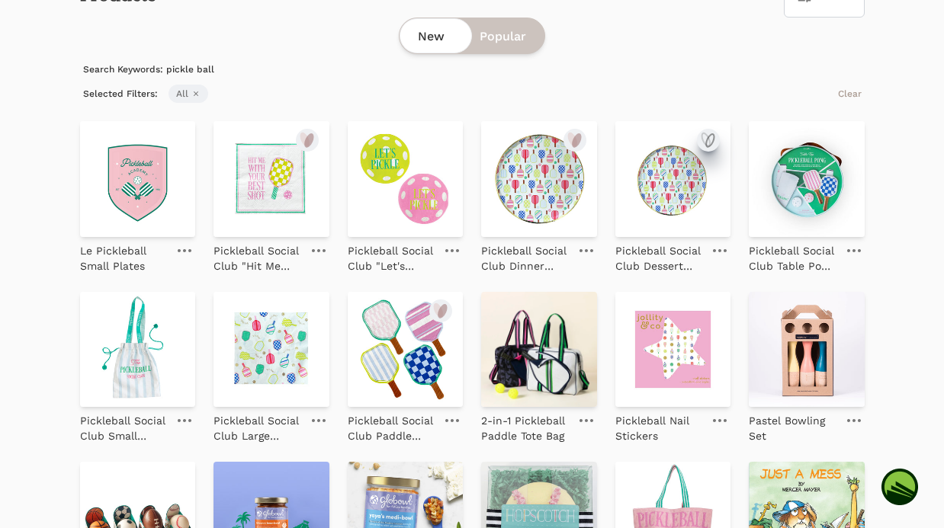
click at [704, 140] on icon "submit" at bounding box center [708, 140] width 18 height 18
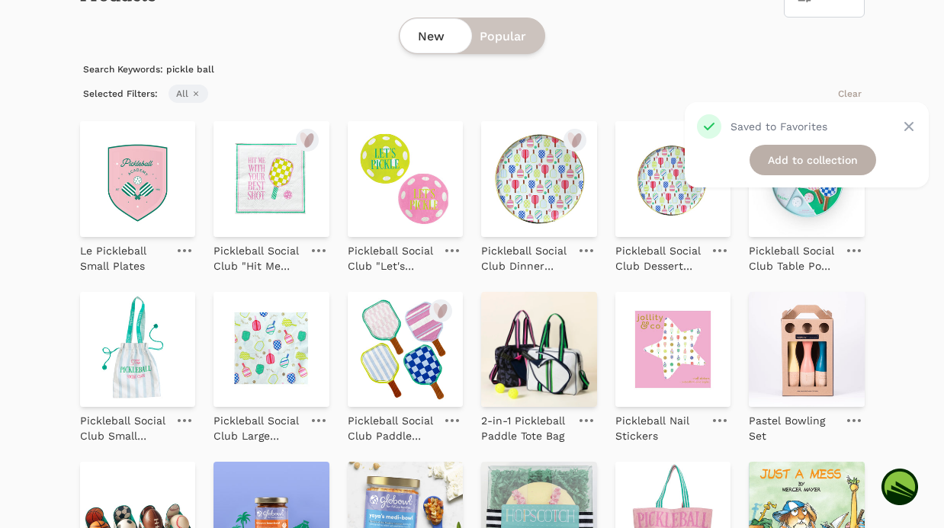
click at [779, 159] on link "Add to collection" at bounding box center [812, 160] width 127 height 30
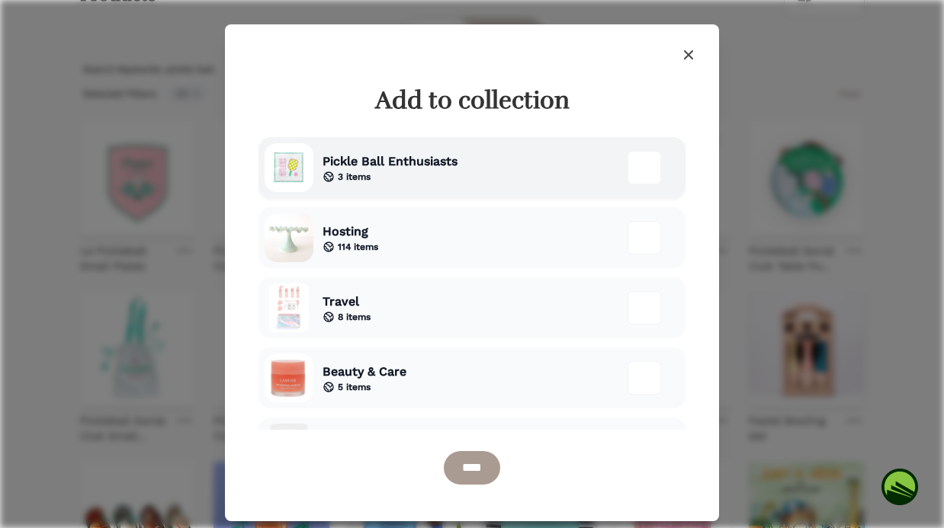
click at [449, 148] on div "Pickle Ball Enthusiasts 3 items" at bounding box center [385, 167] width 144 height 49
click at [467, 465] on input "****" at bounding box center [472, 468] width 56 height 34
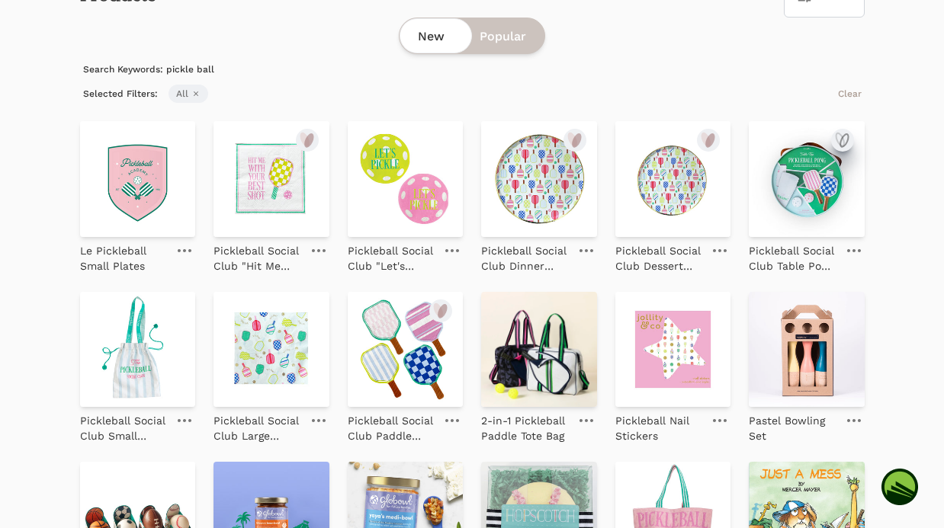
click at [846, 136] on icon "submit" at bounding box center [842, 140] width 18 height 18
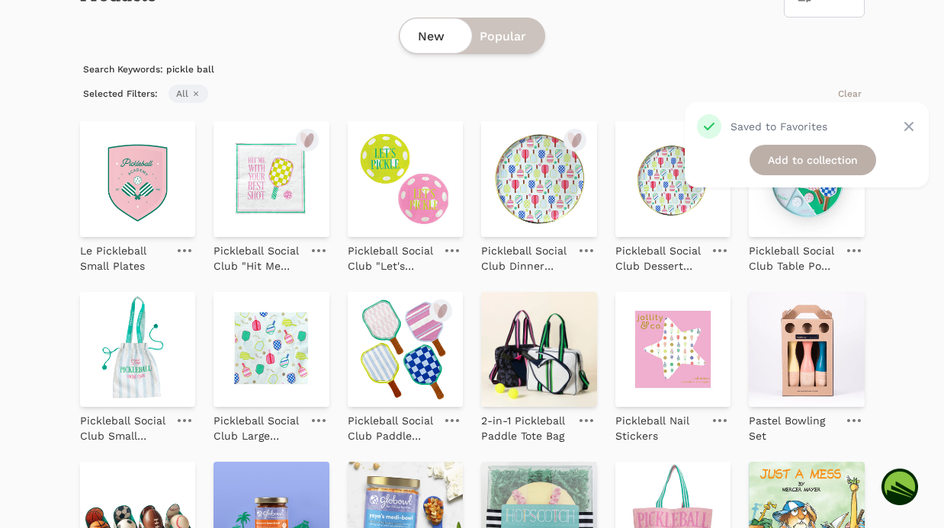
click at [820, 151] on link "Add to collection" at bounding box center [812, 160] width 127 height 30
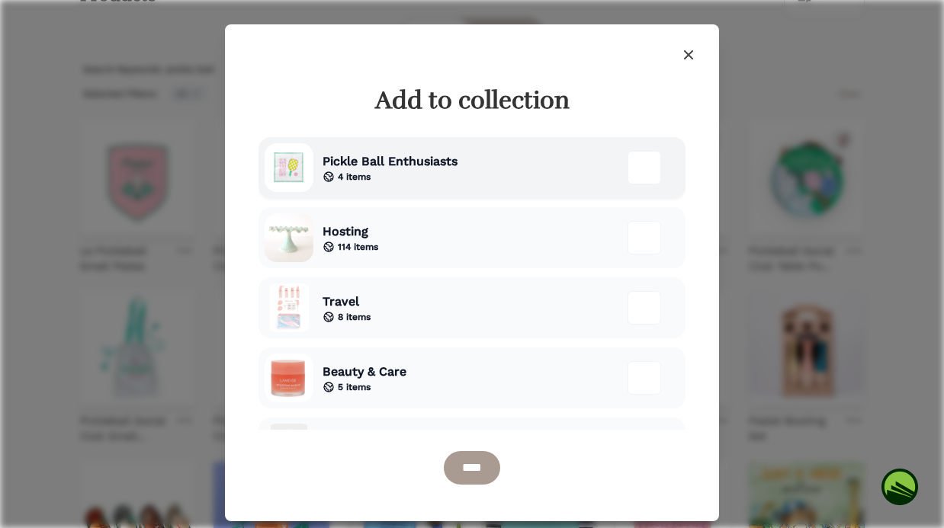
click at [352, 176] on span "4 items" at bounding box center [354, 177] width 33 height 12
click at [473, 473] on input "****" at bounding box center [472, 468] width 56 height 34
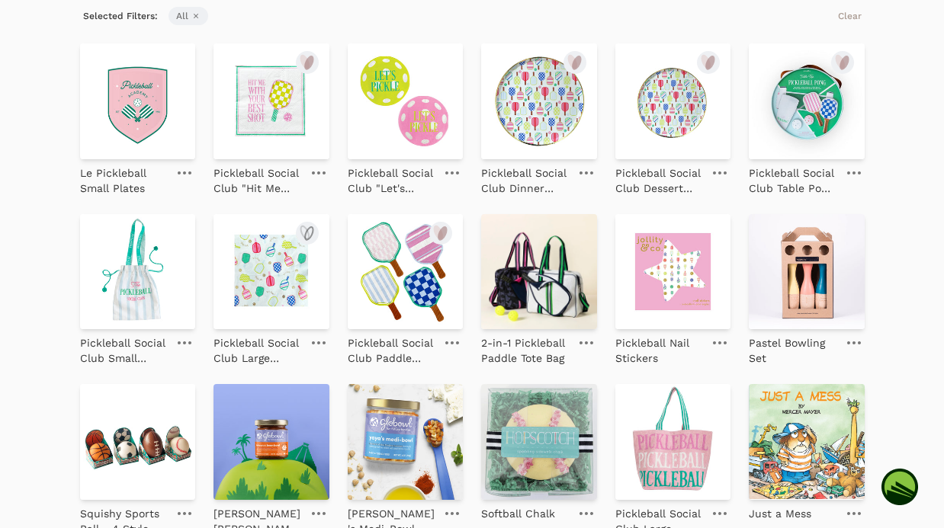
scroll to position [234, 0]
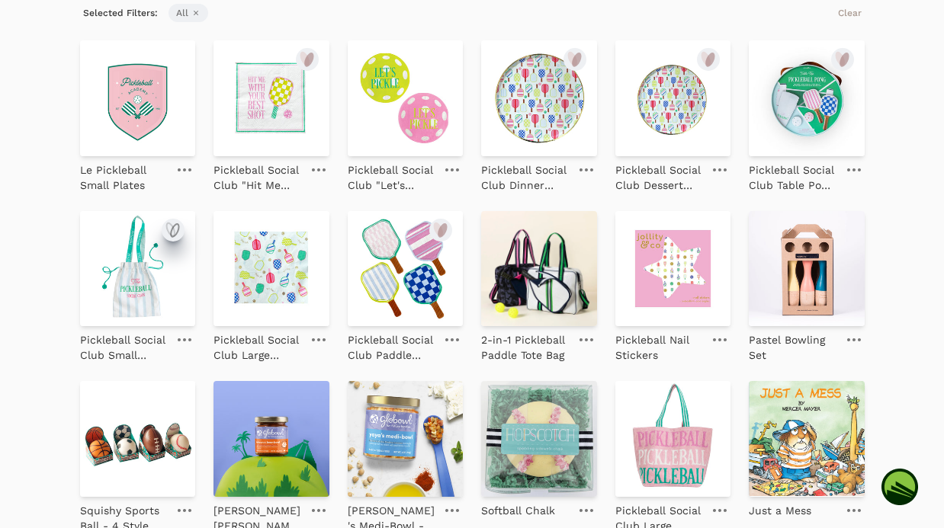
click at [175, 229] on icon "submit" at bounding box center [173, 230] width 18 height 18
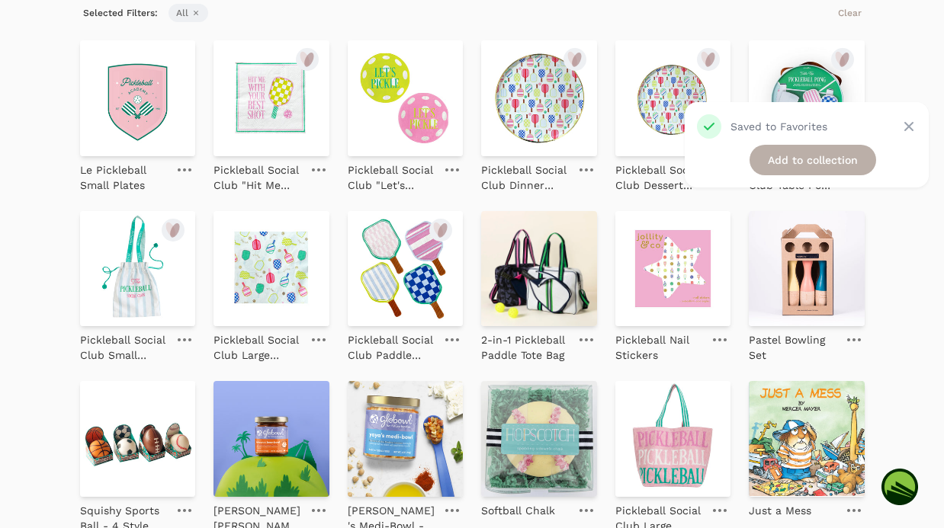
click at [776, 159] on link "Add to collection" at bounding box center [812, 160] width 127 height 30
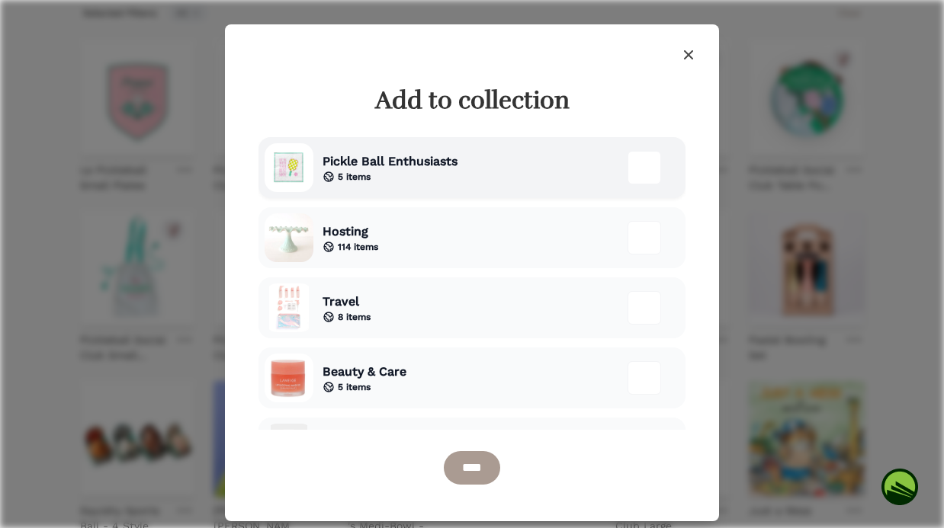
click at [322, 165] on span "Pickle Ball Enthusiasts" at bounding box center [389, 161] width 135 height 18
click at [444, 466] on input "****" at bounding box center [472, 468] width 56 height 34
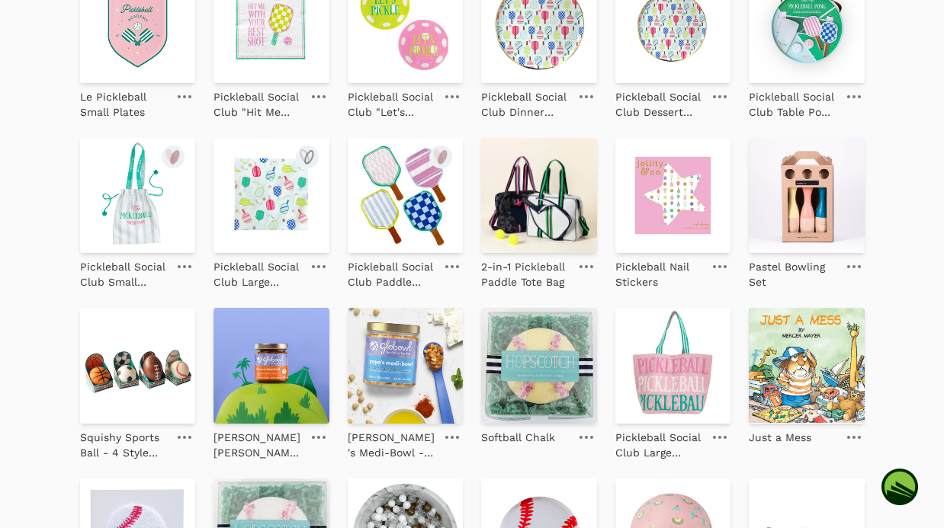
scroll to position [308, 0]
click at [308, 156] on icon "submit" at bounding box center [304, 155] width 8 height 13
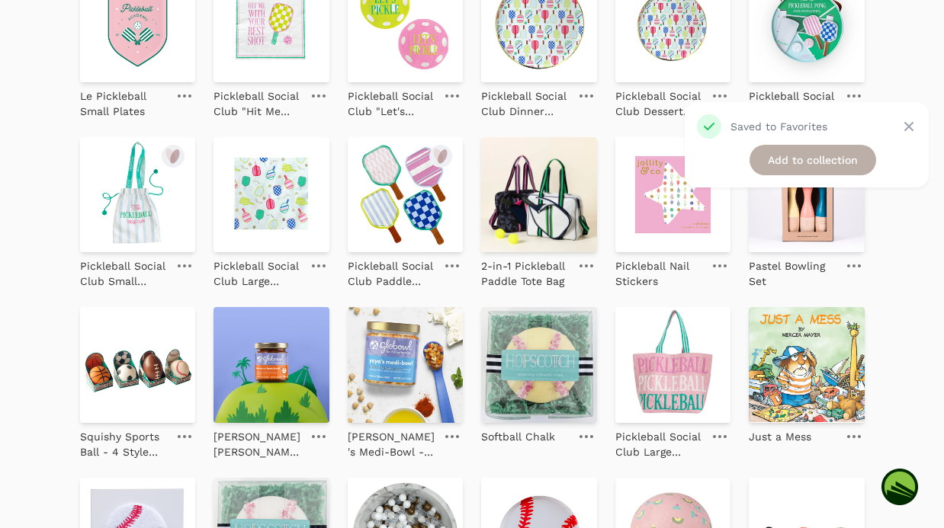
click at [807, 154] on link "Add to collection" at bounding box center [812, 160] width 127 height 30
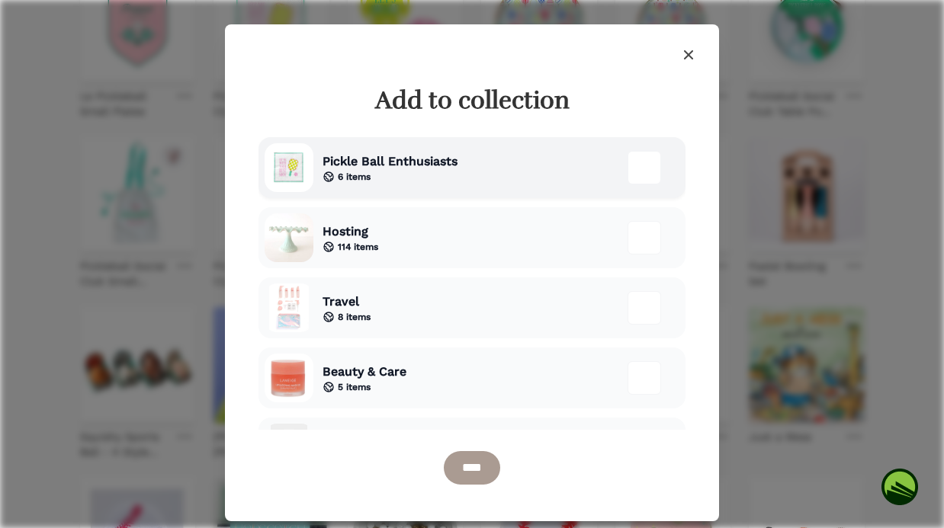
click at [355, 175] on span "6 items" at bounding box center [354, 177] width 33 height 12
click at [471, 480] on input "****" at bounding box center [472, 468] width 56 height 34
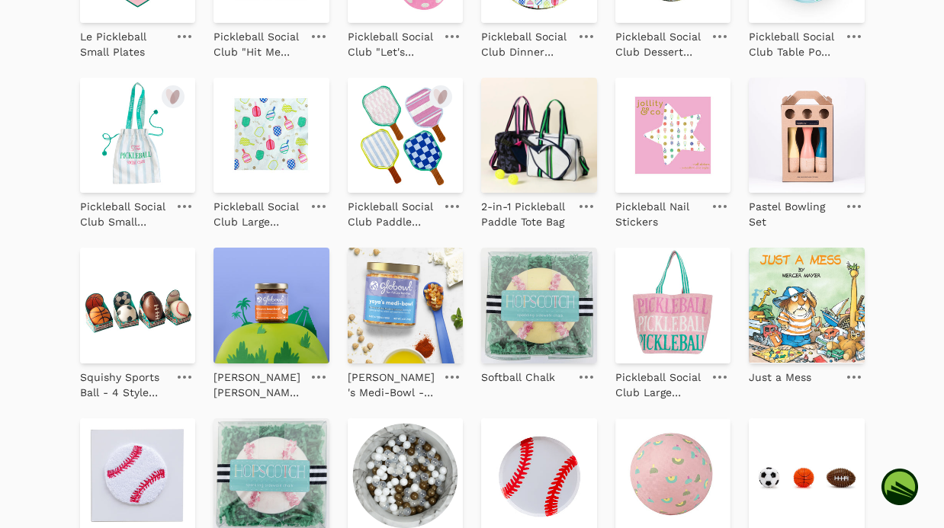
scroll to position [380, 0]
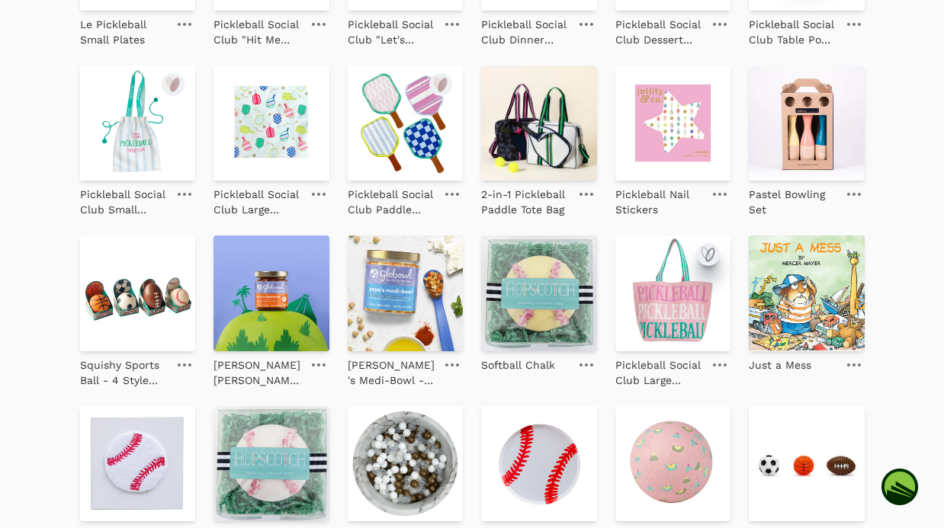
click at [706, 252] on icon "submit" at bounding box center [708, 254] width 18 height 18
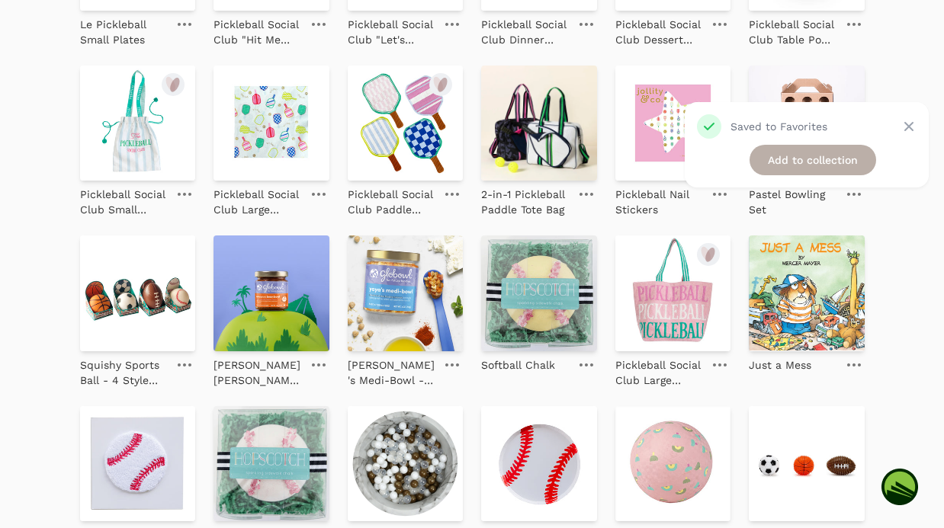
click at [818, 167] on link "Add to collection" at bounding box center [812, 160] width 127 height 30
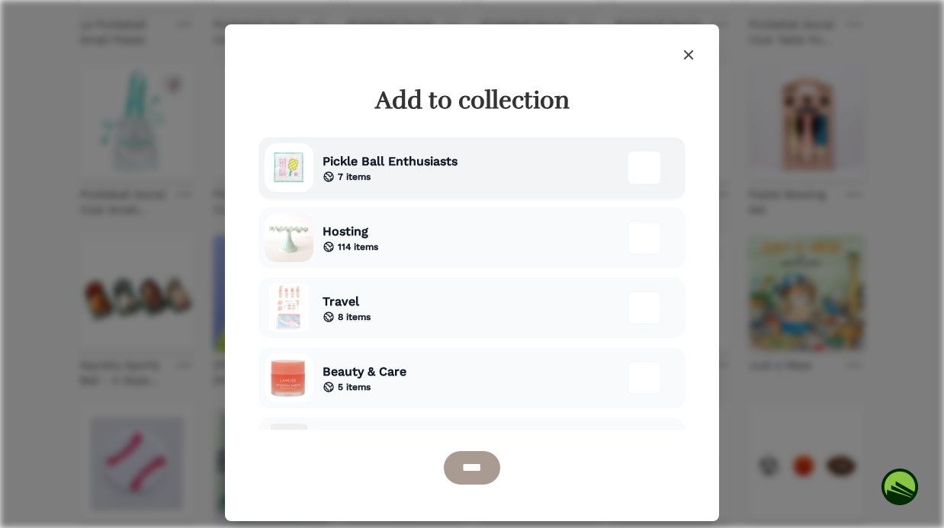
click at [454, 173] on div "7 items" at bounding box center [389, 177] width 135 height 12
click at [469, 472] on input "****" at bounding box center [472, 468] width 56 height 34
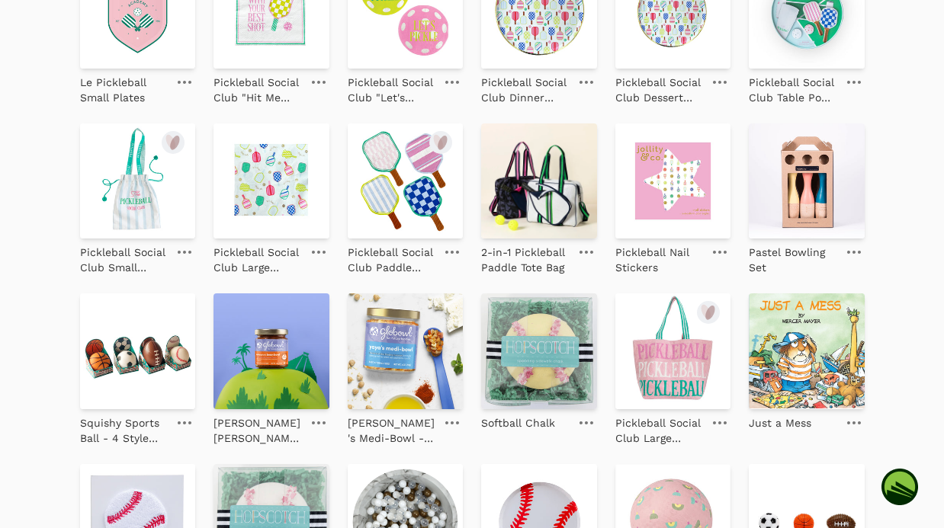
scroll to position [318, 0]
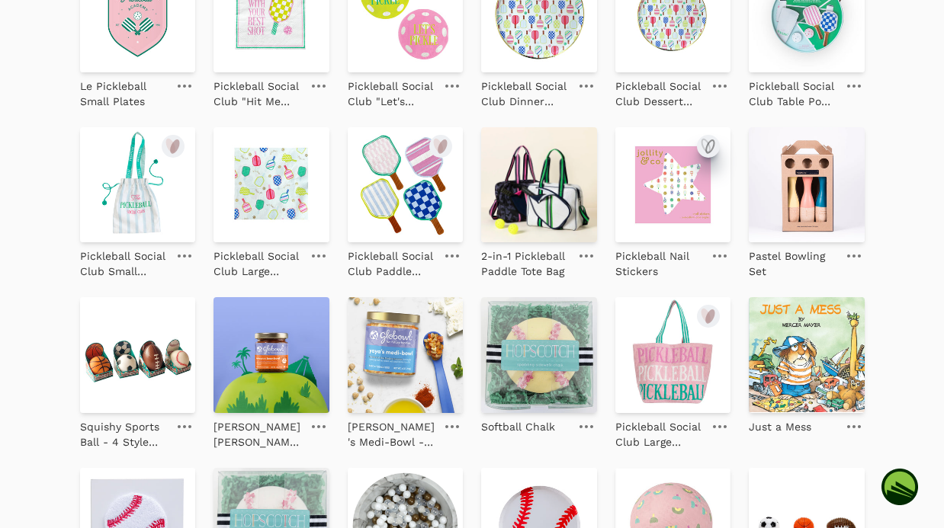
click at [705, 140] on icon "submit" at bounding box center [706, 145] width 8 height 13
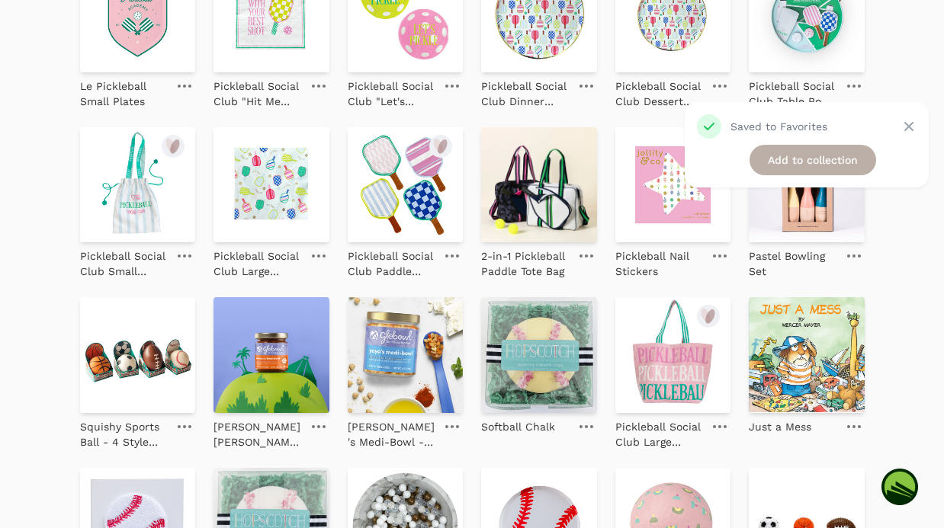
click at [791, 160] on link "Add to collection" at bounding box center [812, 160] width 127 height 30
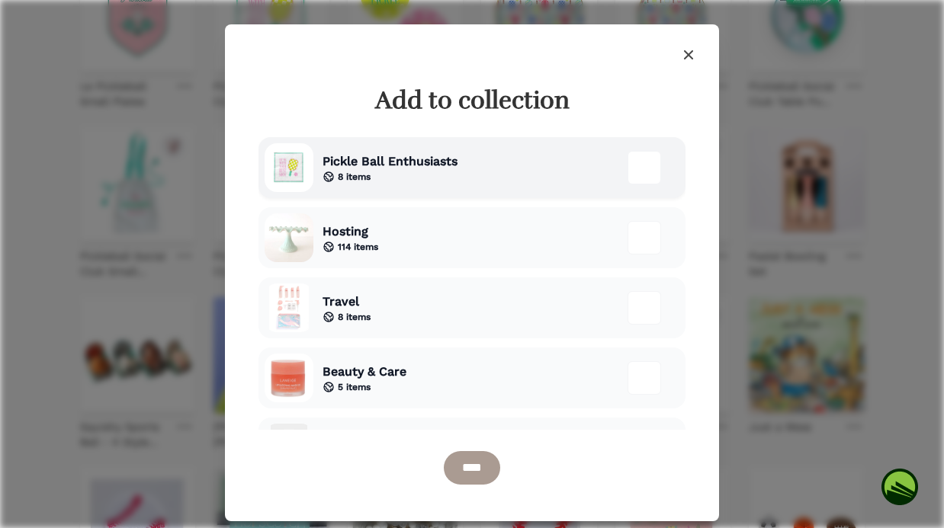
click at [440, 161] on span "Pickle Ball Enthusiasts" at bounding box center [389, 161] width 135 height 18
click at [483, 482] on input "****" at bounding box center [472, 468] width 56 height 34
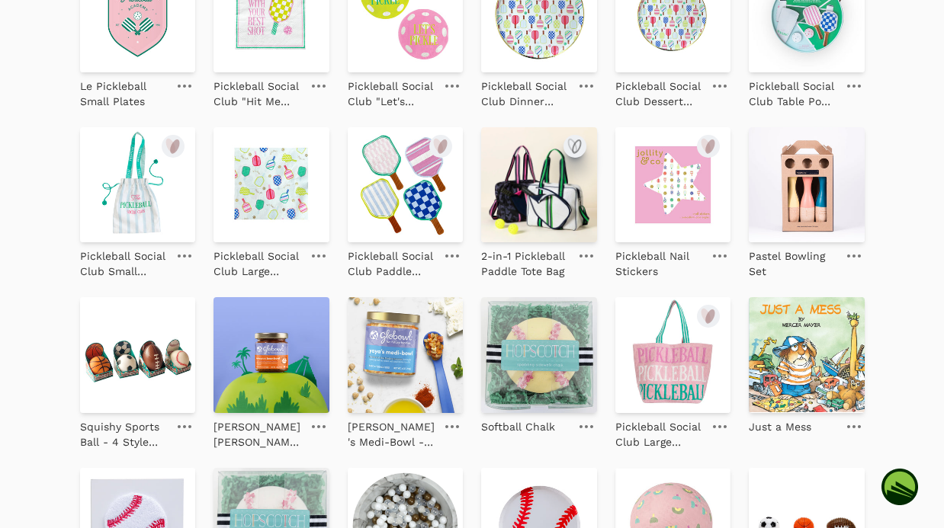
click at [577, 145] on icon "submit" at bounding box center [575, 146] width 18 height 18
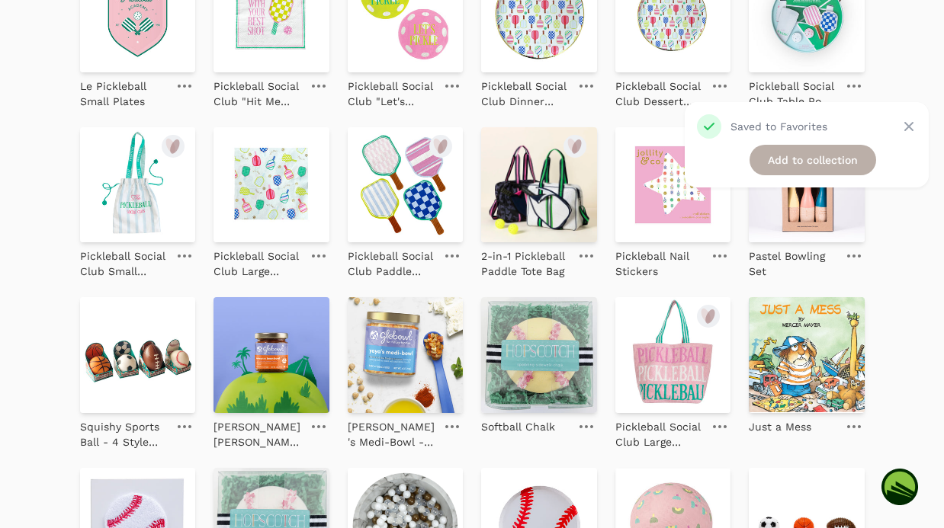
click at [807, 157] on link "Add to collection" at bounding box center [812, 160] width 127 height 30
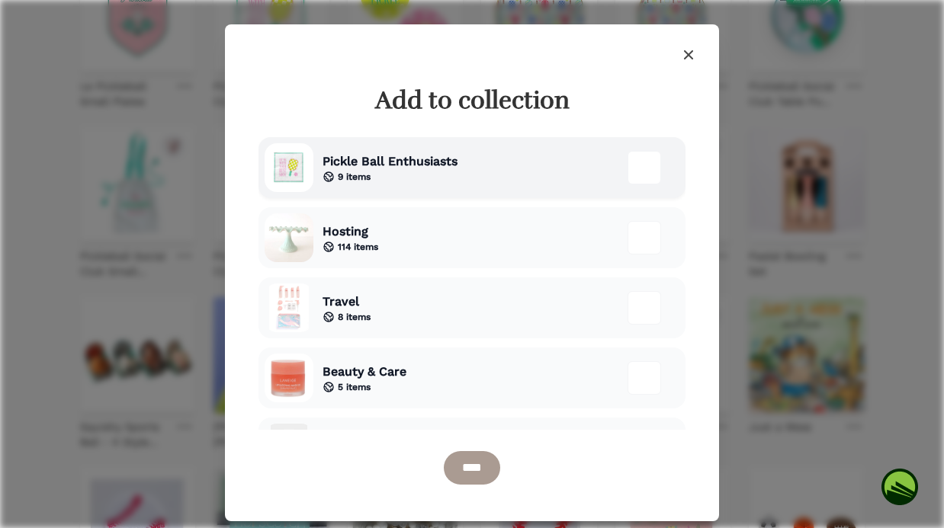
click at [441, 156] on span "Pickle Ball Enthusiasts" at bounding box center [389, 161] width 135 height 18
click at [460, 474] on input "****" at bounding box center [472, 468] width 56 height 34
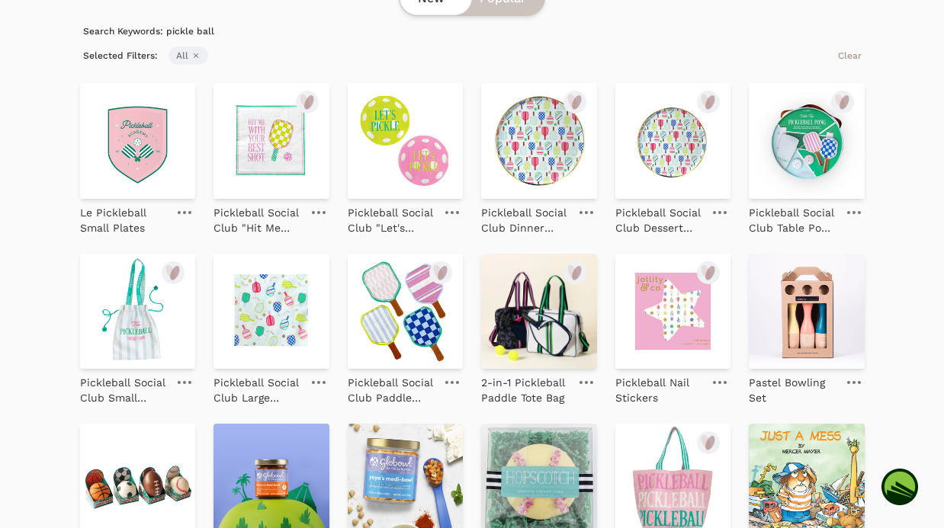
scroll to position [195, 0]
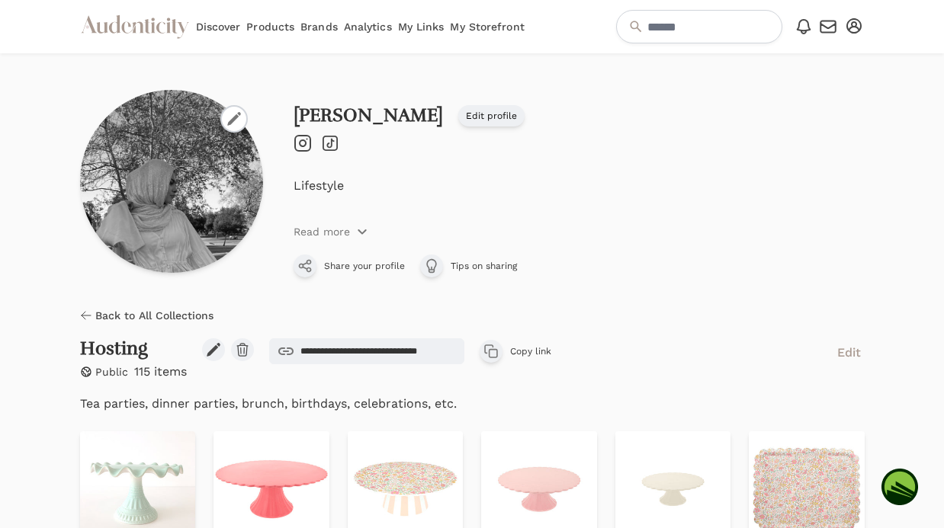
click at [129, 313] on span "Back to All Collections" at bounding box center [154, 315] width 118 height 15
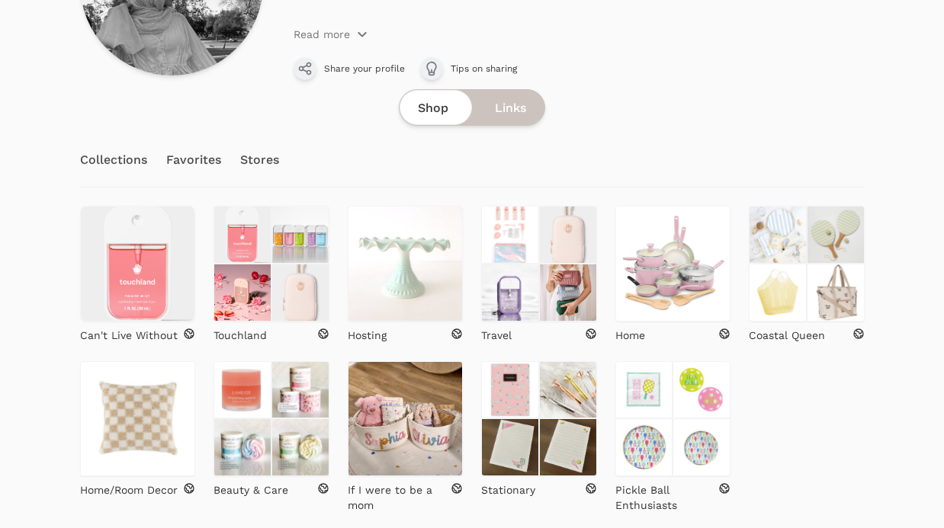
scroll to position [258, 0]
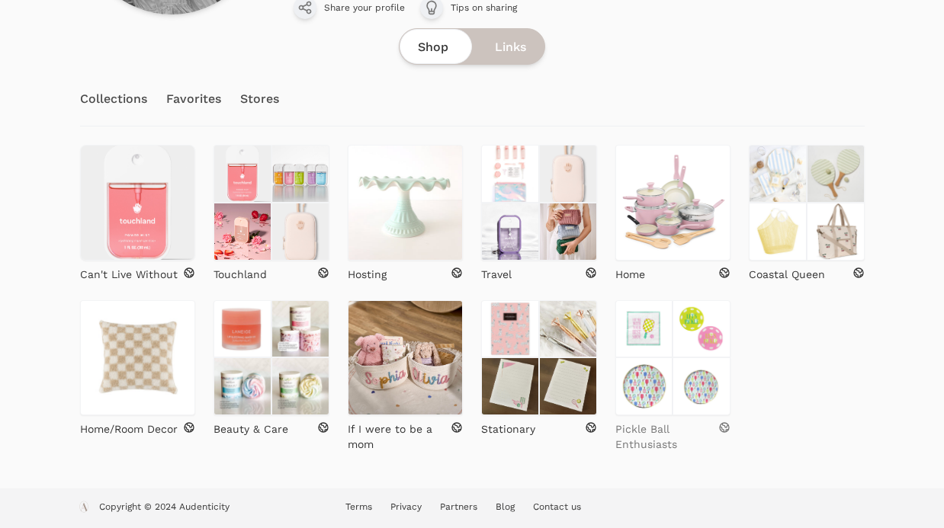
click at [652, 434] on p "Pickle Ball Enthusiasts" at bounding box center [667, 437] width 104 height 30
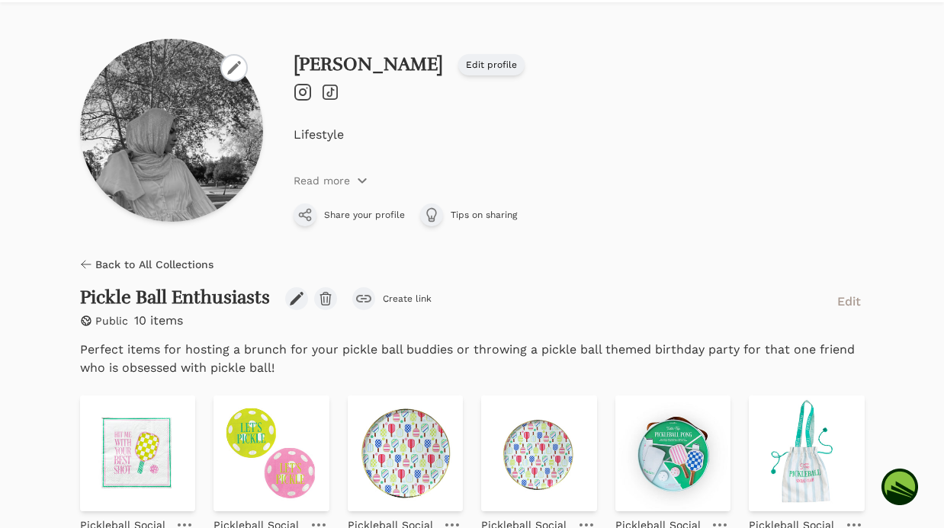
scroll to position [49, 0]
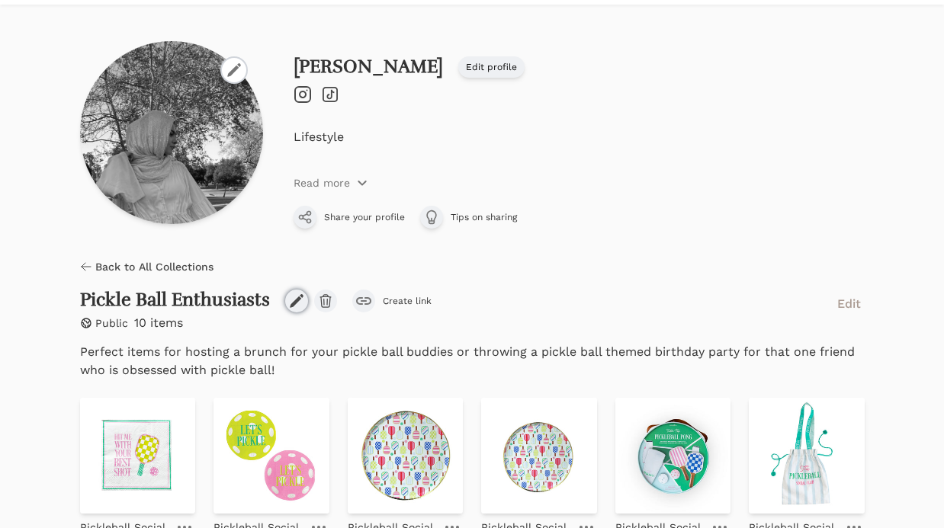
click at [293, 297] on icon at bounding box center [296, 300] width 15 height 15
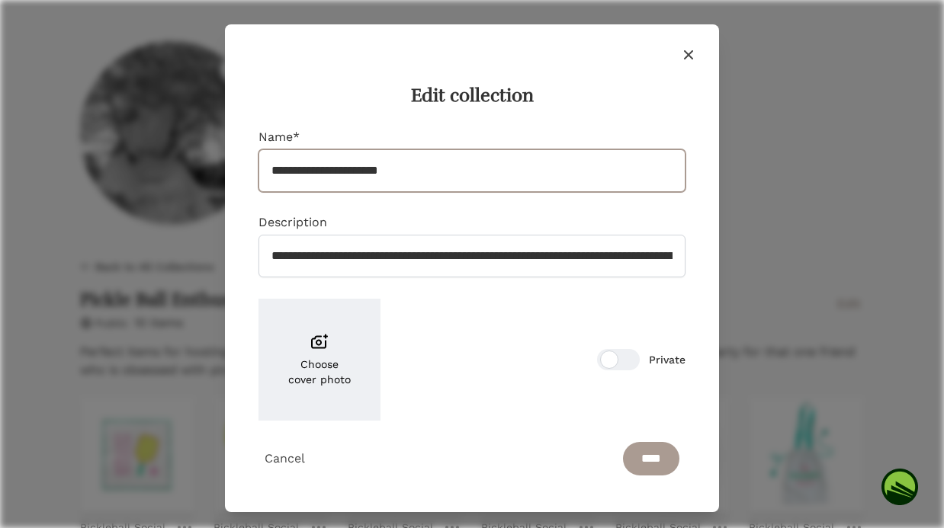
click at [270, 170] on input "**********" at bounding box center [471, 170] width 427 height 43
type input "**********"
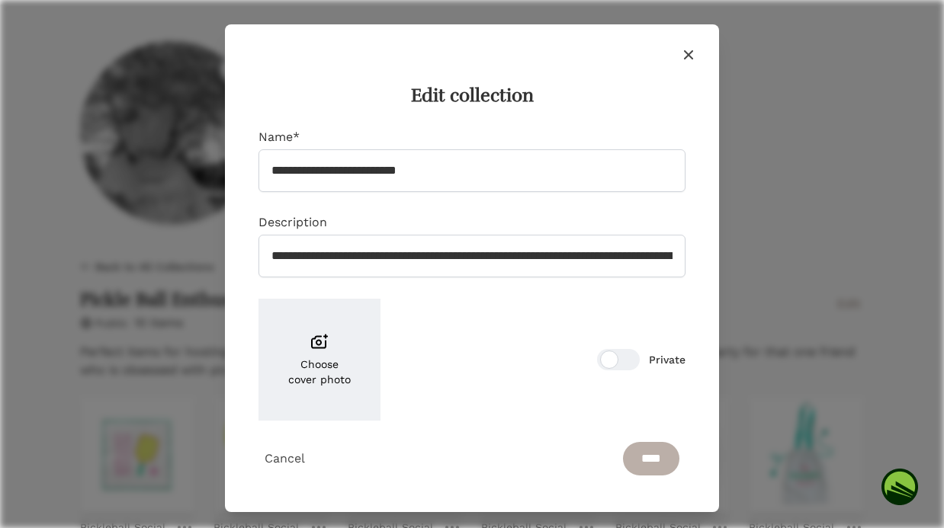
click at [660, 454] on input "****" at bounding box center [651, 459] width 56 height 34
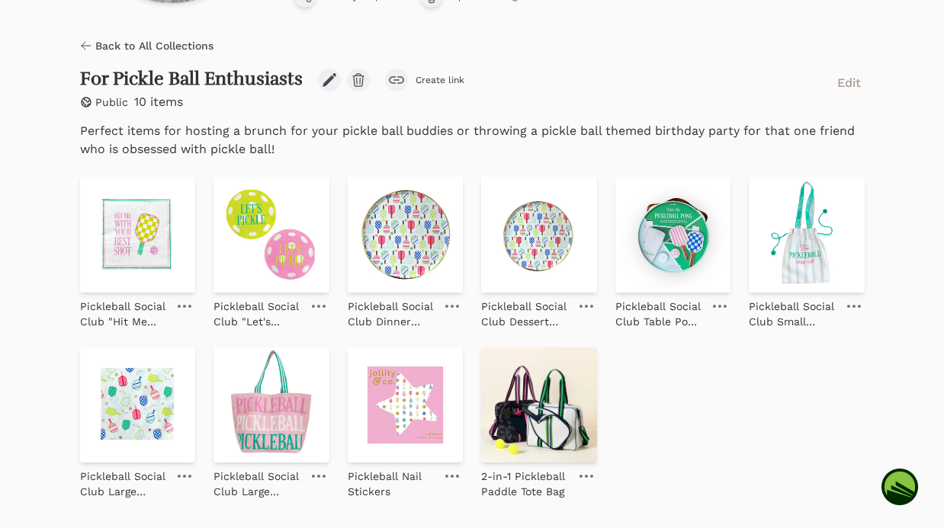
scroll to position [307, 0]
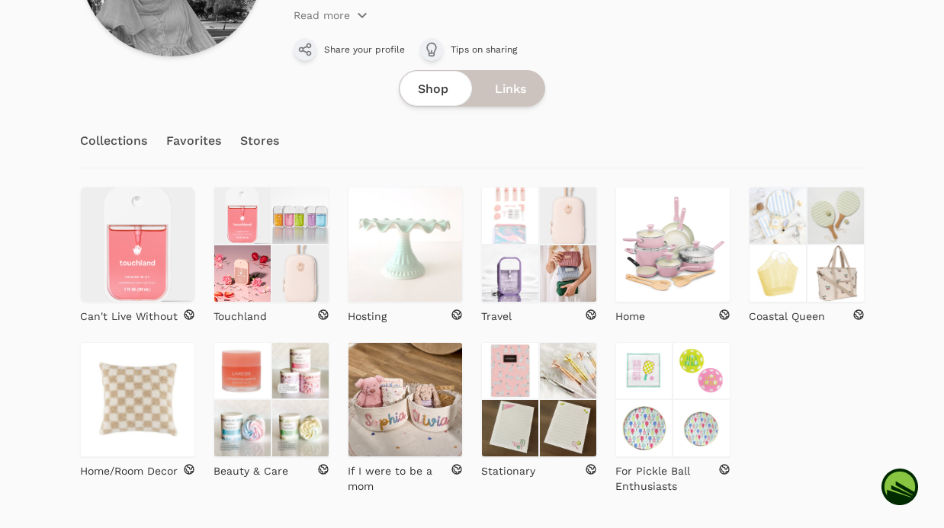
scroll to position [258, 0]
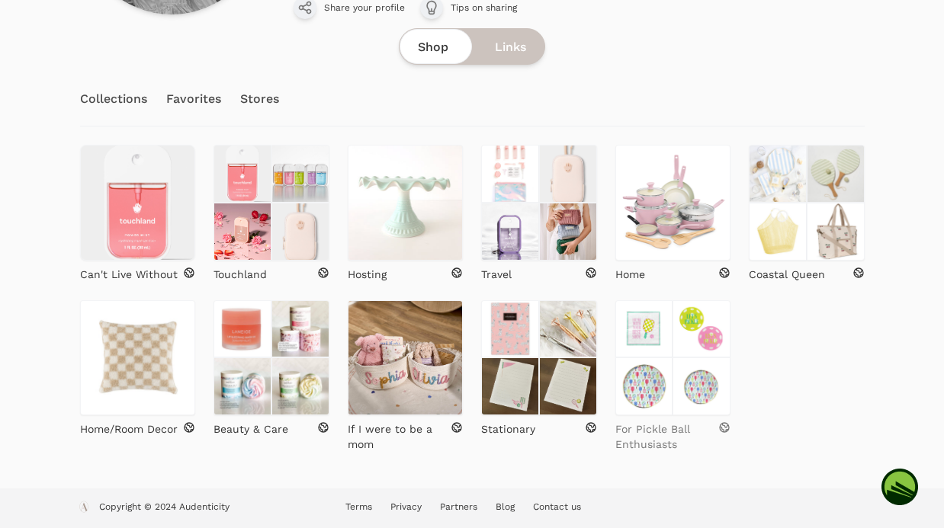
click at [664, 447] on p "For Pickle Ball Enthusiasts" at bounding box center [667, 437] width 104 height 30
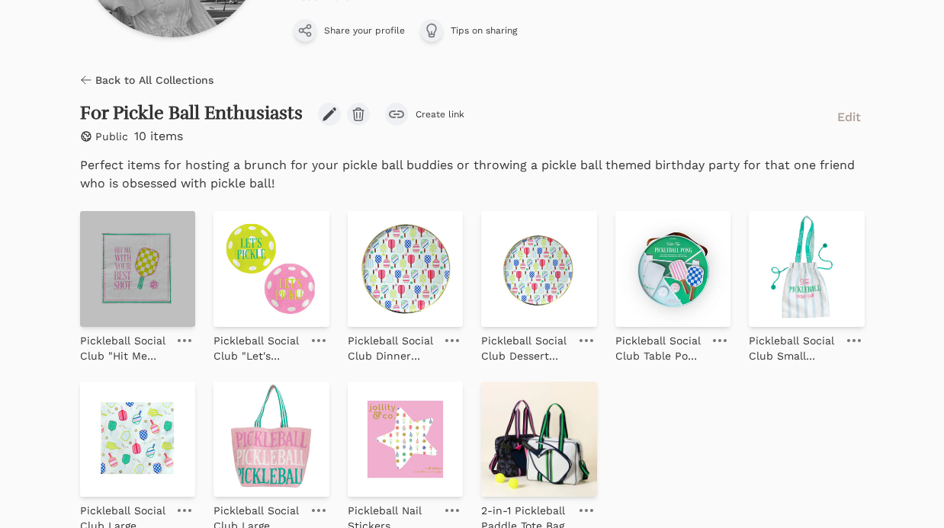
scroll to position [317, 0]
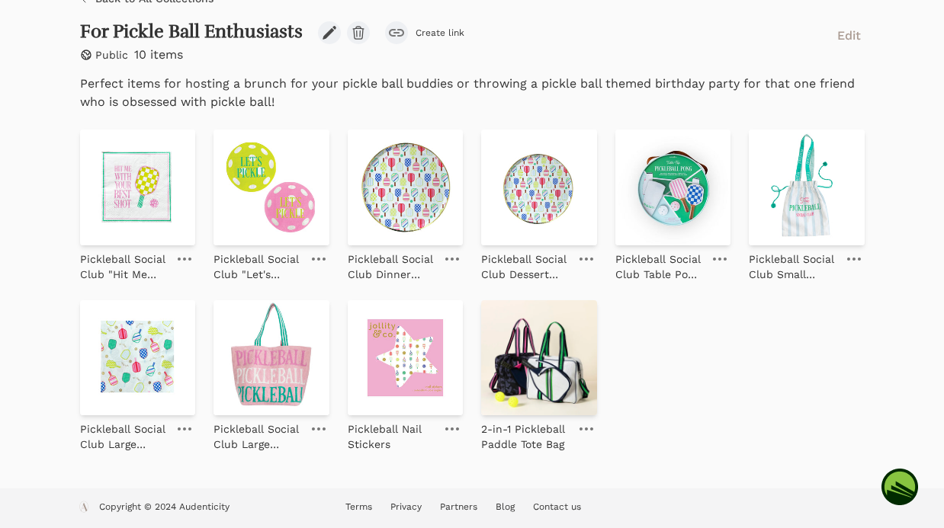
click at [321, 426] on link at bounding box center [318, 429] width 21 height 18
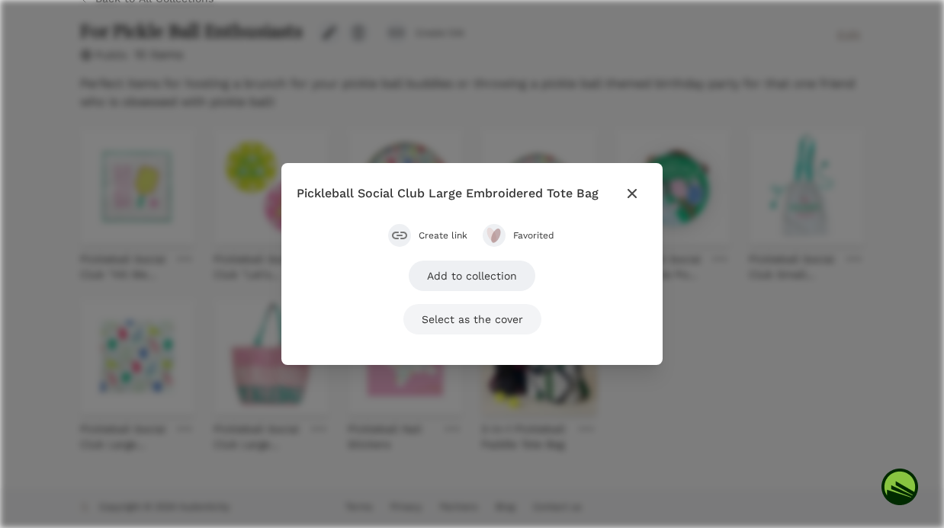
click at [464, 319] on button "Select as the cover" at bounding box center [472, 319] width 138 height 30
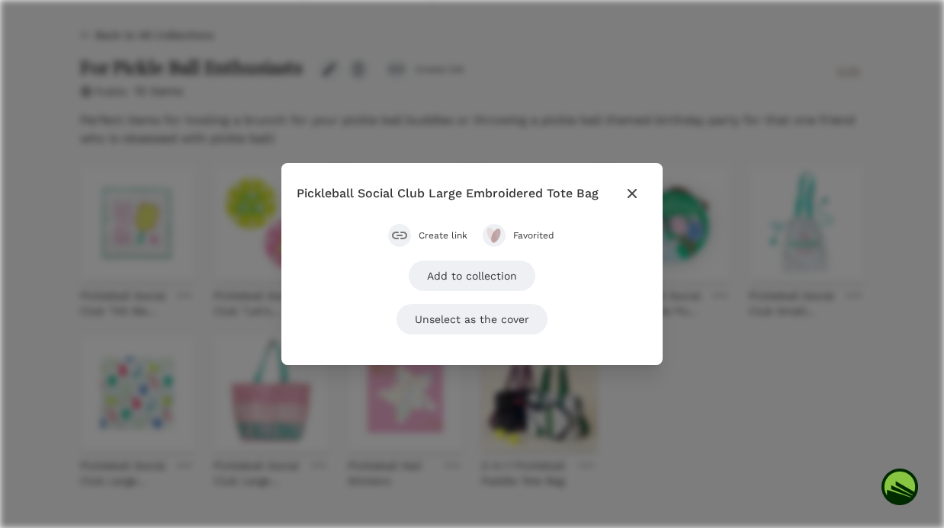
scroll to position [354, 0]
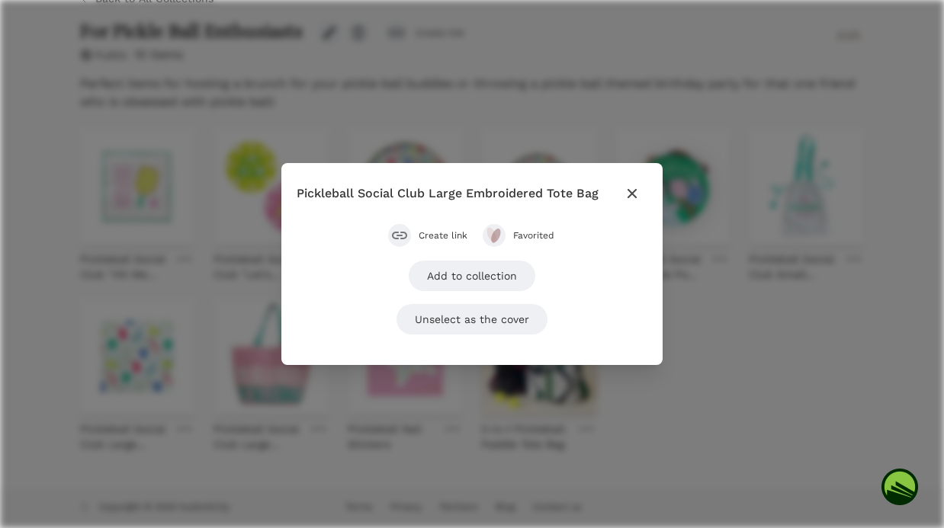
click at [626, 192] on icon "button" at bounding box center [632, 193] width 18 height 18
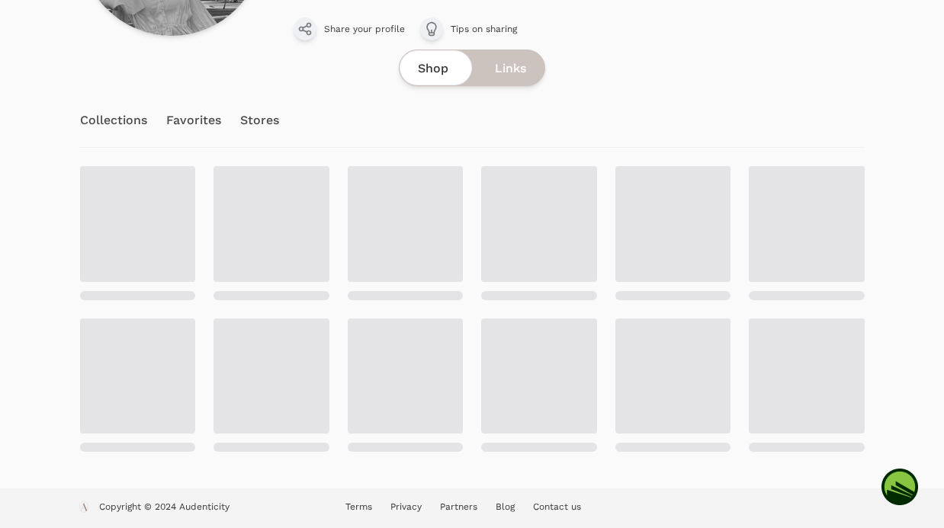
scroll to position [64, 0]
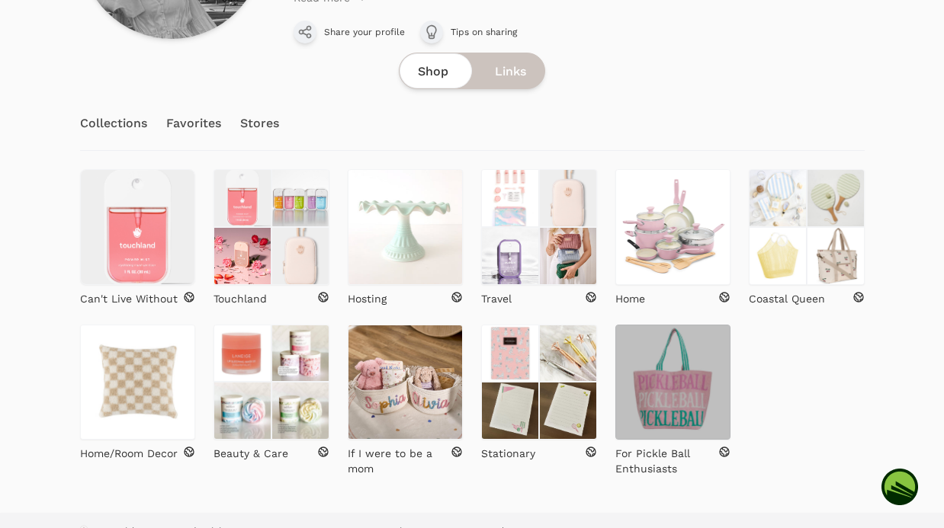
scroll to position [229, 0]
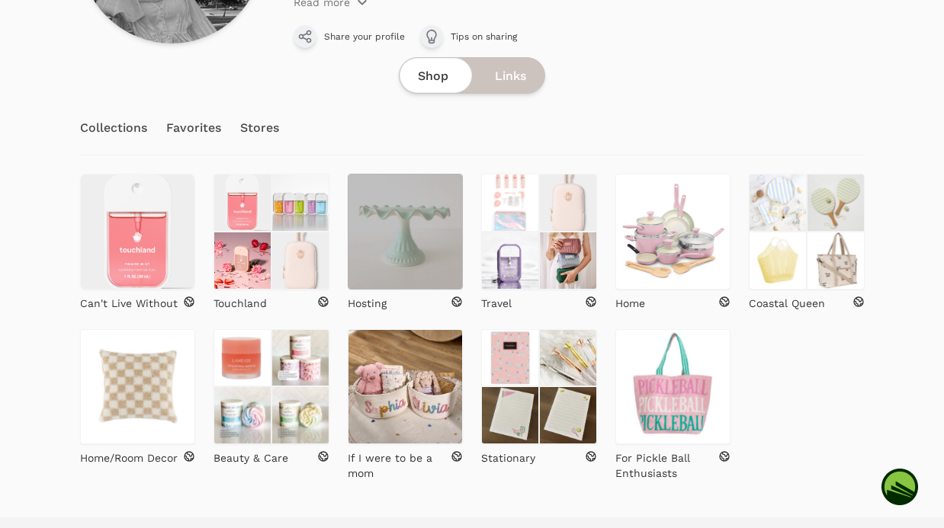
click at [396, 258] on img at bounding box center [406, 232] width 116 height 116
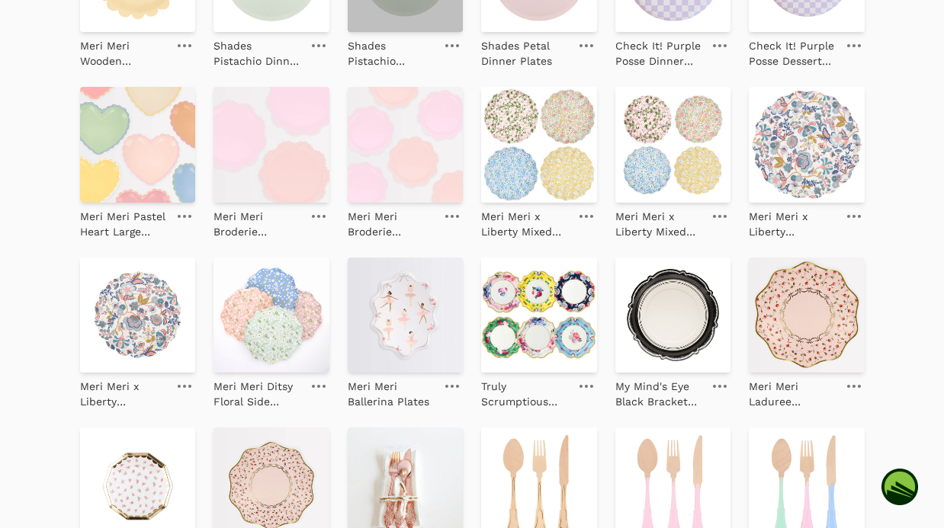
scroll to position [1068, 0]
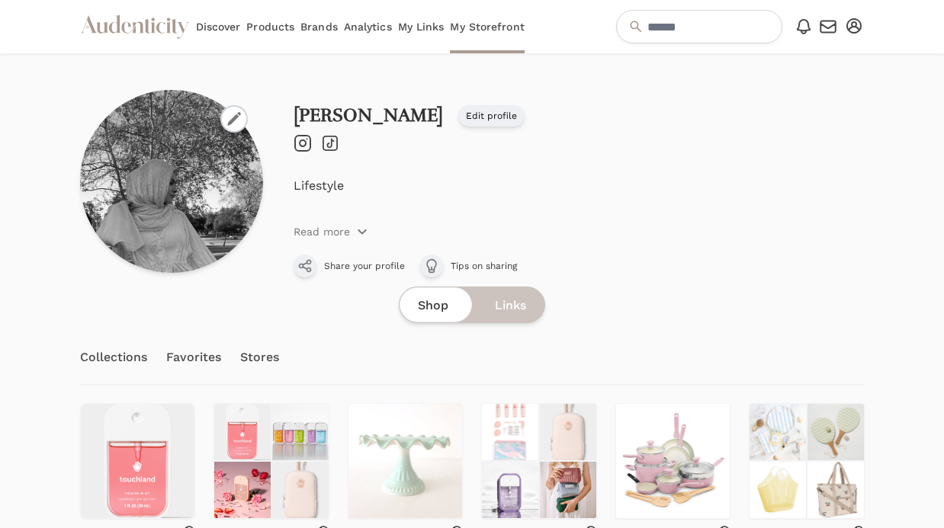
scroll to position [258, 0]
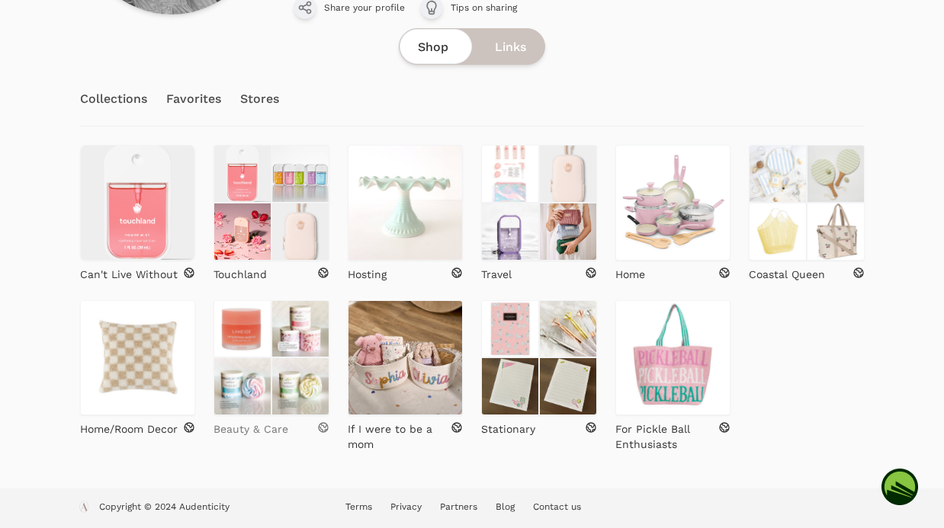
click at [239, 417] on link "Beauty & Care" at bounding box center [271, 425] width 116 height 21
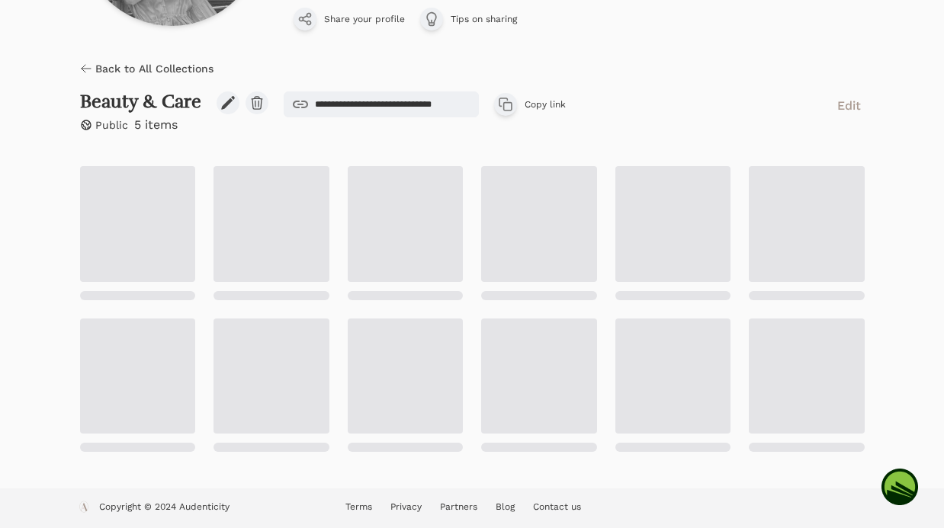
scroll to position [113, 0]
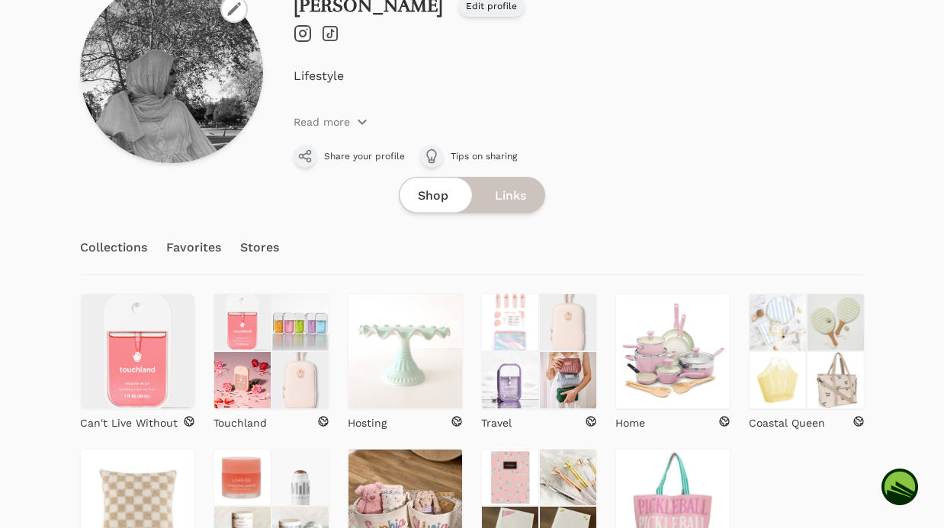
scroll to position [258, 0]
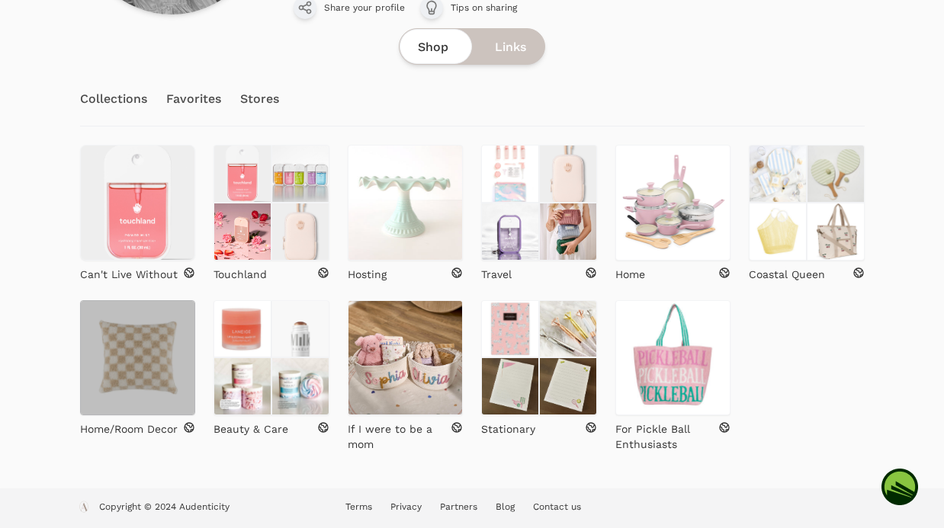
click at [122, 349] on img at bounding box center [138, 358] width 116 height 116
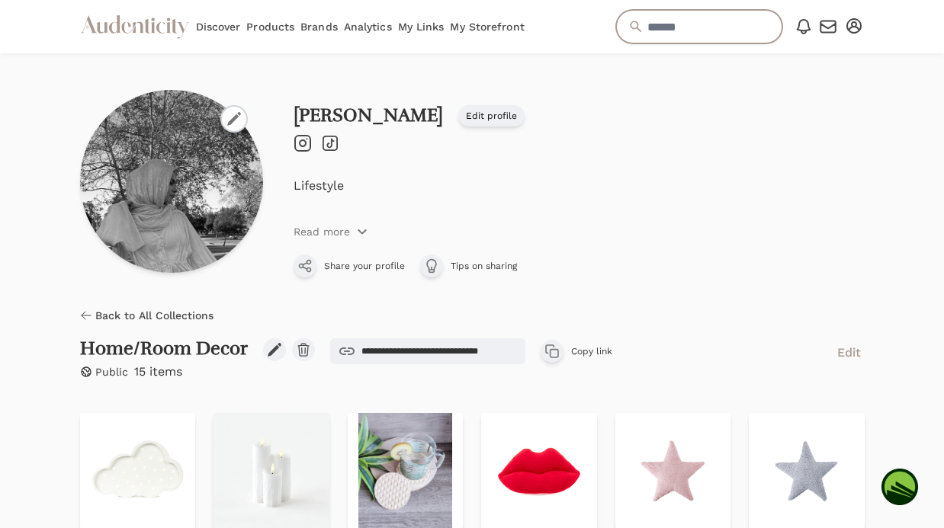
click at [696, 32] on input "text" at bounding box center [699, 27] width 166 height 34
type input "*"
type input "****"
click at [723, 36] on input "****" at bounding box center [699, 27] width 166 height 34
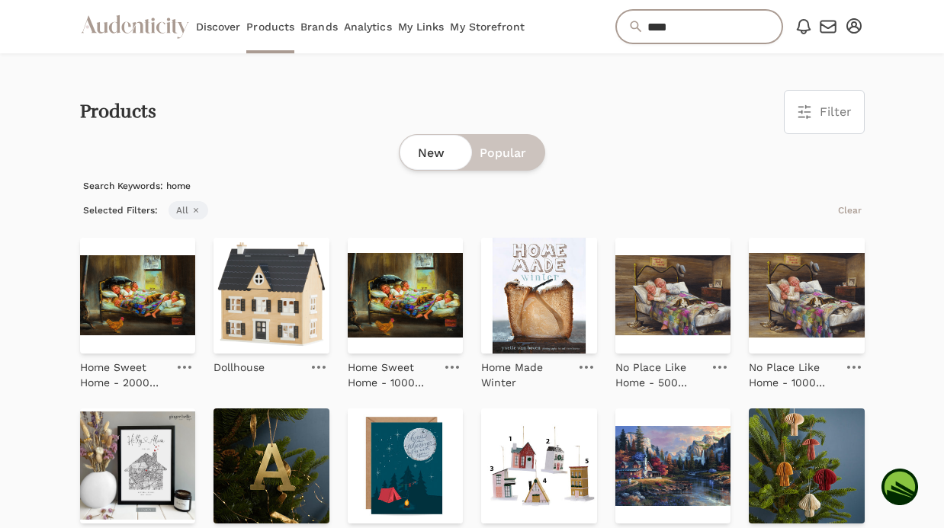
click at [676, 30] on input "****" at bounding box center [699, 27] width 166 height 34
type input "**********"
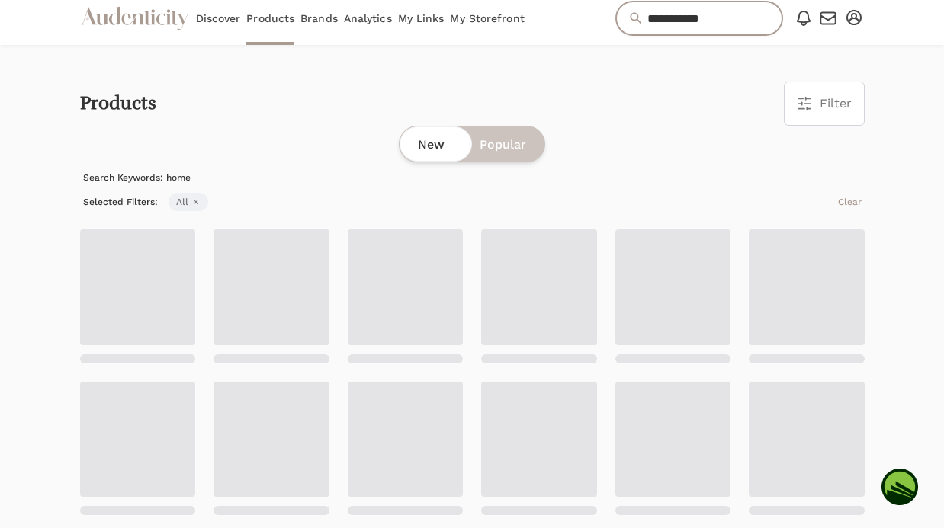
scroll to position [11, 0]
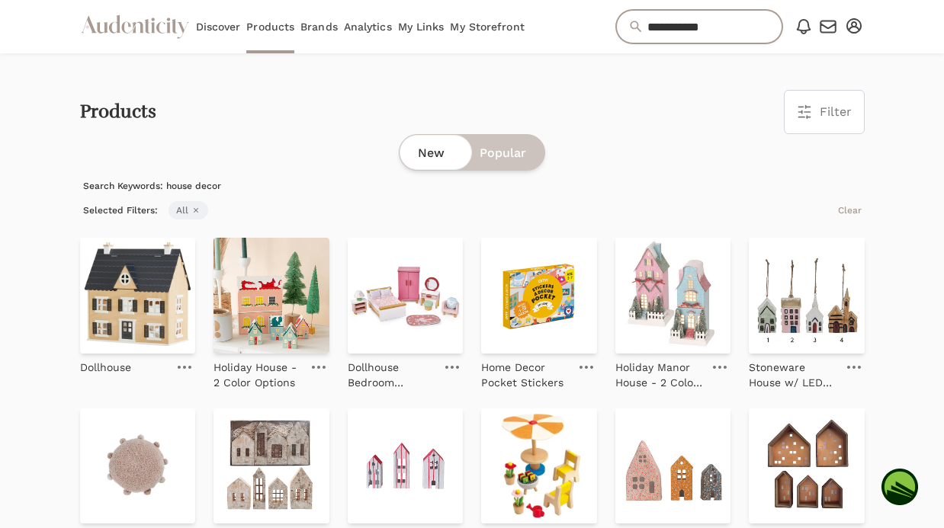
click at [670, 30] on input "**********" at bounding box center [699, 27] width 166 height 34
type input "**********"
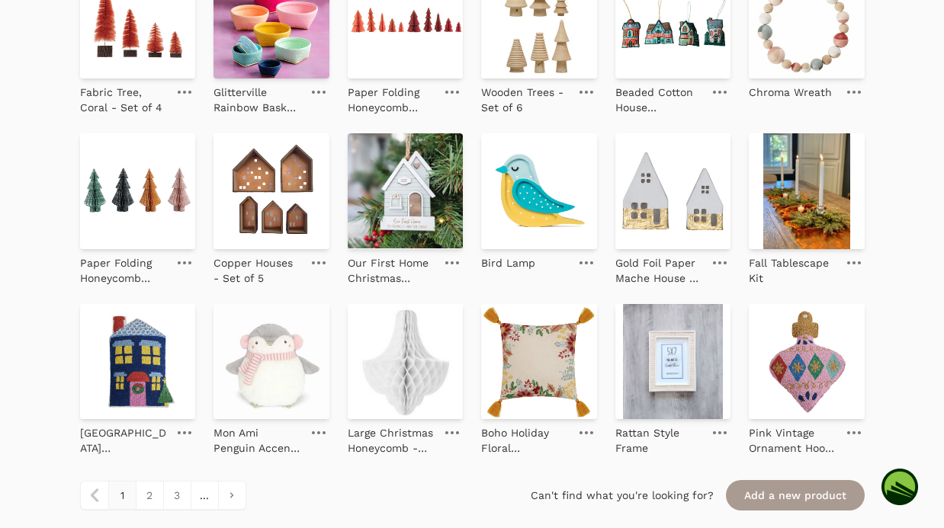
scroll to position [1526, 0]
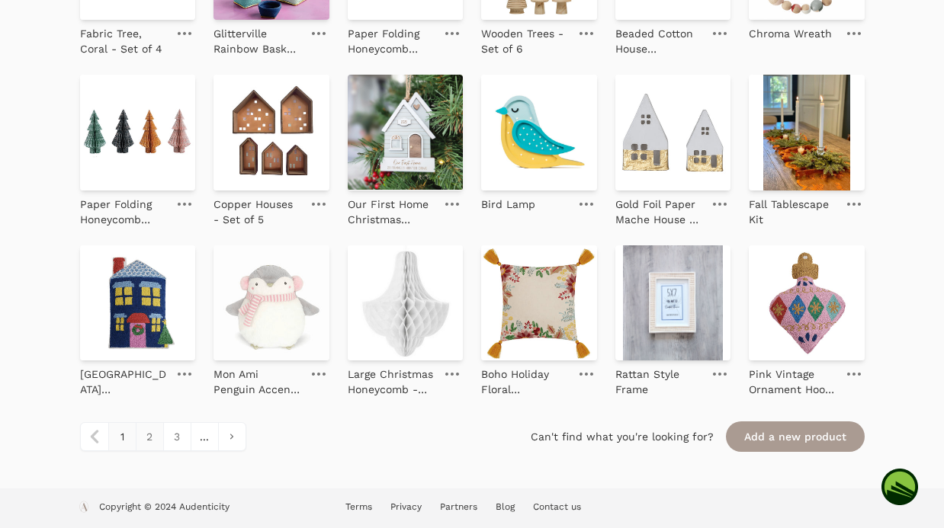
click at [143, 439] on link "2" at bounding box center [149, 436] width 27 height 27
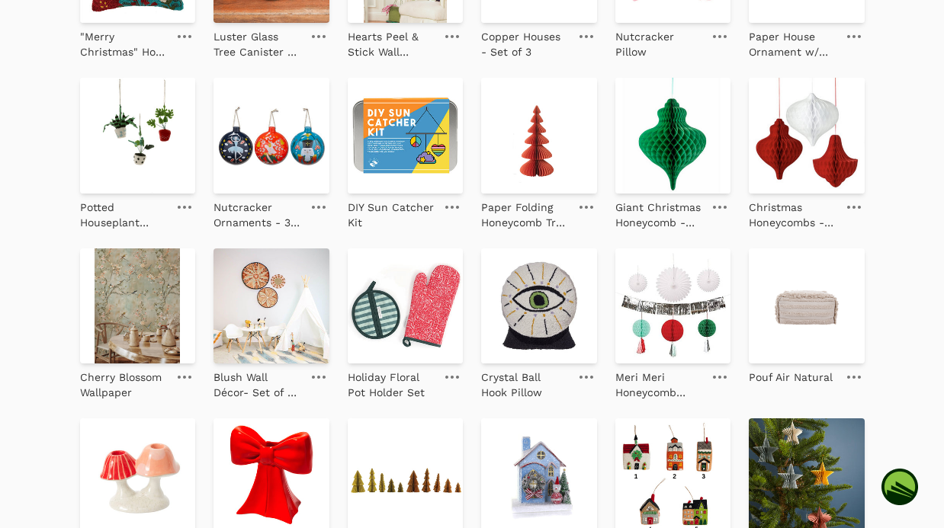
scroll to position [596, 0]
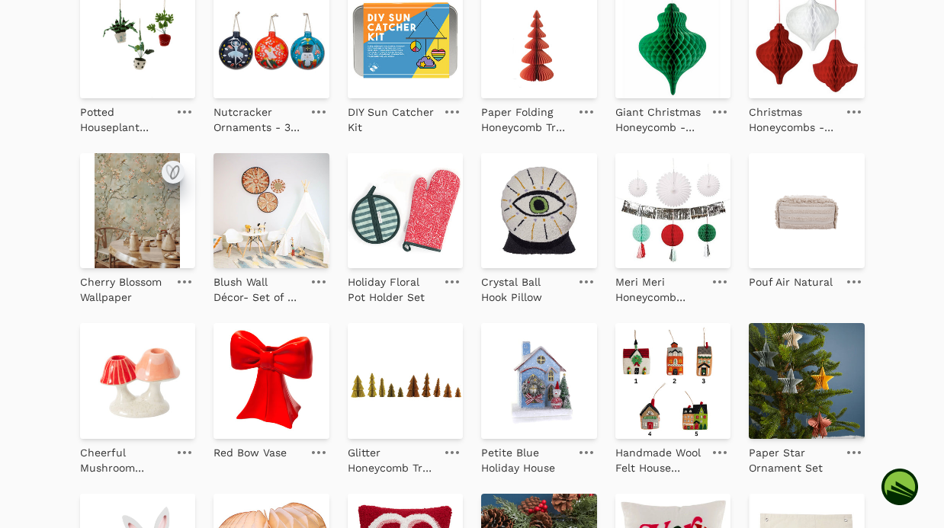
click at [167, 173] on icon "submit" at bounding box center [173, 172] width 18 height 18
click at [180, 282] on icon at bounding box center [185, 282] width 14 height 3
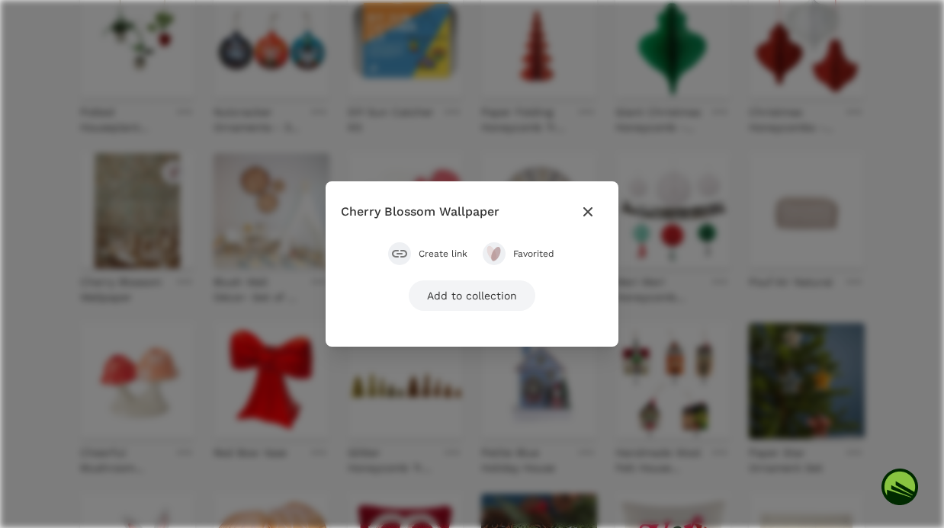
click at [429, 301] on link "Add to collection" at bounding box center [472, 296] width 127 height 30
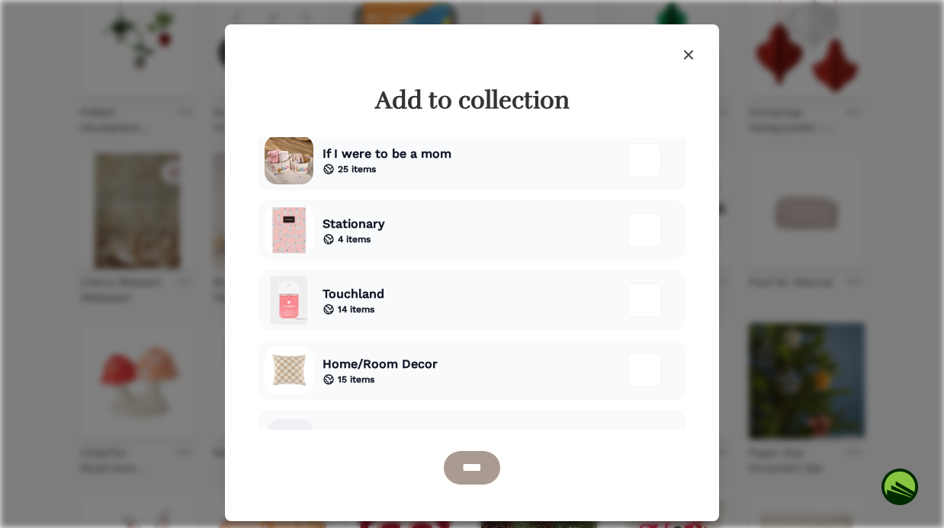
scroll to position [543, 0]
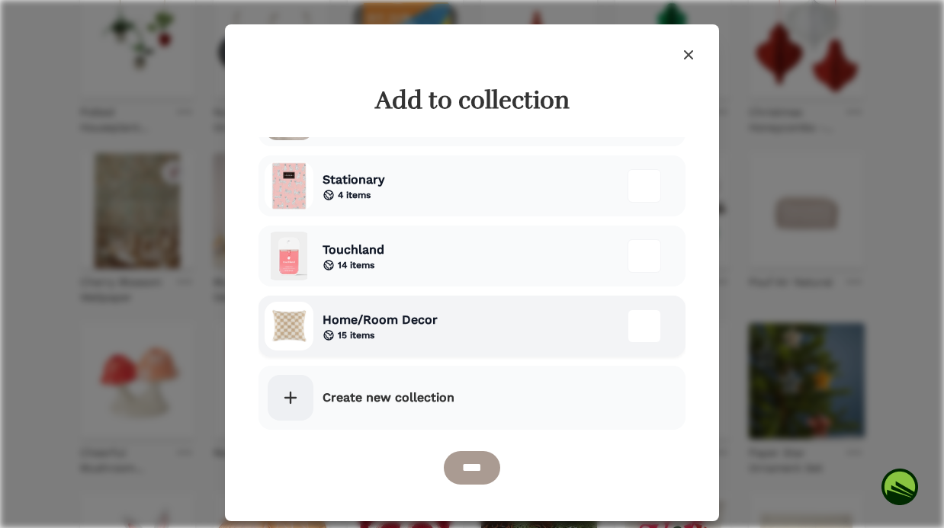
click at [646, 322] on div at bounding box center [644, 327] width 34 height 34
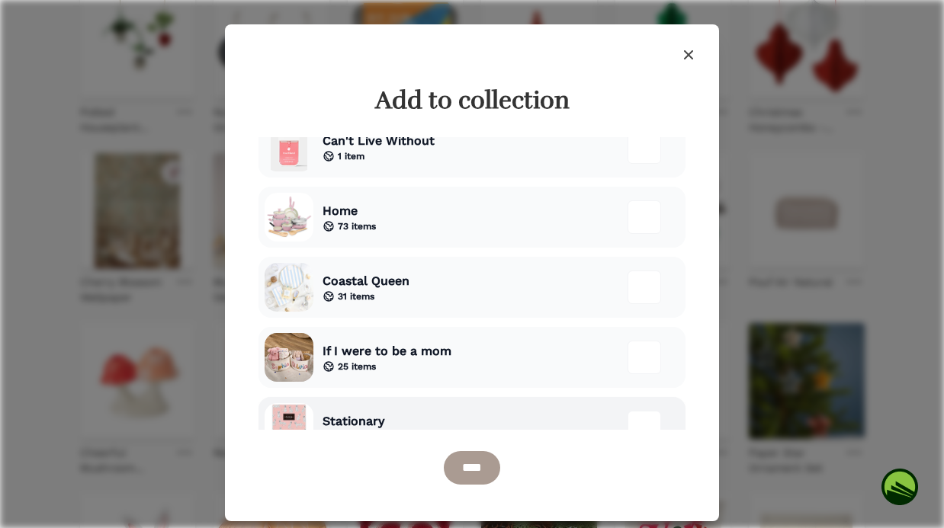
scroll to position [180, 0]
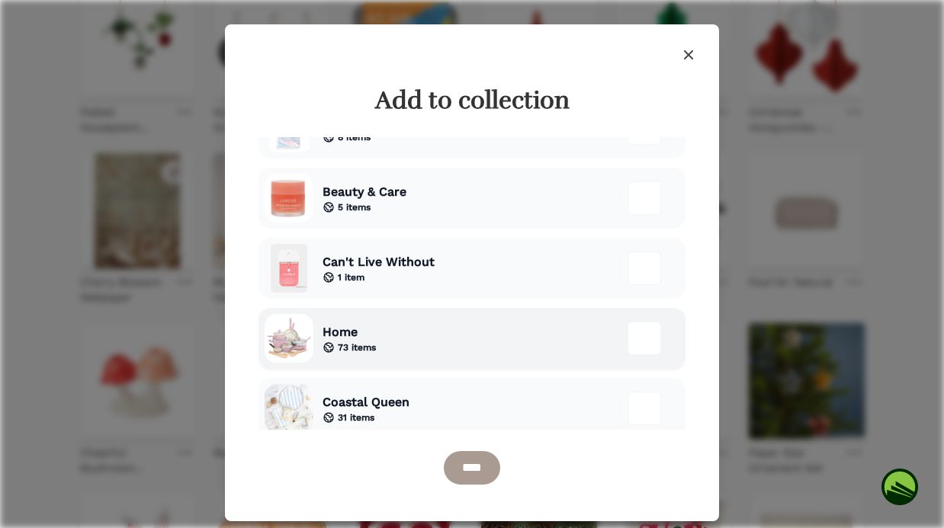
click at [649, 342] on div at bounding box center [644, 339] width 34 height 34
click at [473, 467] on input "****" at bounding box center [472, 468] width 56 height 34
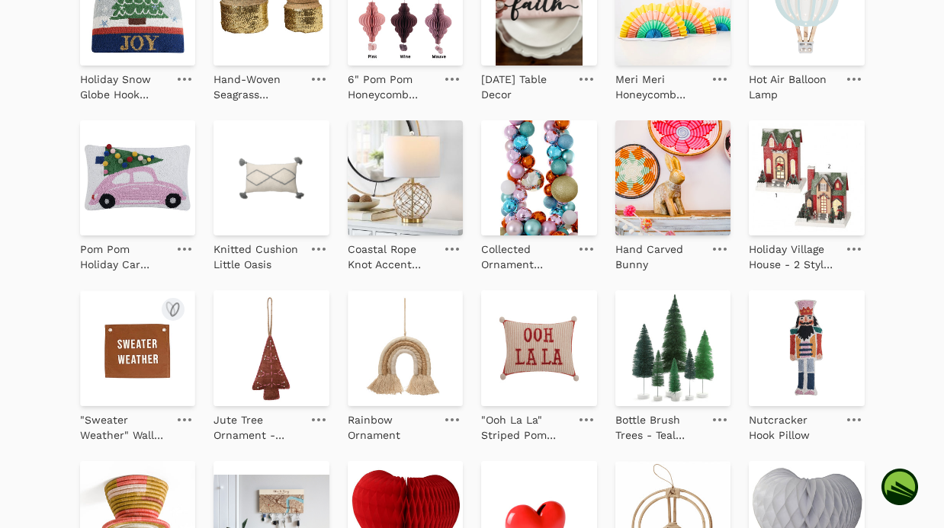
scroll to position [1563, 0]
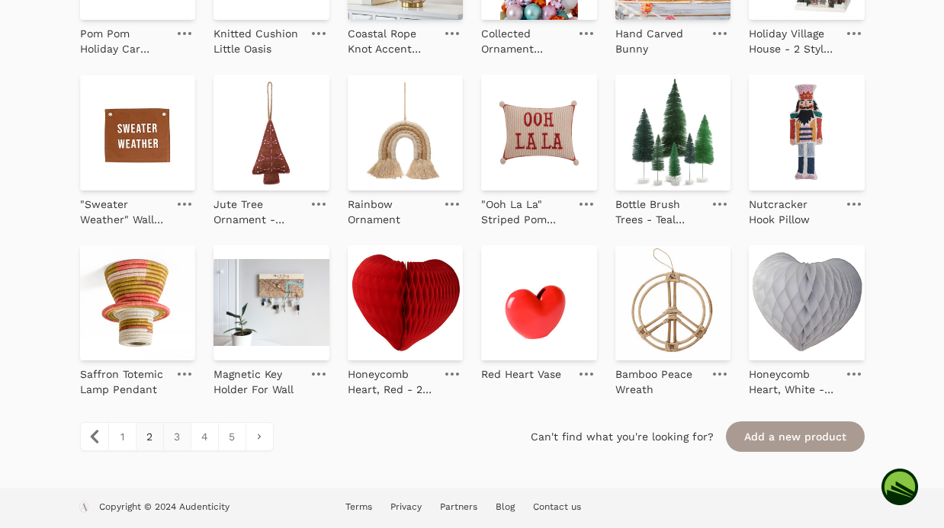
click at [172, 442] on link "3" at bounding box center [176, 436] width 27 height 27
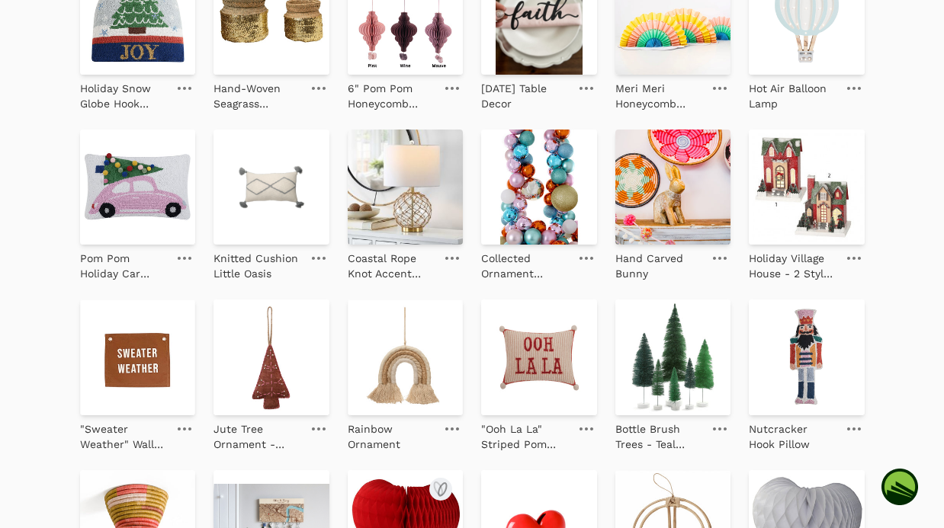
scroll to position [1284, 0]
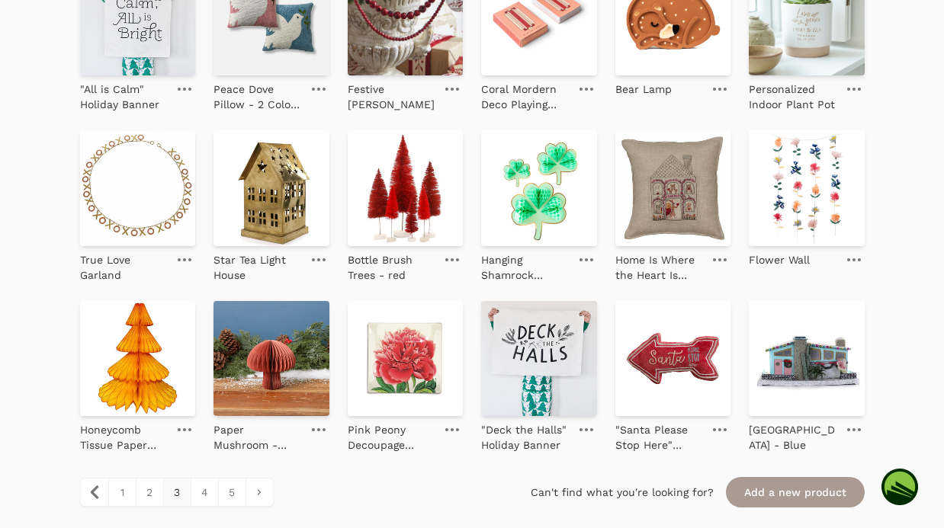
scroll to position [1484, 0]
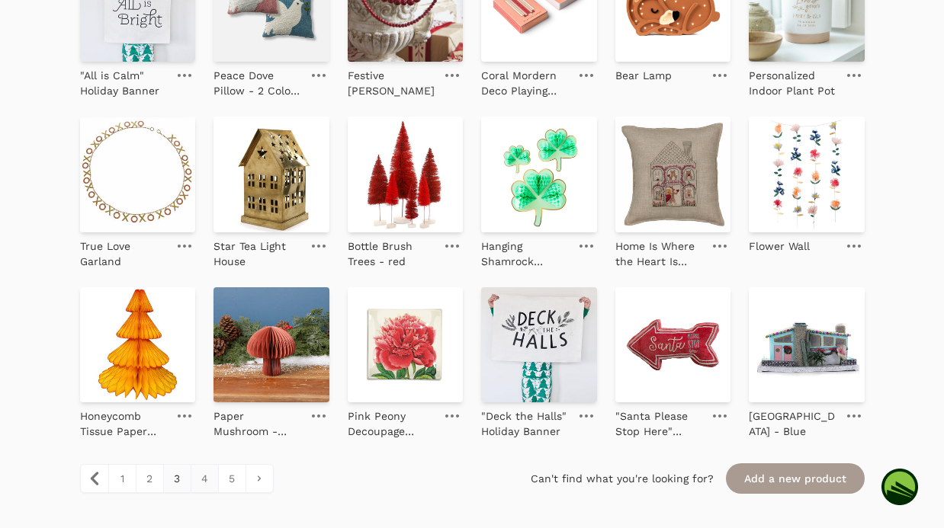
click at [204, 488] on link "4" at bounding box center [204, 478] width 27 height 27
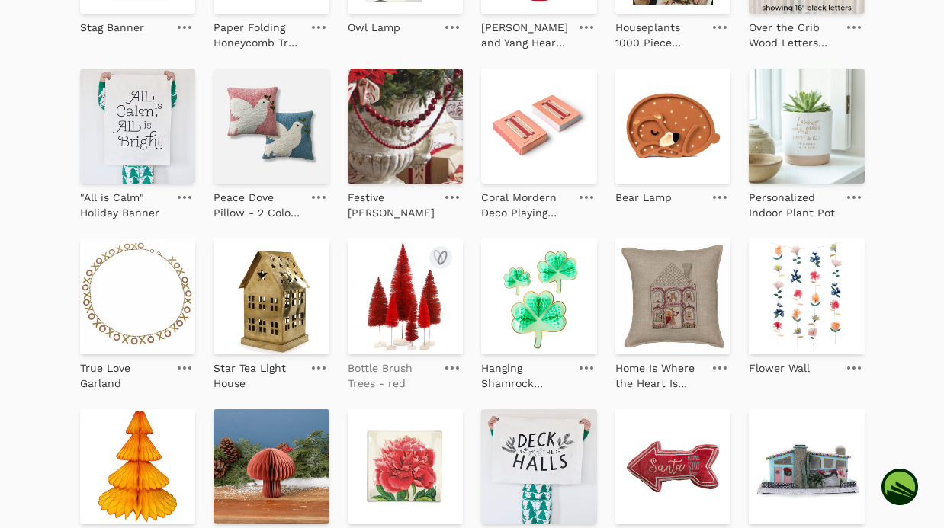
scroll to position [1320, 0]
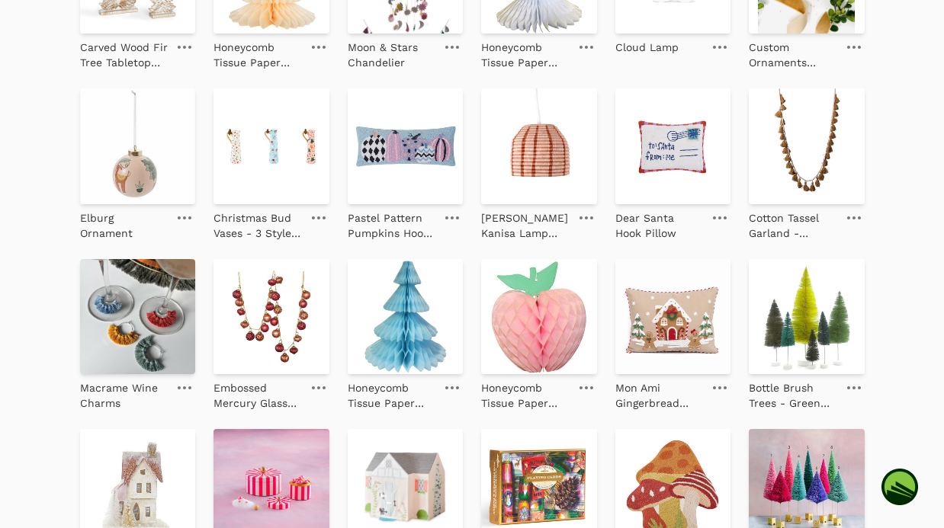
scroll to position [492, 0]
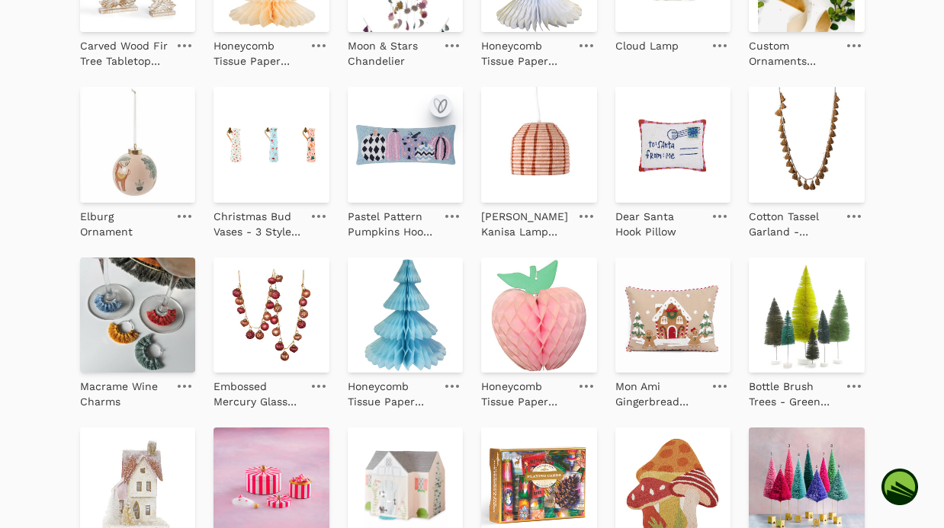
click at [439, 107] on icon "submit" at bounding box center [440, 106] width 18 height 18
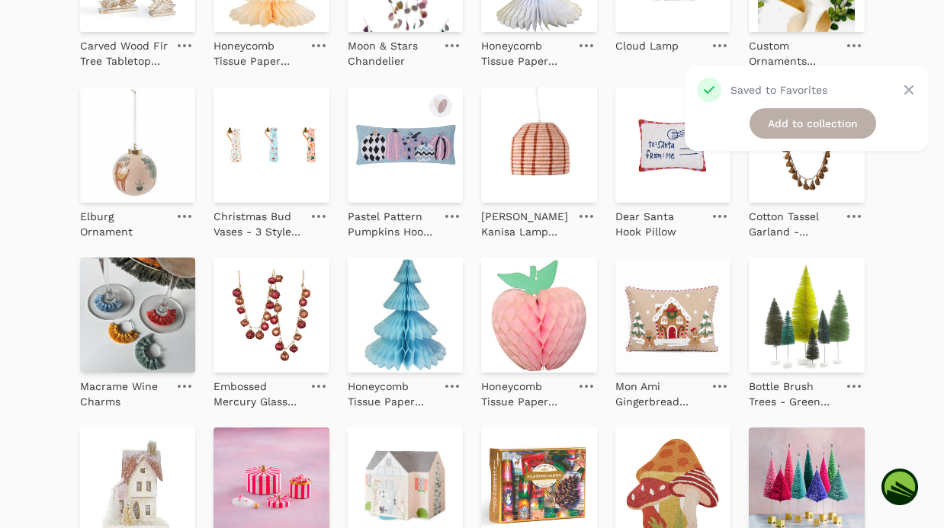
click at [766, 132] on link "Add to collection" at bounding box center [812, 123] width 127 height 30
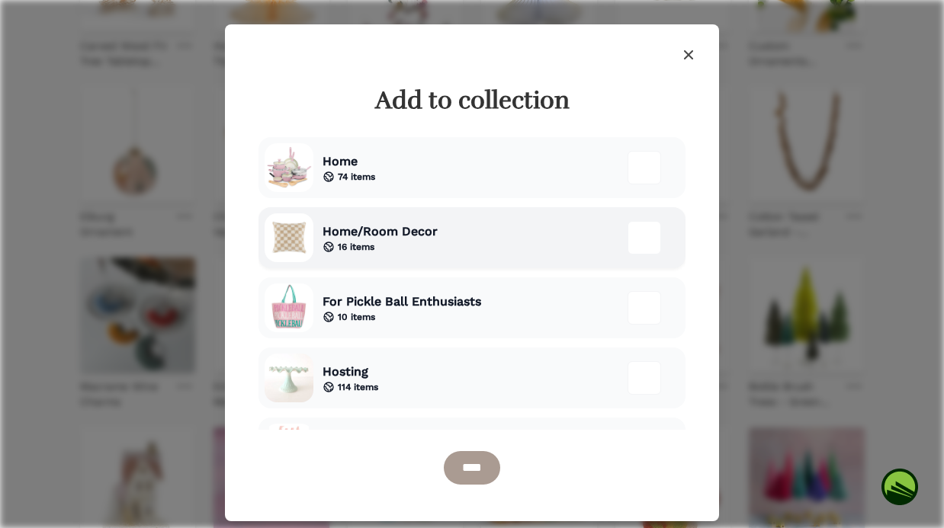
click at [506, 246] on div "Home/Room Decor 16 items" at bounding box center [471, 237] width 427 height 61
click at [565, 152] on div "Home 74 items" at bounding box center [471, 167] width 427 height 61
click at [469, 473] on input "****" at bounding box center [472, 468] width 56 height 34
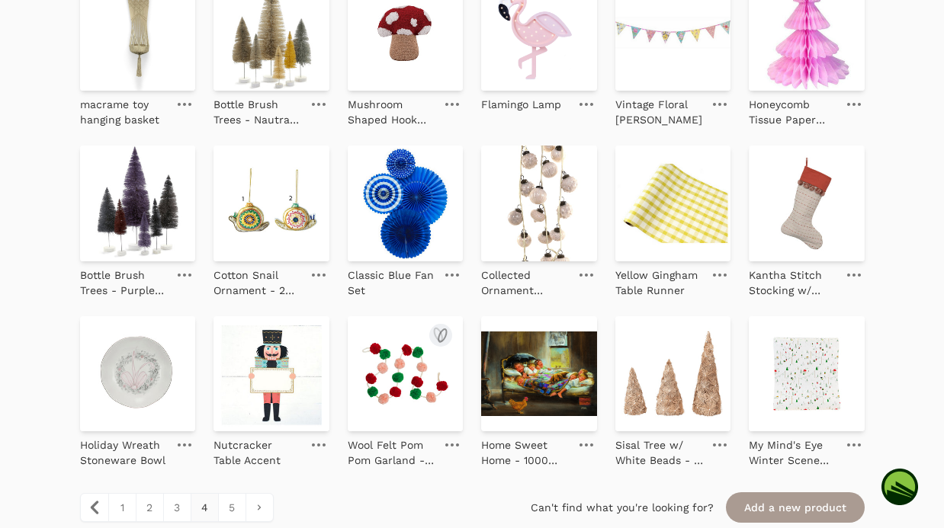
scroll to position [1563, 0]
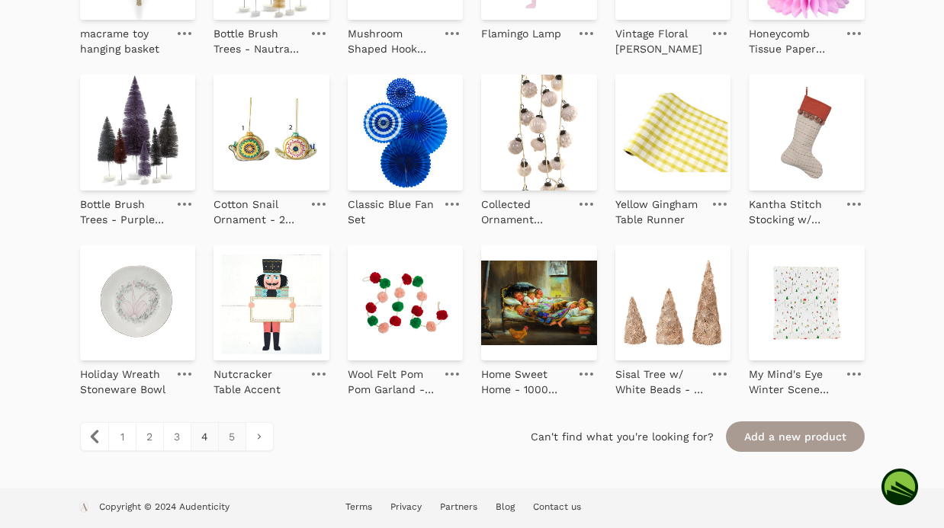
click at [229, 444] on link "5" at bounding box center [231, 436] width 27 height 27
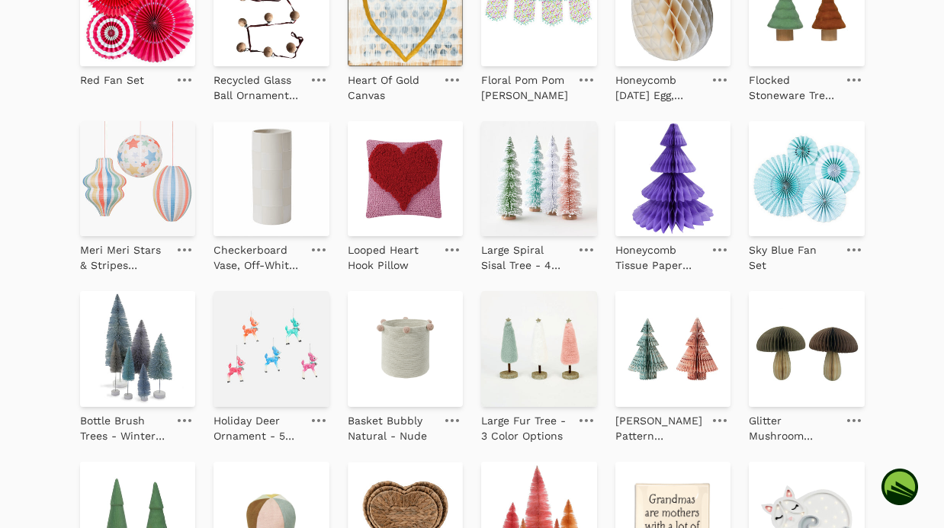
scroll to position [292, 0]
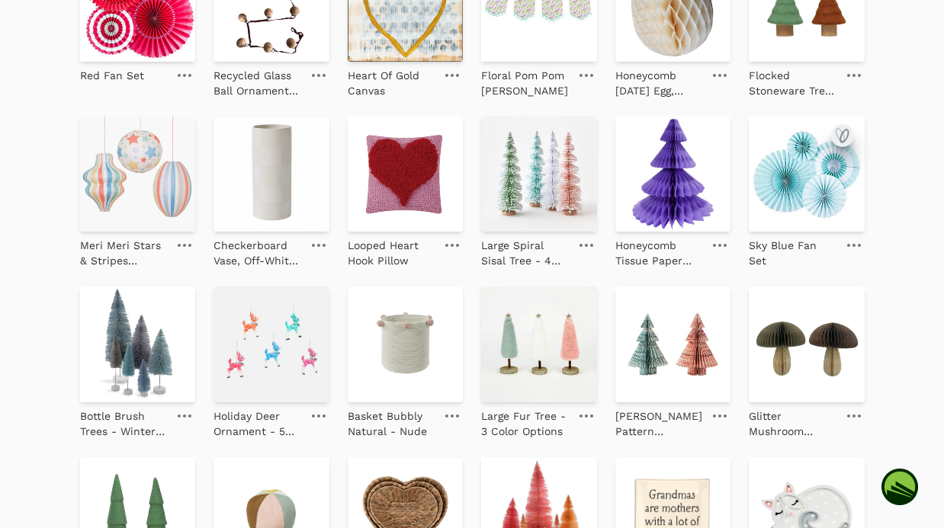
click at [841, 137] on icon "submit" at bounding box center [842, 136] width 18 height 18
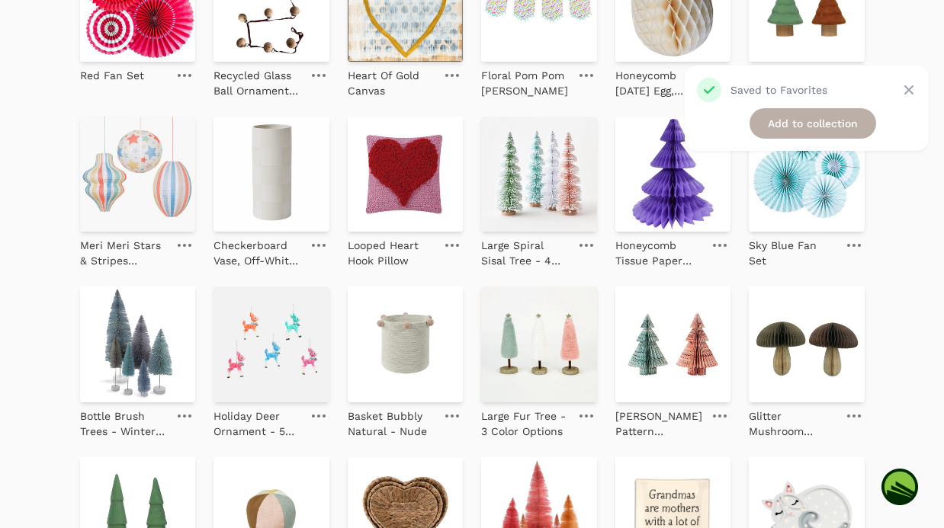
click at [815, 128] on link "Add to collection" at bounding box center [812, 123] width 127 height 30
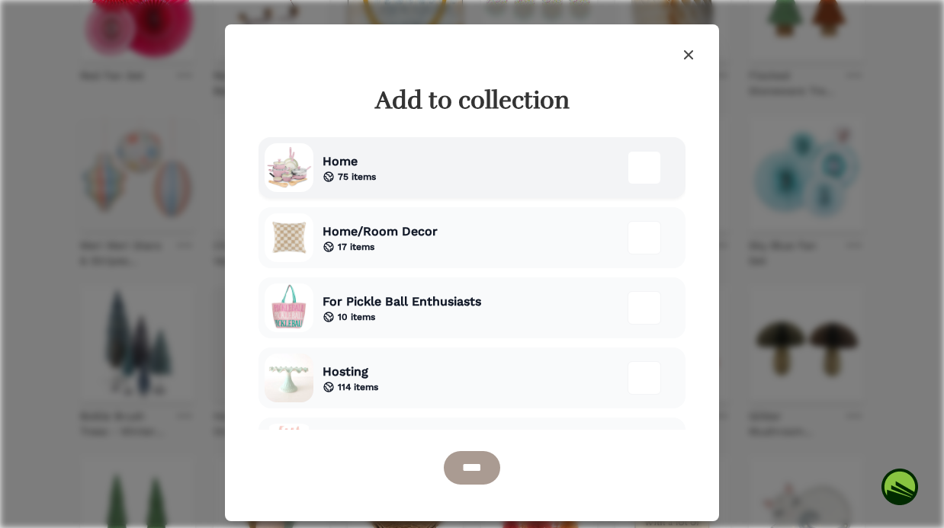
click at [390, 185] on div "Home 75 items" at bounding box center [471, 167] width 427 height 61
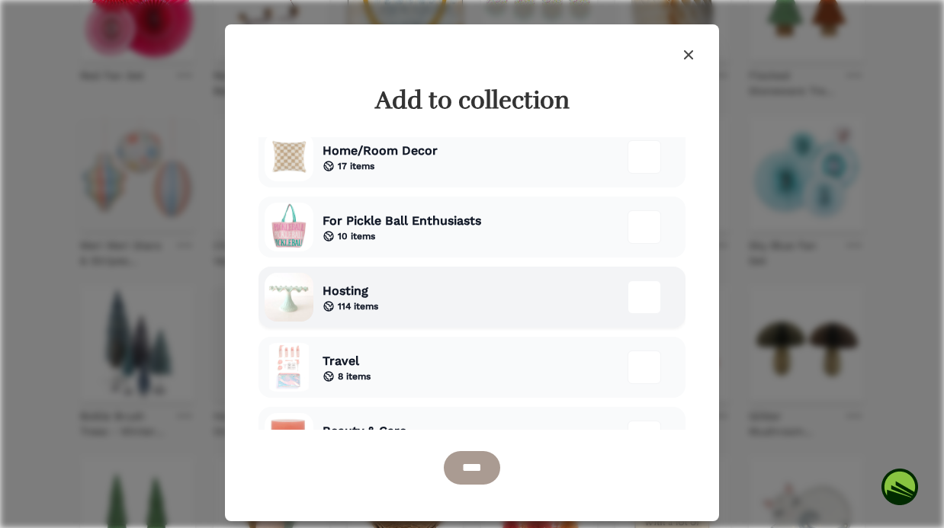
scroll to position [87, 0]
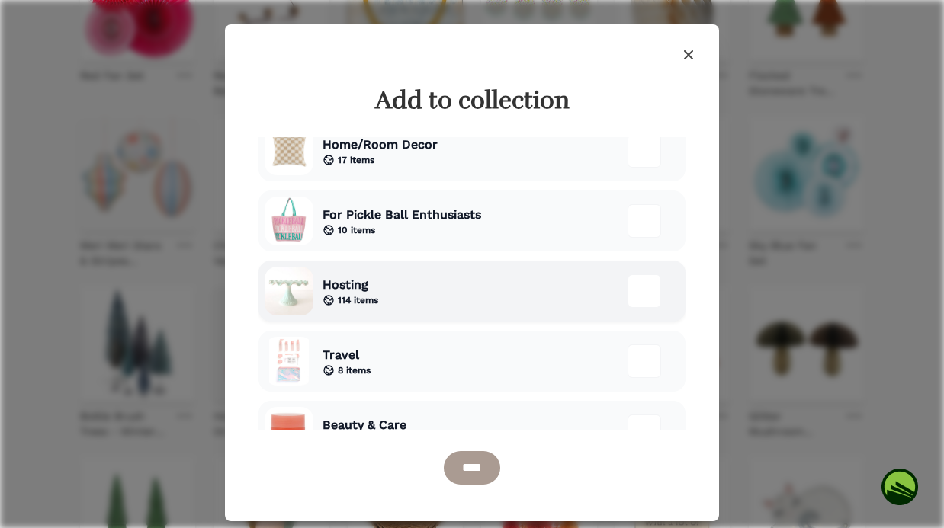
click at [460, 283] on div "Hosting 114 items" at bounding box center [471, 291] width 427 height 61
click at [486, 473] on input "****" at bounding box center [472, 468] width 56 height 34
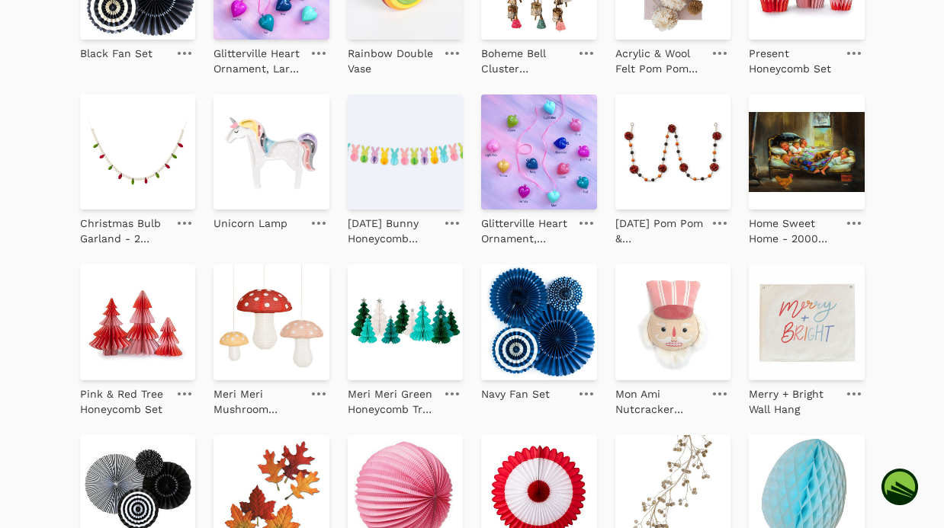
scroll to position [1222, 0]
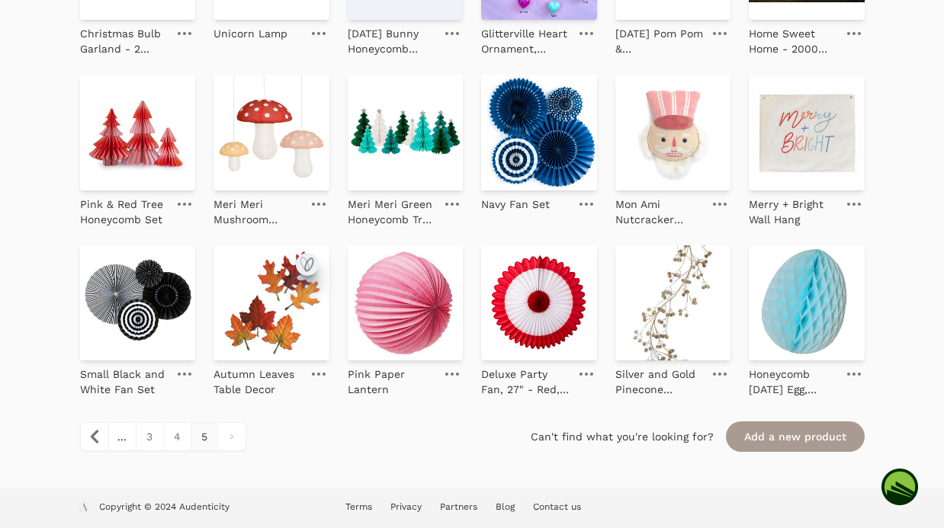
click at [306, 261] on icon "submit" at bounding box center [309, 264] width 8 height 13
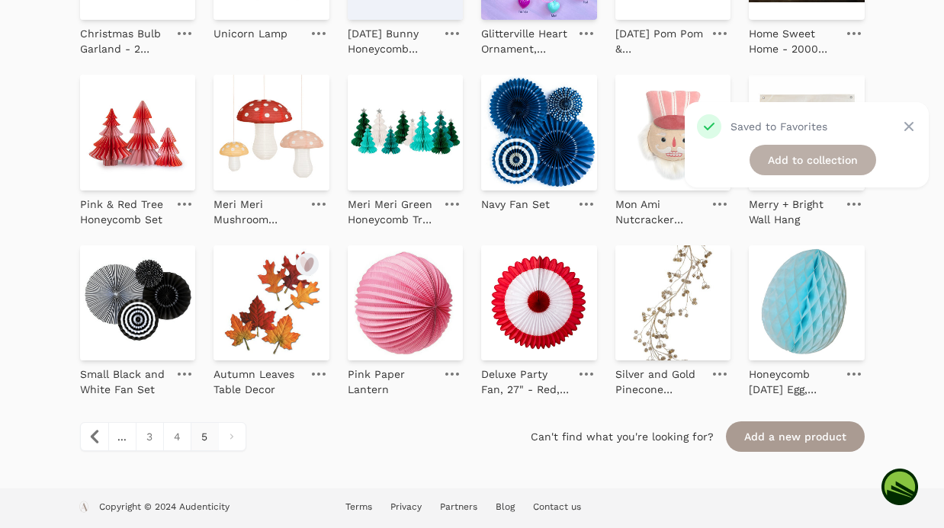
click at [767, 165] on link "Add to collection" at bounding box center [812, 160] width 127 height 30
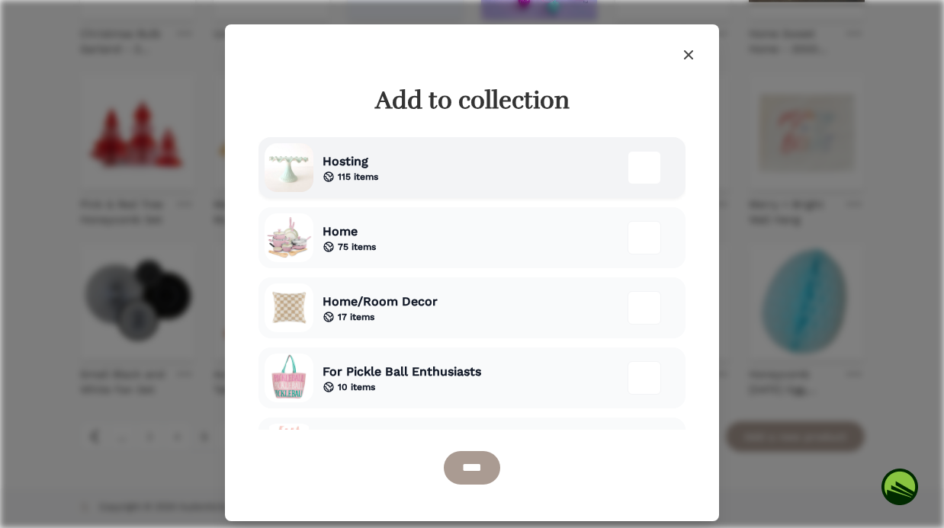
click at [491, 174] on div "Hosting 115 items" at bounding box center [471, 167] width 427 height 61
click at [471, 482] on input "****" at bounding box center [472, 468] width 56 height 34
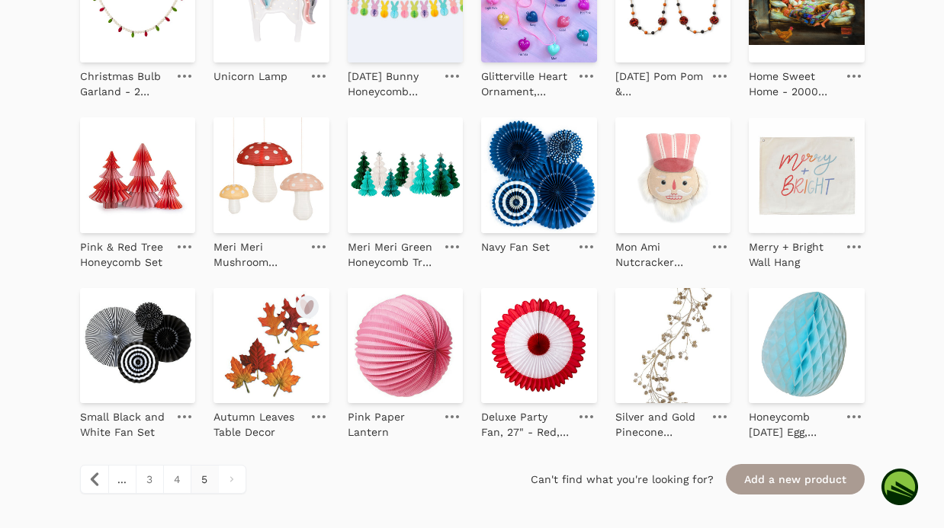
scroll to position [1197, 0]
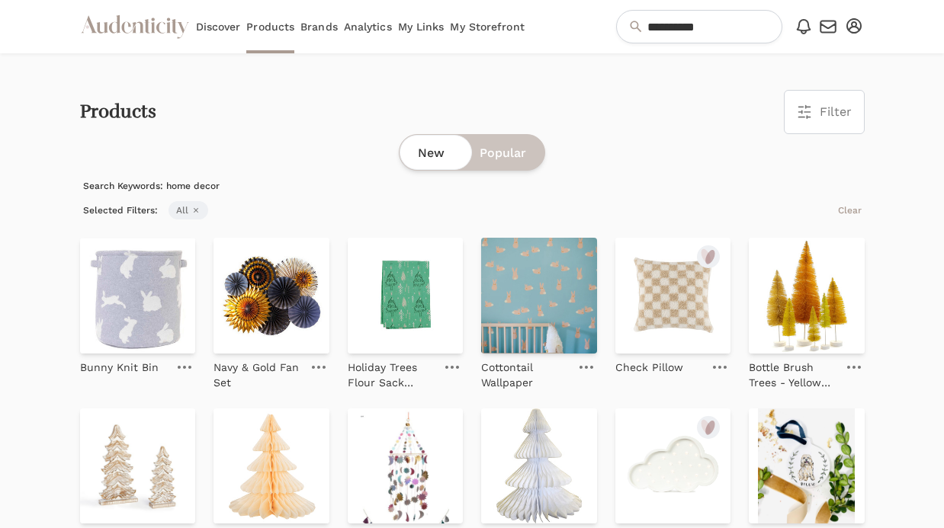
click at [858, 26] on icon "button" at bounding box center [853, 25] width 15 height 15
click at [804, 84] on link "My Profile" at bounding box center [804, 79] width 122 height 27
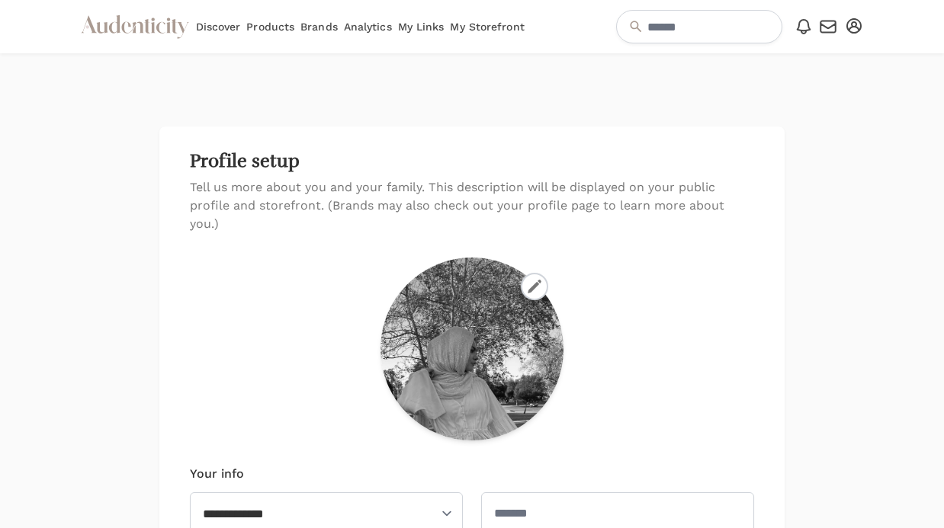
click at [489, 34] on link "My Storefront" at bounding box center [487, 26] width 74 height 53
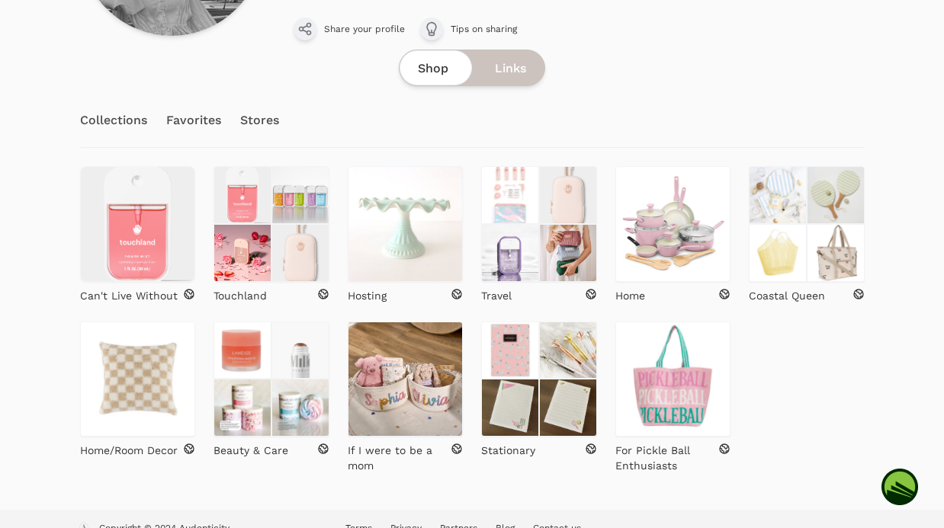
scroll to position [258, 0]
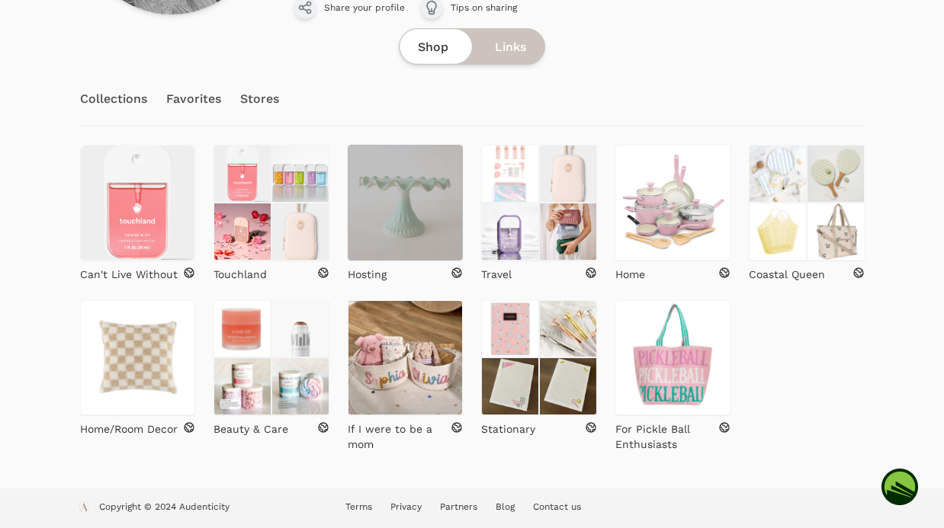
click at [397, 218] on img at bounding box center [406, 203] width 116 height 116
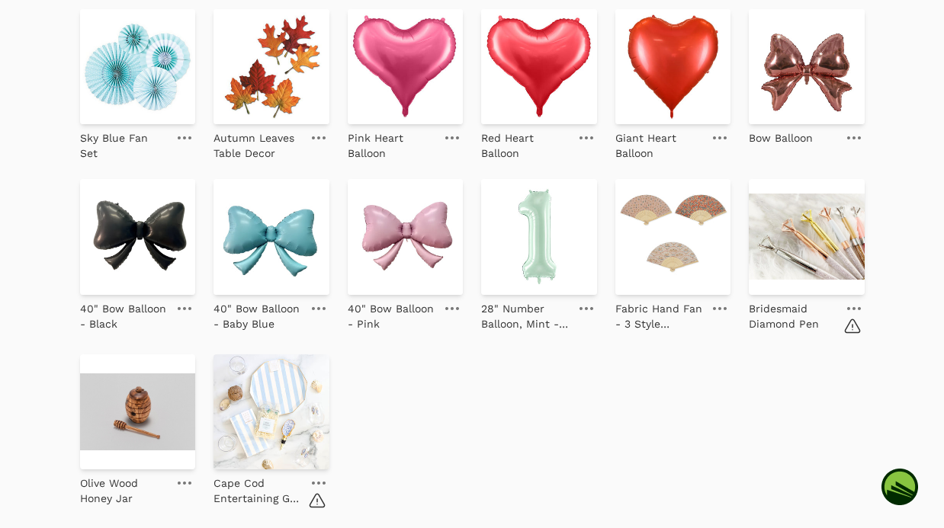
scroll to position [3378, 0]
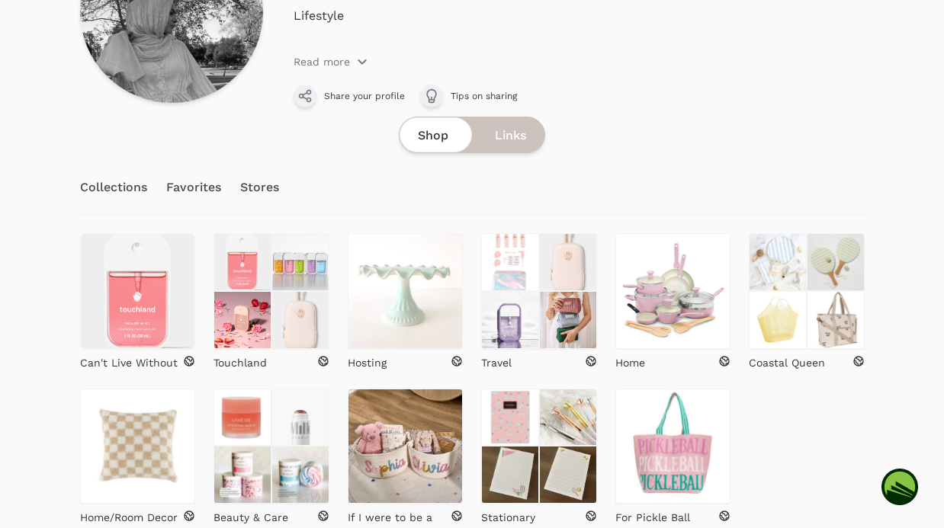
scroll to position [258, 0]
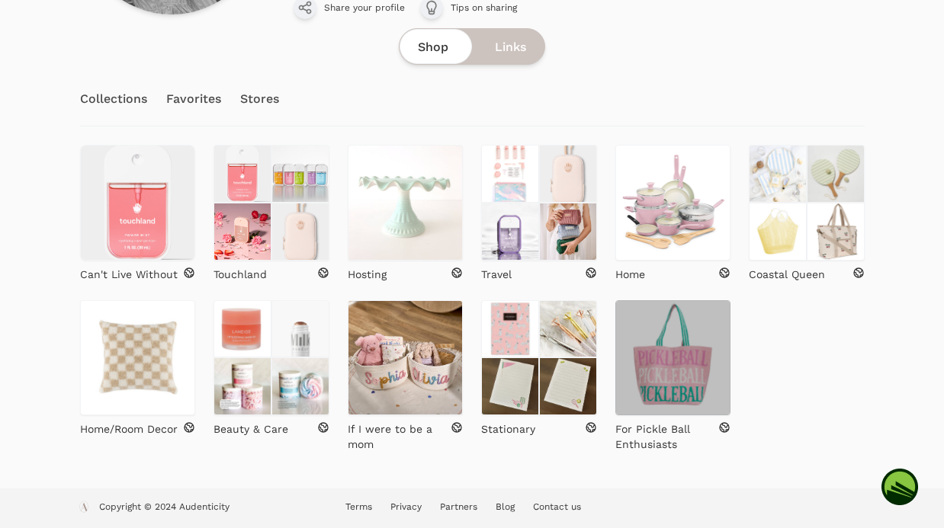
click at [684, 398] on img at bounding box center [673, 358] width 116 height 116
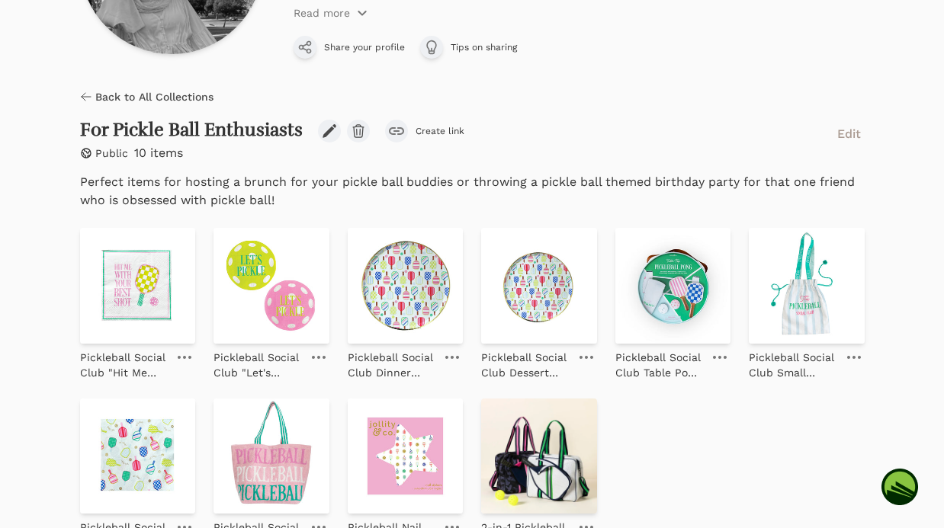
scroll to position [317, 0]
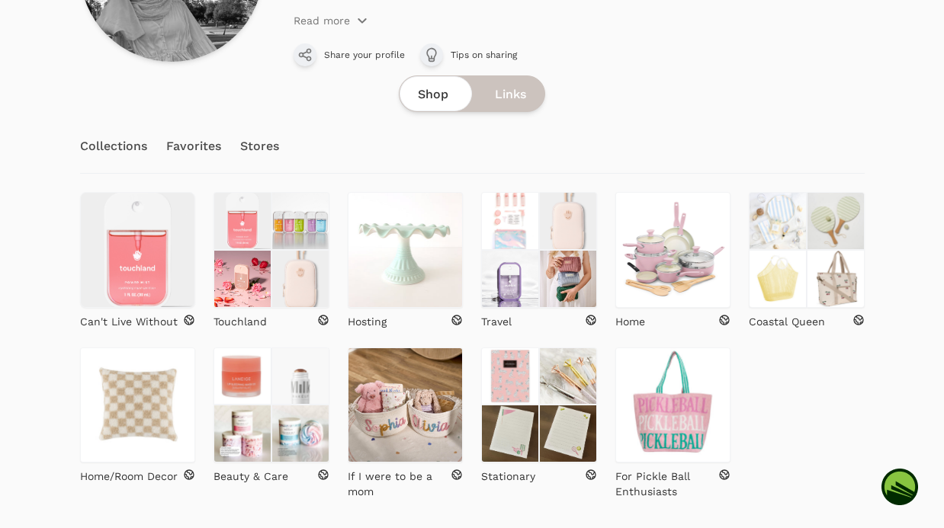
scroll to position [258, 0]
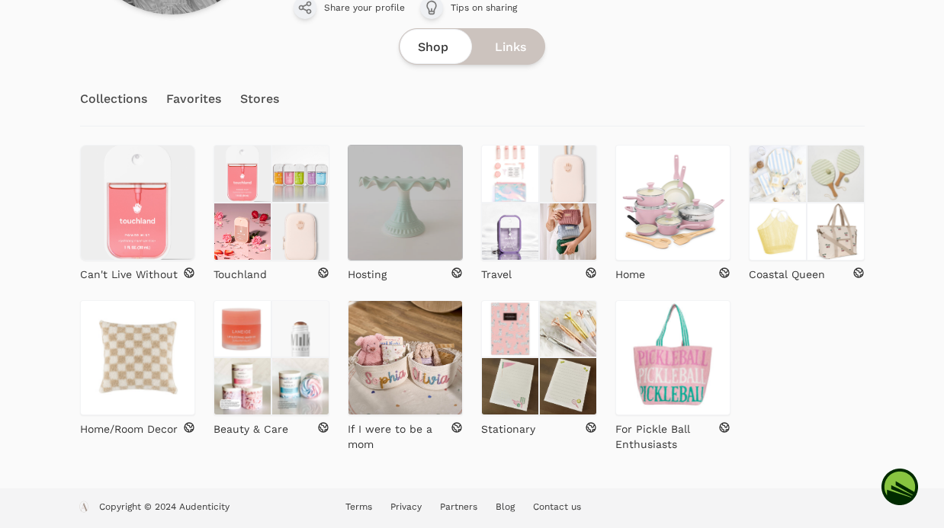
click at [392, 207] on img at bounding box center [406, 203] width 116 height 116
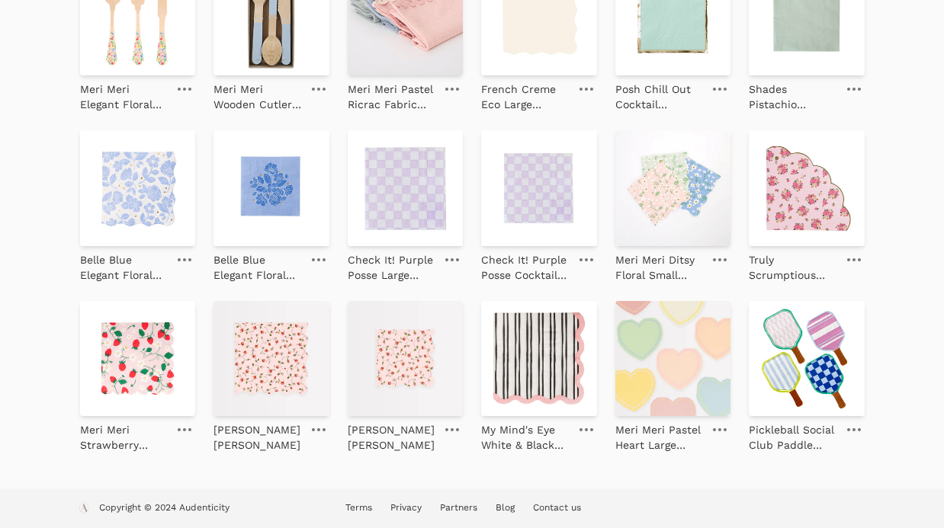
scroll to position [2006, 0]
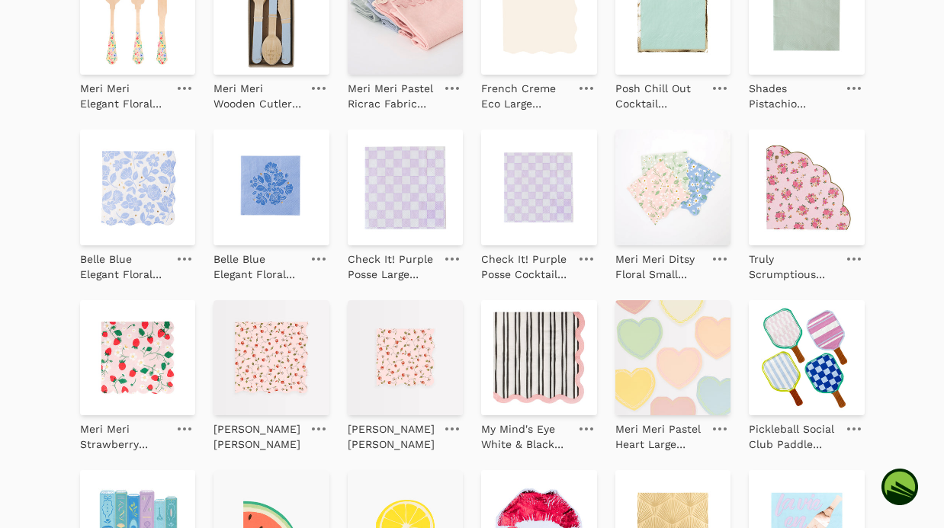
click at [855, 430] on icon at bounding box center [854, 429] width 14 height 3
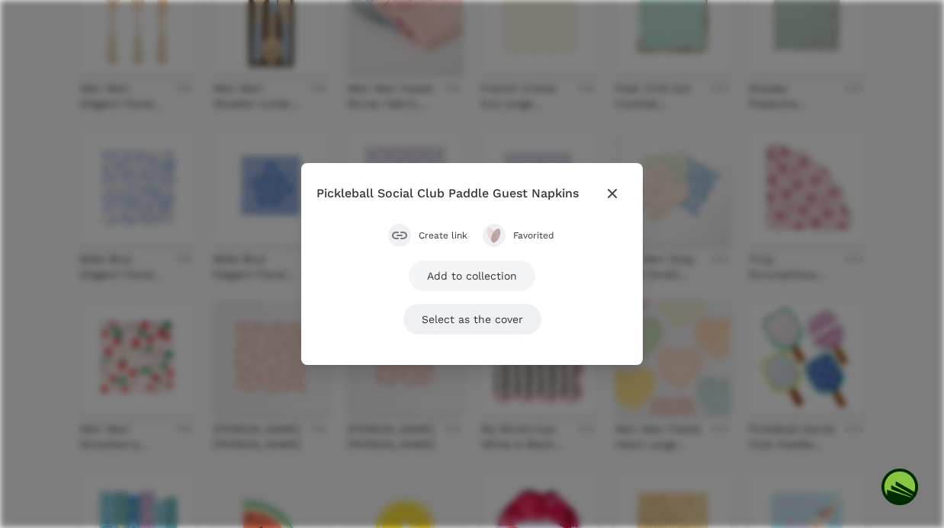
click at [480, 274] on link "Add to collection" at bounding box center [472, 276] width 127 height 30
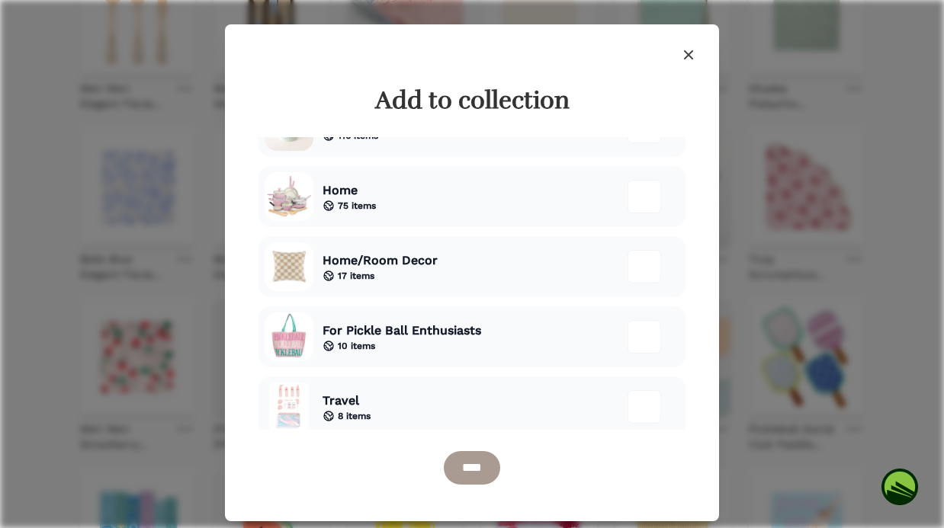
scroll to position [53, 0]
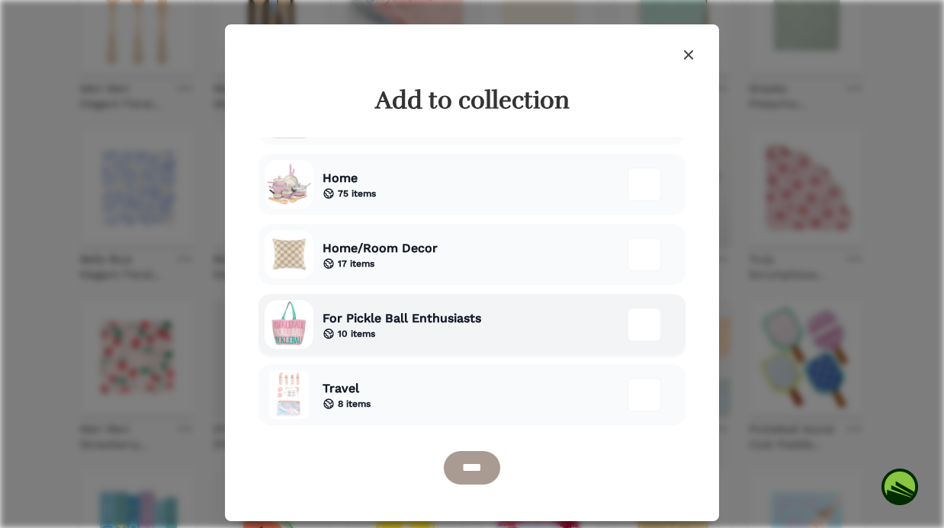
click at [576, 332] on div "For Pickle Ball Enthusiasts 10 items" at bounding box center [471, 324] width 427 height 61
click at [482, 463] on input "****" at bounding box center [472, 468] width 56 height 34
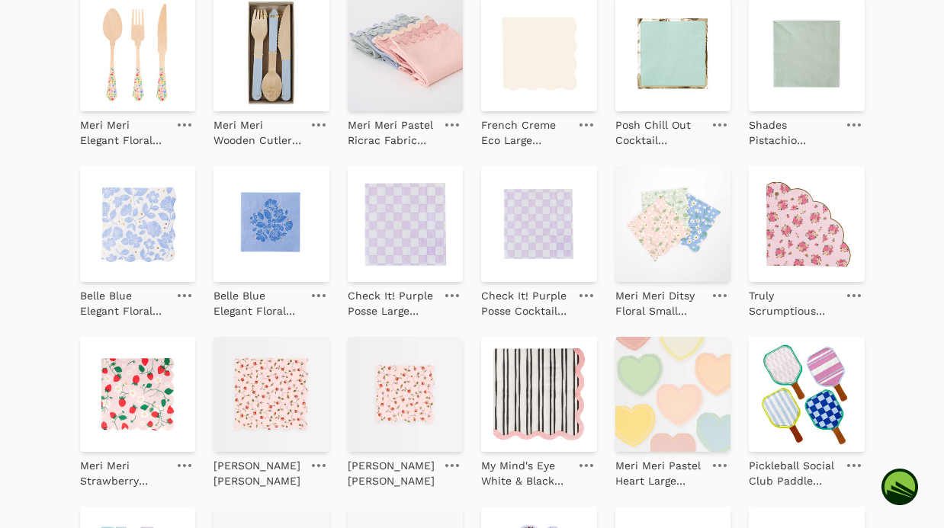
scroll to position [2042, 0]
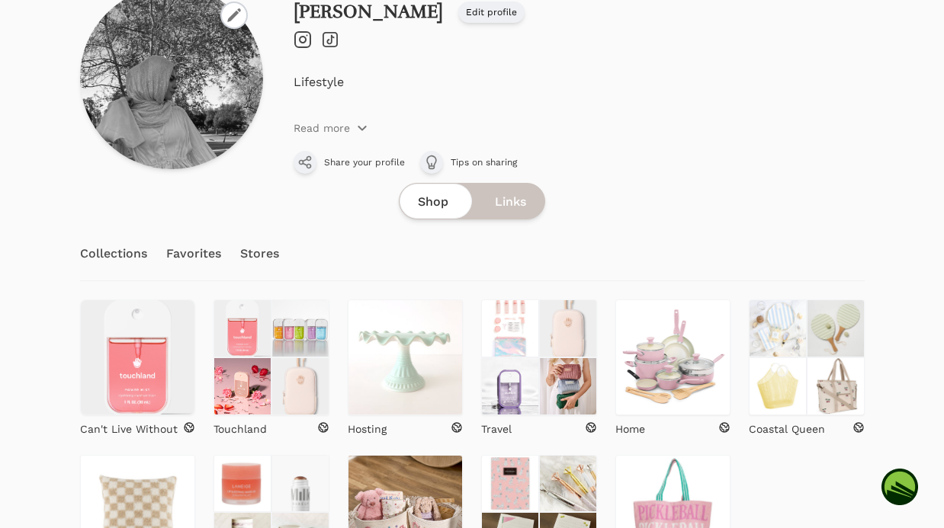
scroll to position [258, 0]
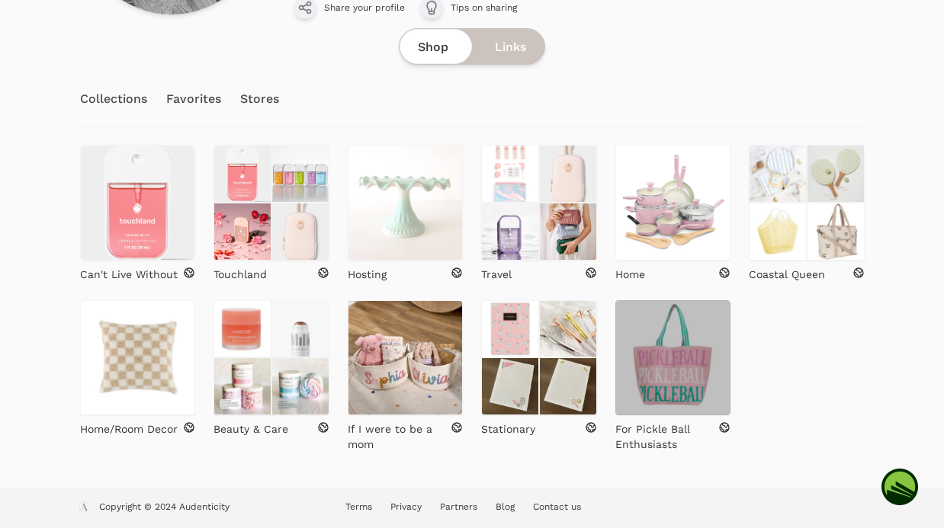
click at [697, 361] on img at bounding box center [673, 358] width 116 height 116
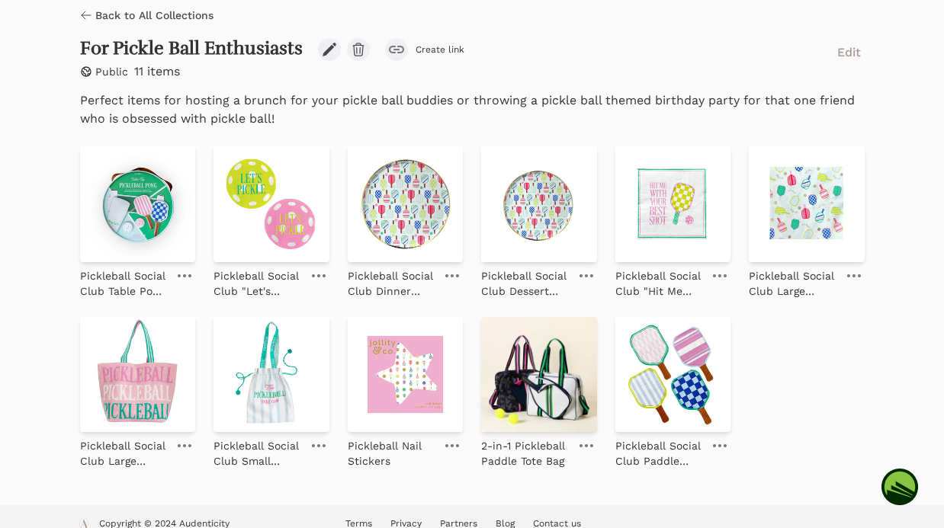
scroll to position [317, 0]
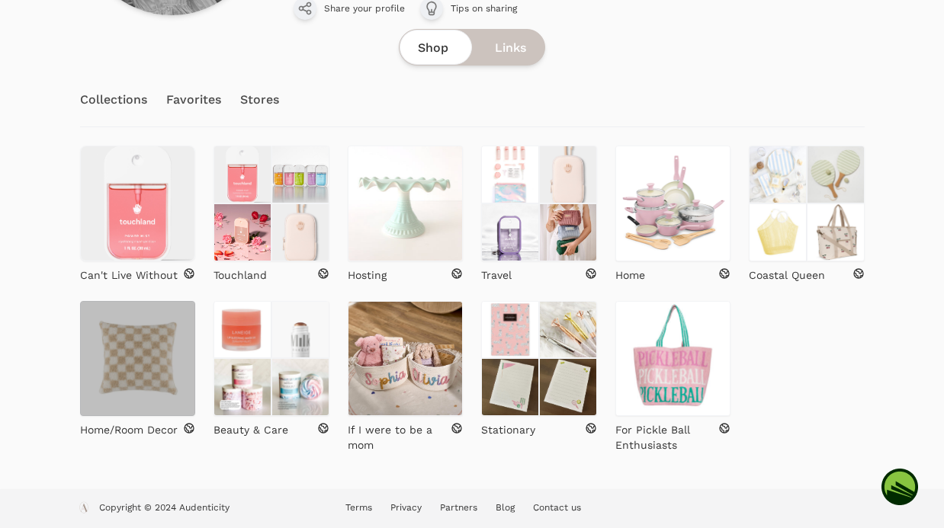
scroll to position [258, 0]
click at [120, 351] on img at bounding box center [138, 358] width 116 height 116
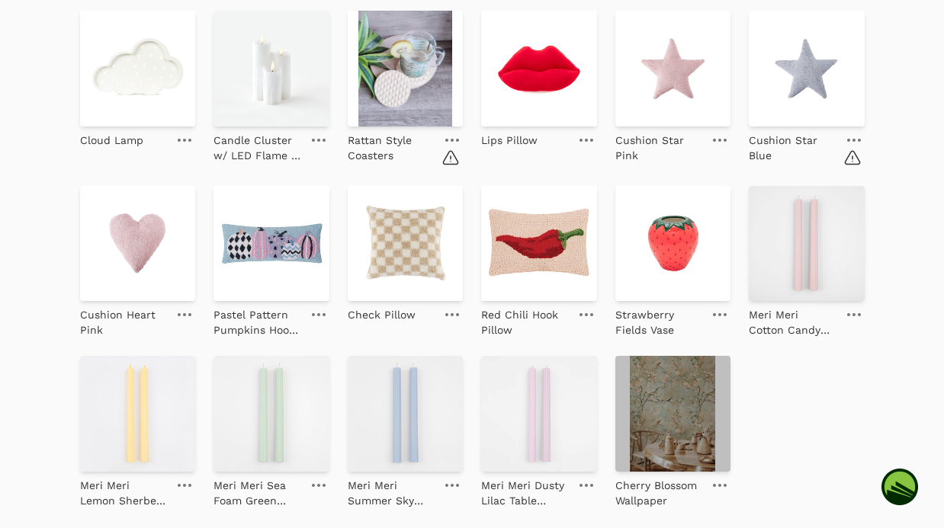
scroll to position [398, 0]
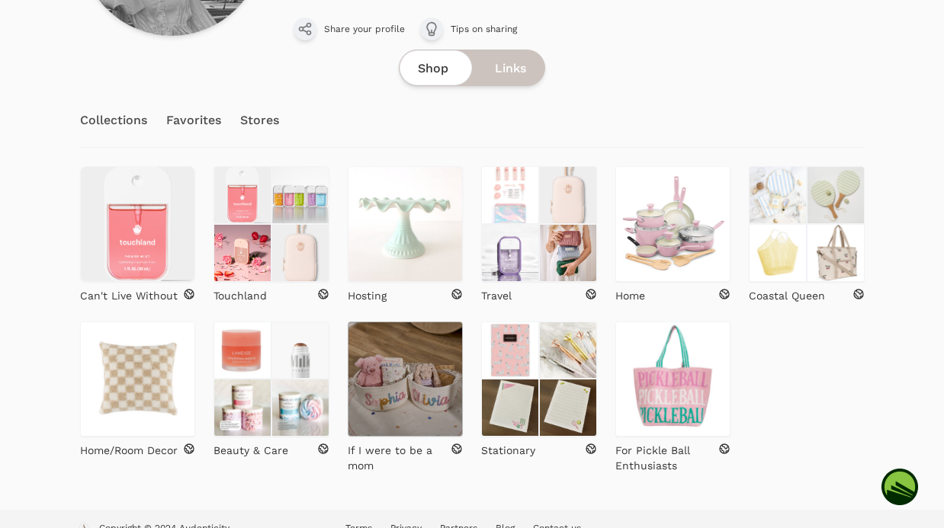
scroll to position [258, 0]
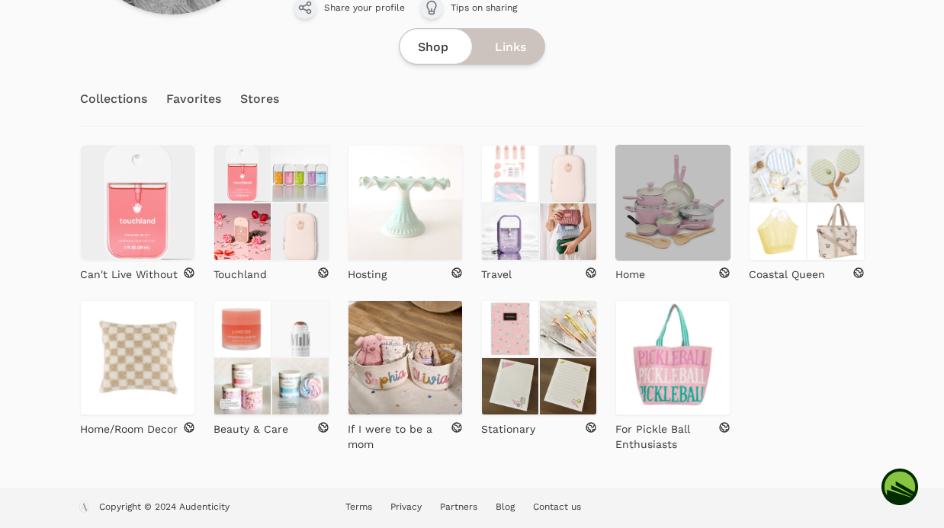
click at [675, 236] on img at bounding box center [673, 203] width 116 height 116
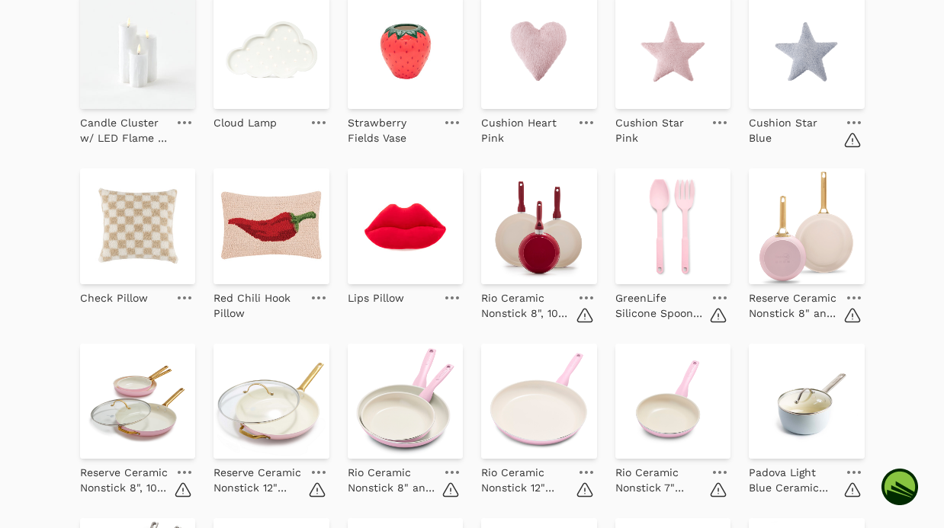
scroll to position [958, 0]
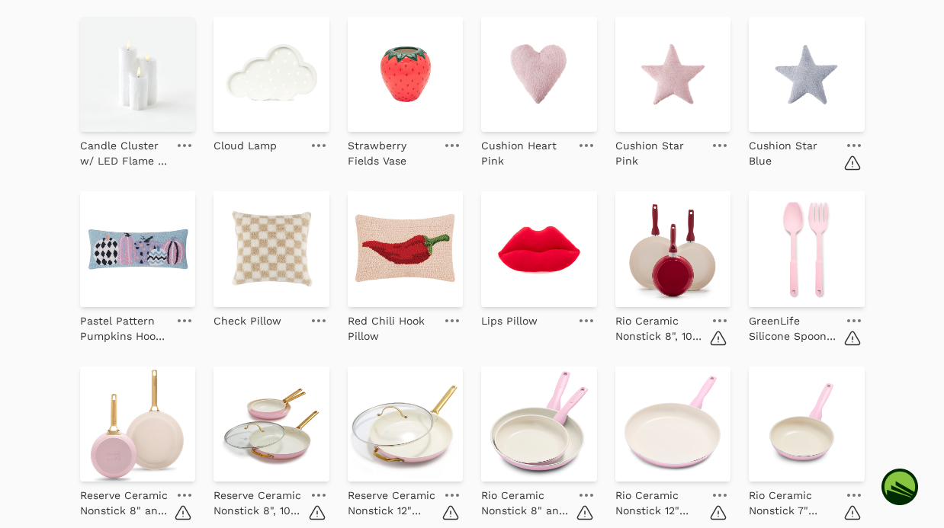
click at [454, 319] on icon at bounding box center [452, 320] width 14 height 3
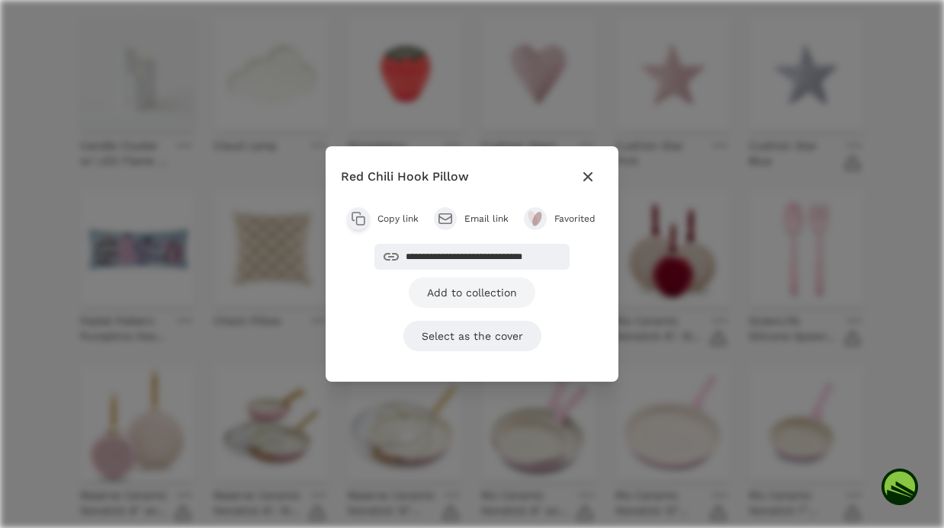
click at [486, 298] on link "Add to collection" at bounding box center [472, 292] width 127 height 30
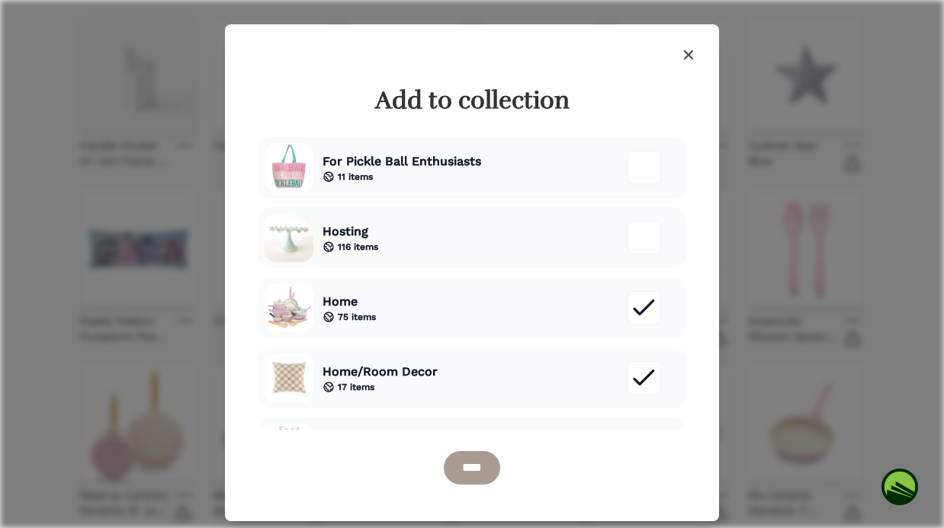
click at [688, 50] on icon "button" at bounding box center [688, 55] width 18 height 18
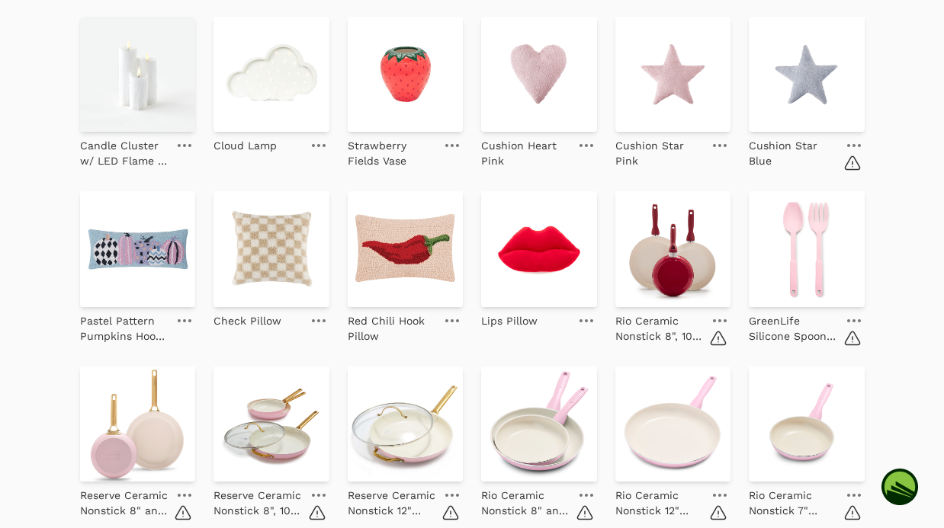
click at [592, 316] on link at bounding box center [586, 321] width 21 height 18
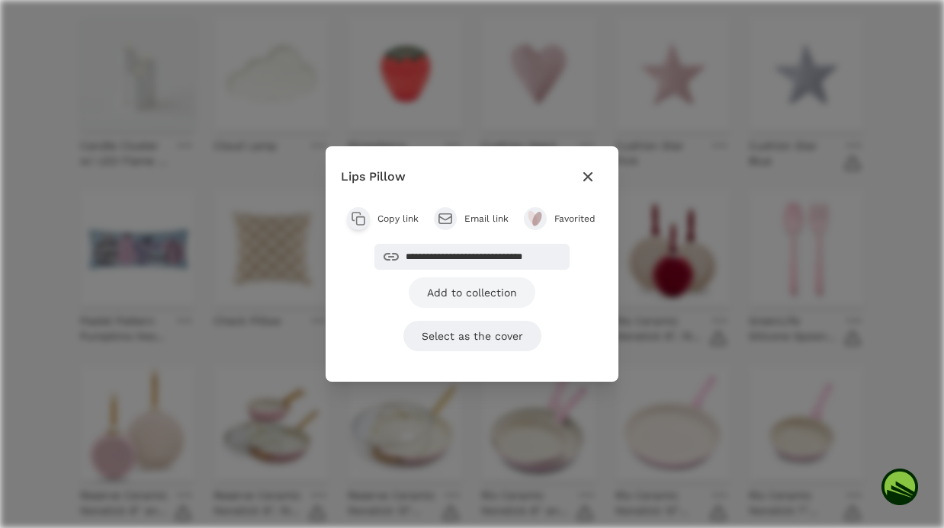
click at [496, 300] on link "Add to collection" at bounding box center [472, 292] width 127 height 30
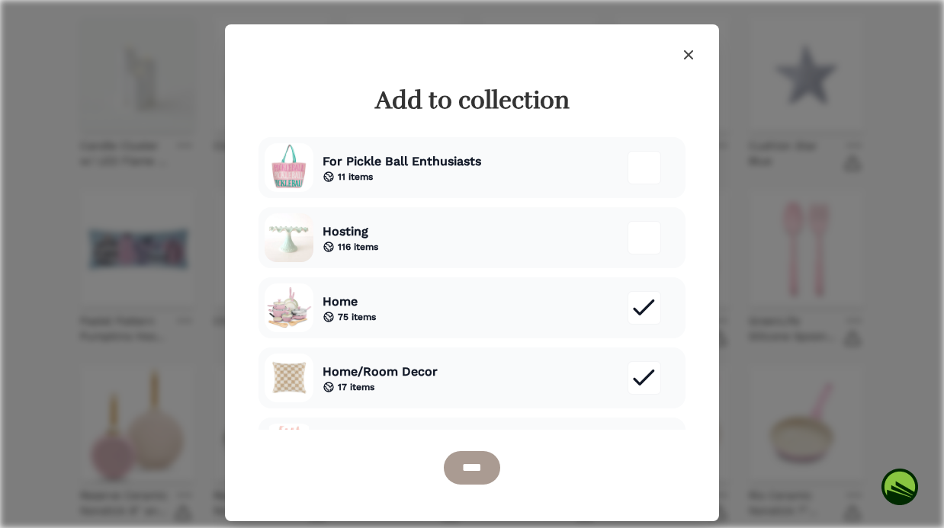
click at [683, 53] on icon "button" at bounding box center [688, 55] width 18 height 18
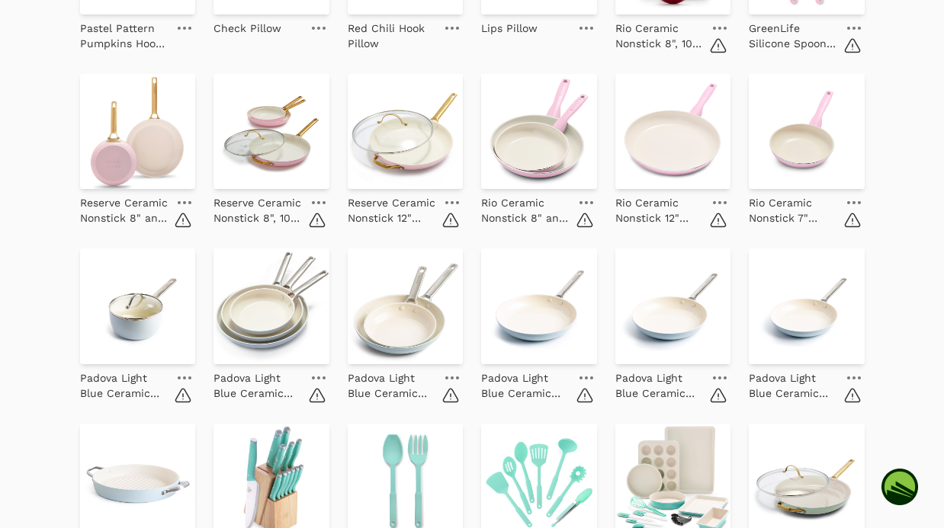
scroll to position [2253, 0]
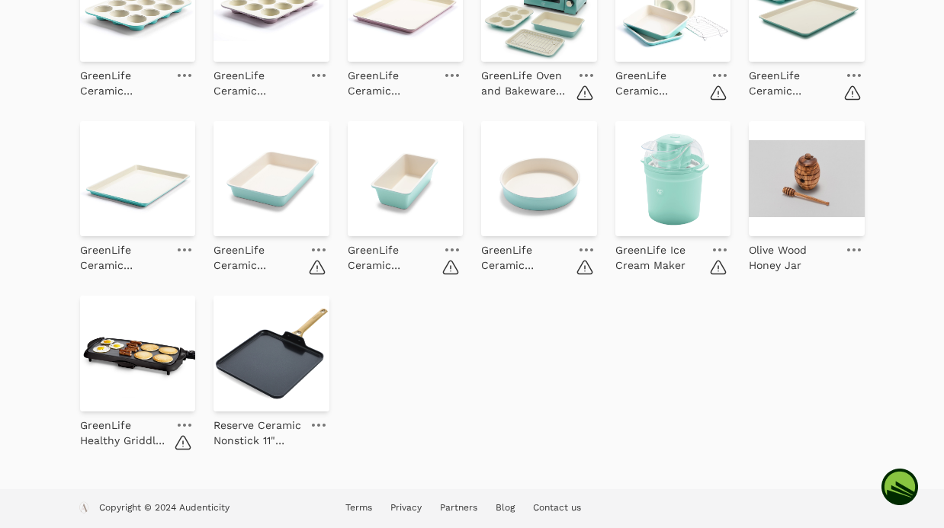
drag, startPoint x: 675, startPoint y: 229, endPoint x: 666, endPoint y: 234, distance: 9.6
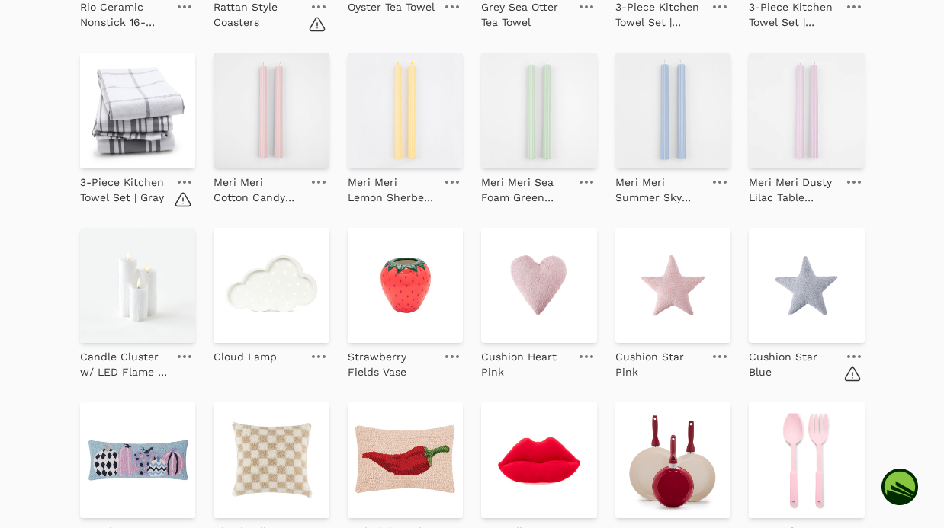
scroll to position [706, 0]
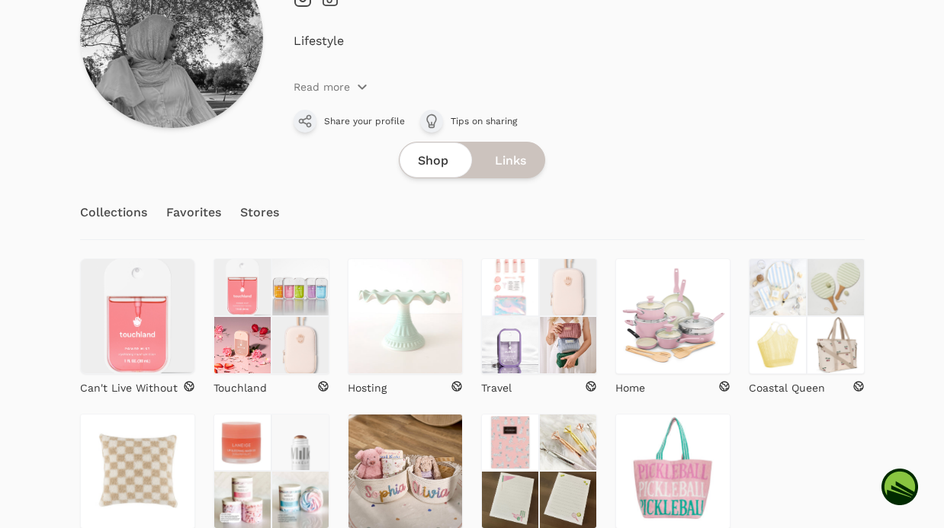
scroll to position [258, 0]
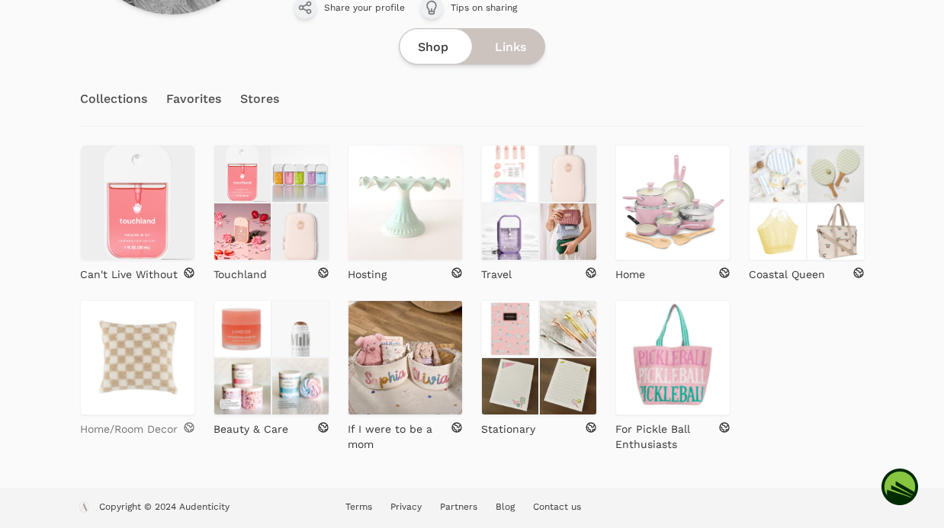
click at [164, 425] on p "Home/Room Decor" at bounding box center [129, 429] width 98 height 15
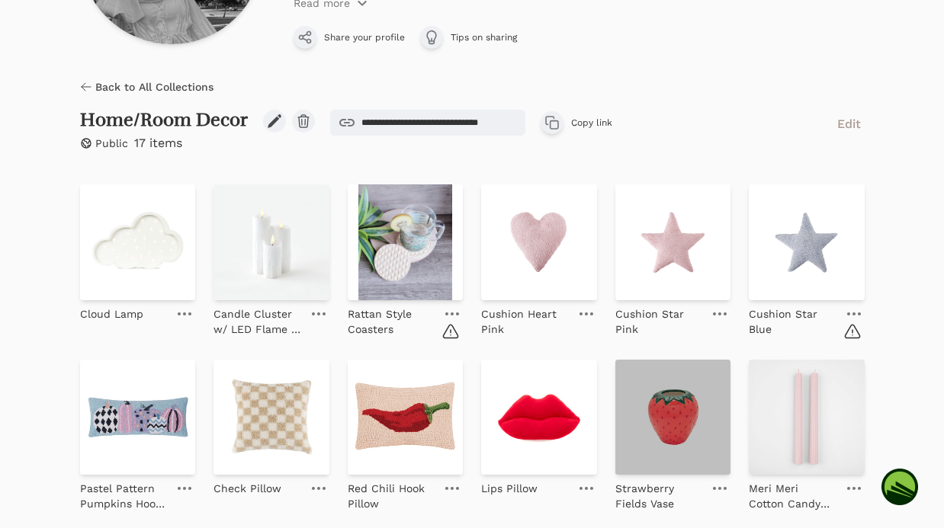
scroll to position [458, 0]
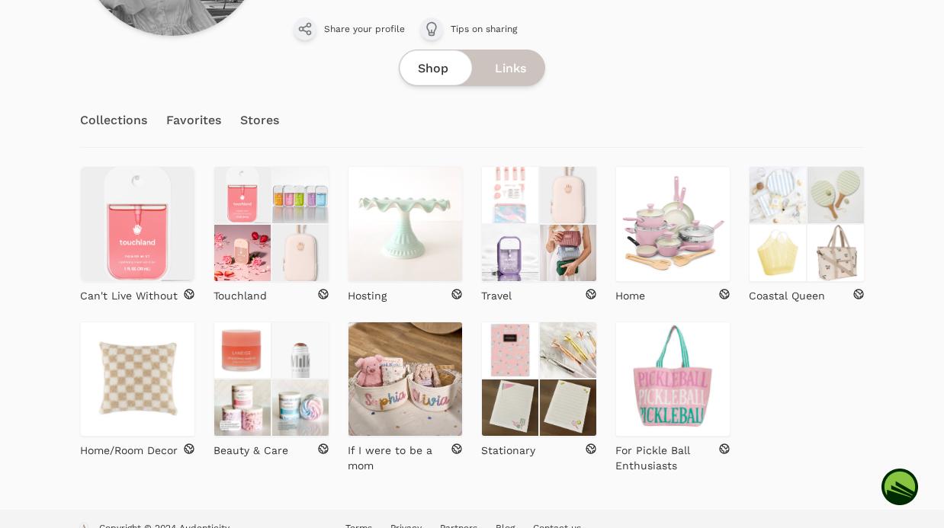
scroll to position [258, 0]
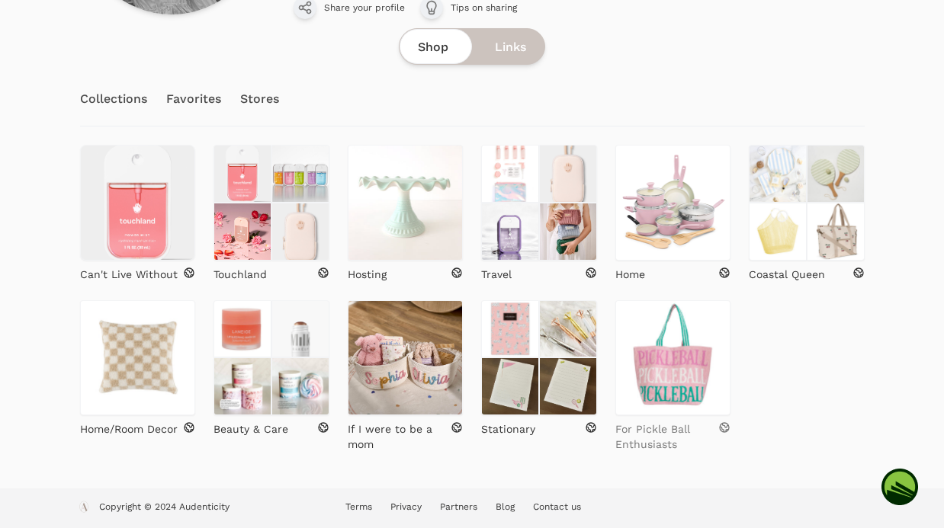
click at [649, 438] on p "For Pickle Ball Enthusiasts" at bounding box center [667, 437] width 104 height 30
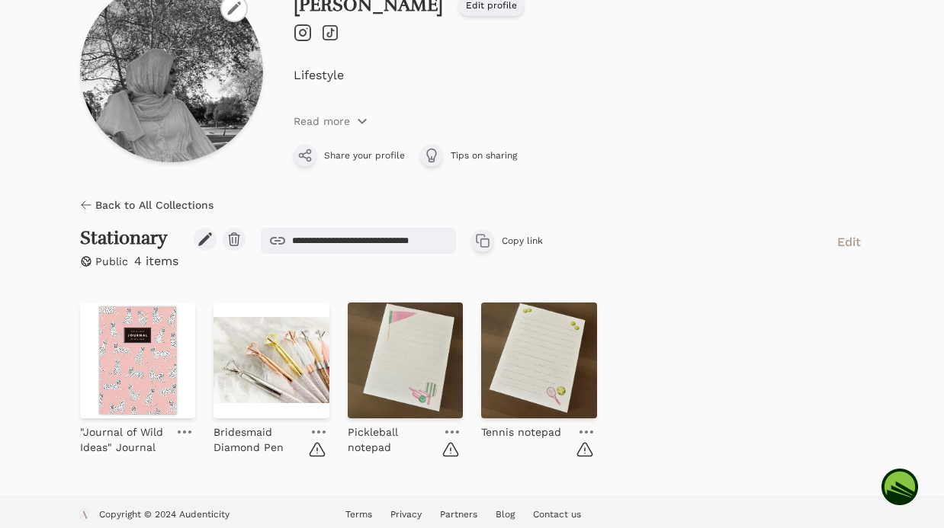
scroll to position [117, 0]
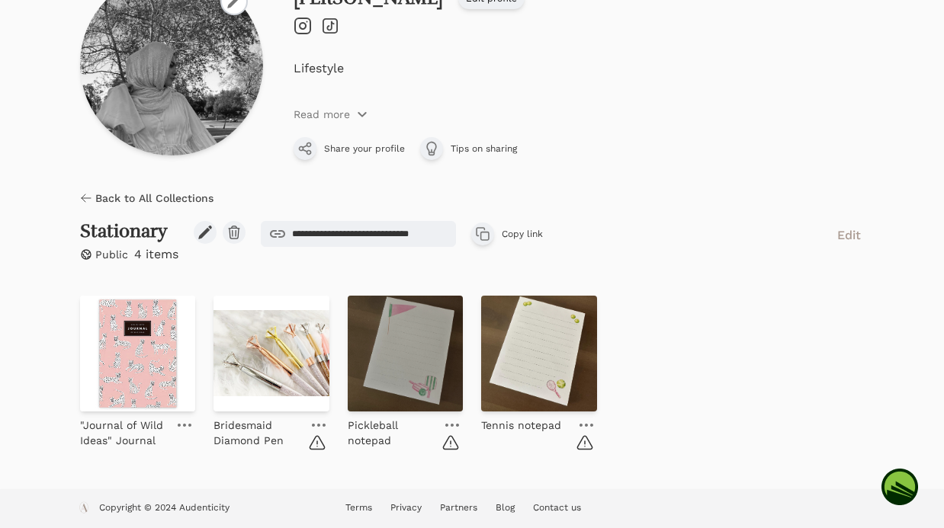
click at [383, 364] on img at bounding box center [406, 354] width 116 height 116
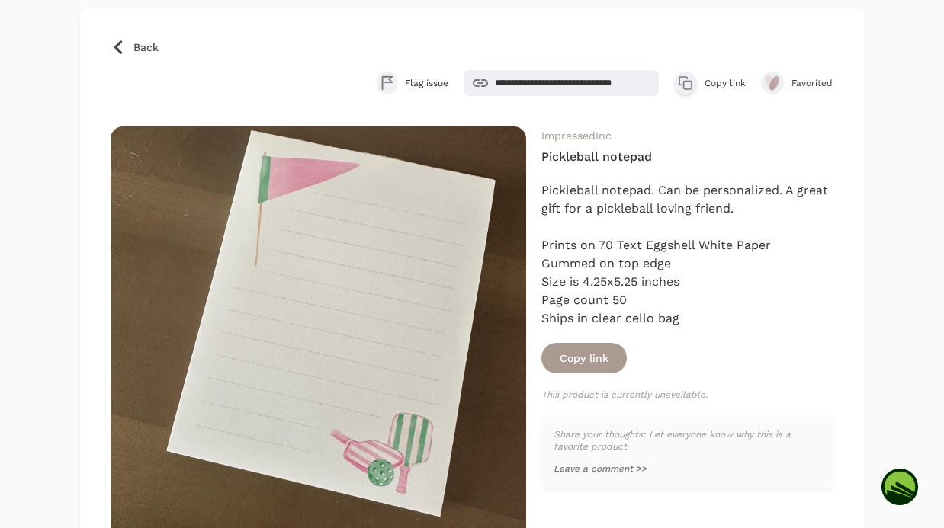
scroll to position [112, 0]
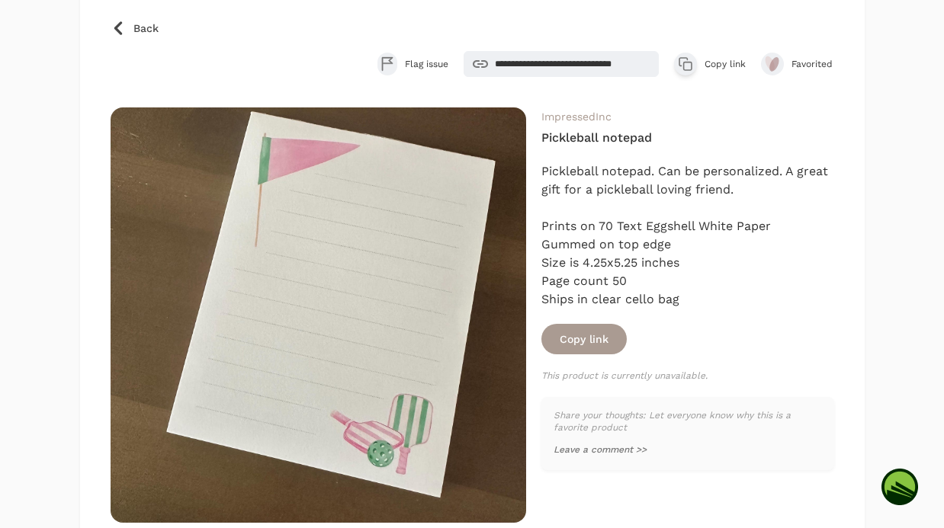
click at [118, 24] on icon at bounding box center [118, 28] width 8 height 14
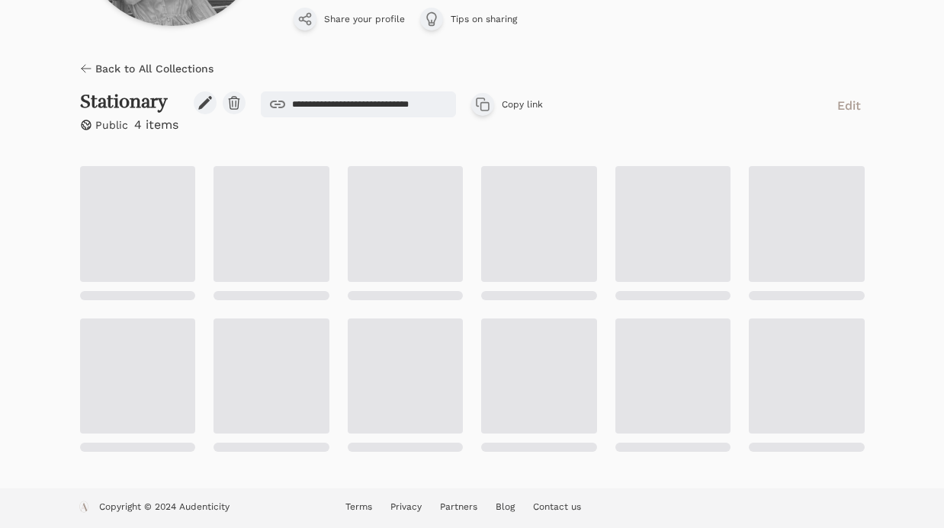
scroll to position [117, 0]
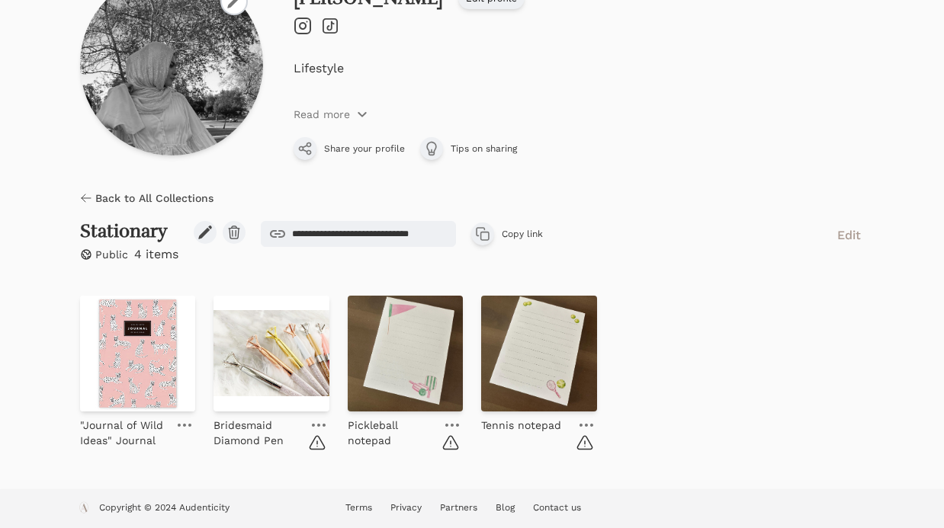
click at [450, 424] on icon at bounding box center [452, 425] width 14 height 3
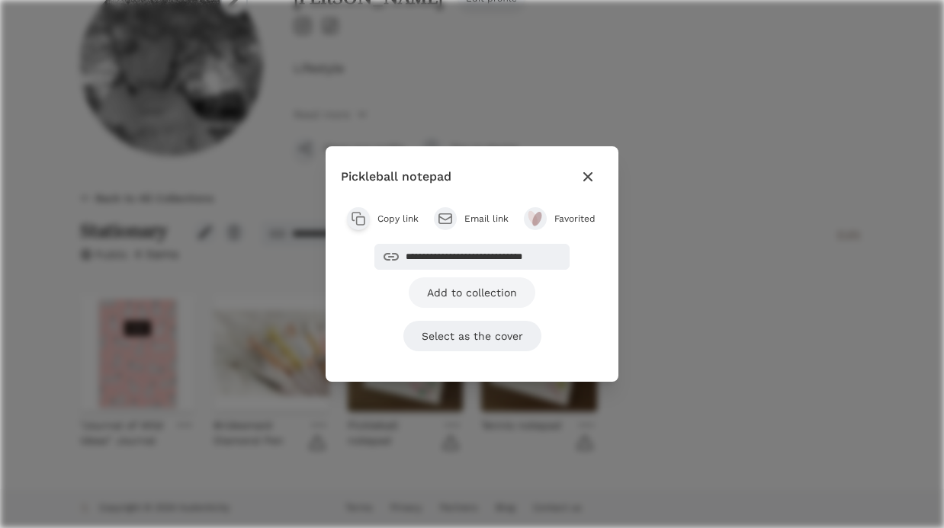
click at [484, 300] on link "Add to collection" at bounding box center [472, 292] width 127 height 30
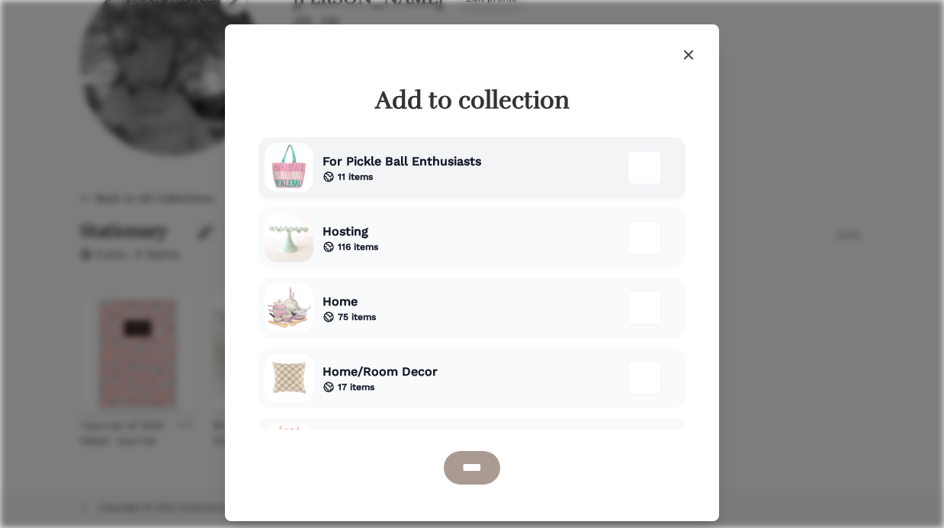
click at [502, 177] on div "For Pickle Ball Enthusiasts 11 items" at bounding box center [471, 167] width 427 height 61
click at [474, 489] on div "****" at bounding box center [471, 468] width 427 height 46
click at [474, 479] on input "****" at bounding box center [472, 468] width 56 height 34
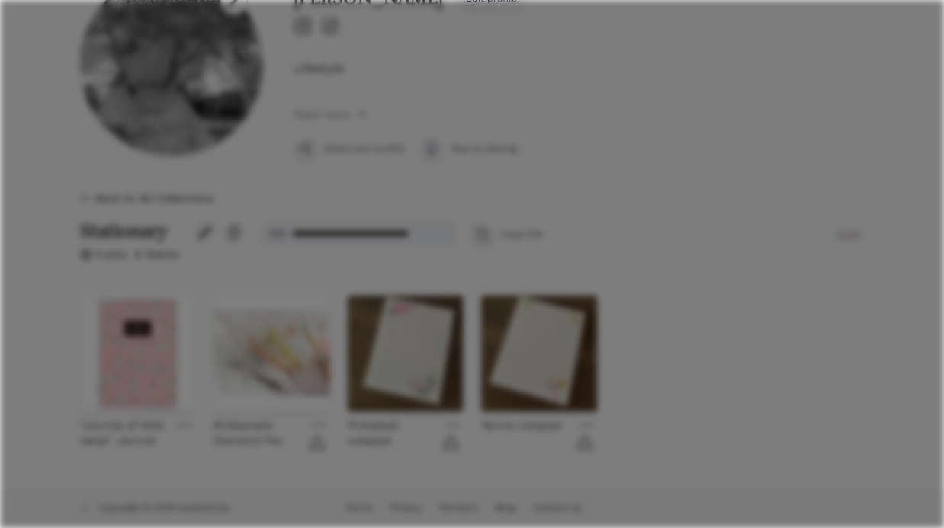
scroll to position [154, 0]
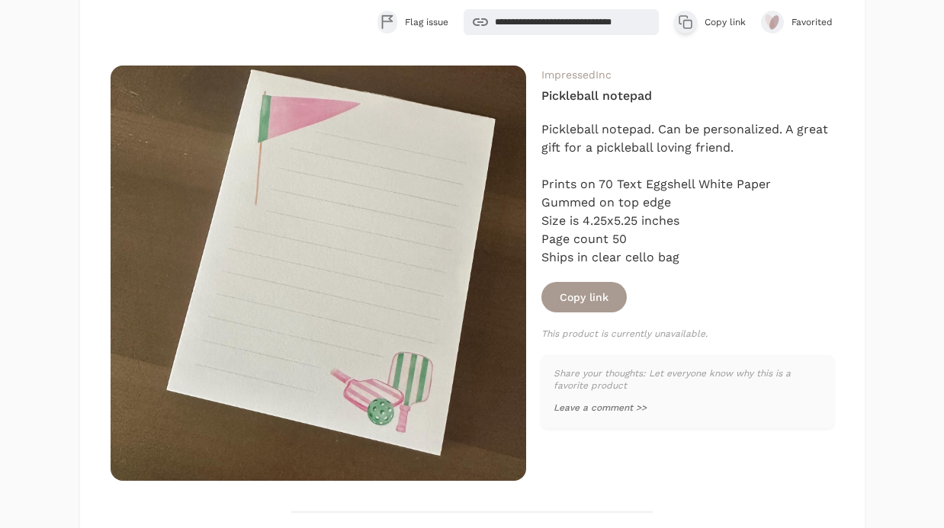
scroll to position [112, 0]
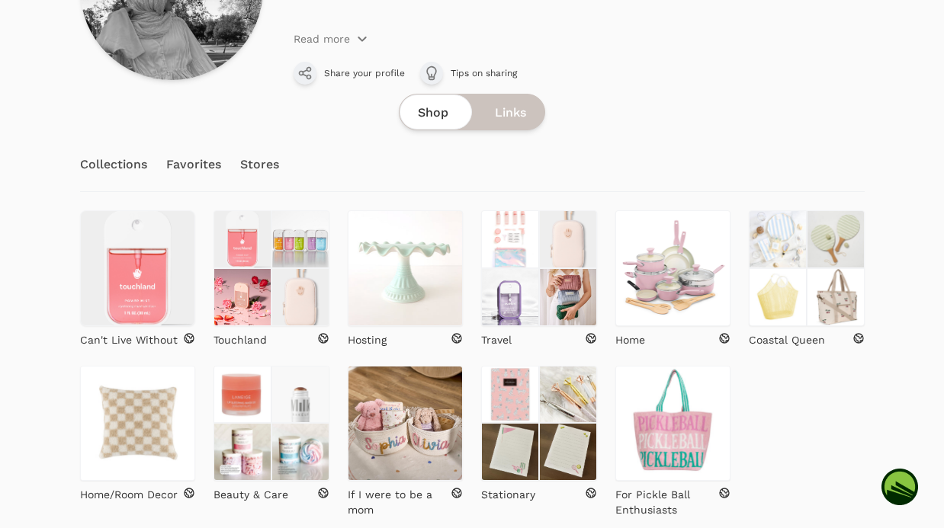
scroll to position [258, 0]
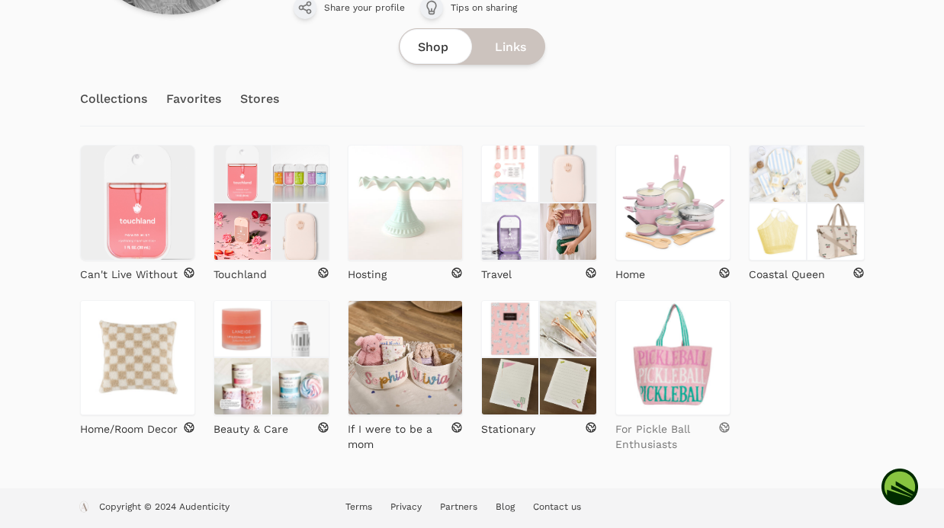
click at [672, 439] on p "For Pickle Ball Enthusiasts" at bounding box center [667, 437] width 104 height 30
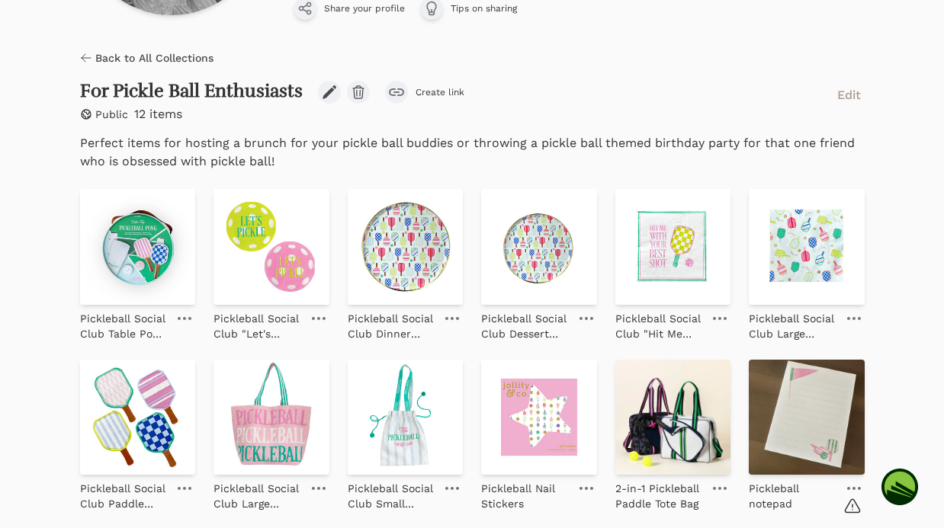
scroll to position [322, 0]
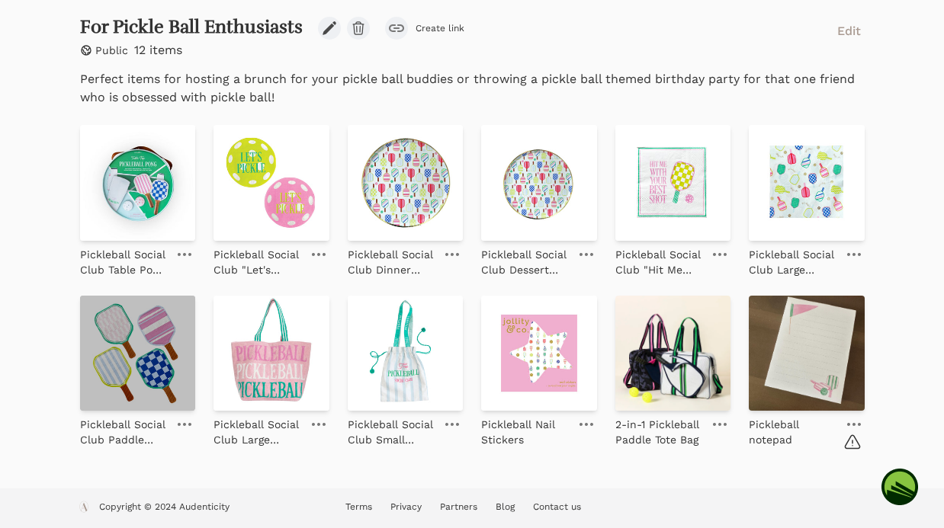
click at [131, 333] on img at bounding box center [138, 354] width 116 height 116
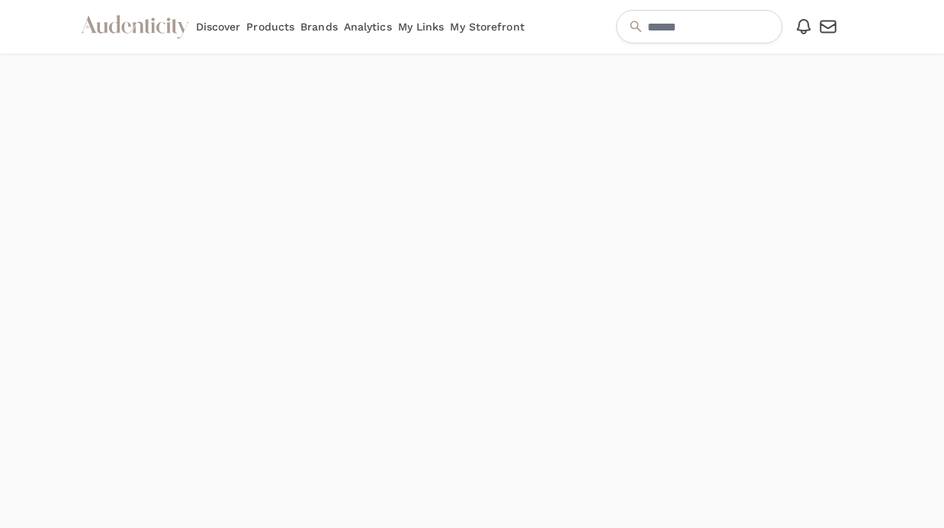
scroll to position [73, 0]
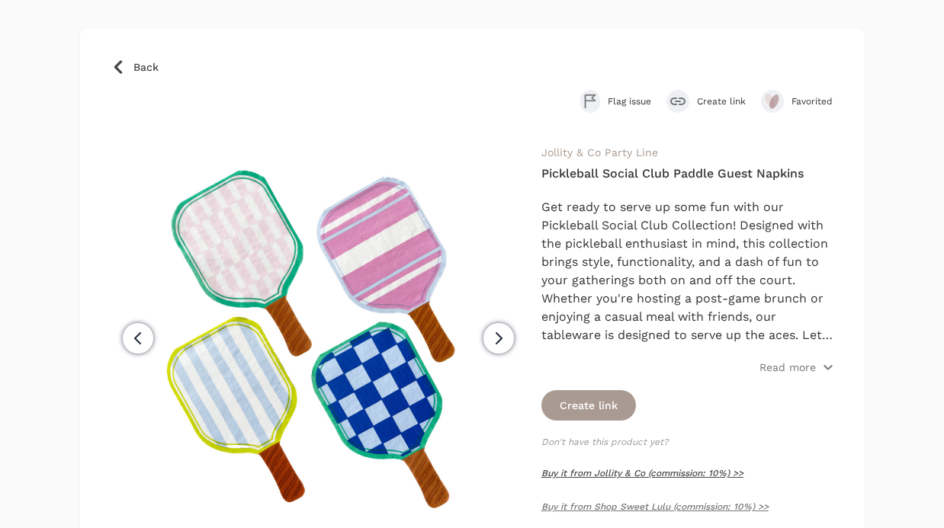
click at [657, 477] on link "Buy it from Jollity & Co (commission: 10%) >>" at bounding box center [642, 473] width 202 height 11
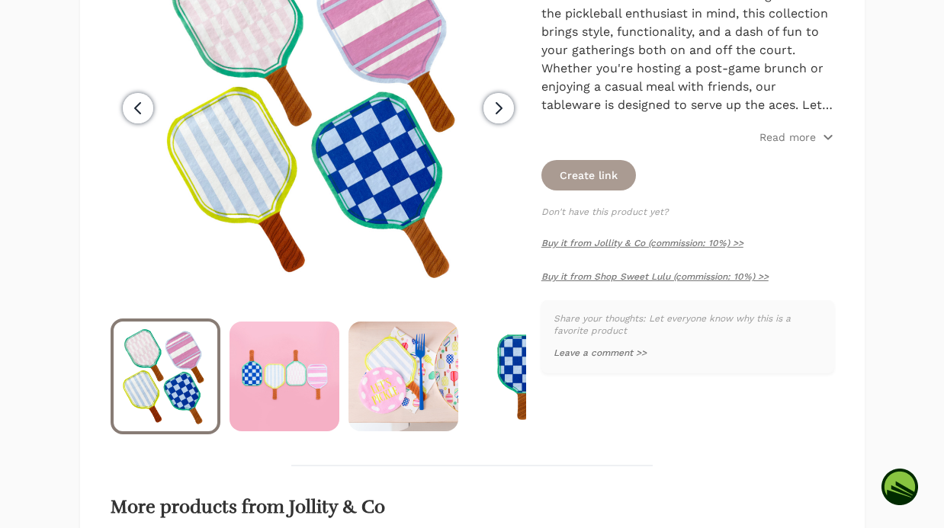
scroll to position [389, 0]
